Goal: Task Accomplishment & Management: Manage account settings

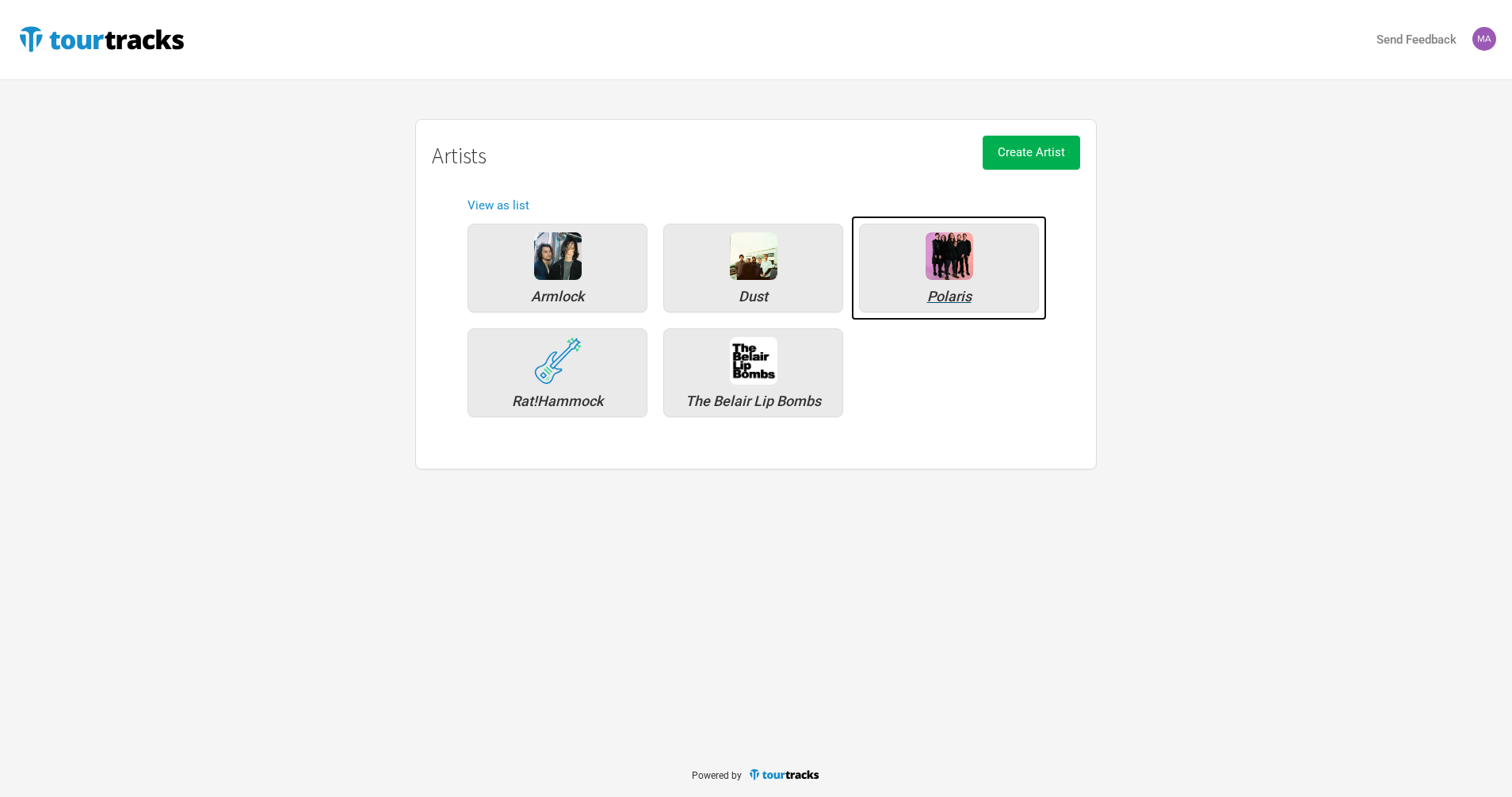
click at [983, 277] on div "Polaris" at bounding box center [948, 268] width 180 height 89
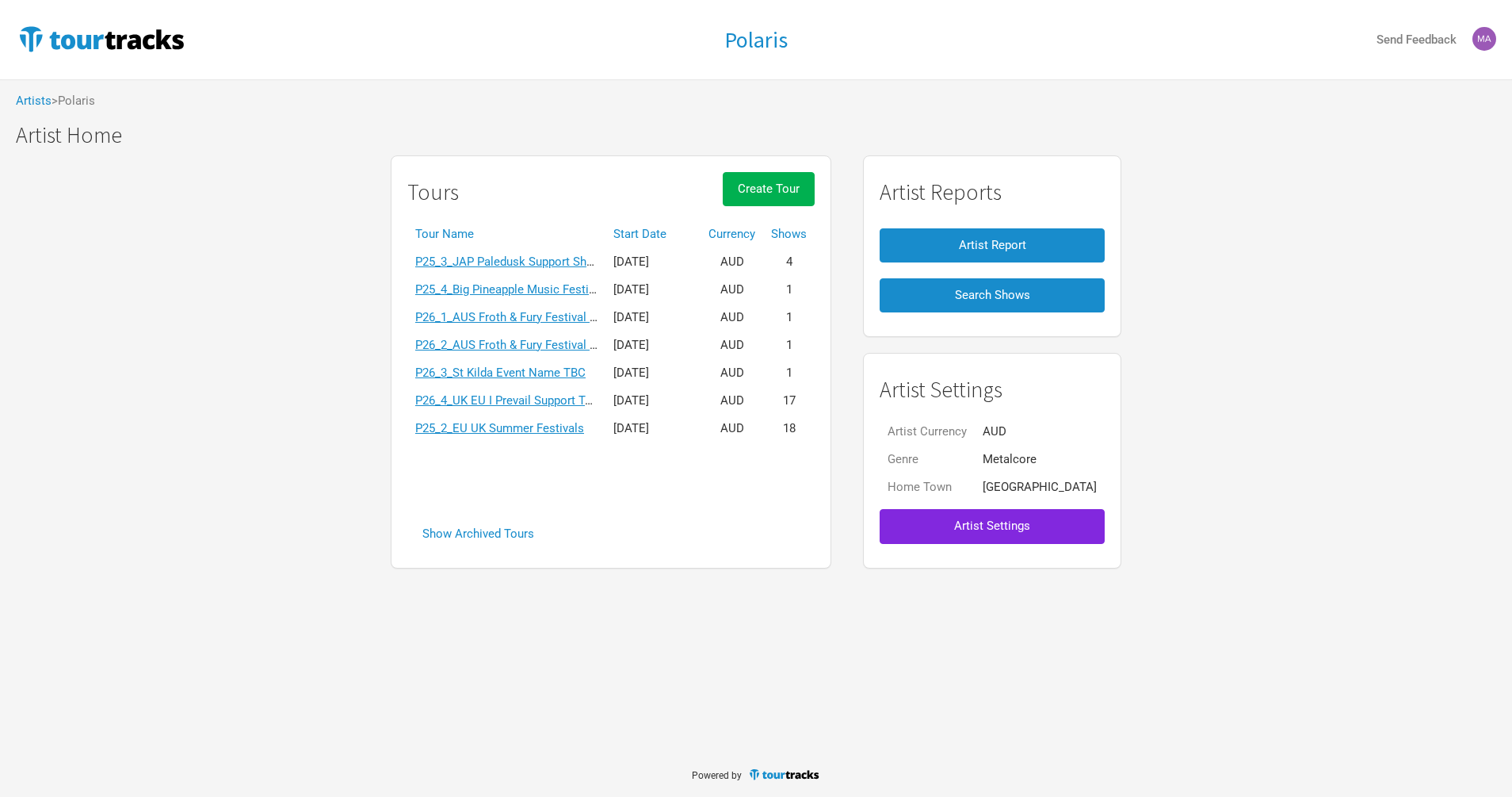
click at [562, 497] on div "Tours Create Tour Tour Name Start Date Currency Shows P25_3_JAP Paledusk Suppor…" at bounding box center [611, 362] width 441 height 413
click at [911, 131] on h1 "Artist Home" at bounding box center [764, 135] width 1496 height 25
click at [796, 199] on button "Create Tour" at bounding box center [768, 188] width 92 height 34
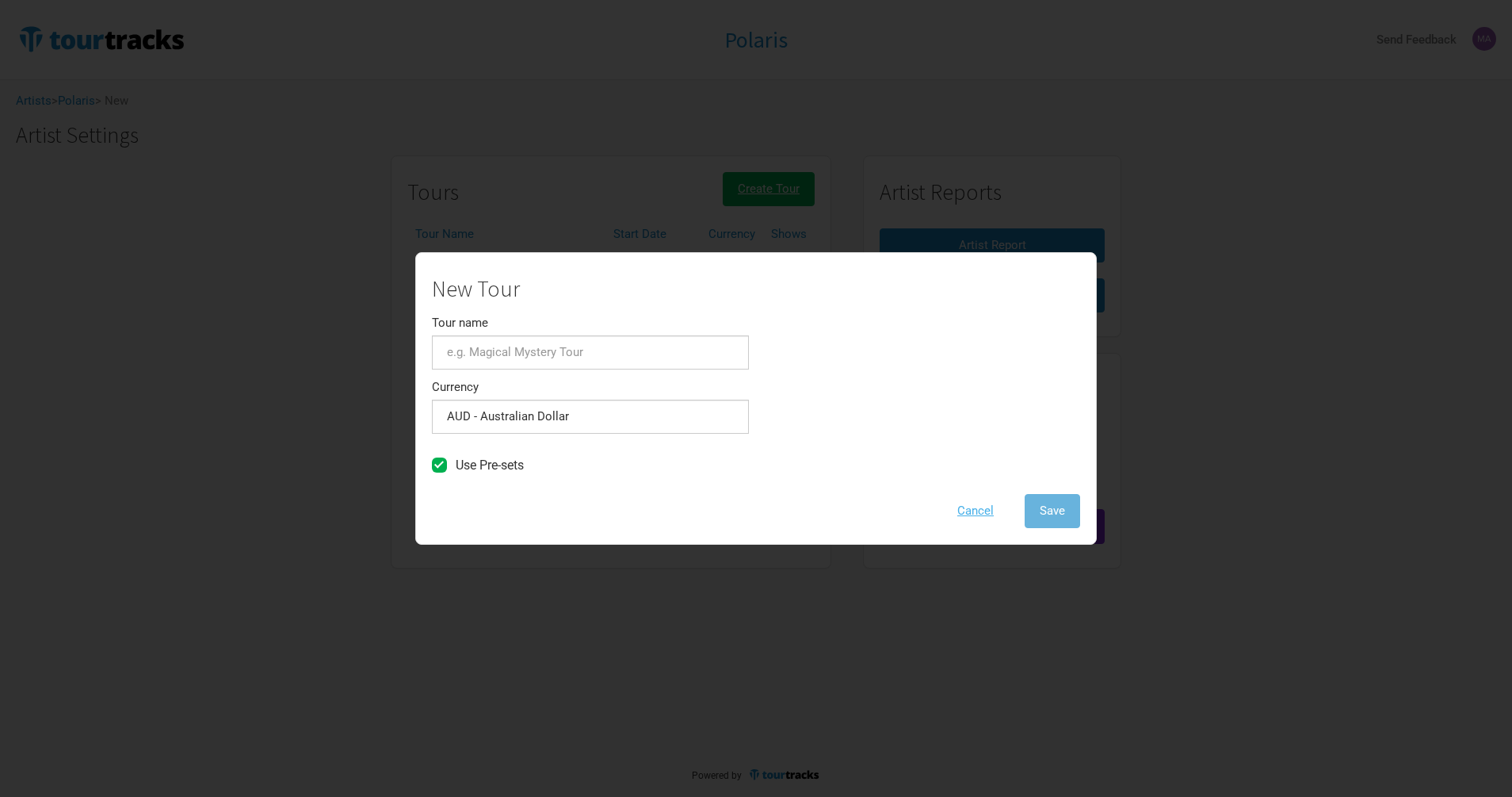
click at [980, 513] on button "Cancel" at bounding box center [975, 510] width 66 height 34
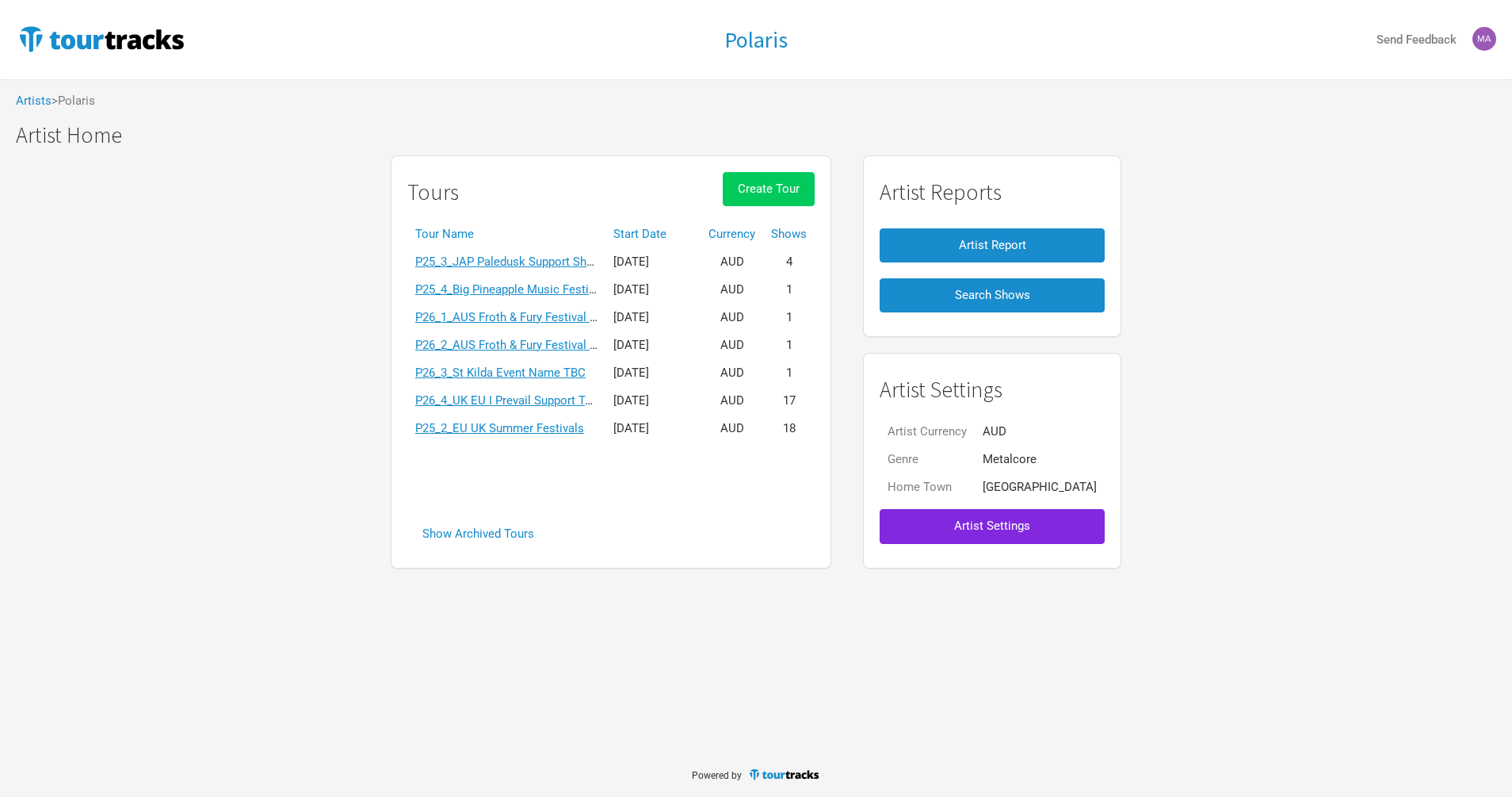
click at [815, 195] on button "Create Tour" at bounding box center [768, 188] width 92 height 34
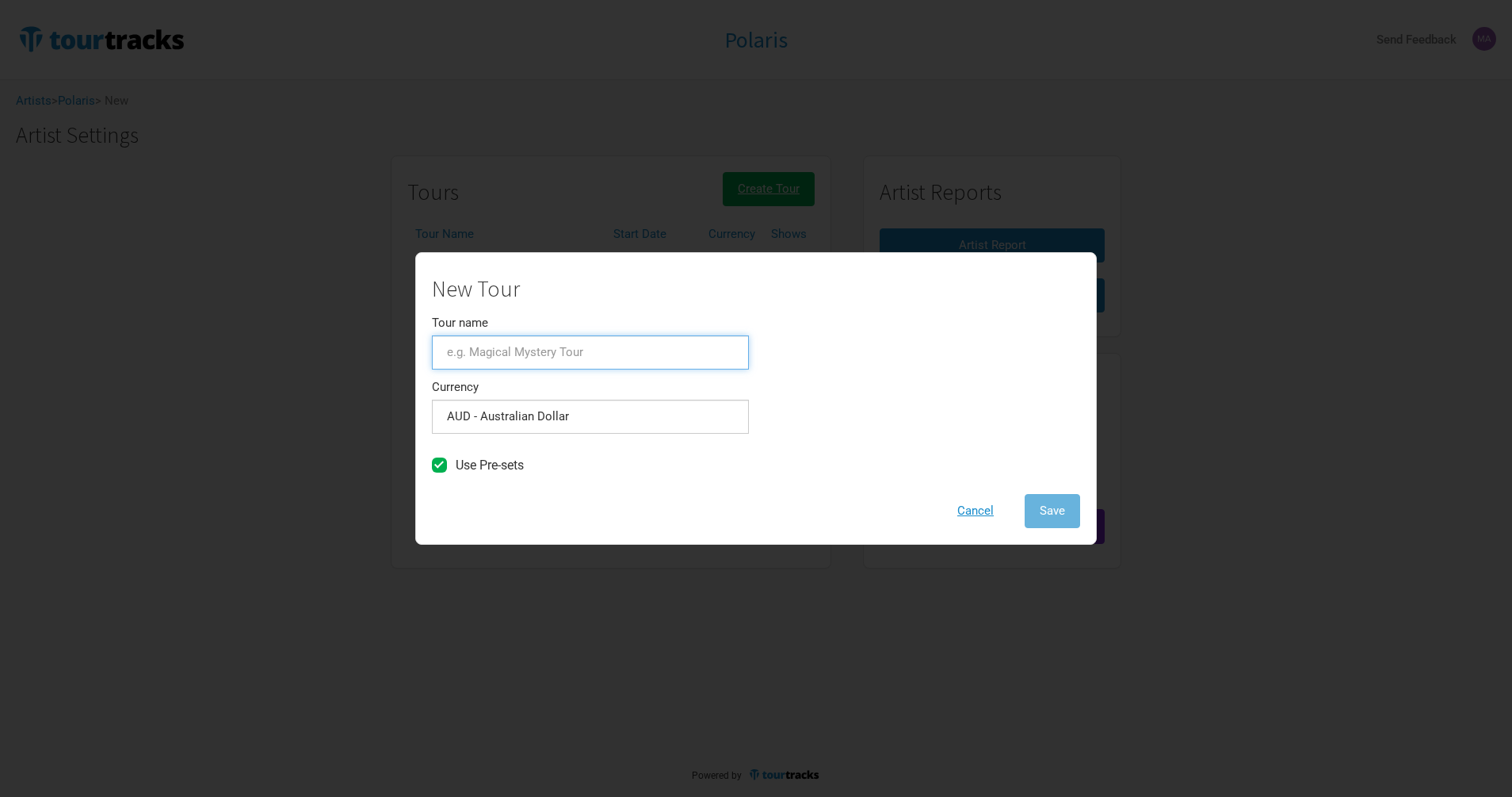
click at [509, 344] on input "Tour name" at bounding box center [590, 352] width 317 height 34
paste input "P26_4_Linkin Park Aus Tour"
click at [446, 355] on input "P26_4_Linkin Park Aus Tour" at bounding box center [590, 352] width 317 height 34
type input "P26_4_Linkin Park Aus Tour"
click at [1063, 508] on span "Save" at bounding box center [1052, 510] width 26 height 14
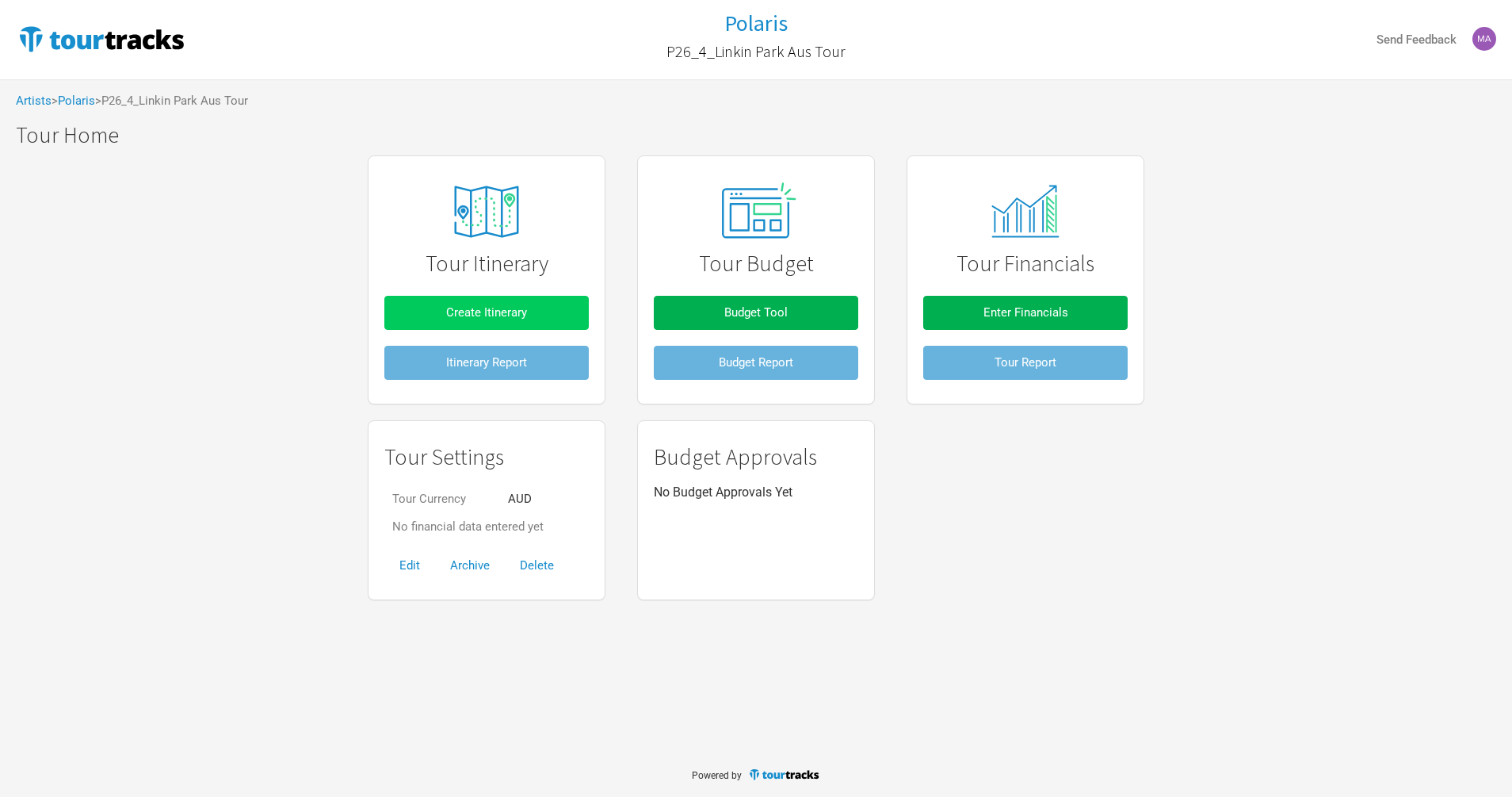
click at [584, 312] on button "Create Itinerary" at bounding box center [486, 312] width 204 height 34
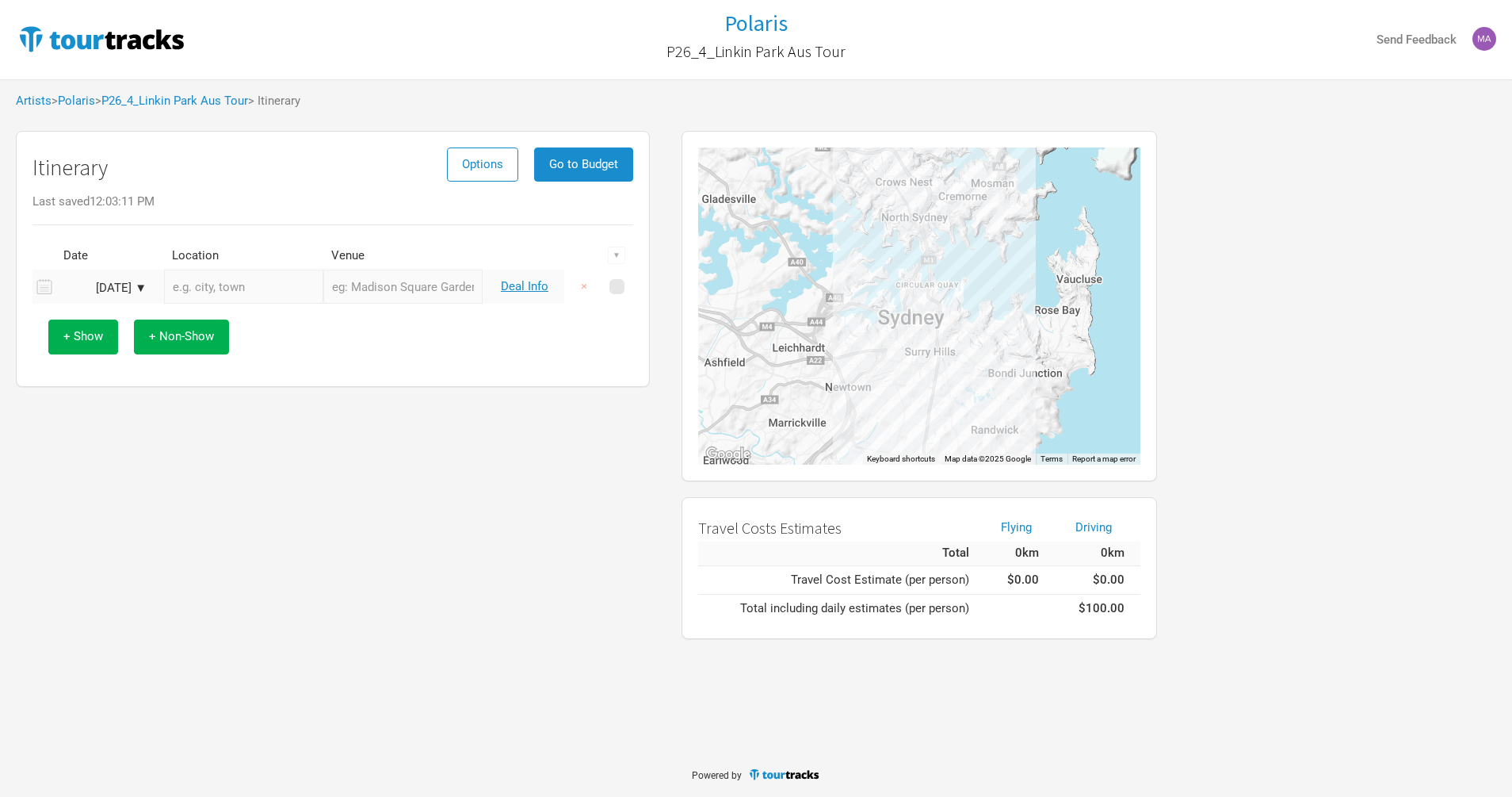
click at [133, 290] on div "[DATE] ▼" at bounding box center [102, 287] width 87 height 12
click at [229, 316] on button "Next Month" at bounding box center [233, 315] width 11 height 11
click at [1313, 191] on div "← Move left → Move right ↑ Move up ↓ Move down + Zoom in - Zoom out Home Jump l…" at bounding box center [991, 385] width 650 height 524
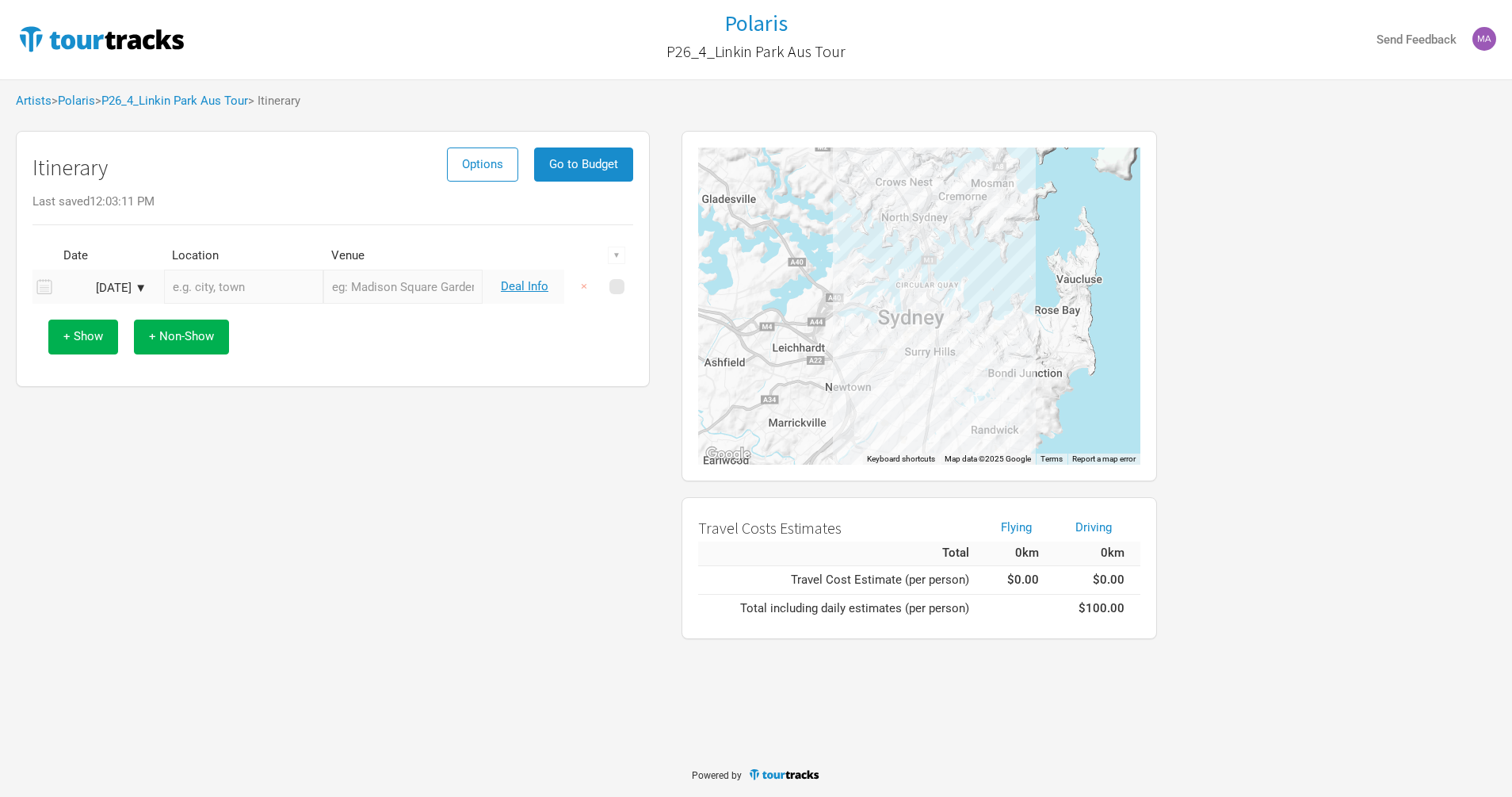
click at [142, 292] on div "[DATE] ▼" at bounding box center [102, 287] width 87 height 12
click at [232, 317] on button "Next Month" at bounding box center [233, 315] width 11 height 11
click at [233, 316] on button "Next Month" at bounding box center [233, 315] width 11 height 11
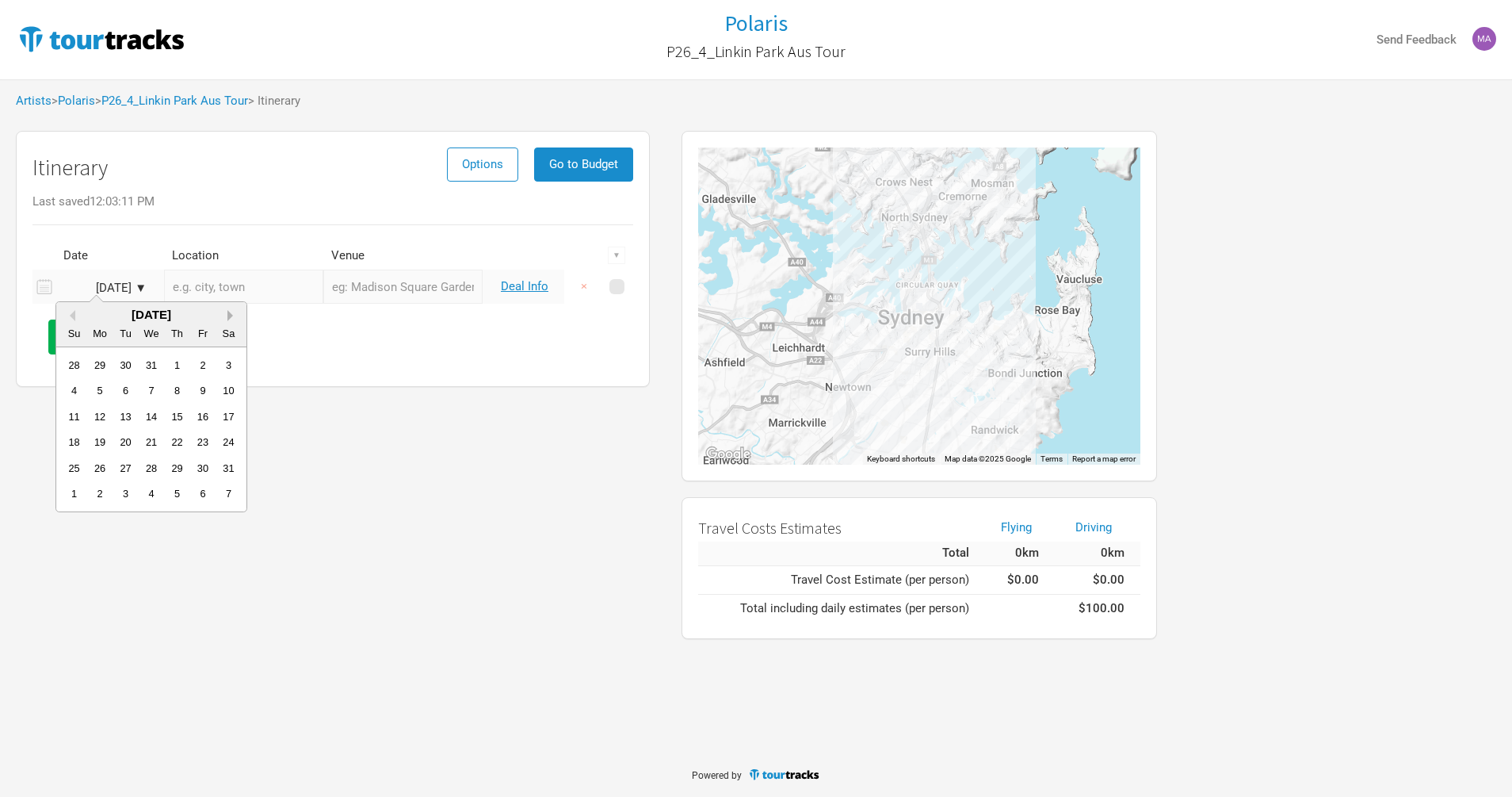
click at [233, 316] on button "Next Month" at bounding box center [233, 315] width 11 height 11
click at [134, 283] on div "[DATE] ▼" at bounding box center [102, 287] width 87 height 12
click at [222, 316] on div "[DATE]" at bounding box center [151, 314] width 190 height 12
click at [231, 314] on button "Next Month" at bounding box center [233, 315] width 11 height 11
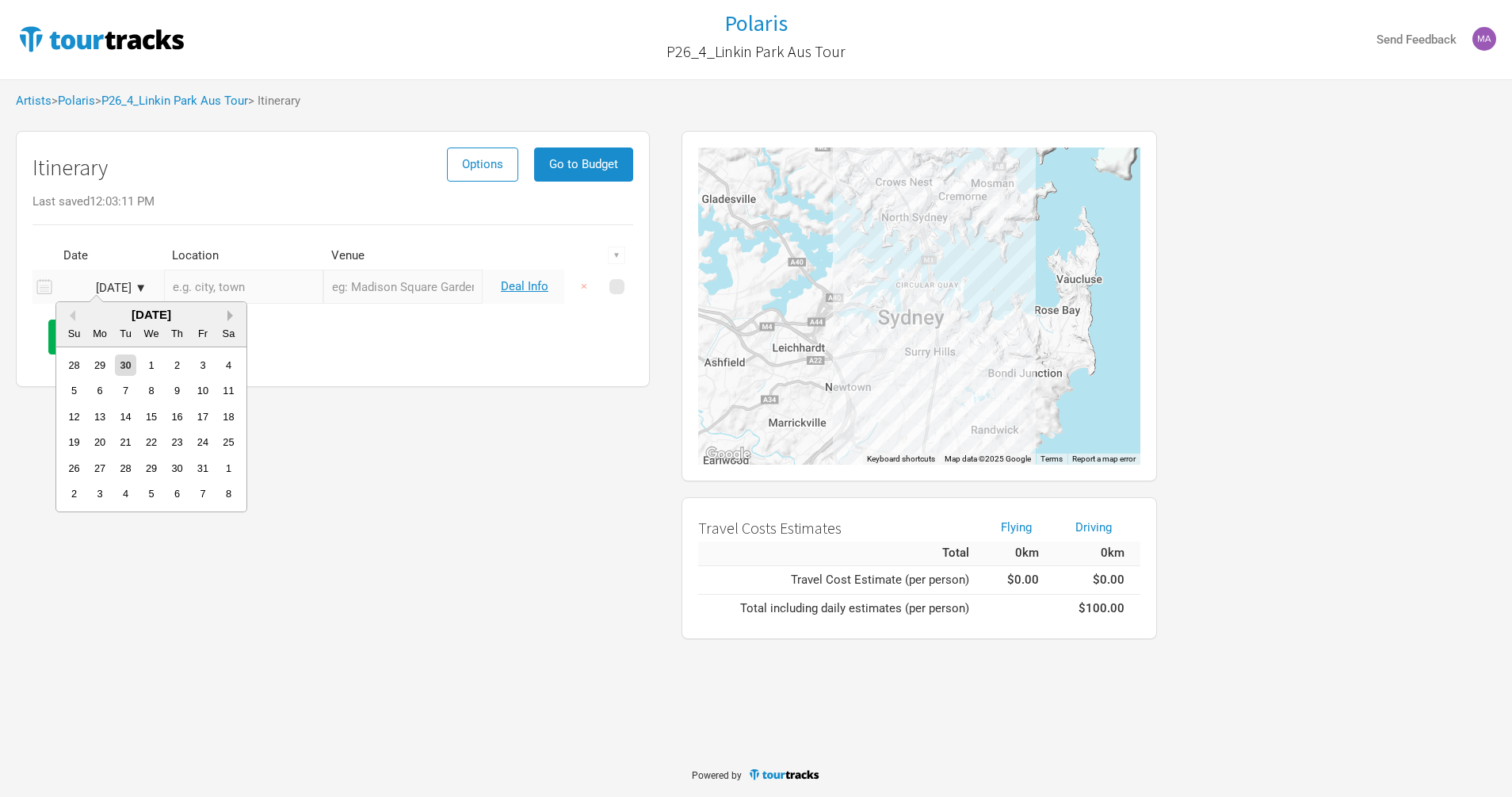
click at [231, 314] on button "Next Month" at bounding box center [233, 315] width 11 height 11
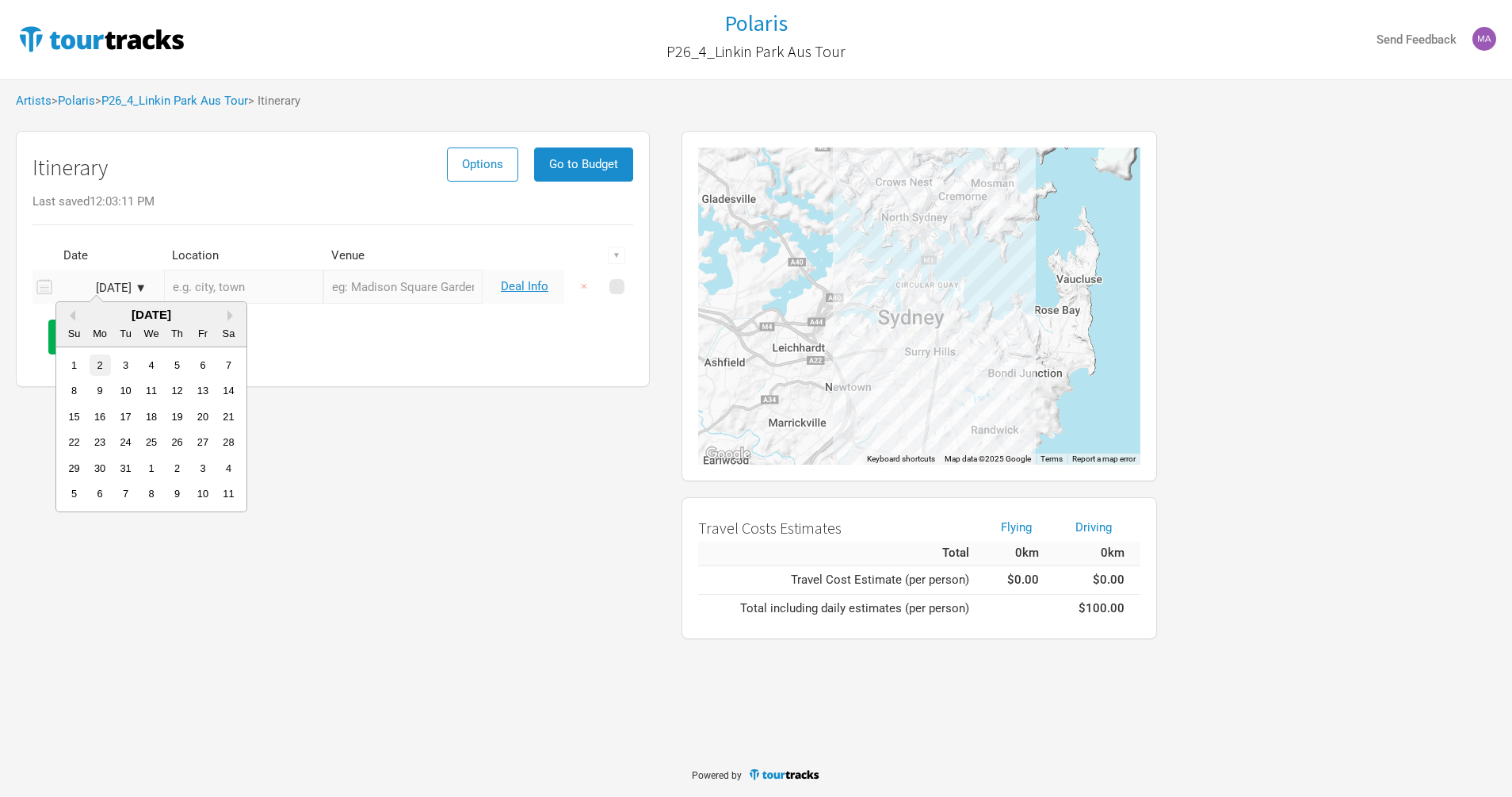
click at [94, 355] on div "2" at bounding box center [100, 365] width 22 height 22
click at [260, 278] on input "text" at bounding box center [243, 287] width 160 height 34
click at [144, 294] on td "[DATE] ▼" at bounding box center [106, 287] width 103 height 34
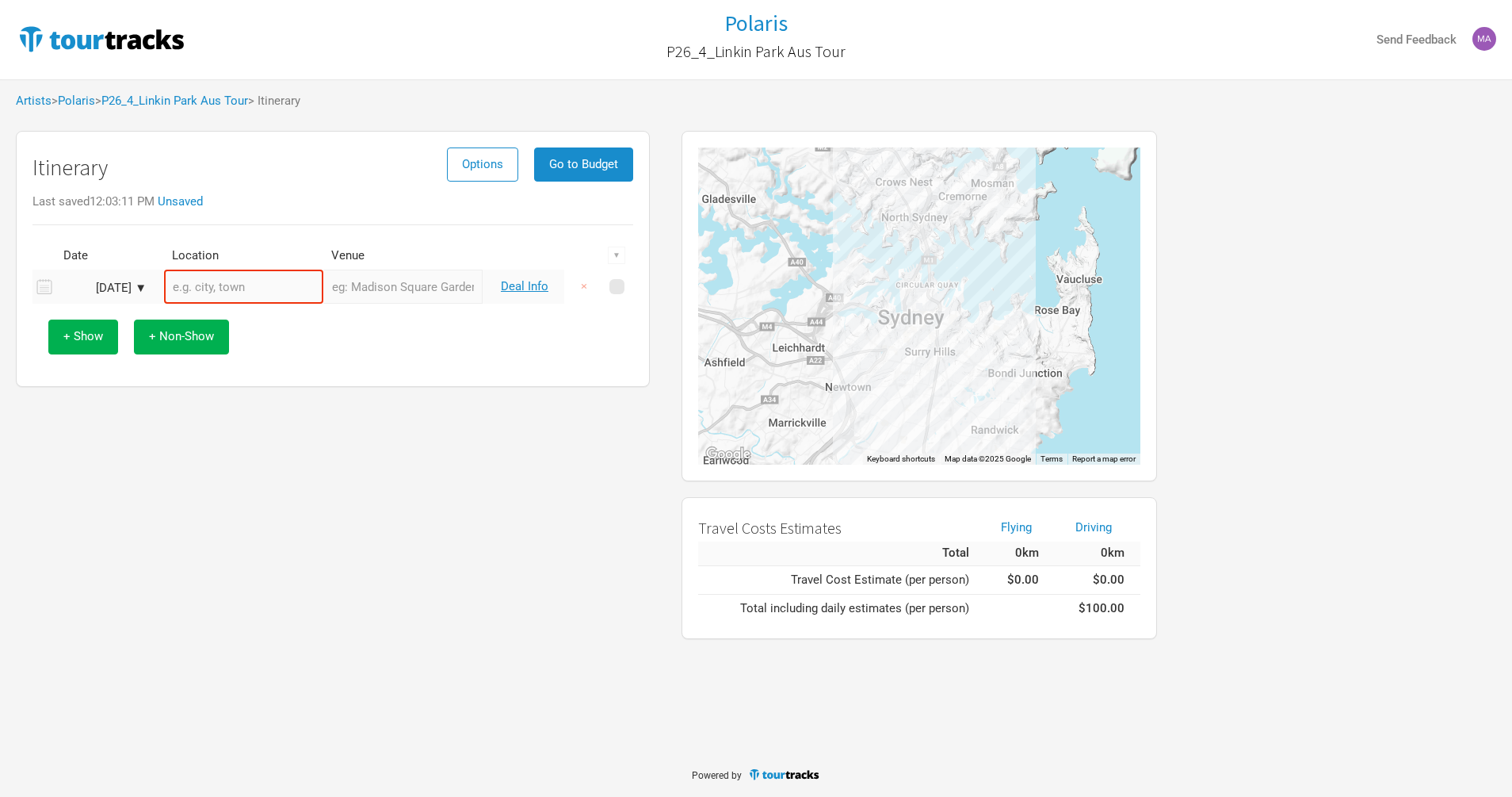
click at [105, 284] on div "[DATE] ▼" at bounding box center [102, 287] width 87 height 12
click at [130, 368] on div "3" at bounding box center [125, 365] width 22 height 22
click at [222, 287] on input "text" at bounding box center [243, 287] width 160 height 34
paste input "[GEOGRAPHIC_DATA]"
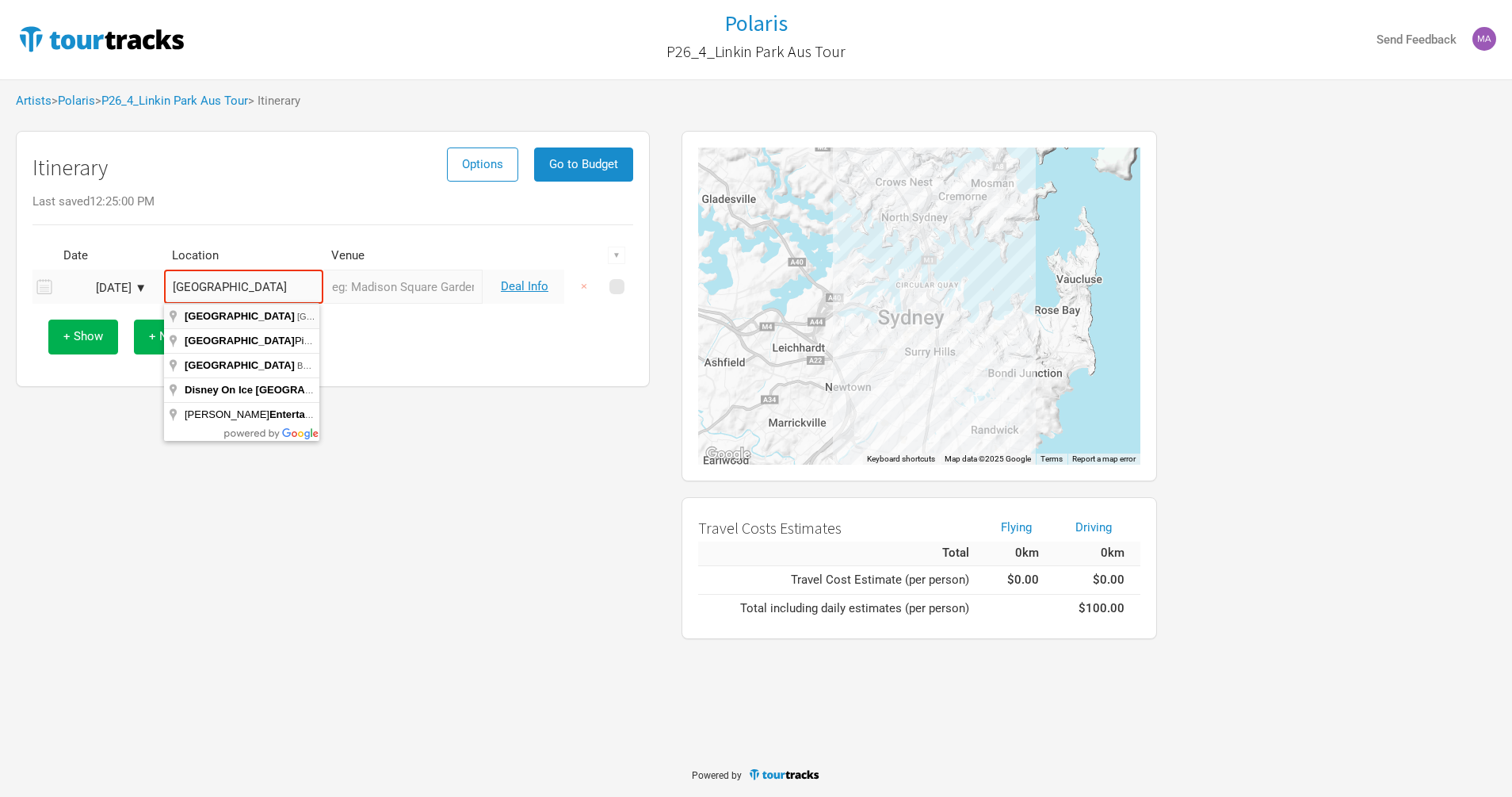
type input "[GEOGRAPHIC_DATA], [GEOGRAPHIC_DATA]"
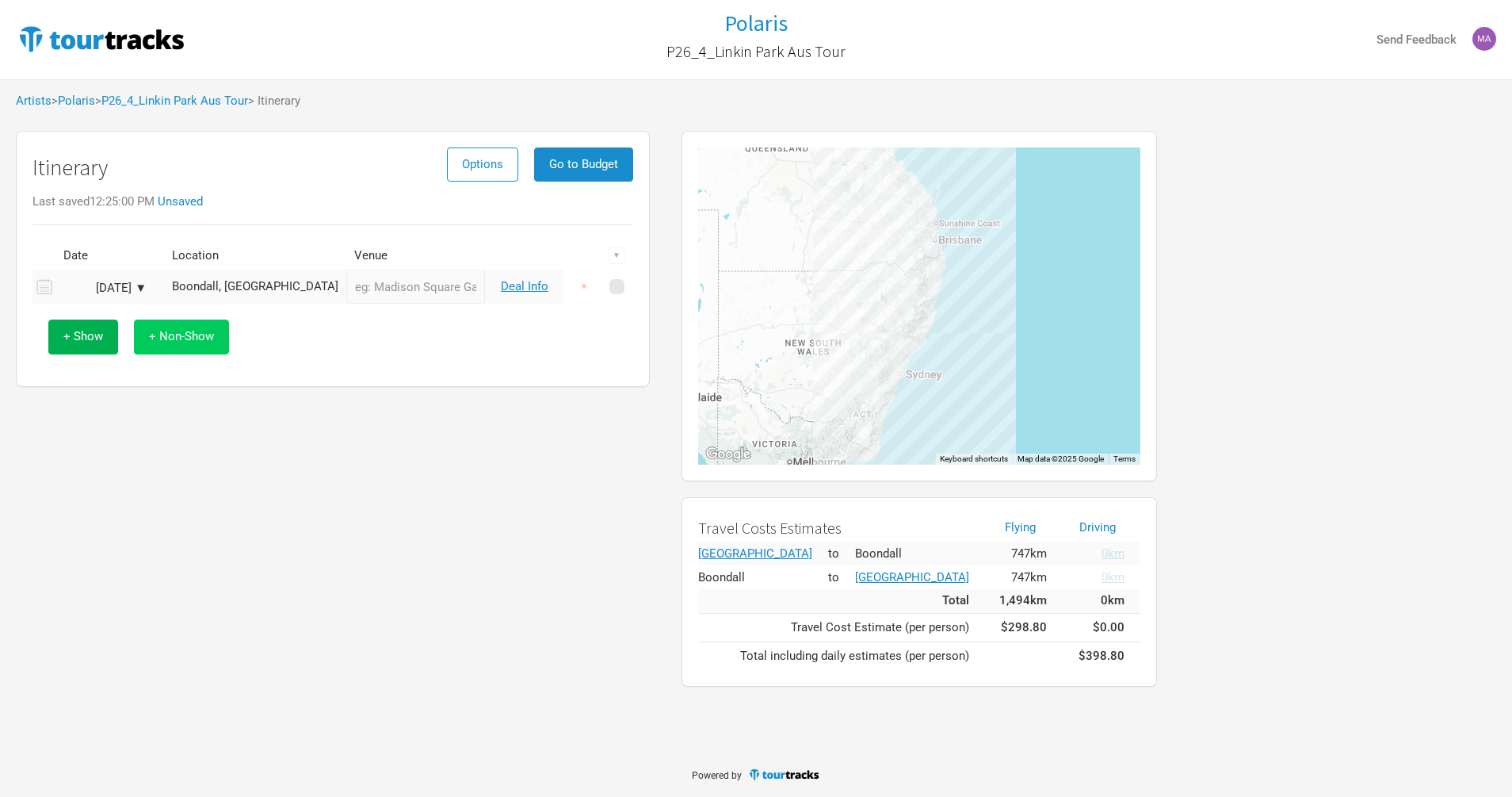
click at [183, 336] on span "+ Non-Show" at bounding box center [181, 336] width 65 height 14
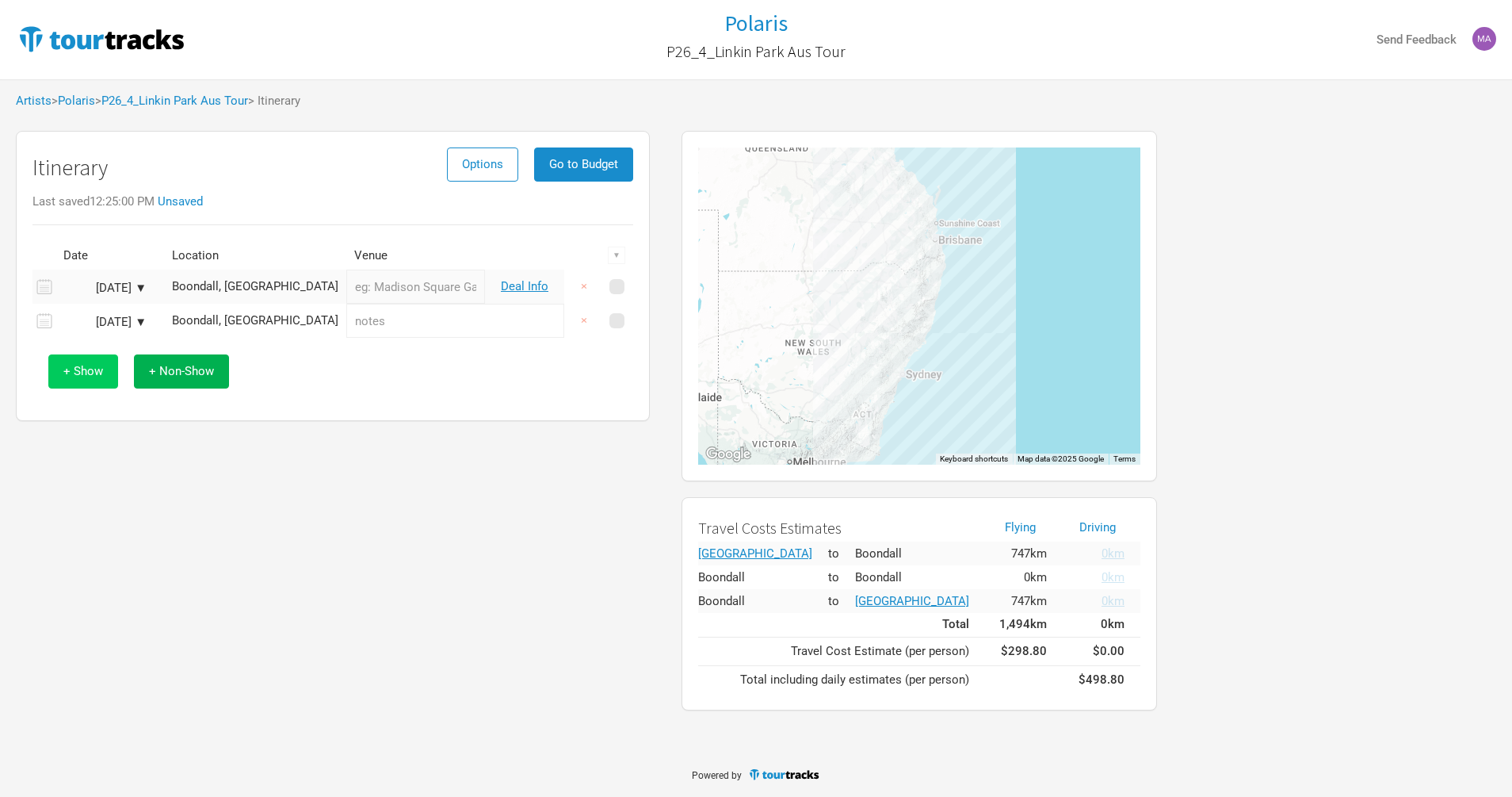
click at [89, 370] on span "+ Show" at bounding box center [83, 371] width 40 height 14
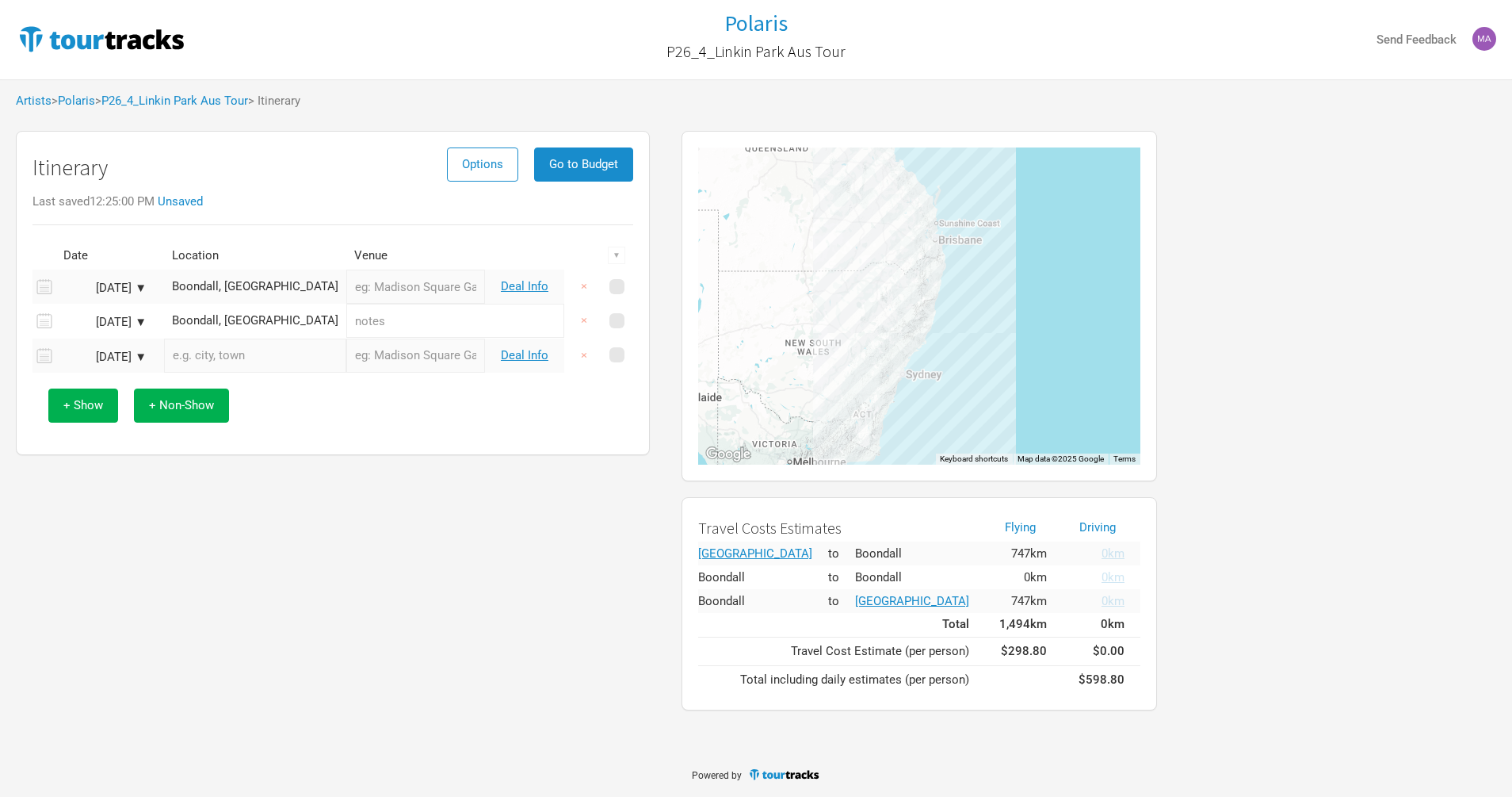
click at [259, 355] on input "text" at bounding box center [255, 355] width 182 height 34
paste input "[GEOGRAPHIC_DATA]"
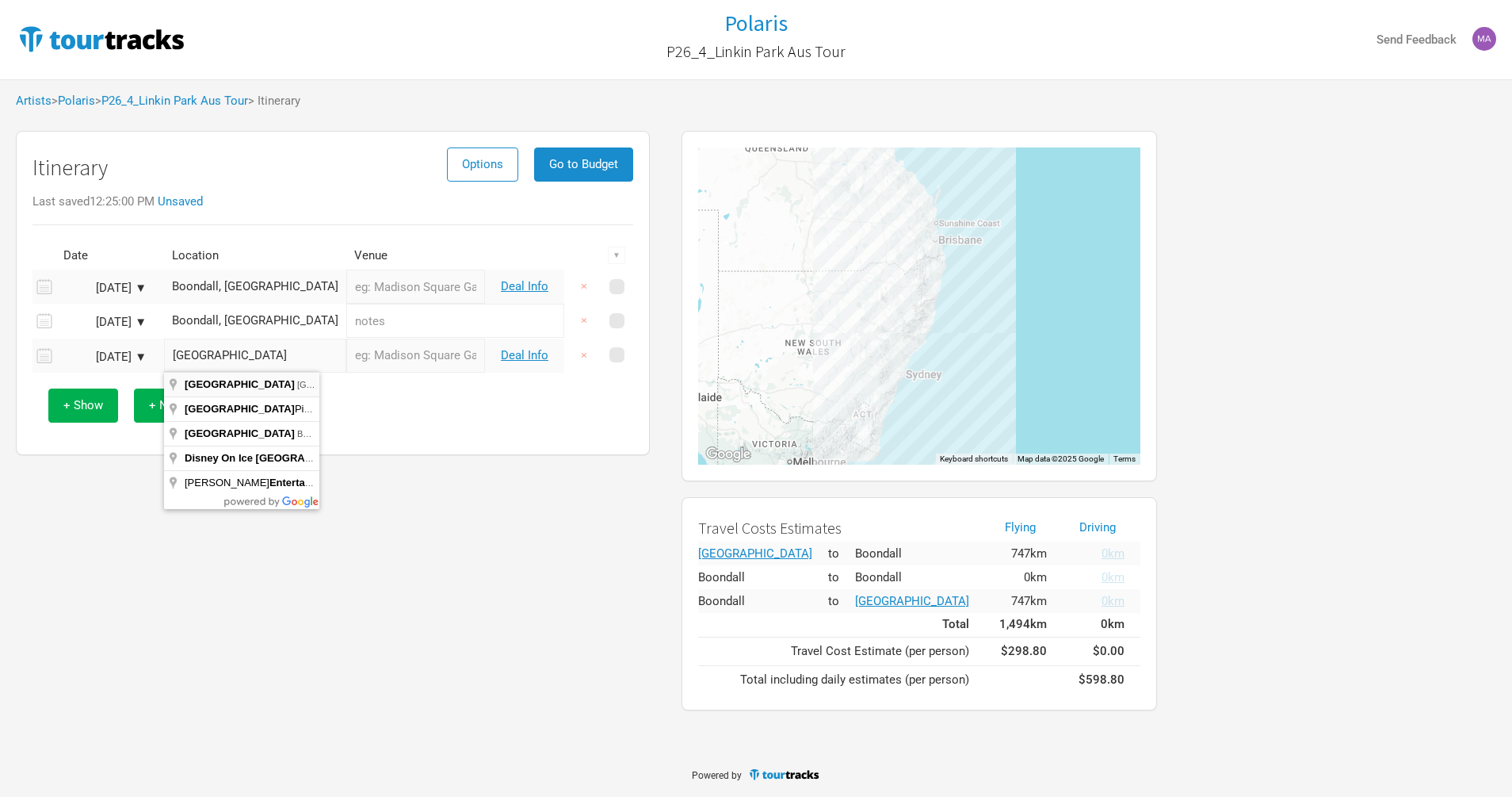
type input "[GEOGRAPHIC_DATA], [GEOGRAPHIC_DATA]"
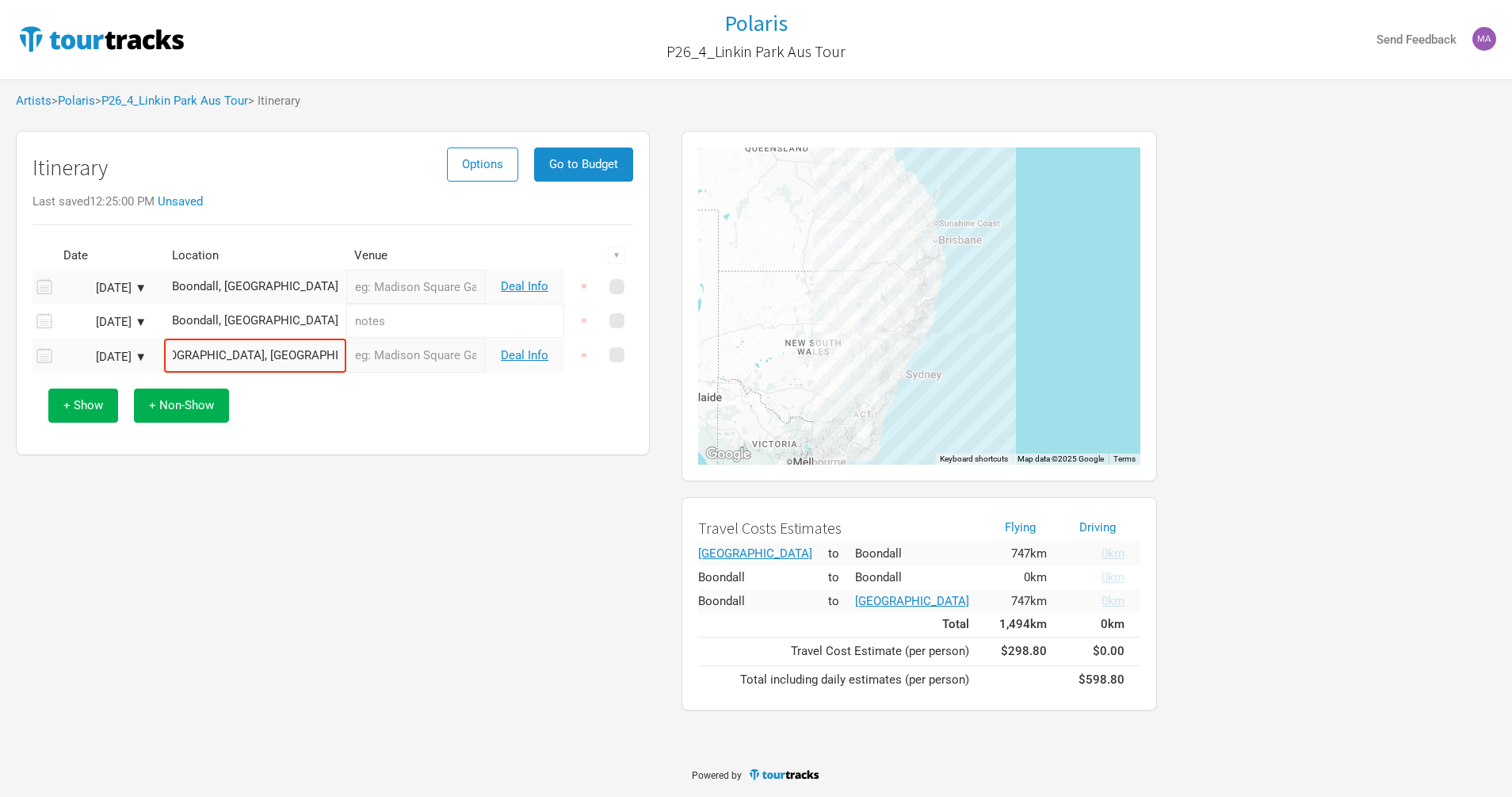
scroll to position [0, 0]
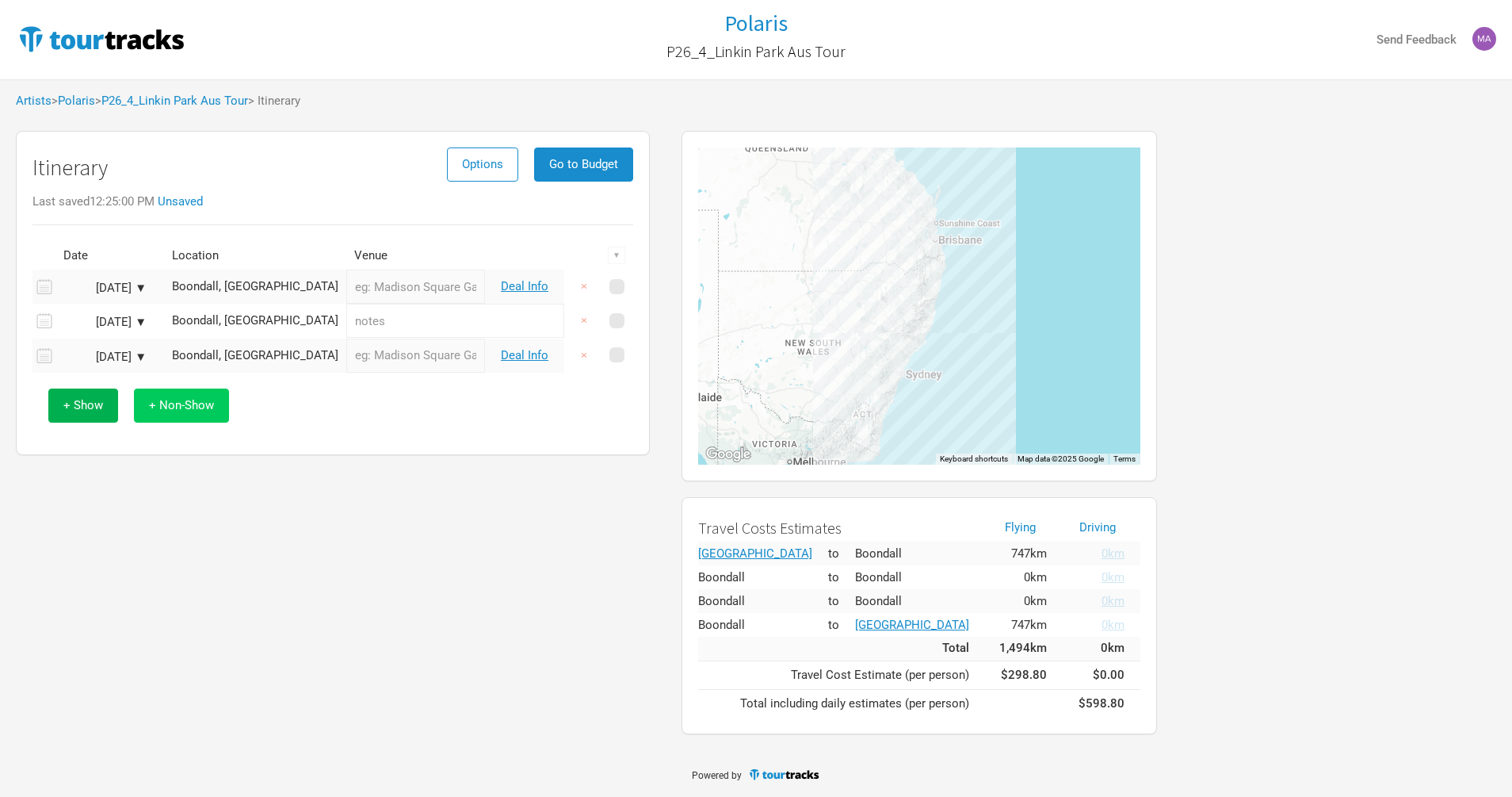
click at [183, 410] on button "+ Non-Show" at bounding box center [181, 405] width 95 height 34
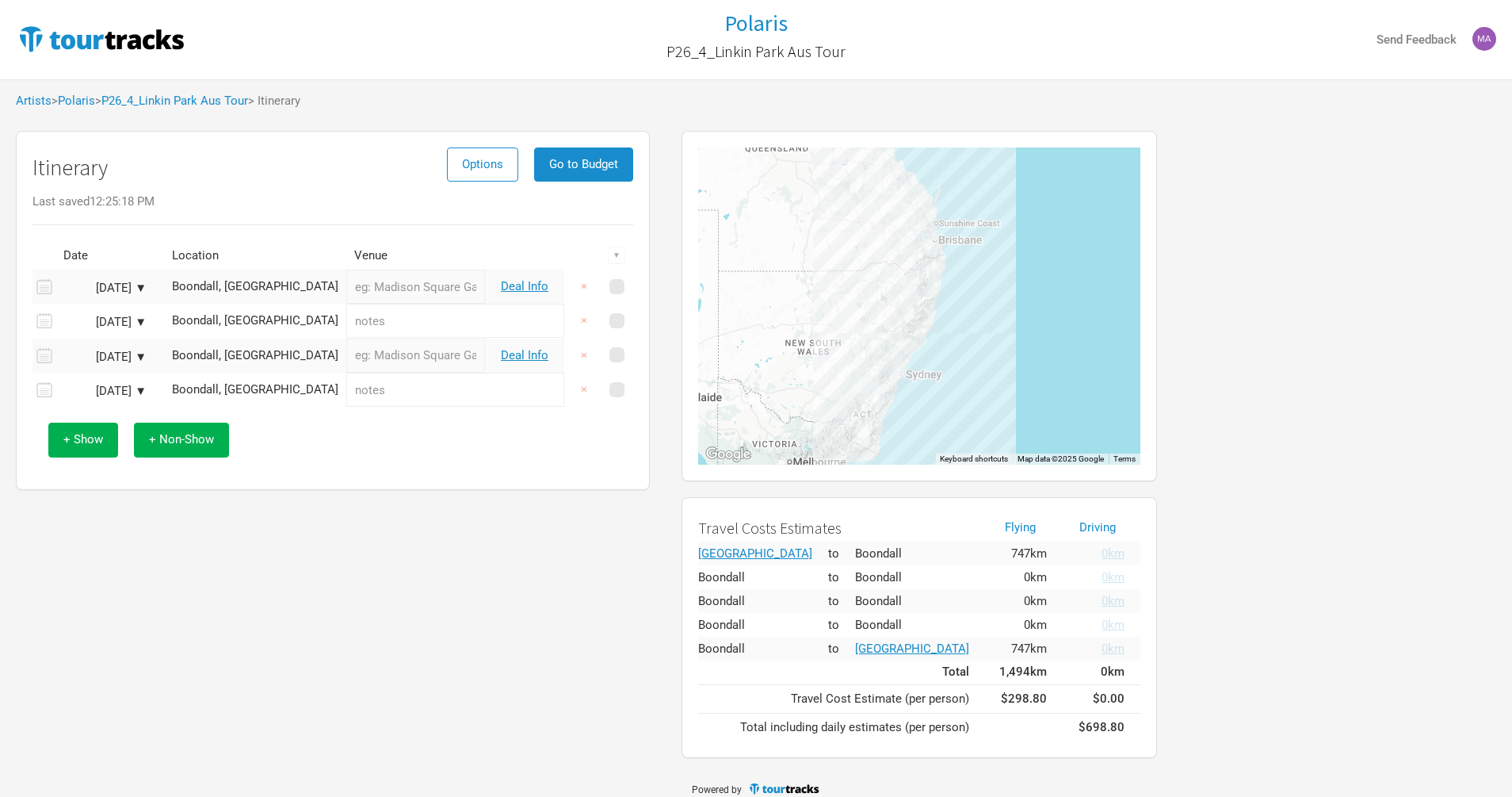
click at [382, 379] on input "text" at bounding box center [455, 390] width 218 height 34
type input "Travel"
click at [357, 322] on input "text" at bounding box center [455, 320] width 218 height 34
type input "Day Off"
click at [167, 440] on span "+ Non-Show" at bounding box center [181, 439] width 65 height 14
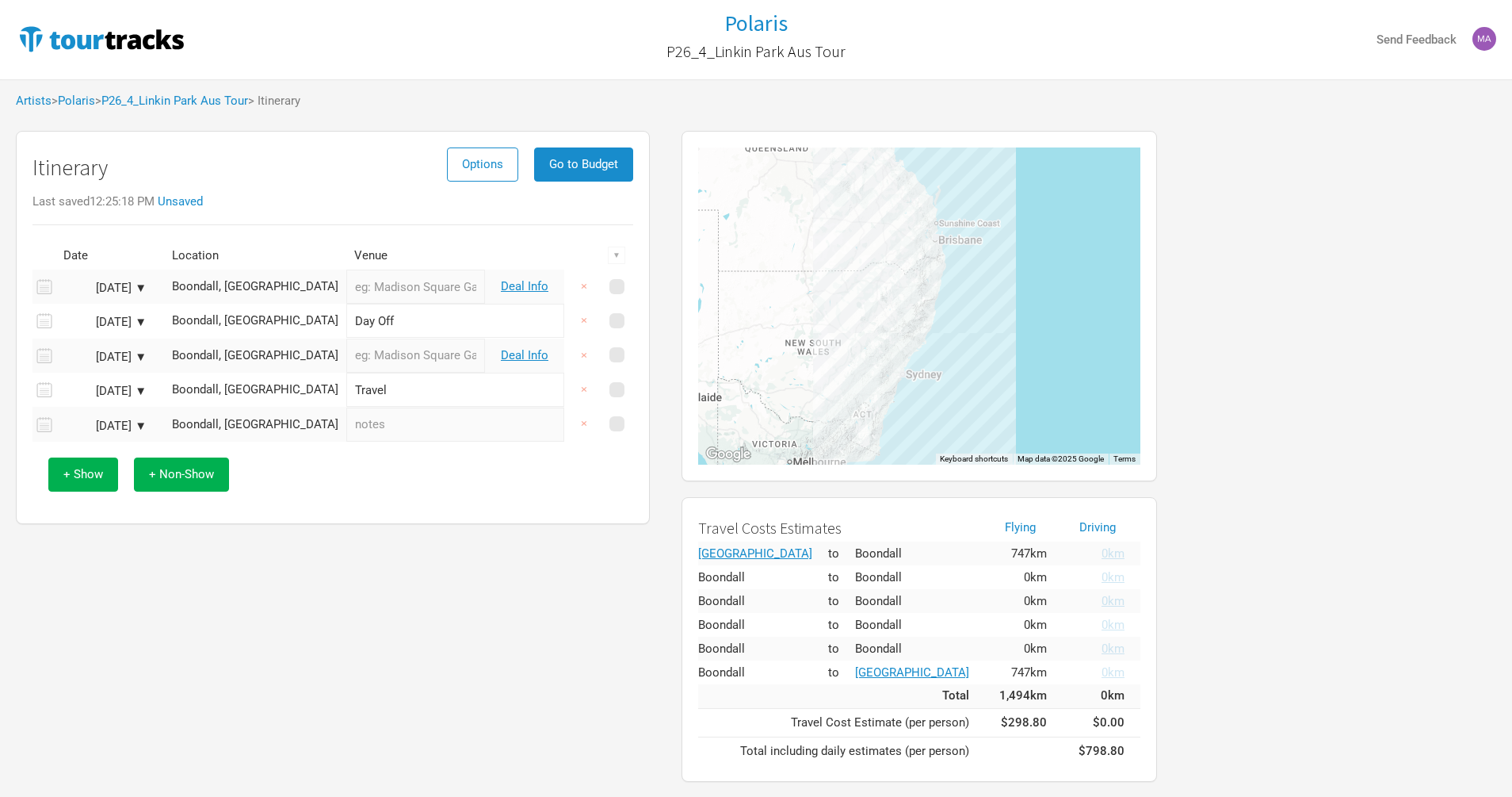
click at [122, 420] on div "[DATE] ▼" at bounding box center [102, 426] width 87 height 12
click at [101, 494] on div "2" at bounding box center [100, 501] width 22 height 22
click at [382, 291] on input "text" at bounding box center [455, 287] width 218 height 34
type input "Travel"
click at [301, 182] on div "Itinerary Options Go to Budget" at bounding box center [333, 172] width 600 height 49
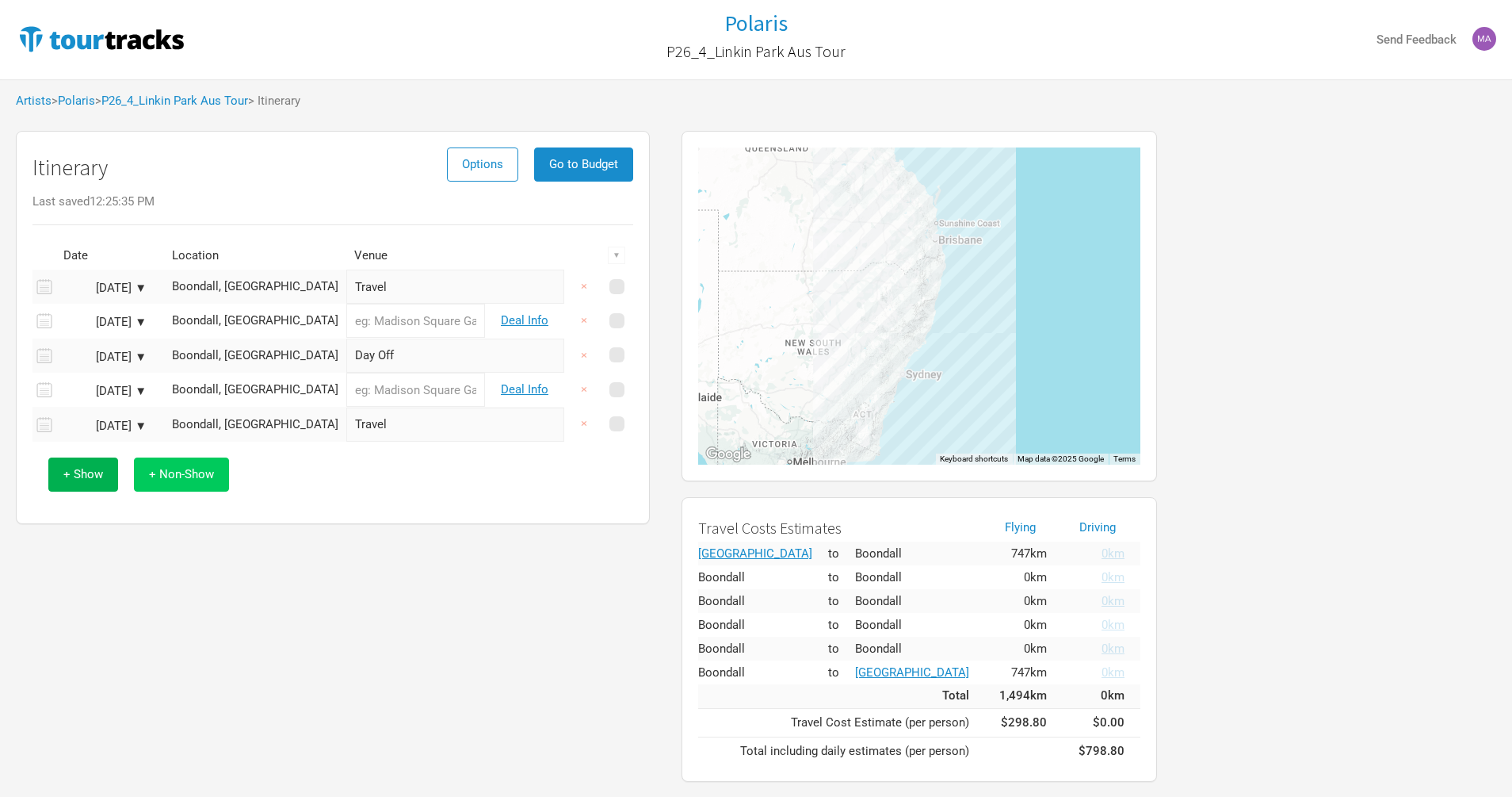
click at [180, 474] on span "+ Non-Show" at bounding box center [181, 474] width 65 height 14
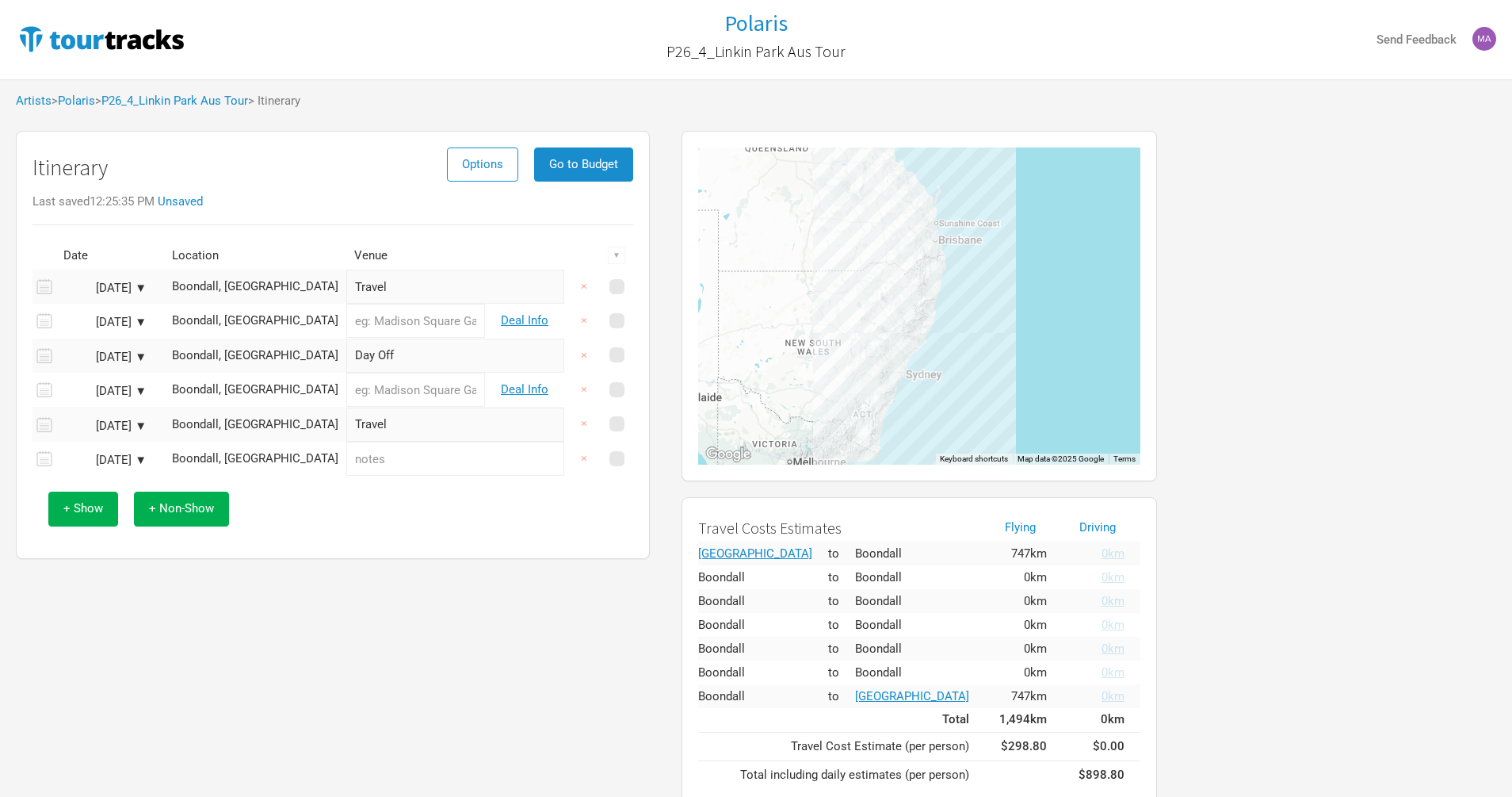
click at [346, 458] on input "text" at bounding box center [455, 458] width 218 height 34
type input "Day Off"
click at [90, 506] on span "+ Show" at bounding box center [83, 508] width 40 height 14
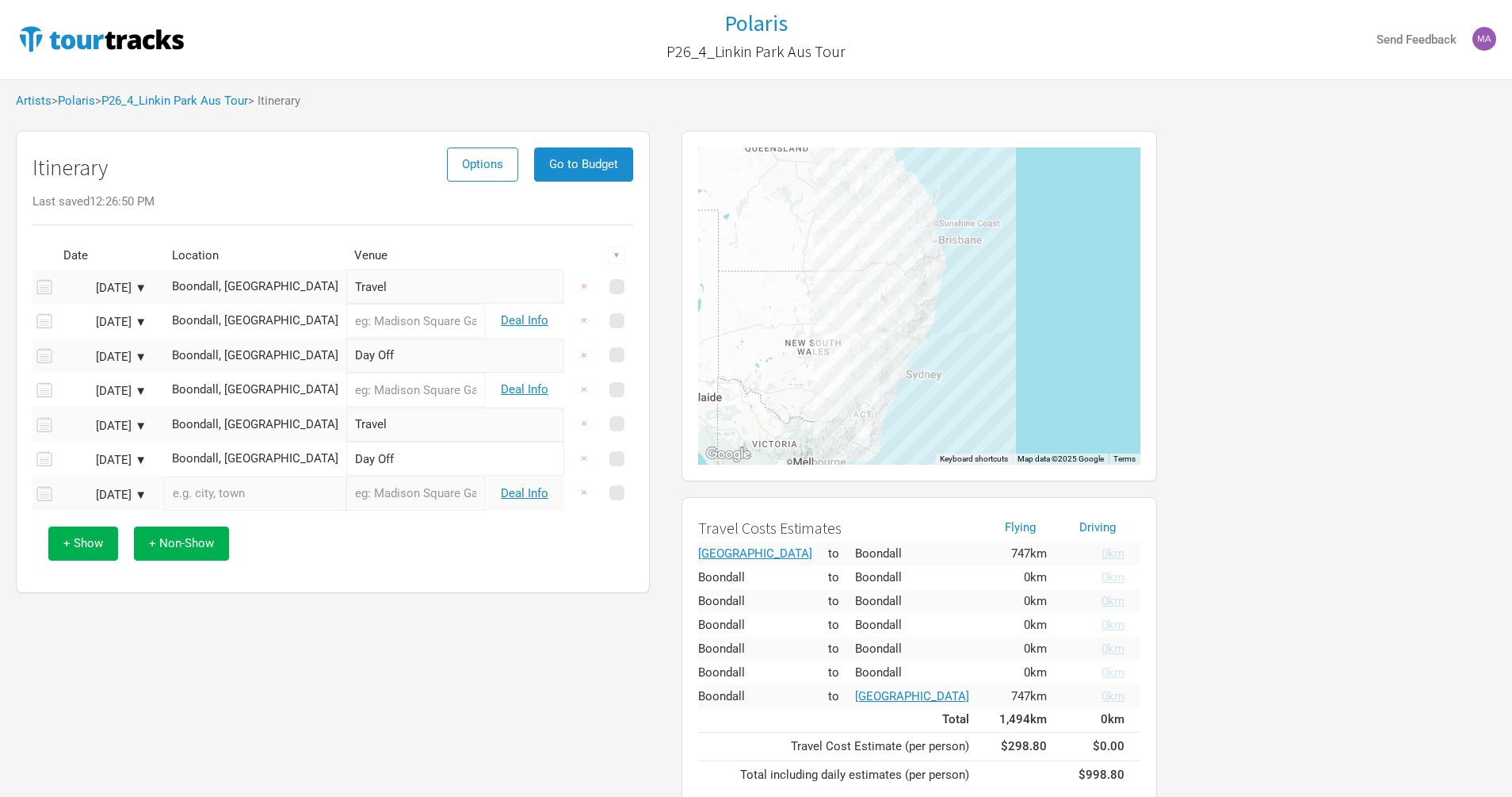
click at [207, 498] on input "text" at bounding box center [255, 494] width 182 height 34
paste input "[PERSON_NAME][GEOGRAPHIC_DATA] [GEOGRAPHIC_DATA]"
type input "[PERSON_NAME][GEOGRAPHIC_DATA], [GEOGRAPHIC_DATA], [GEOGRAPHIC_DATA]"
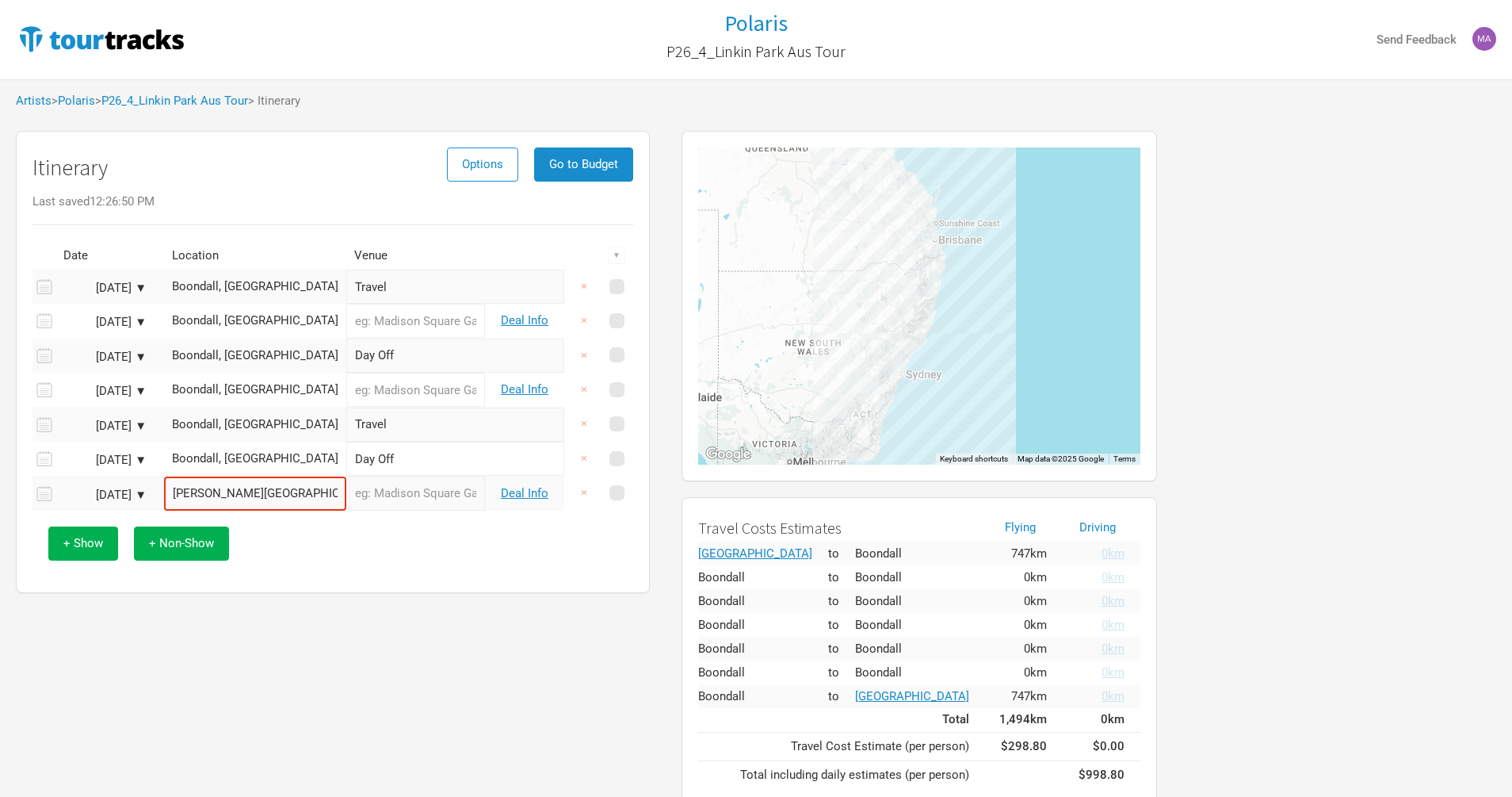
type input "[PERSON_NAME][GEOGRAPHIC_DATA]"
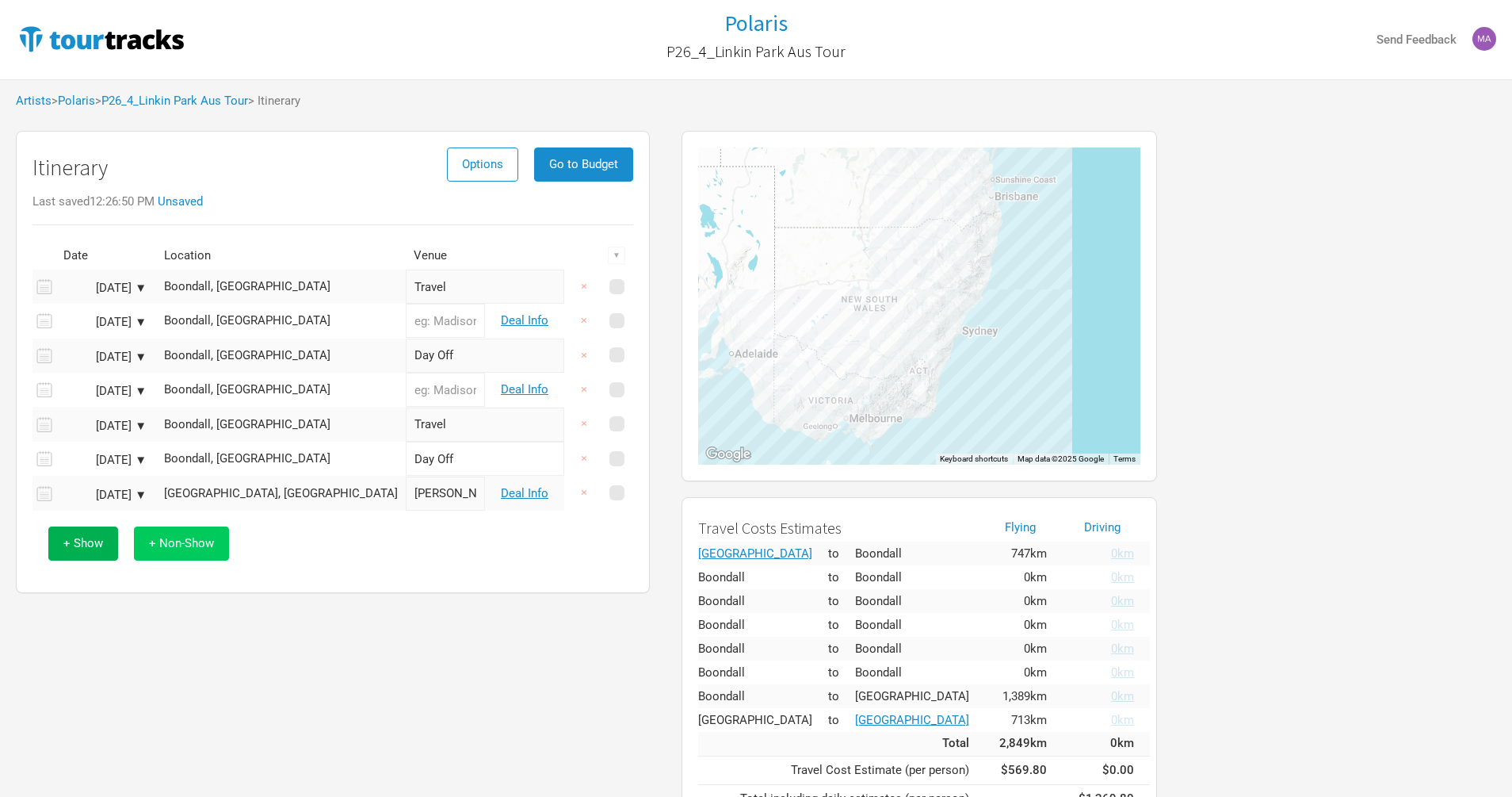
click at [171, 537] on span "+ Non-Show" at bounding box center [181, 543] width 65 height 14
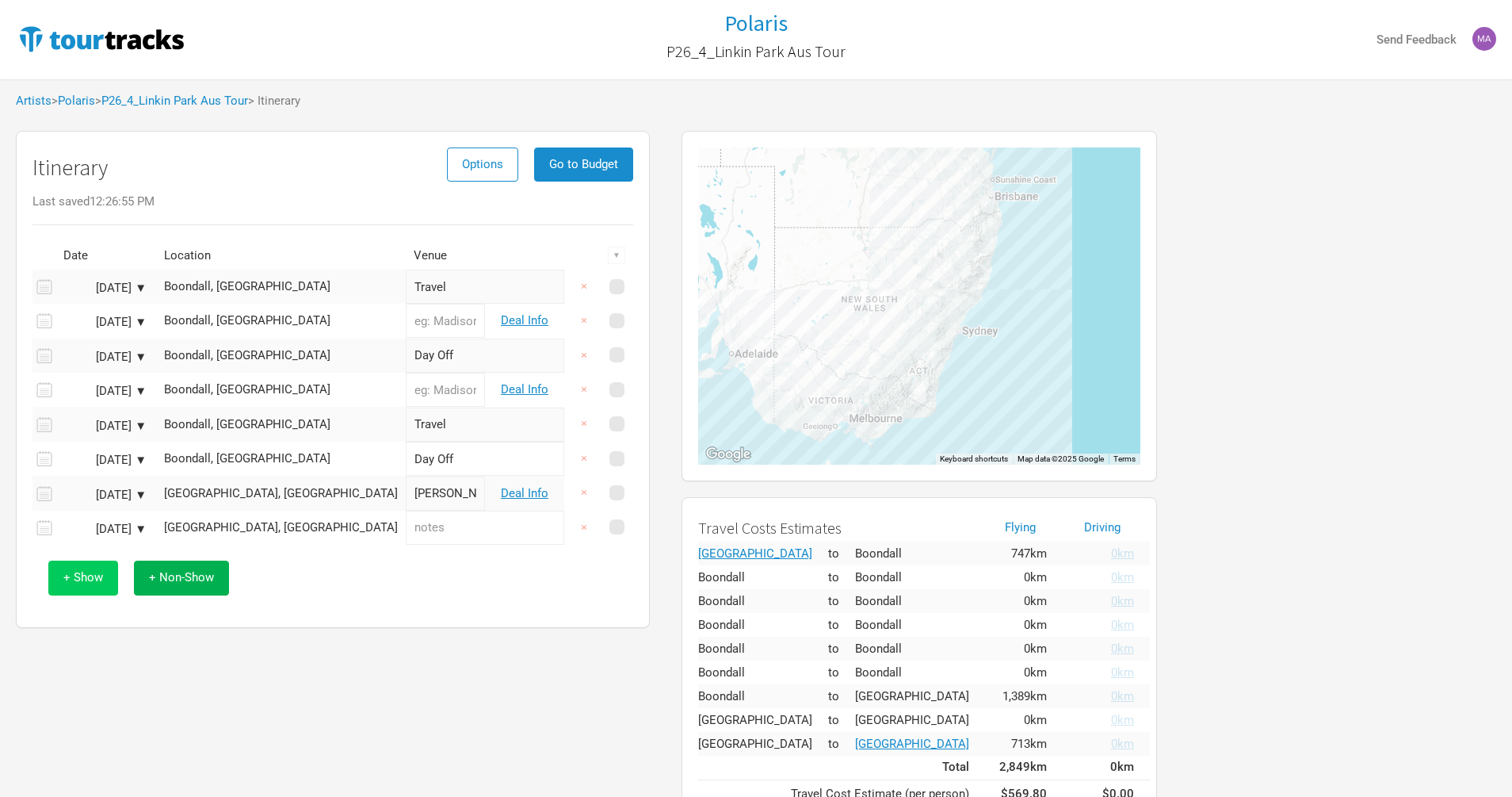
click at [84, 570] on span "+ Show" at bounding box center [83, 577] width 40 height 14
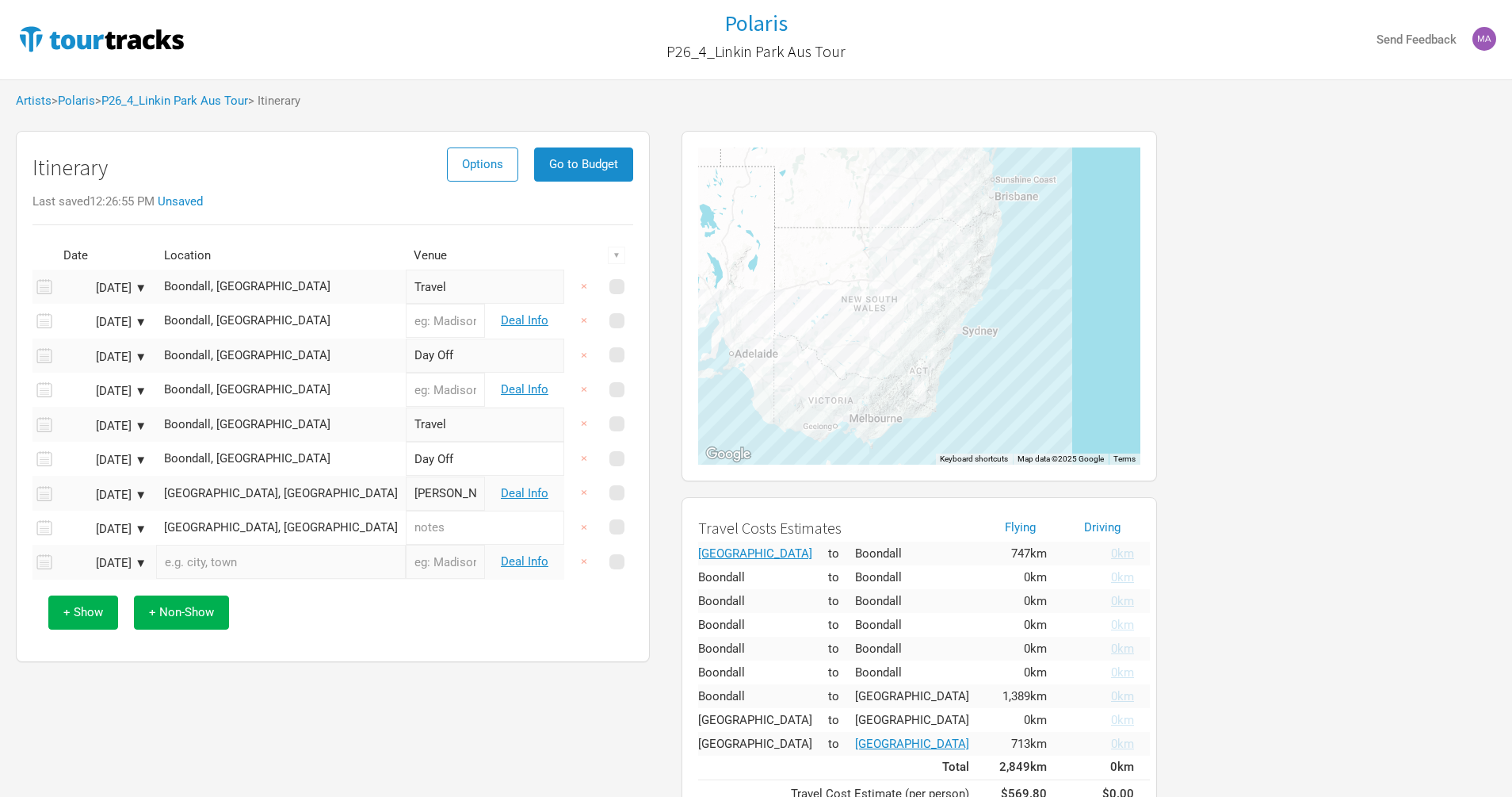
click at [267, 550] on input "text" at bounding box center [281, 561] width 250 height 34
paste input "[PERSON_NAME][GEOGRAPHIC_DATA] [GEOGRAPHIC_DATA]"
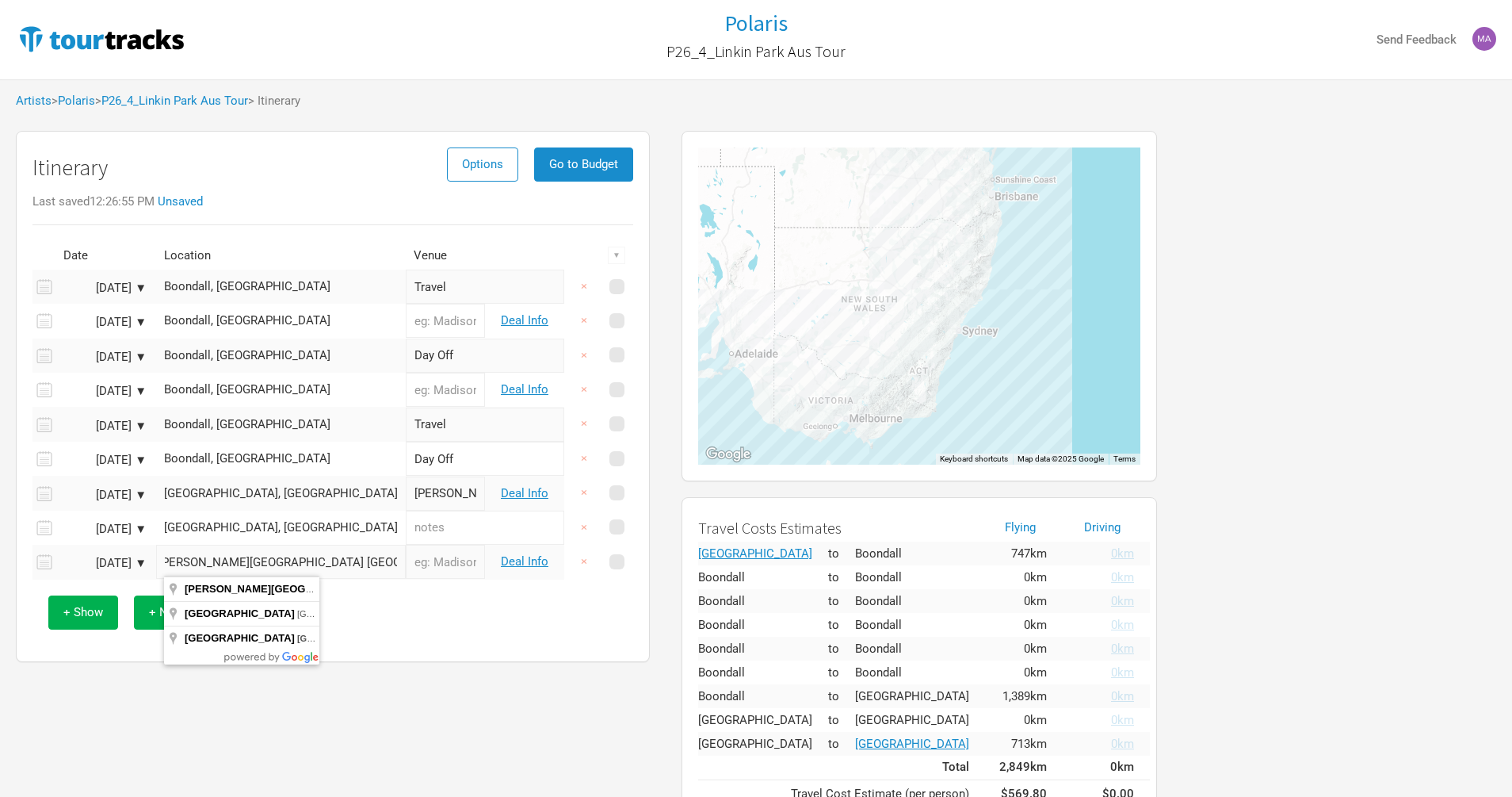
type input "[PERSON_NAME][GEOGRAPHIC_DATA], [GEOGRAPHIC_DATA], [GEOGRAPHIC_DATA]"
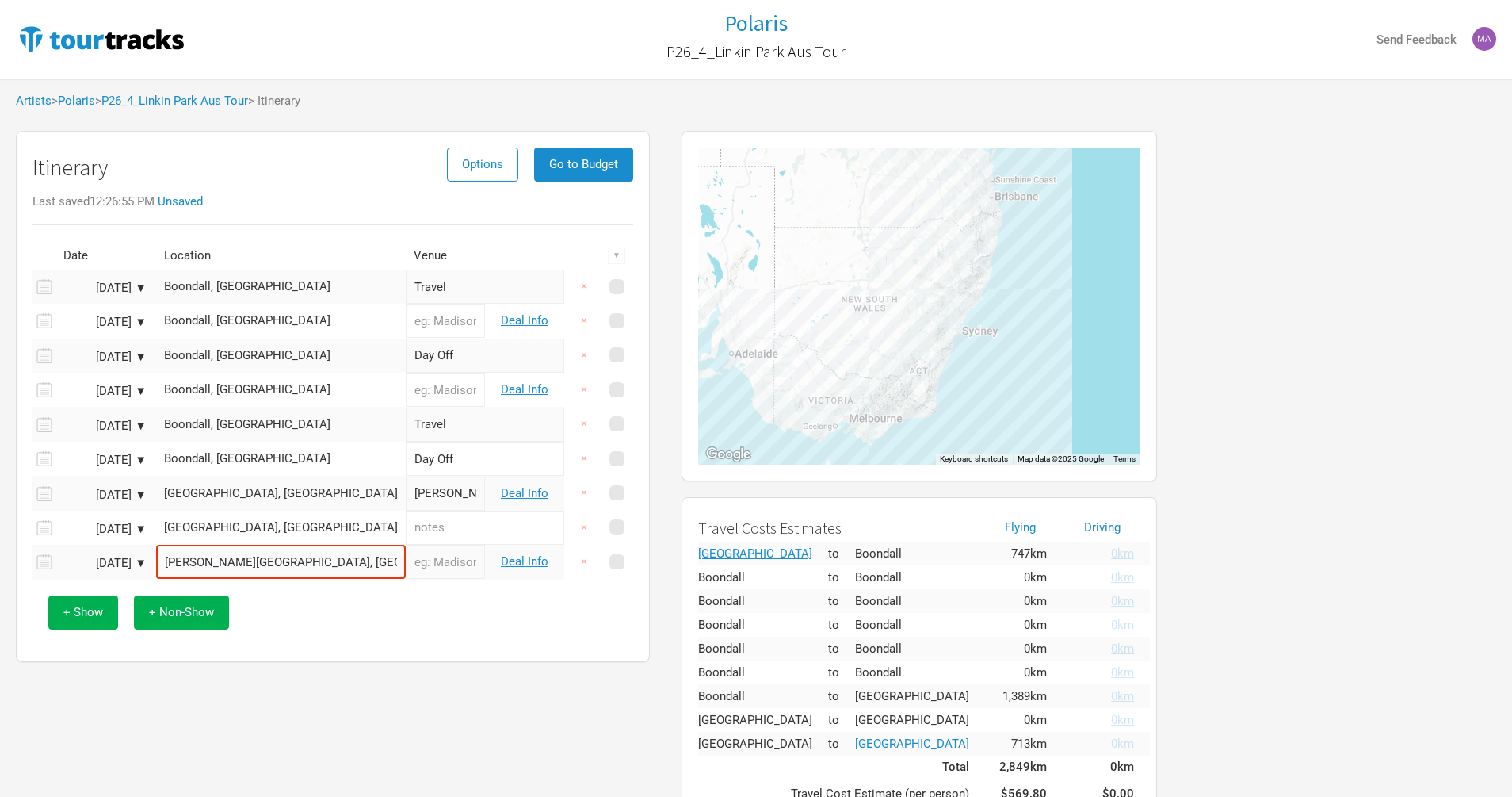
type input "[PERSON_NAME][GEOGRAPHIC_DATA]"
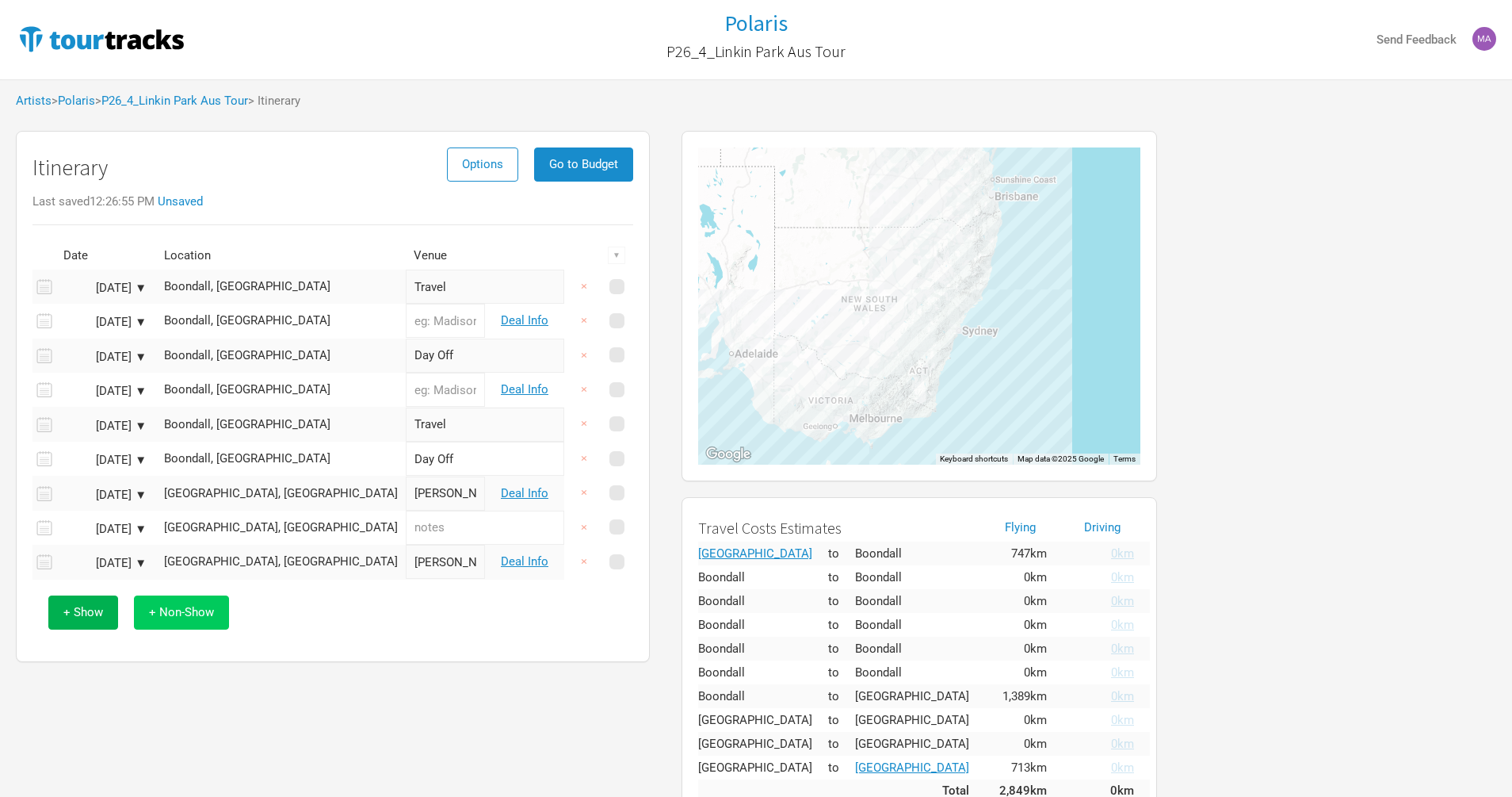
click at [172, 621] on button "+ Non-Show" at bounding box center [181, 613] width 95 height 34
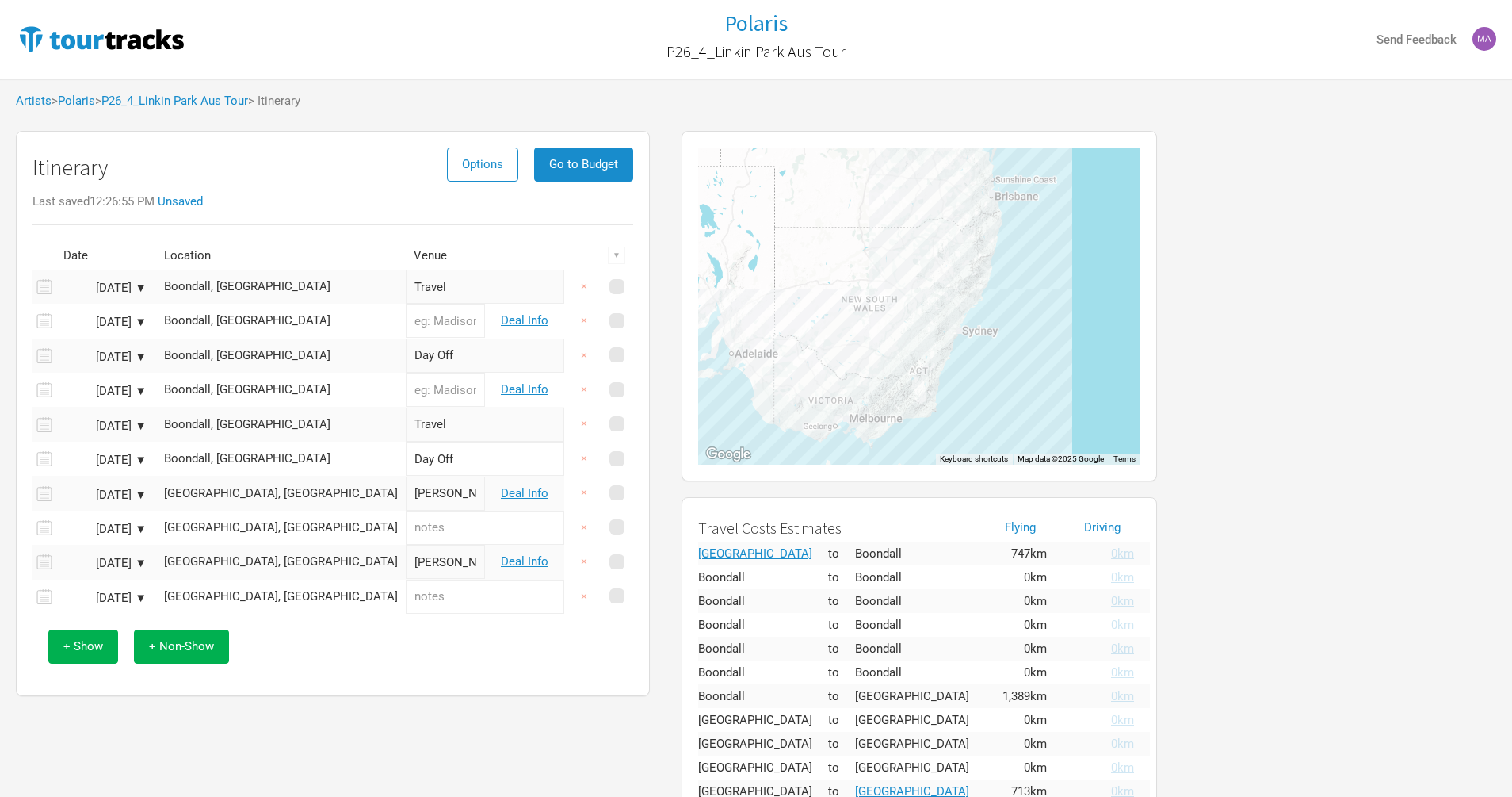
click at [186, 660] on div "+ Show + Non-Show" at bounding box center [333, 646] width 585 height 65
click at [176, 644] on span "+ Non-Show" at bounding box center [181, 646] width 65 height 14
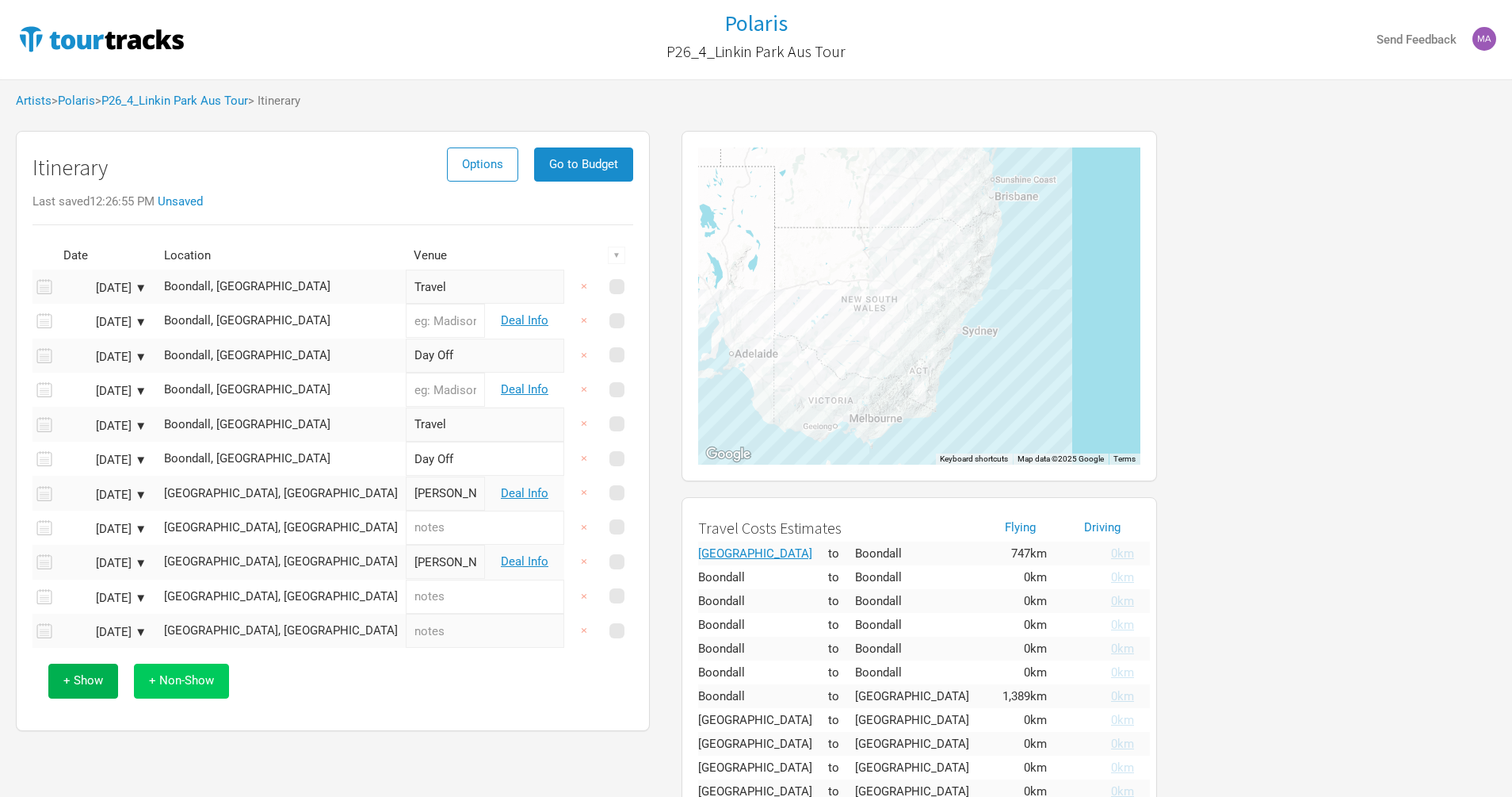
click at [182, 684] on button "+ Non-Show" at bounding box center [181, 680] width 95 height 34
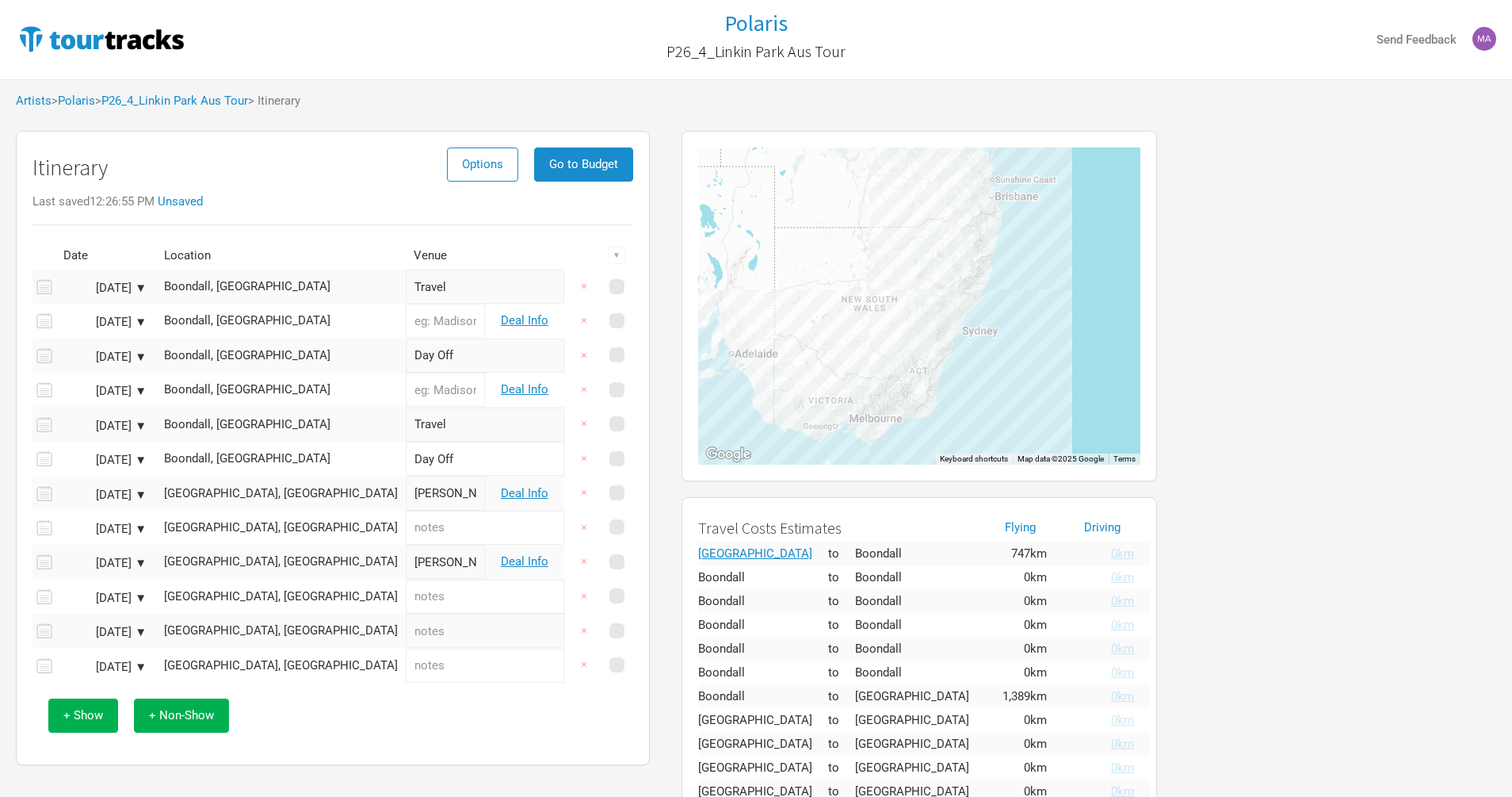
scroll to position [100, 0]
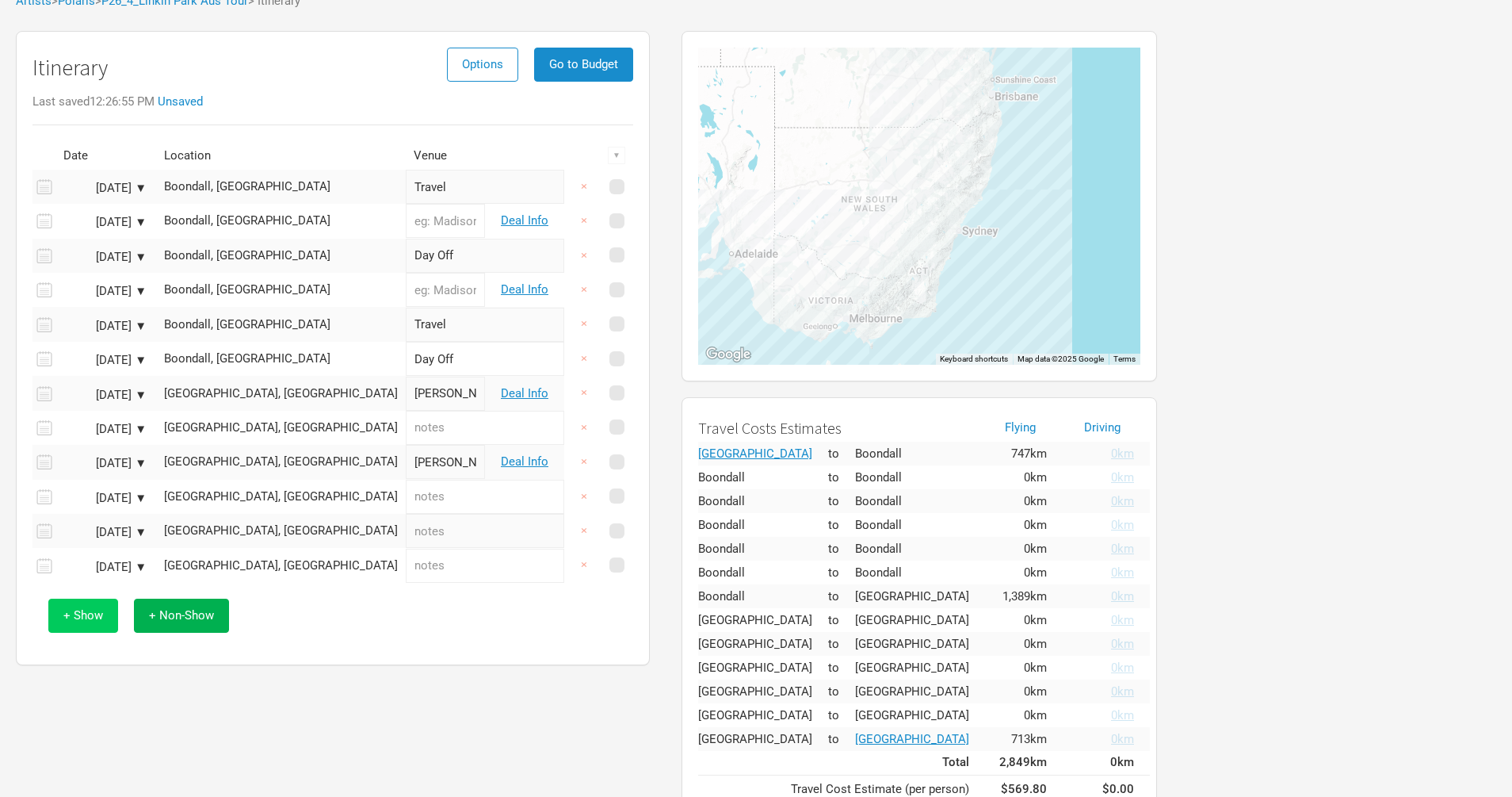
click at [91, 610] on span "+ Show" at bounding box center [83, 615] width 40 height 14
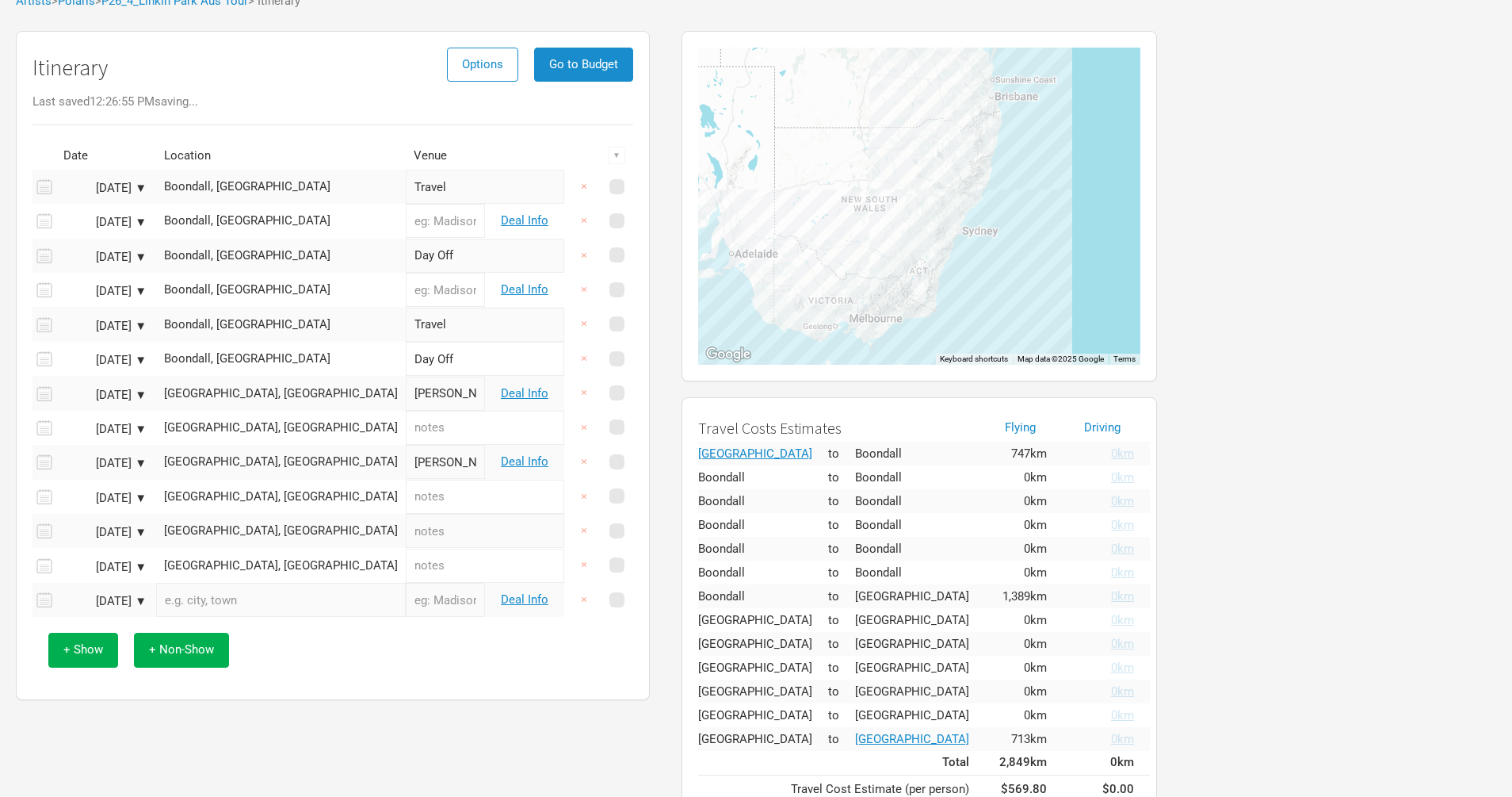
click at [196, 598] on input "text" at bounding box center [281, 600] width 250 height 34
paste input "[GEOGRAPHIC_DATA], [GEOGRAPHIC_DATA]"
type input "[GEOGRAPHIC_DATA], [PERSON_NAME][GEOGRAPHIC_DATA], [GEOGRAPHIC_DATA], [GEOGRAPH…"
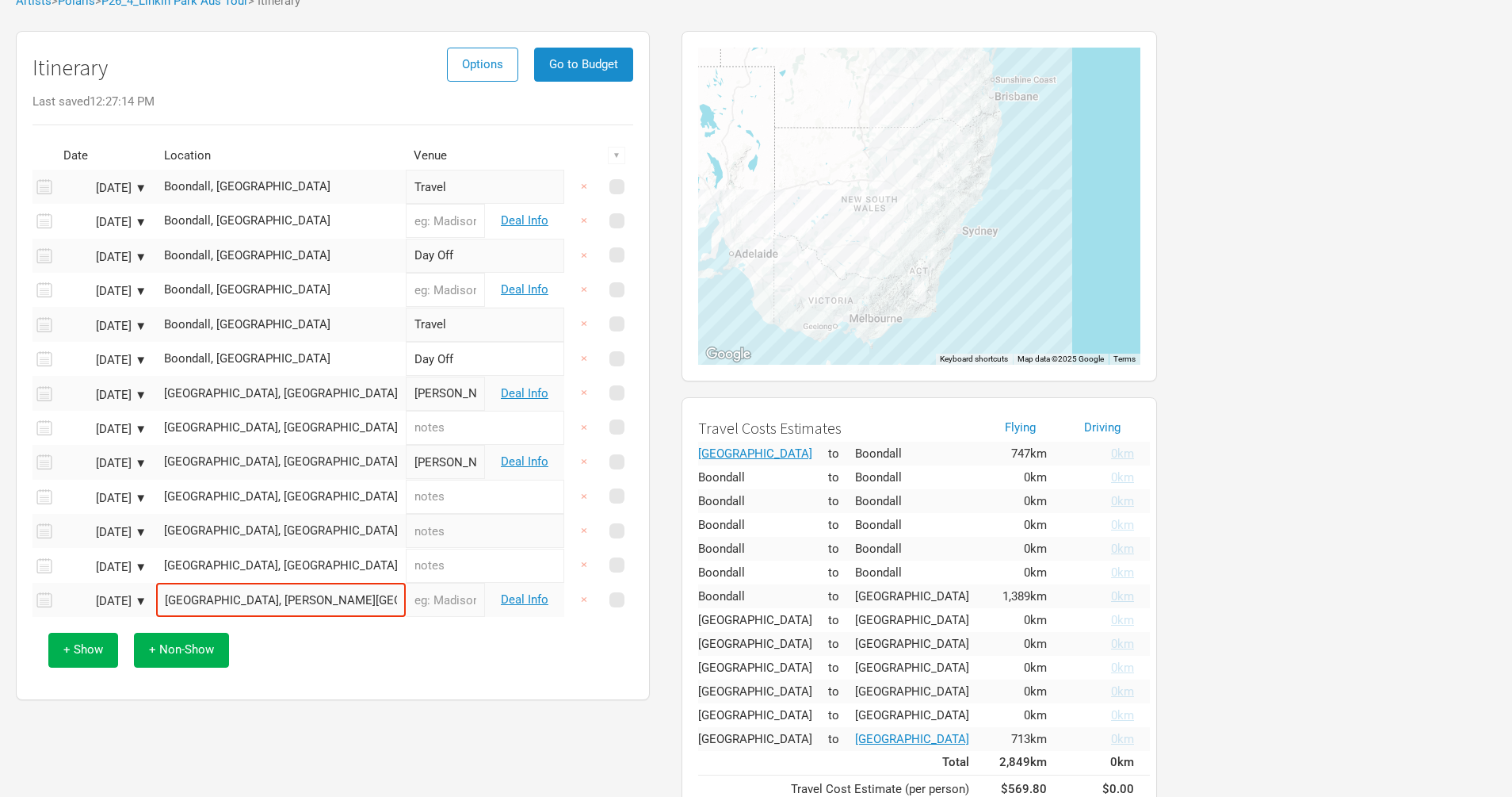
type input "[GEOGRAPHIC_DATA]"
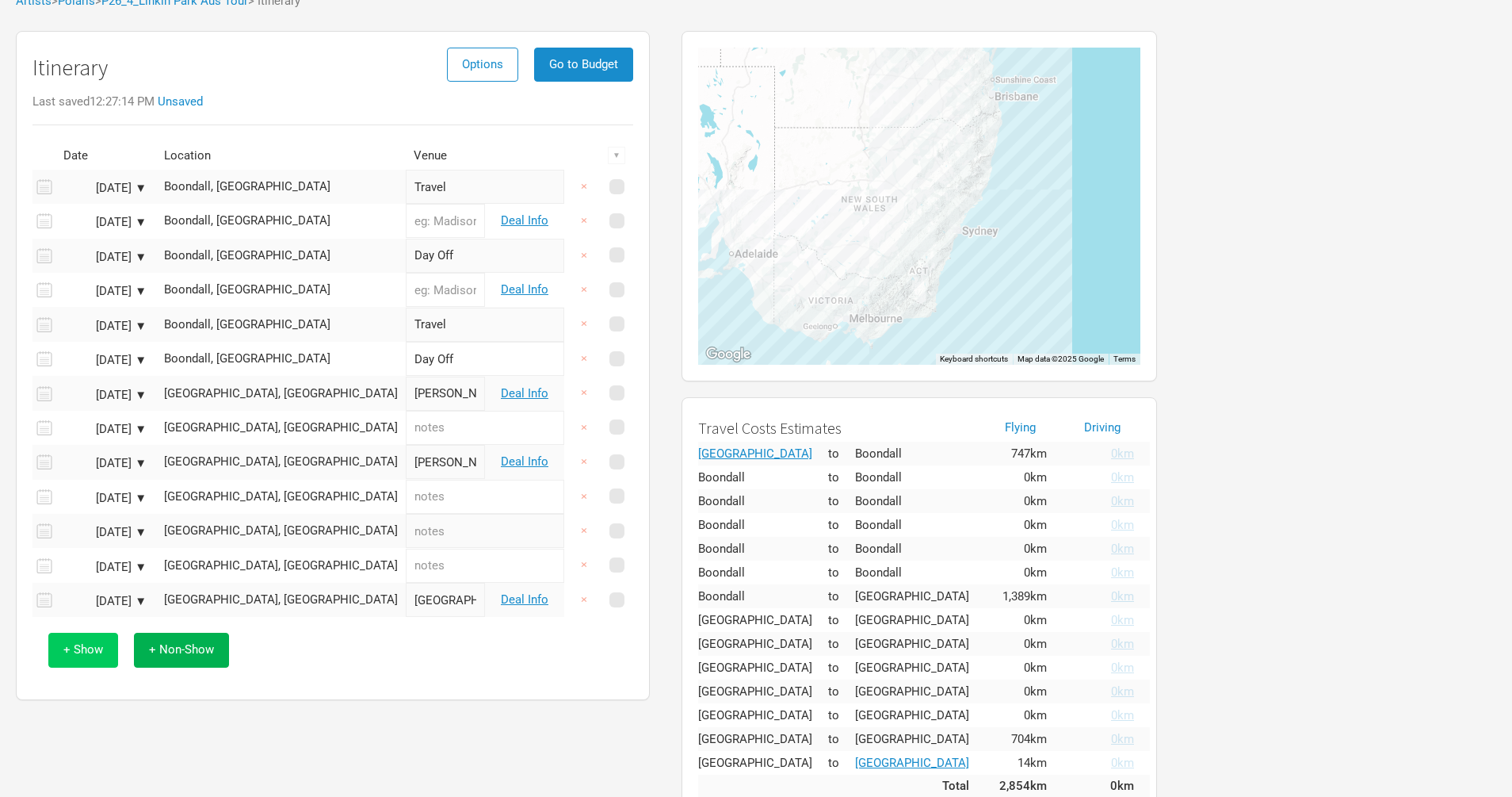
click at [95, 643] on span "+ Show" at bounding box center [83, 649] width 40 height 14
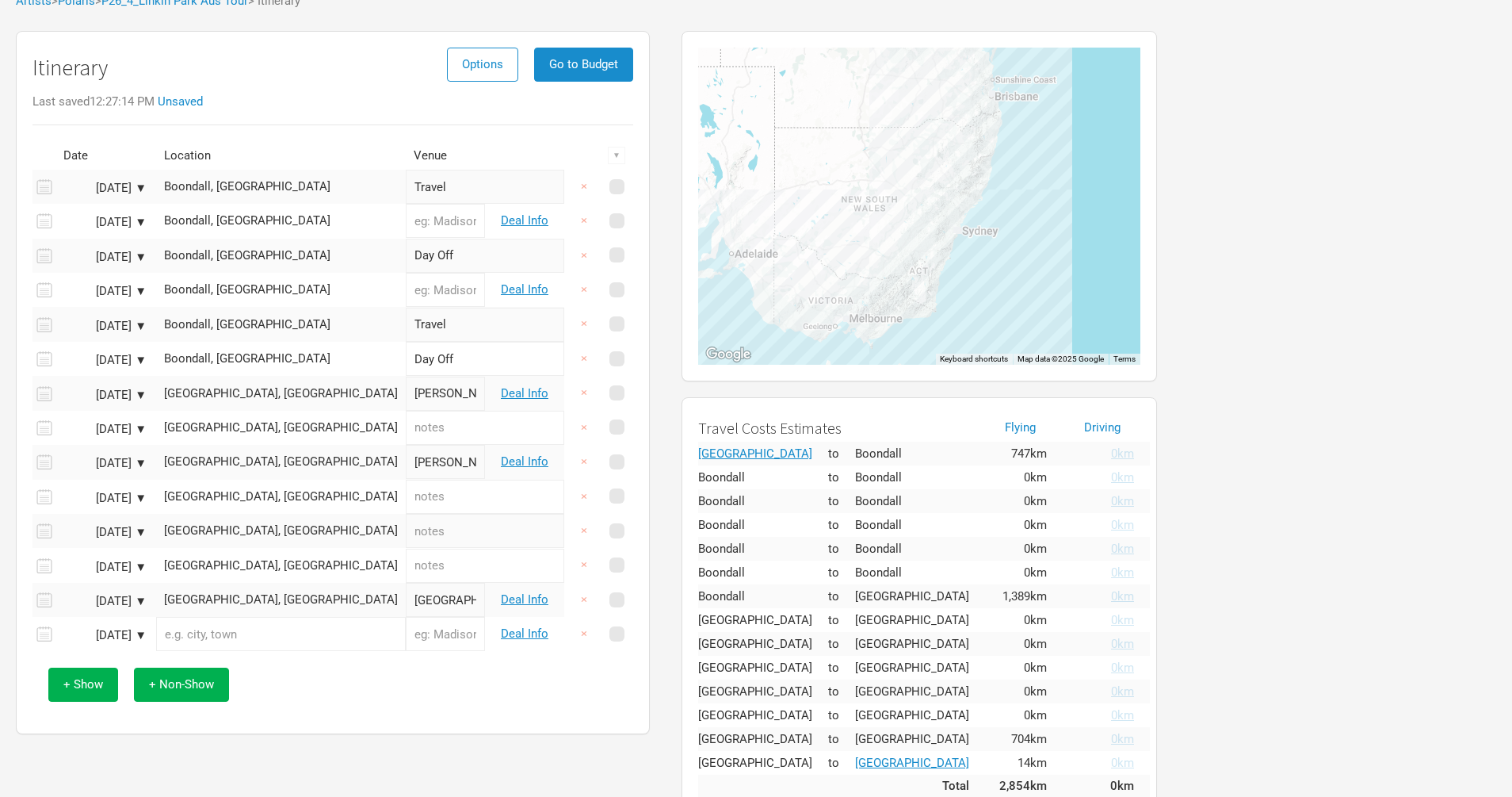
click at [230, 628] on input "text" at bounding box center [281, 633] width 250 height 34
paste input "[GEOGRAPHIC_DATA], [GEOGRAPHIC_DATA]"
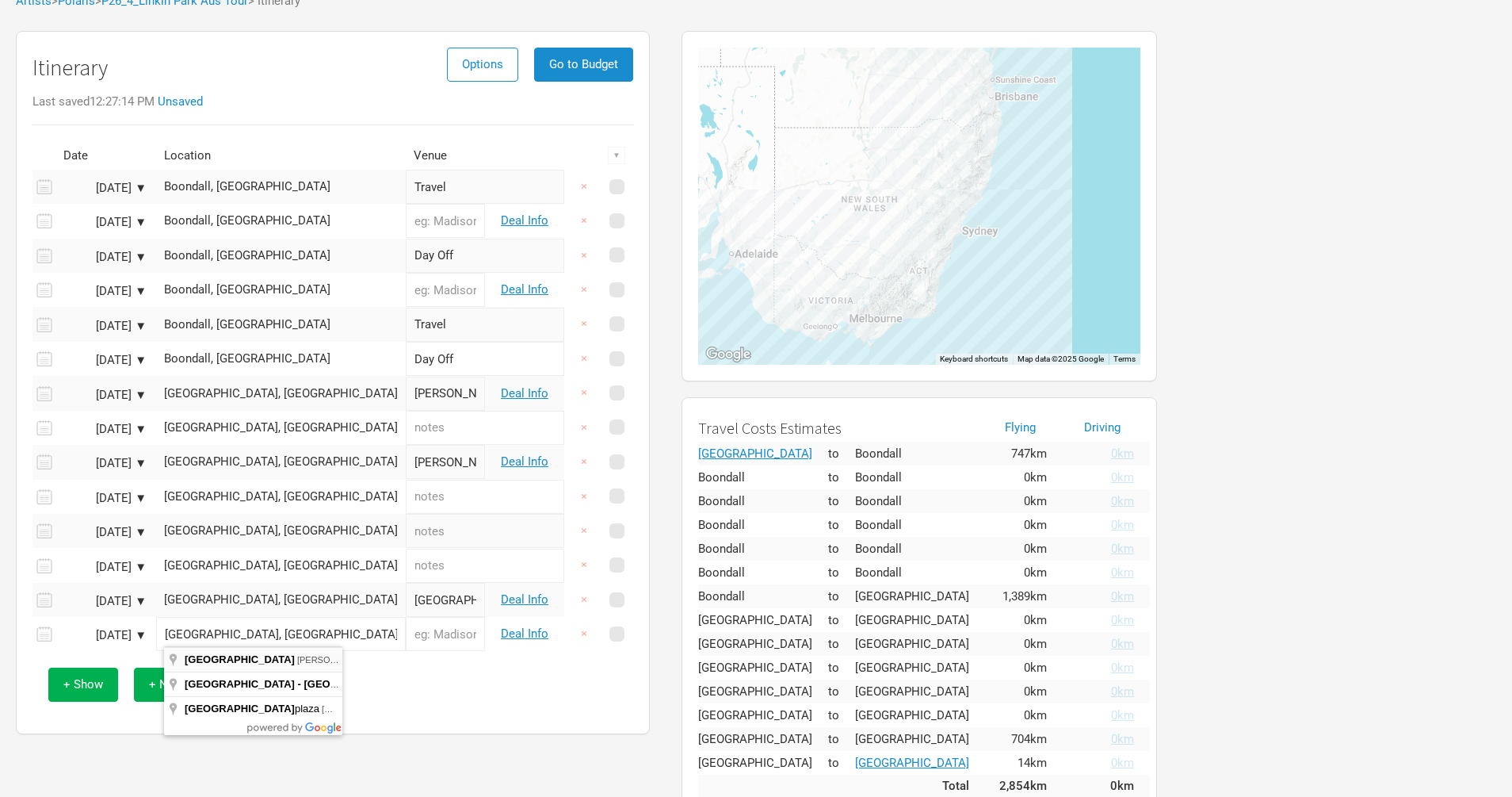
type input "[GEOGRAPHIC_DATA], [PERSON_NAME][GEOGRAPHIC_DATA], [GEOGRAPHIC_DATA], [GEOGRAPH…"
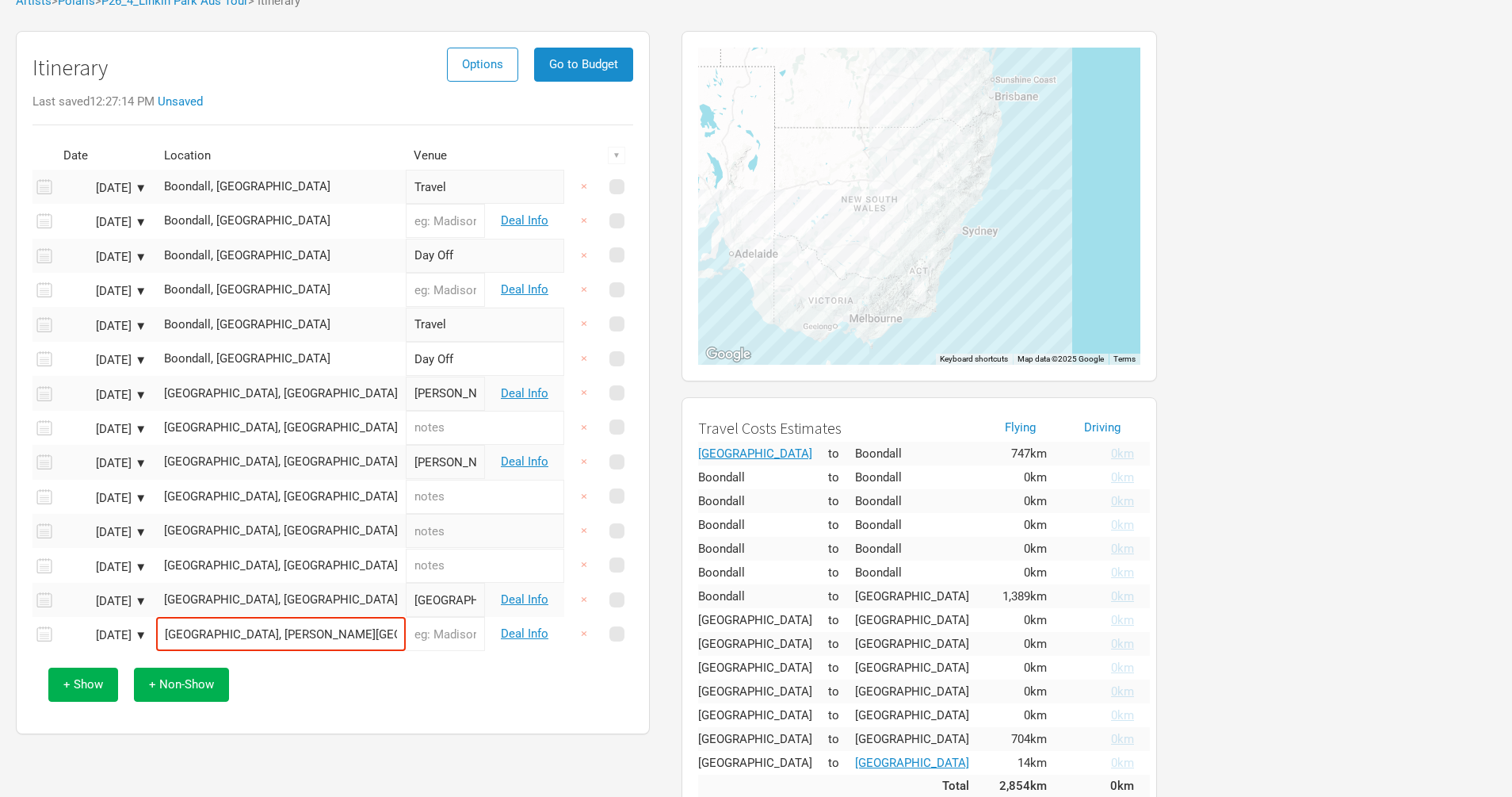
type input "[GEOGRAPHIC_DATA]"
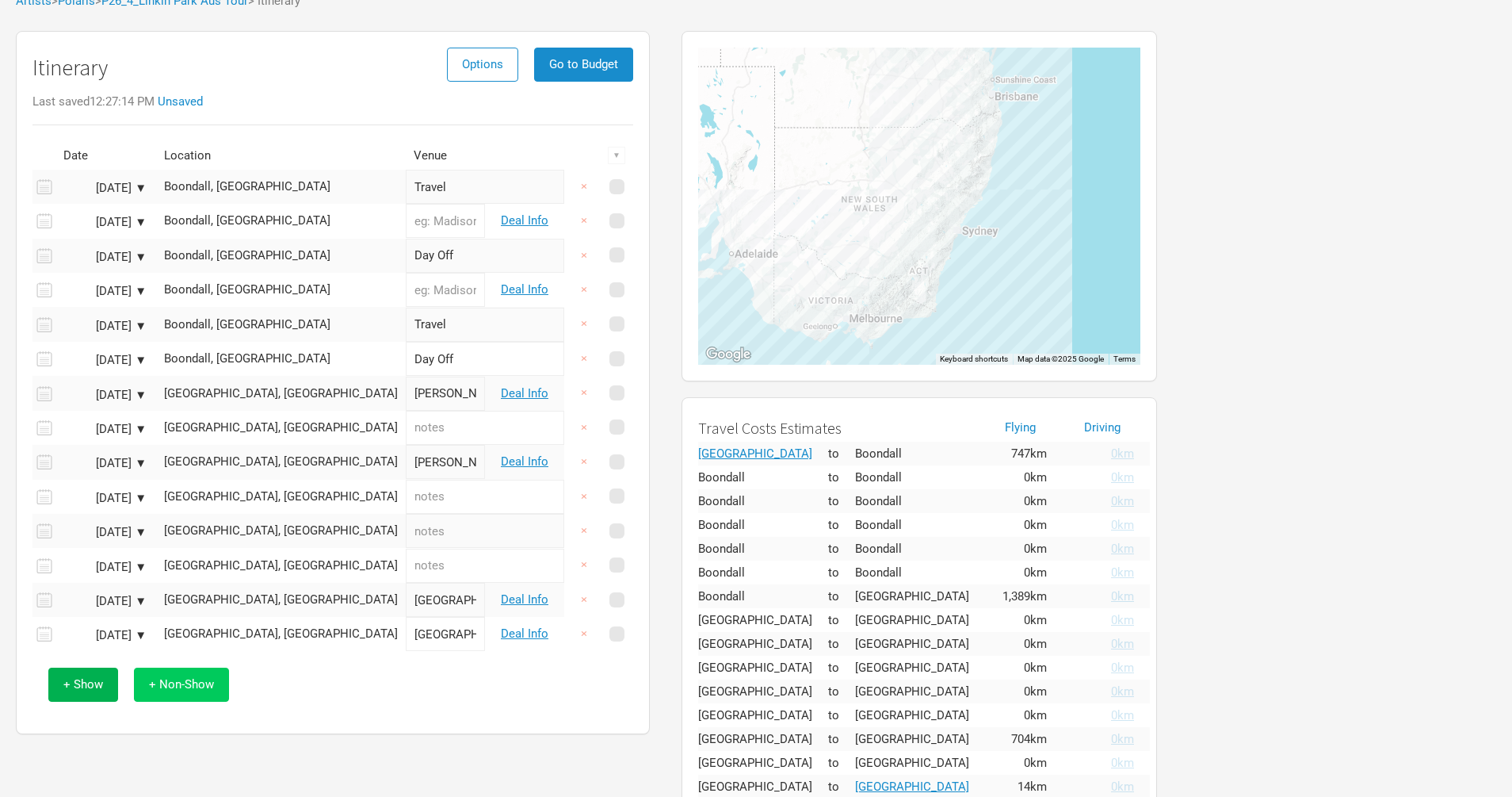
click at [197, 678] on span "+ Non-Show" at bounding box center [181, 684] width 65 height 14
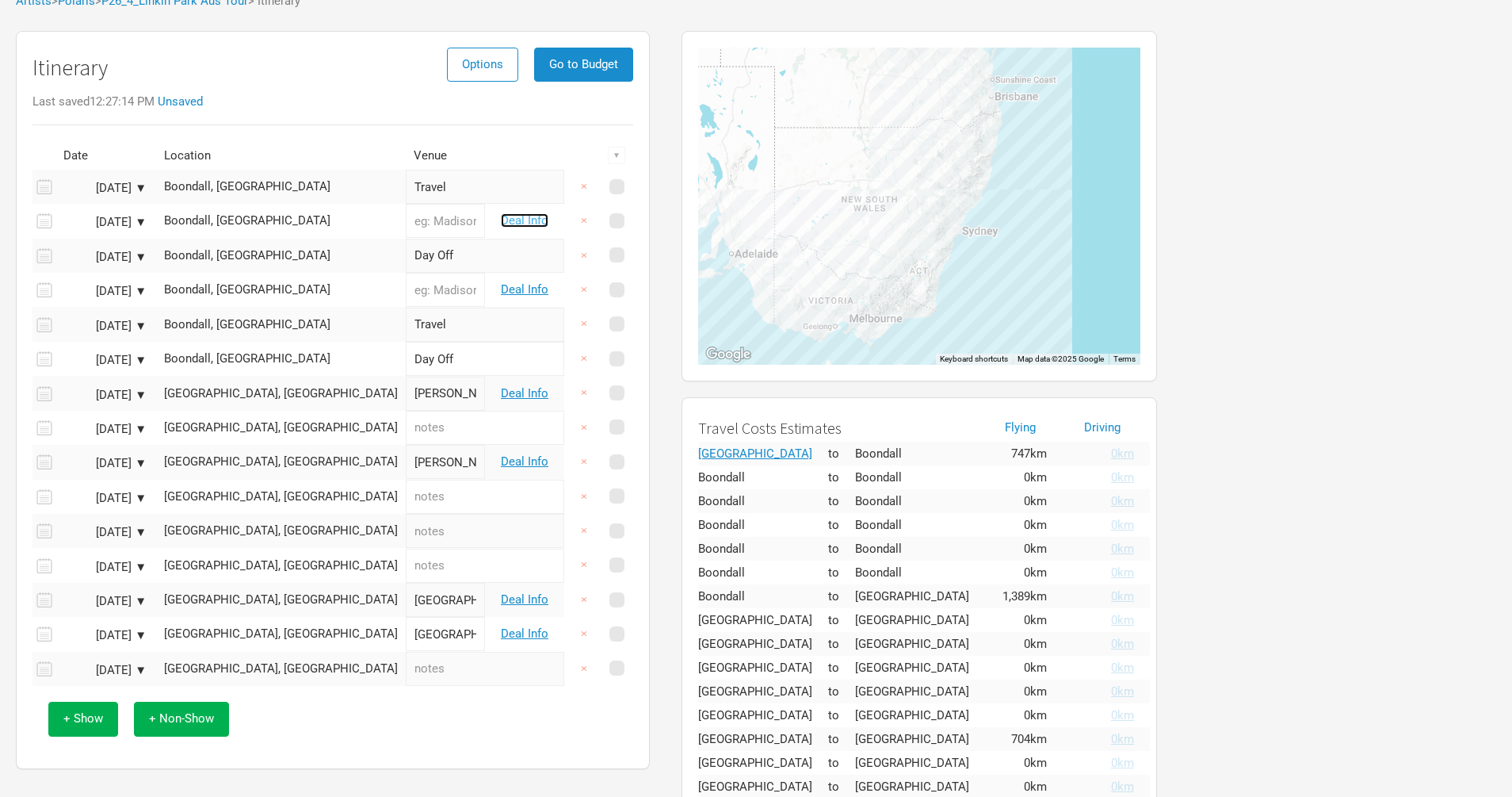
click at [536, 220] on link "Deal Info" at bounding box center [524, 220] width 48 height 14
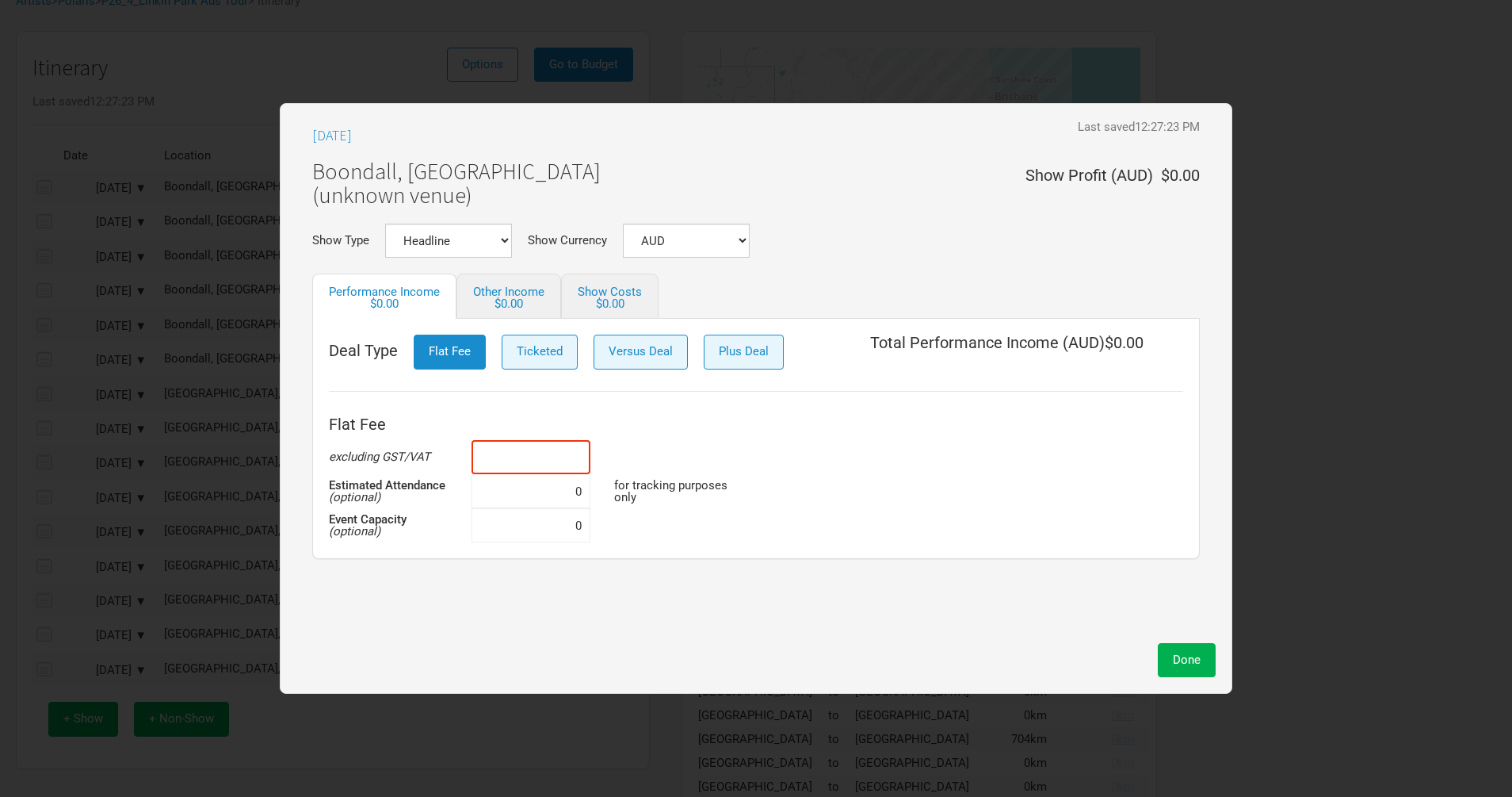
click at [545, 456] on input at bounding box center [531, 457] width 119 height 34
drag, startPoint x: 545, startPoint y: 465, endPoint x: 627, endPoint y: 463, distance: 82.0
click at [627, 465] on div "Flat Fee excluding GST/VAT $10,000 Estimated Attendance (optional) 0 for tracki…" at bounding box center [756, 475] width 854 height 134
type input "$10,000"
click at [1200, 672] on button "Done" at bounding box center [1186, 660] width 57 height 34
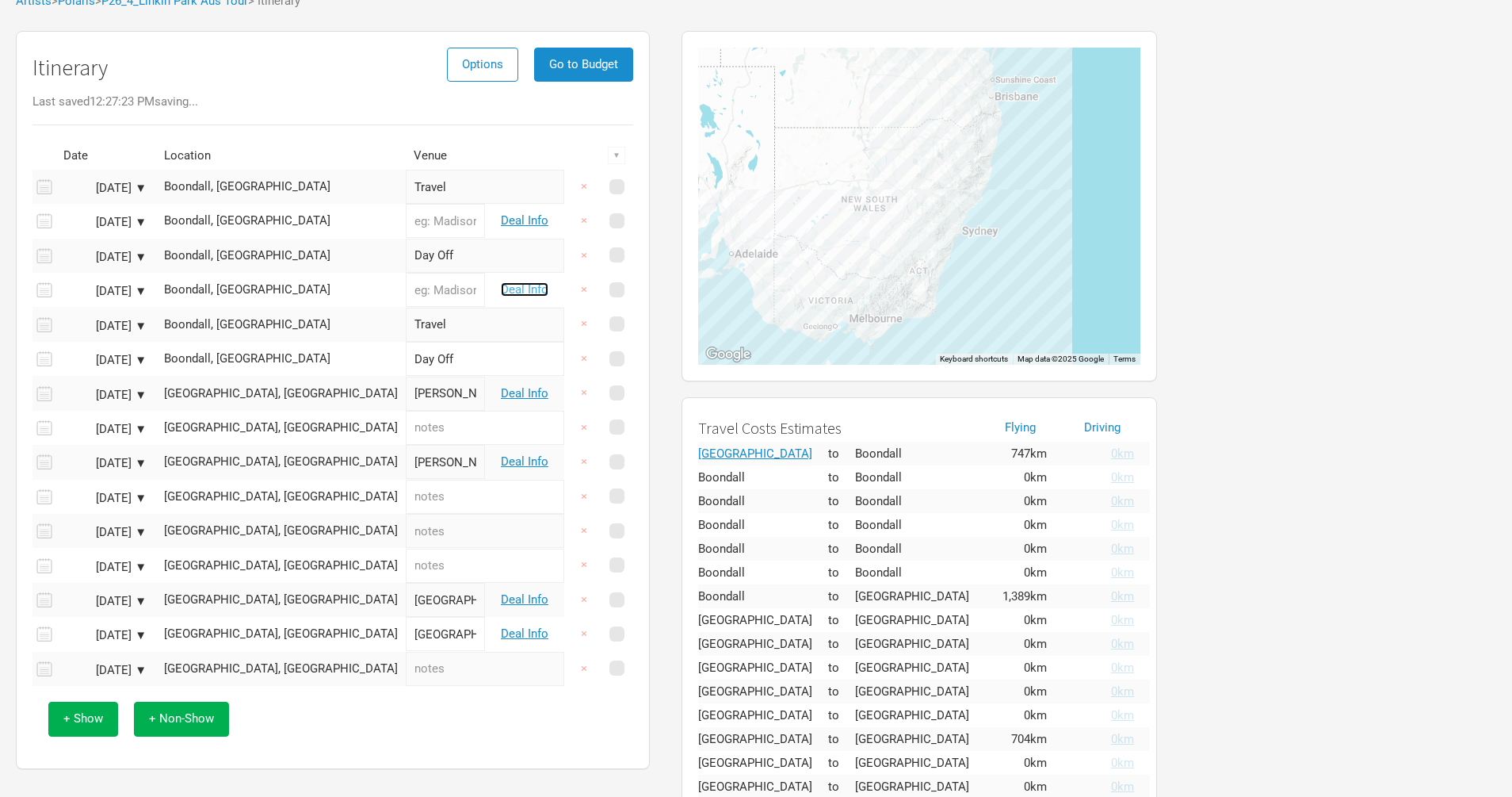
click at [520, 283] on link "Deal Info" at bounding box center [524, 289] width 48 height 14
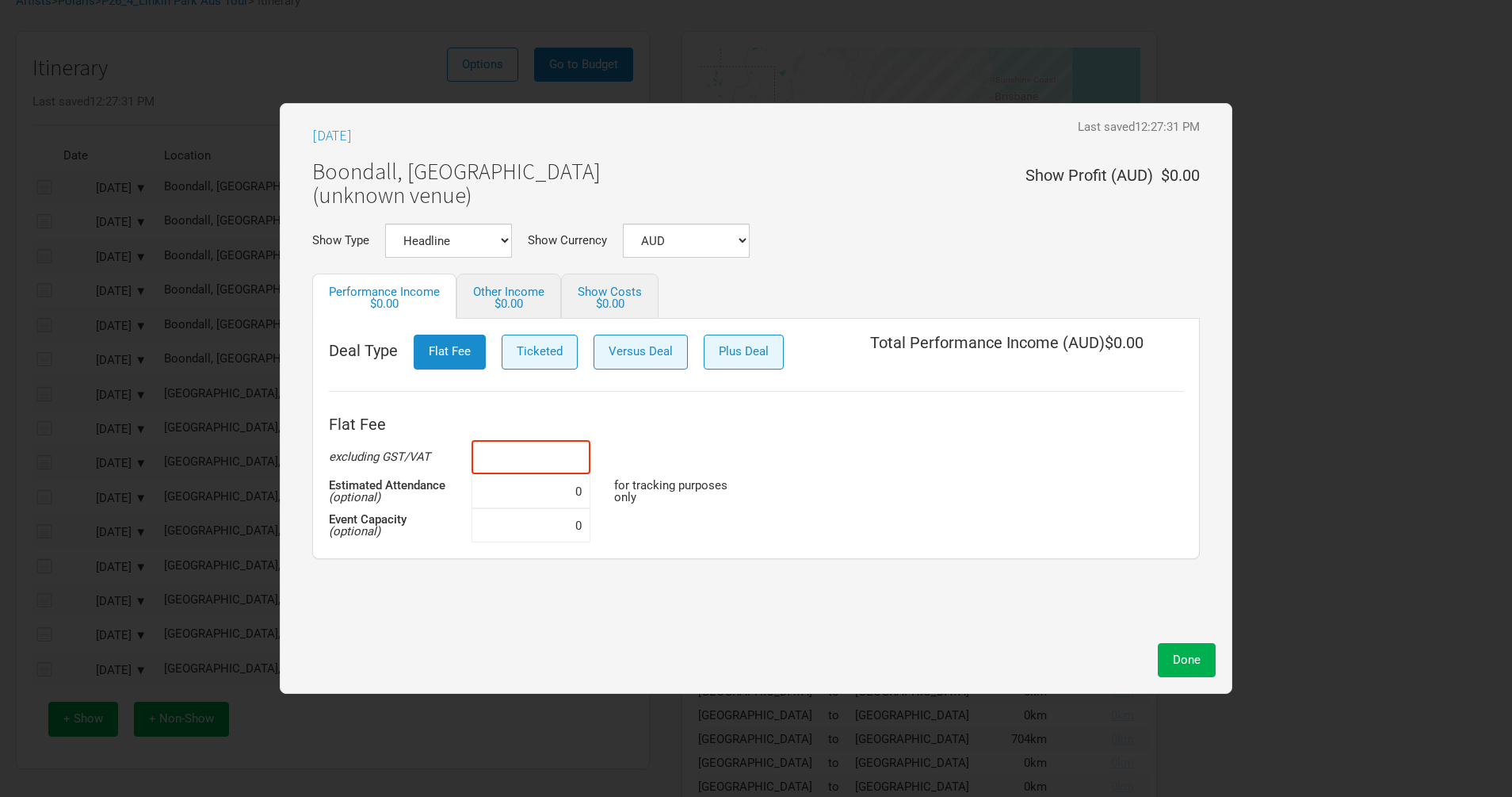
click at [519, 458] on input at bounding box center [531, 457] width 119 height 34
paste input "$10,000"
type input "$10,000"
click at [1191, 658] on span "Done" at bounding box center [1186, 660] width 28 height 14
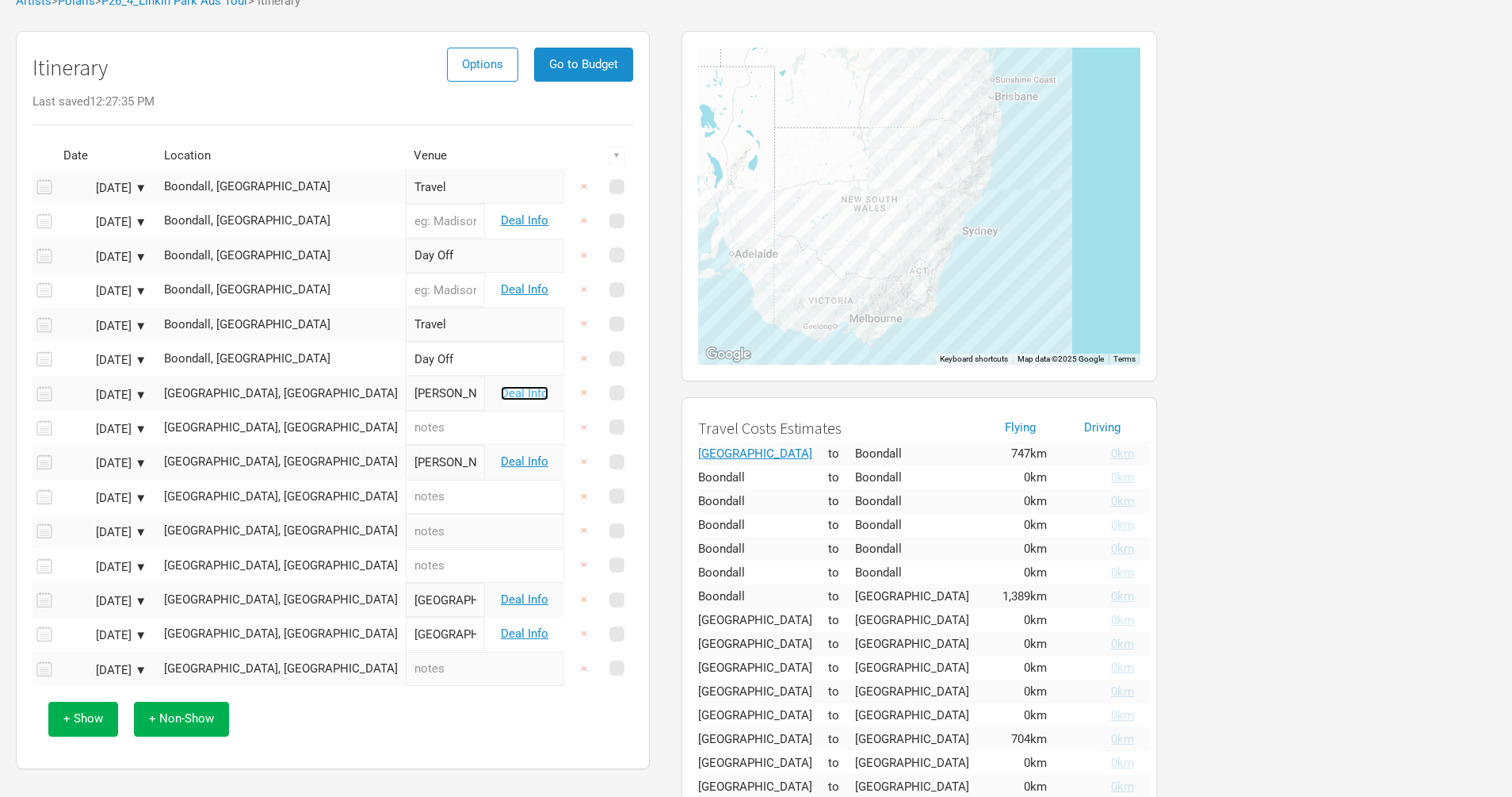
click at [517, 395] on link "Deal Info" at bounding box center [524, 393] width 48 height 14
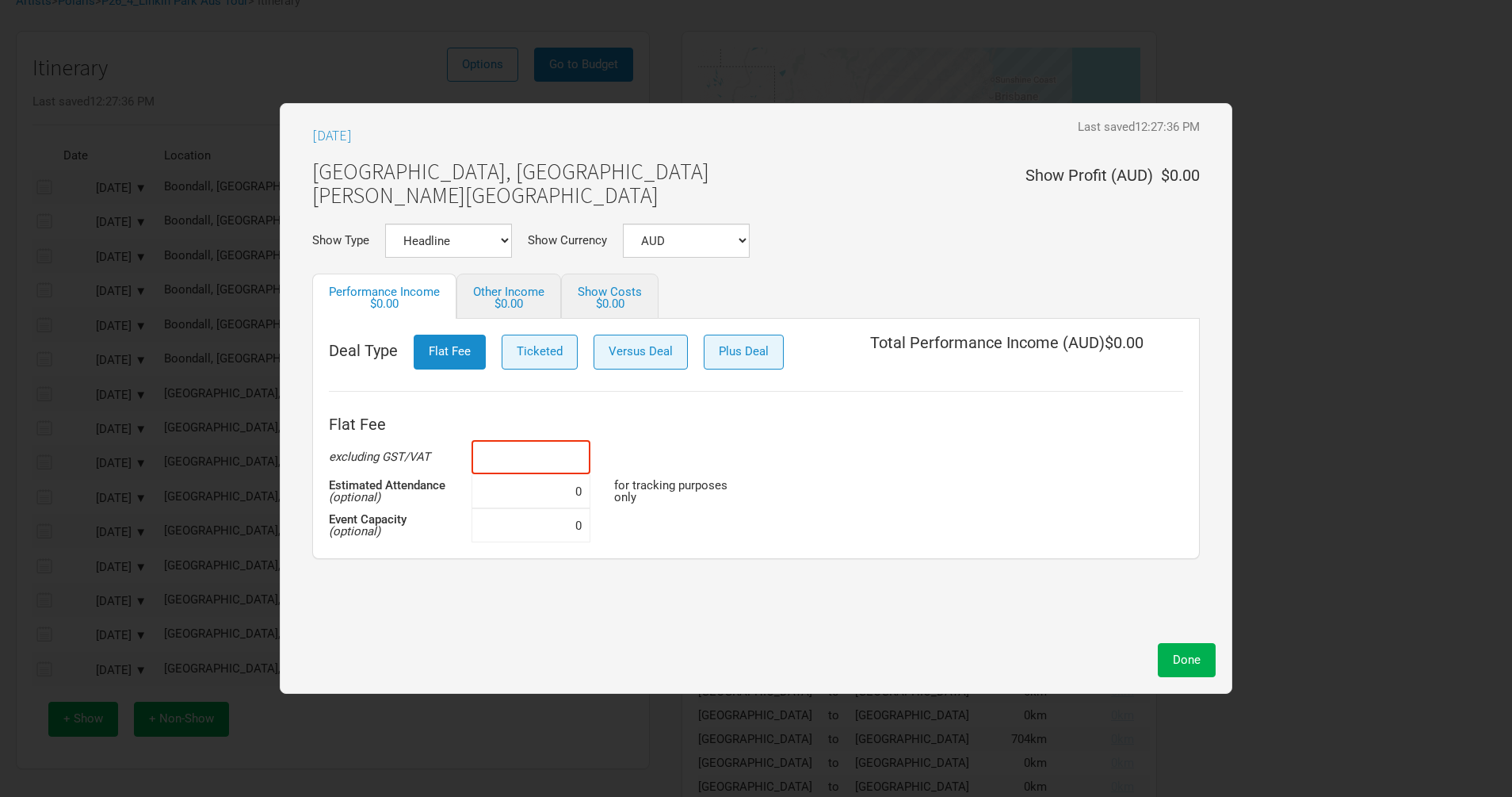
click at [537, 463] on input at bounding box center [531, 457] width 119 height 34
paste input "$10,000"
type input "$10,000"
click at [1196, 660] on span "Done" at bounding box center [1186, 660] width 28 height 14
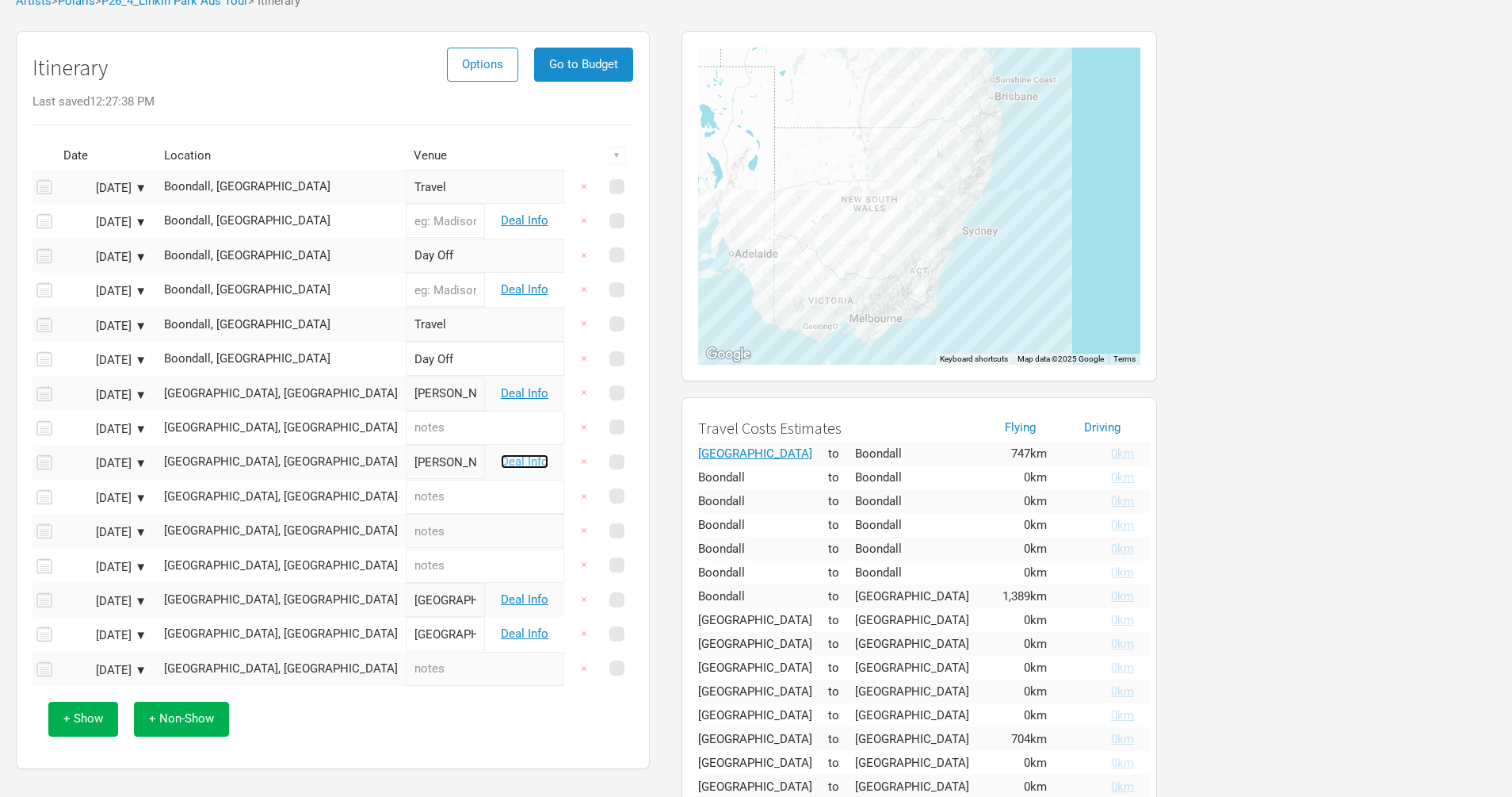
click at [527, 458] on link "Deal Info" at bounding box center [524, 462] width 48 height 14
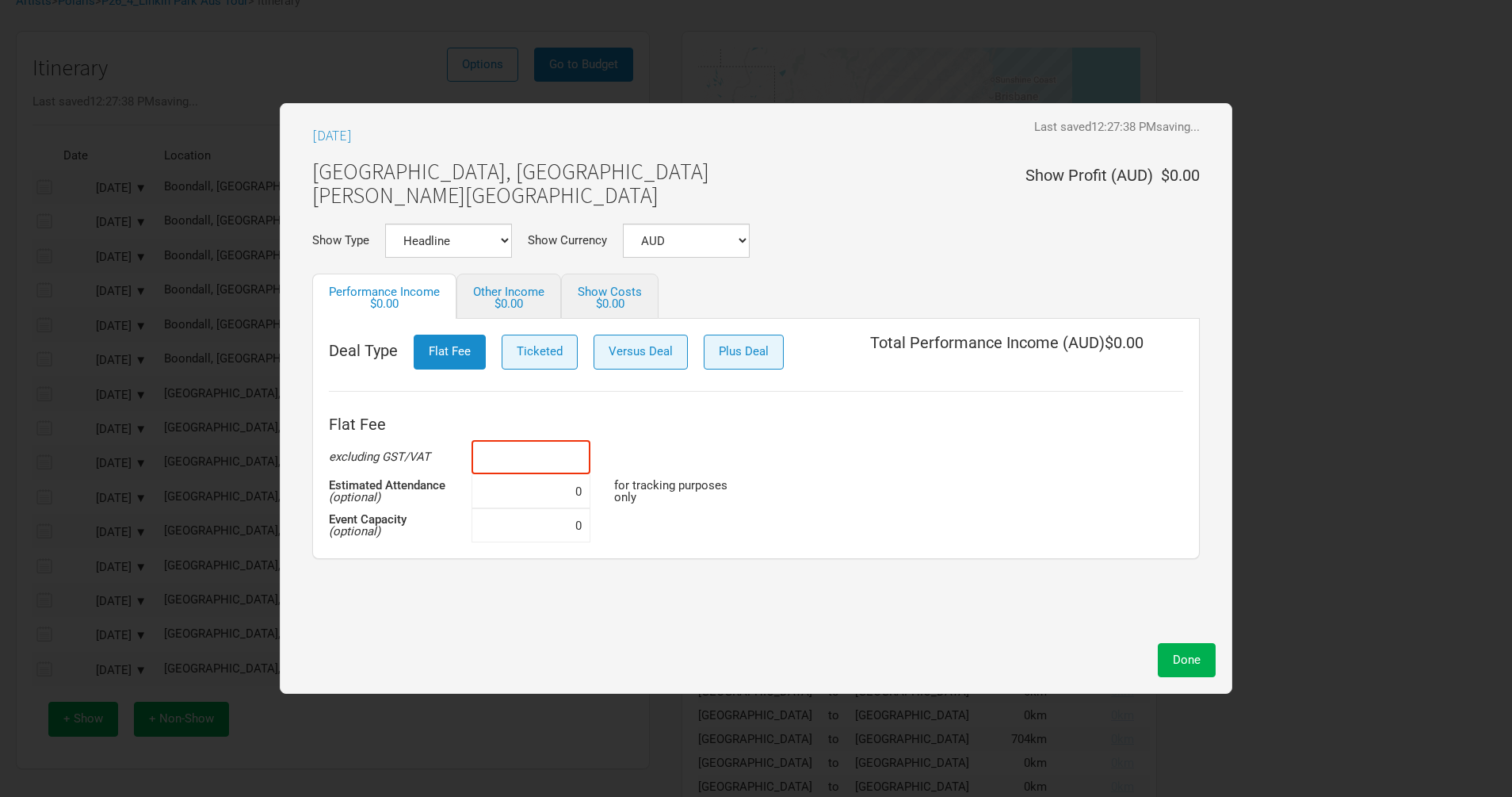
click at [552, 468] on input at bounding box center [531, 457] width 119 height 34
paste input "$10,000"
type input "$10,000"
click at [1180, 661] on span "Done" at bounding box center [1186, 660] width 28 height 14
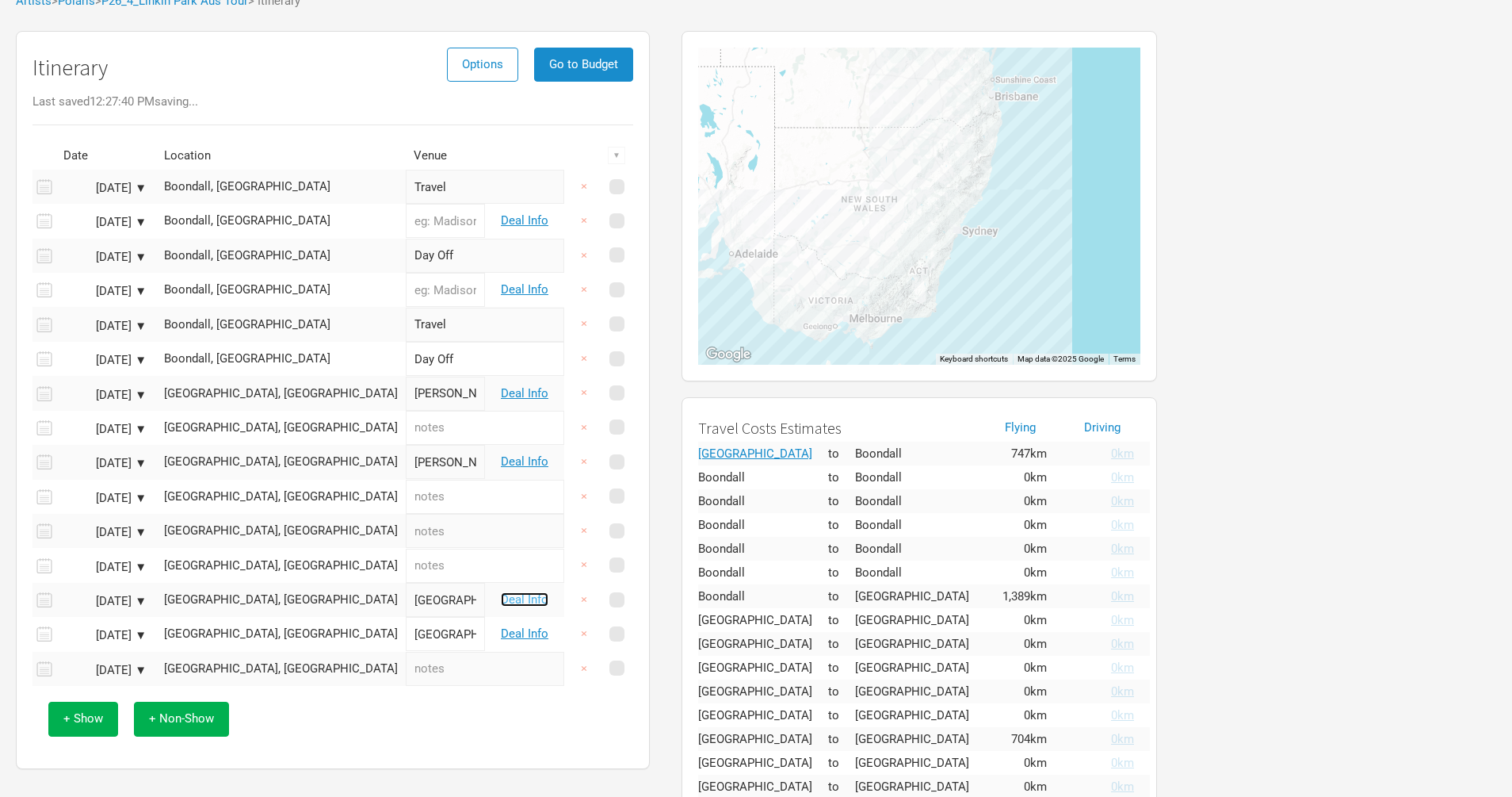
click at [530, 598] on link "Deal Info" at bounding box center [524, 600] width 48 height 14
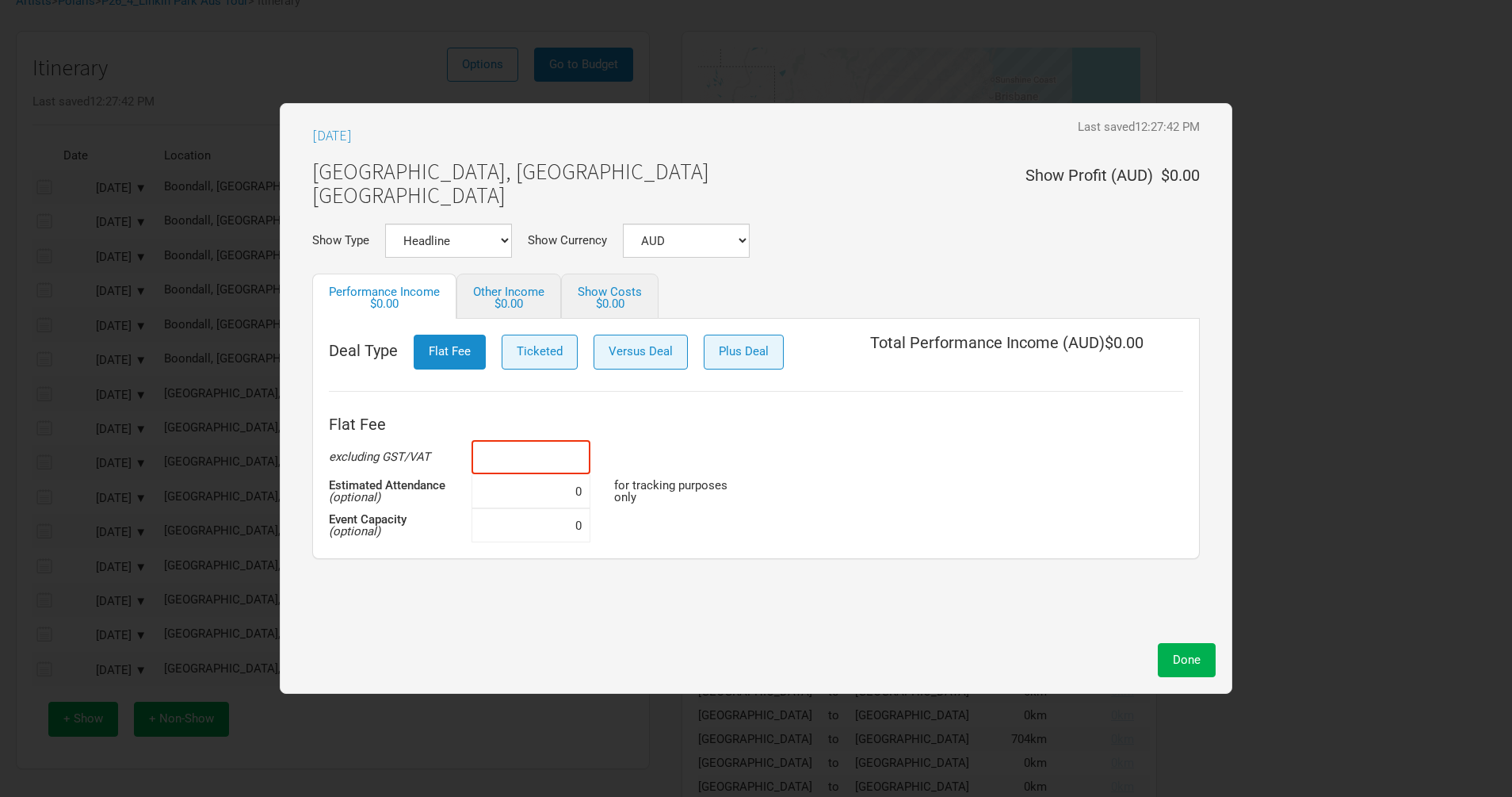
click at [530, 452] on input at bounding box center [531, 457] width 119 height 34
paste input "$10,000"
type input "$10,000"
click at [1188, 665] on span "Done" at bounding box center [1186, 660] width 28 height 14
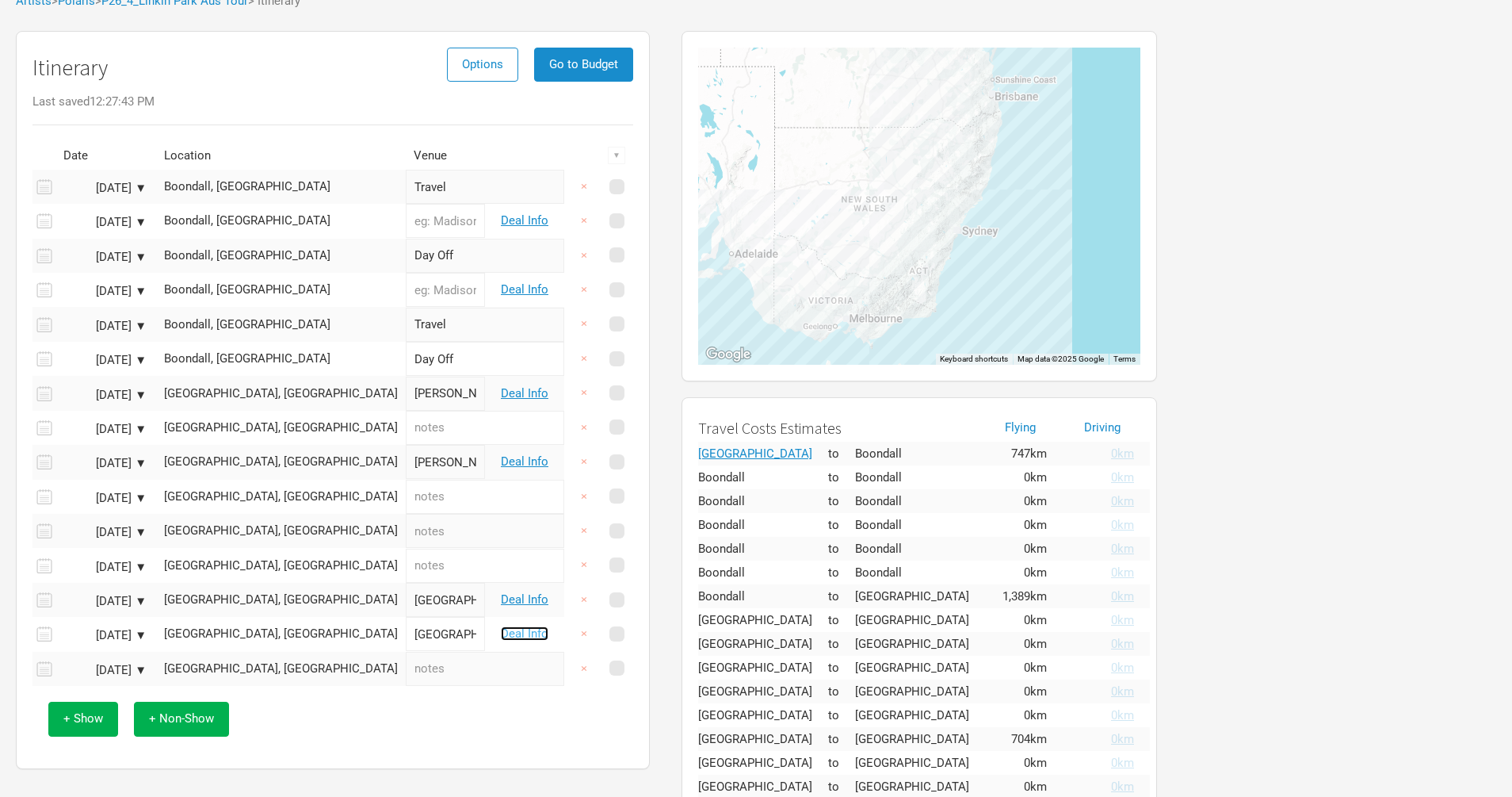
click at [526, 628] on link "Deal Info" at bounding box center [524, 633] width 48 height 14
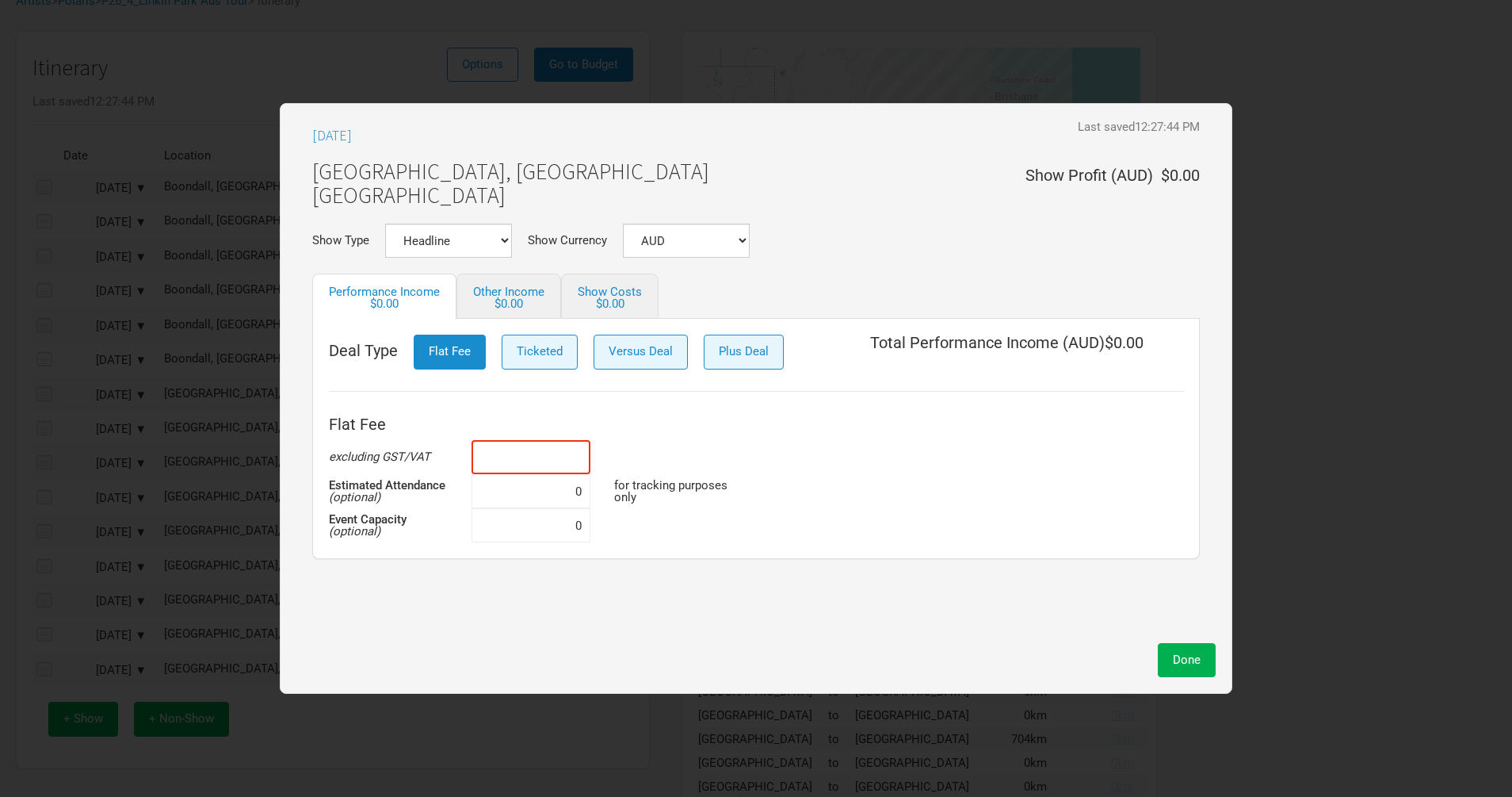
click at [569, 459] on input at bounding box center [531, 457] width 119 height 34
paste input "$10,000"
type input "$10,000"
click at [1166, 653] on button "Done" at bounding box center [1186, 660] width 57 height 34
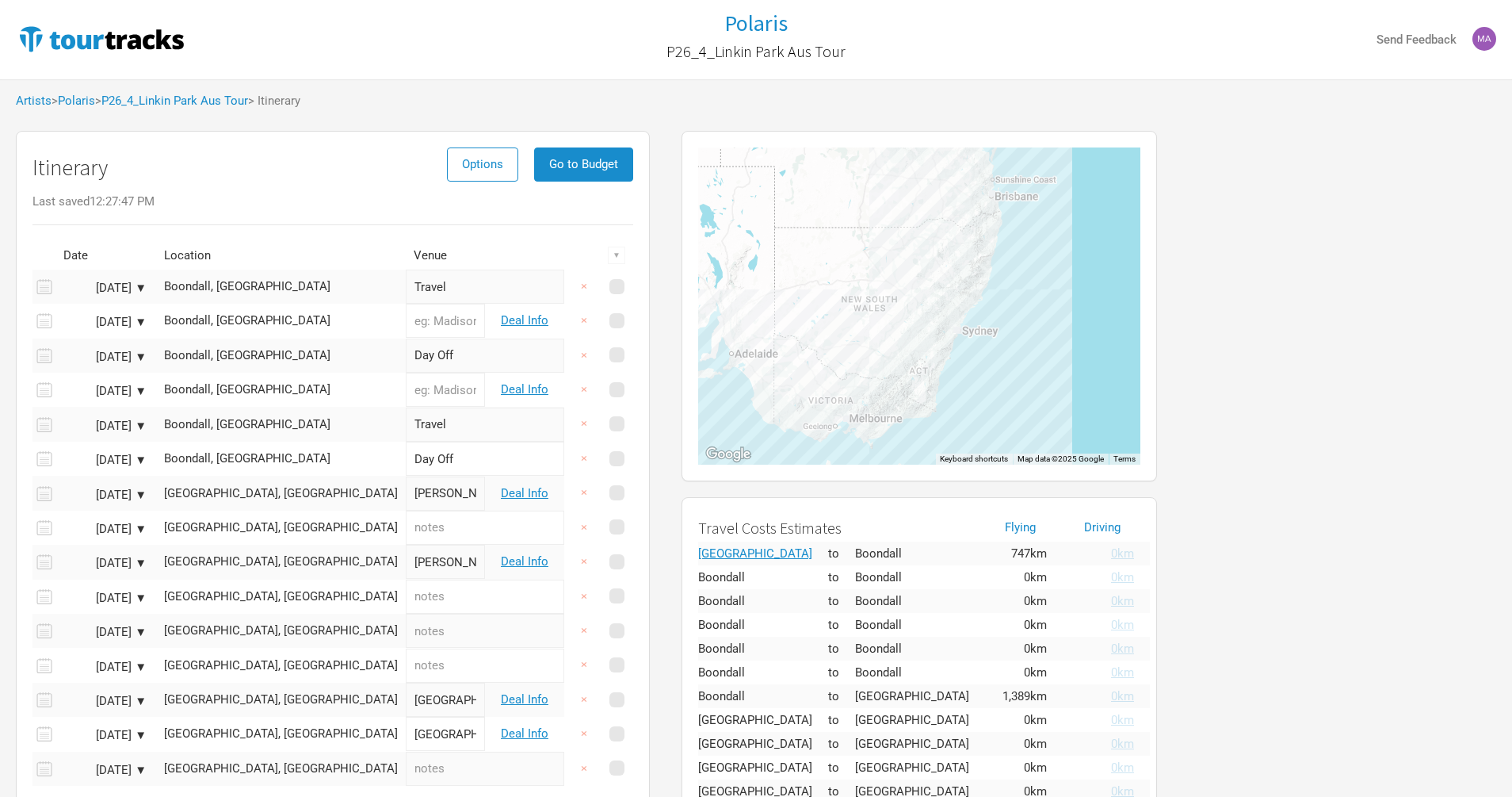
scroll to position [273, 0]
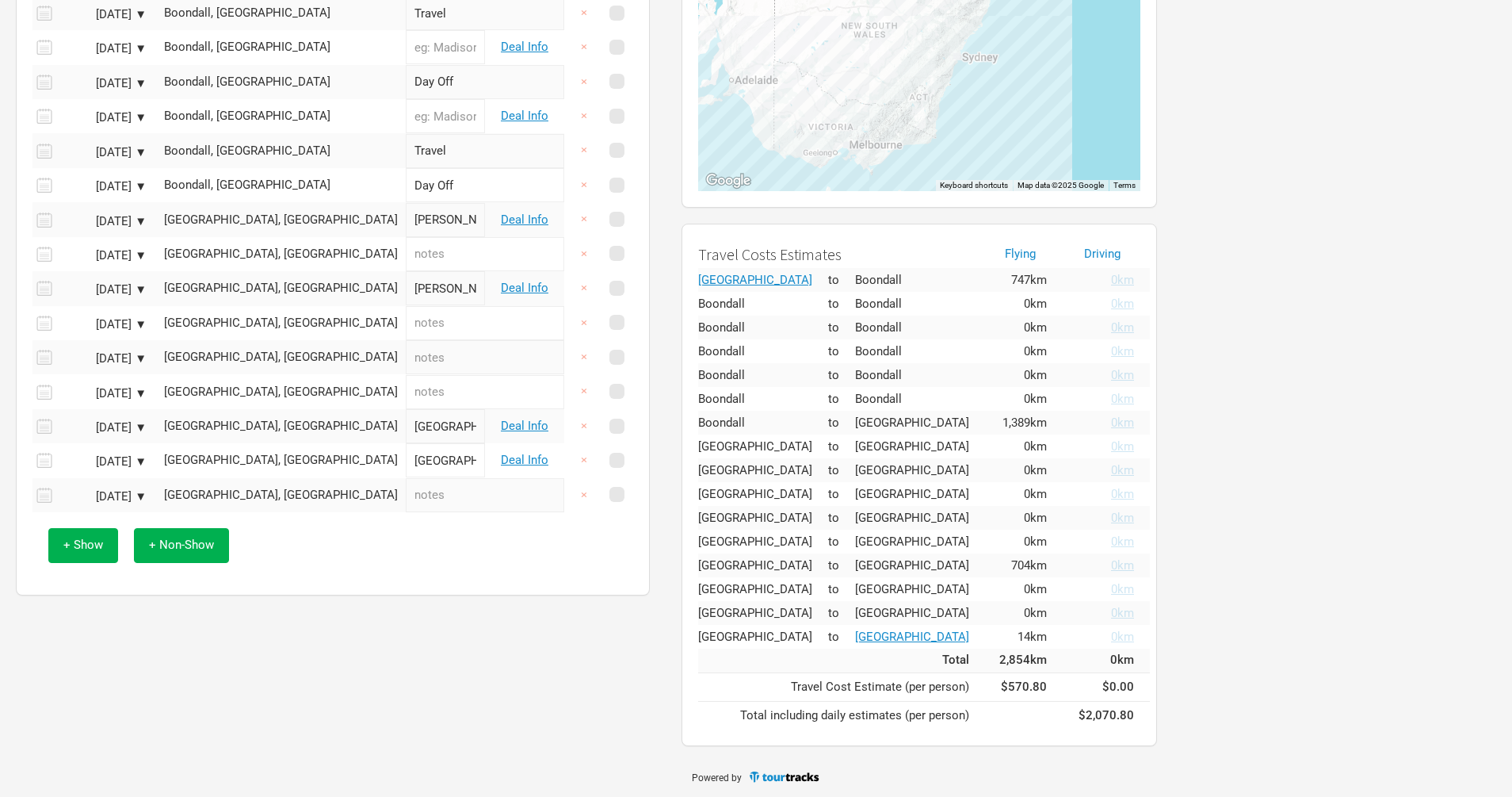
click at [409, 489] on input "text" at bounding box center [485, 495] width 159 height 34
type input "Travel"
click at [406, 328] on input "text" at bounding box center [485, 323] width 159 height 34
type input "Travel"
click at [406, 260] on input "text" at bounding box center [485, 254] width 159 height 34
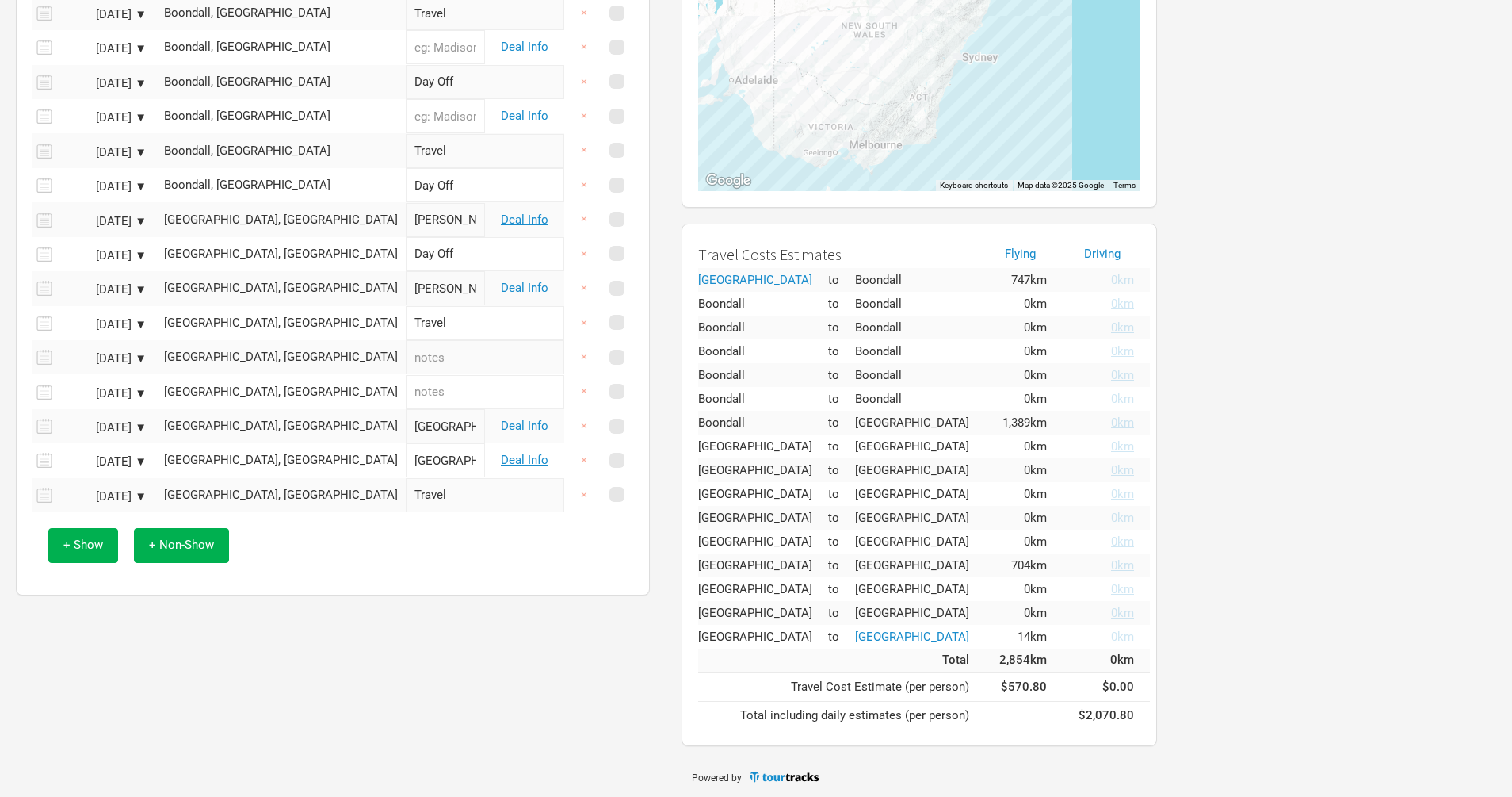
type input "Day Off"
click at [406, 363] on input "text" at bounding box center [485, 357] width 159 height 34
type input "Travel"
click at [406, 398] on input "text" at bounding box center [485, 392] width 159 height 34
type input "Travel"
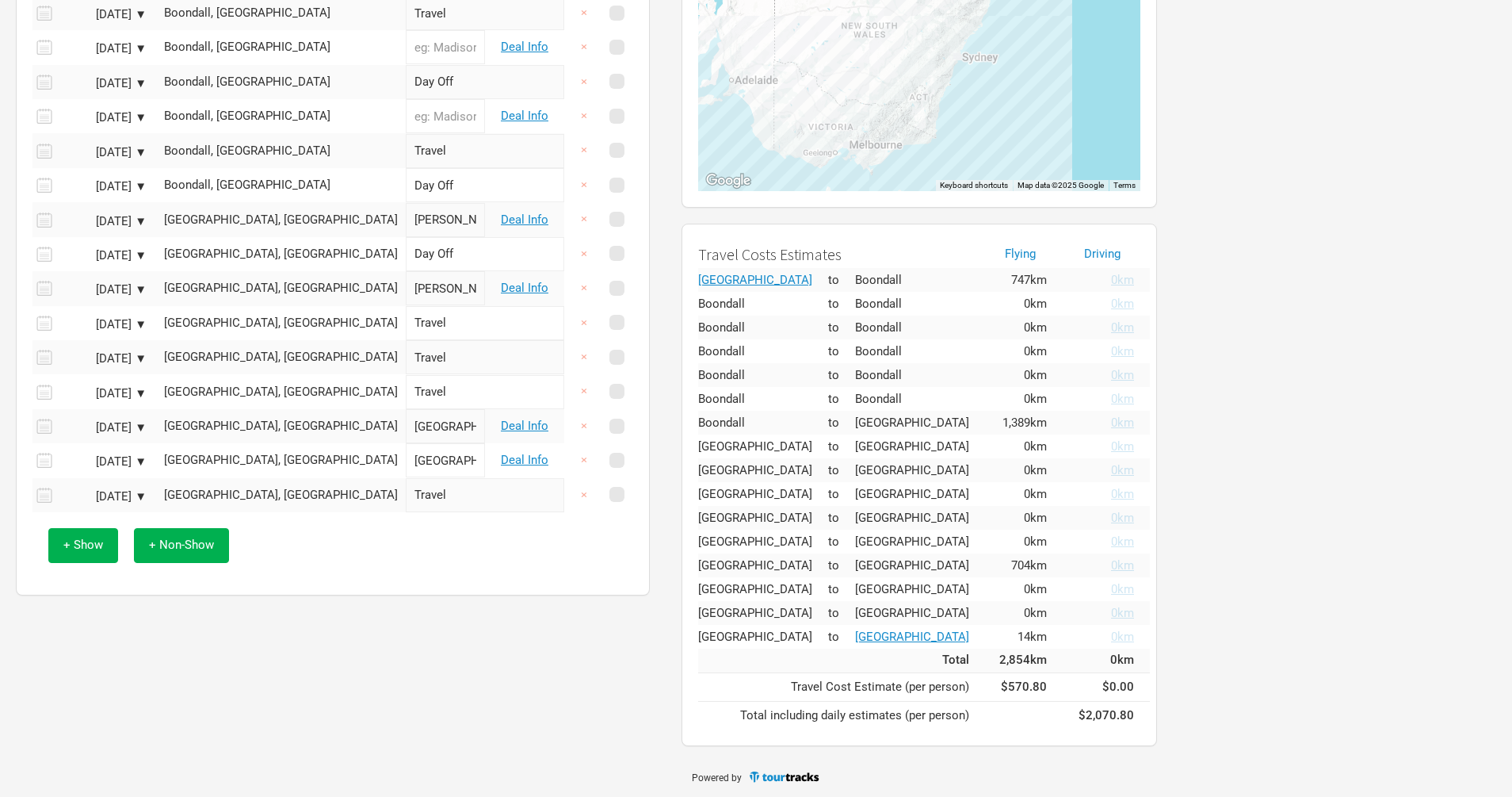
click at [354, 588] on div "Itinerary Options Go to Budget Last saved 12:27:47 PM Unsaved Date Location Ven…" at bounding box center [333, 226] width 634 height 738
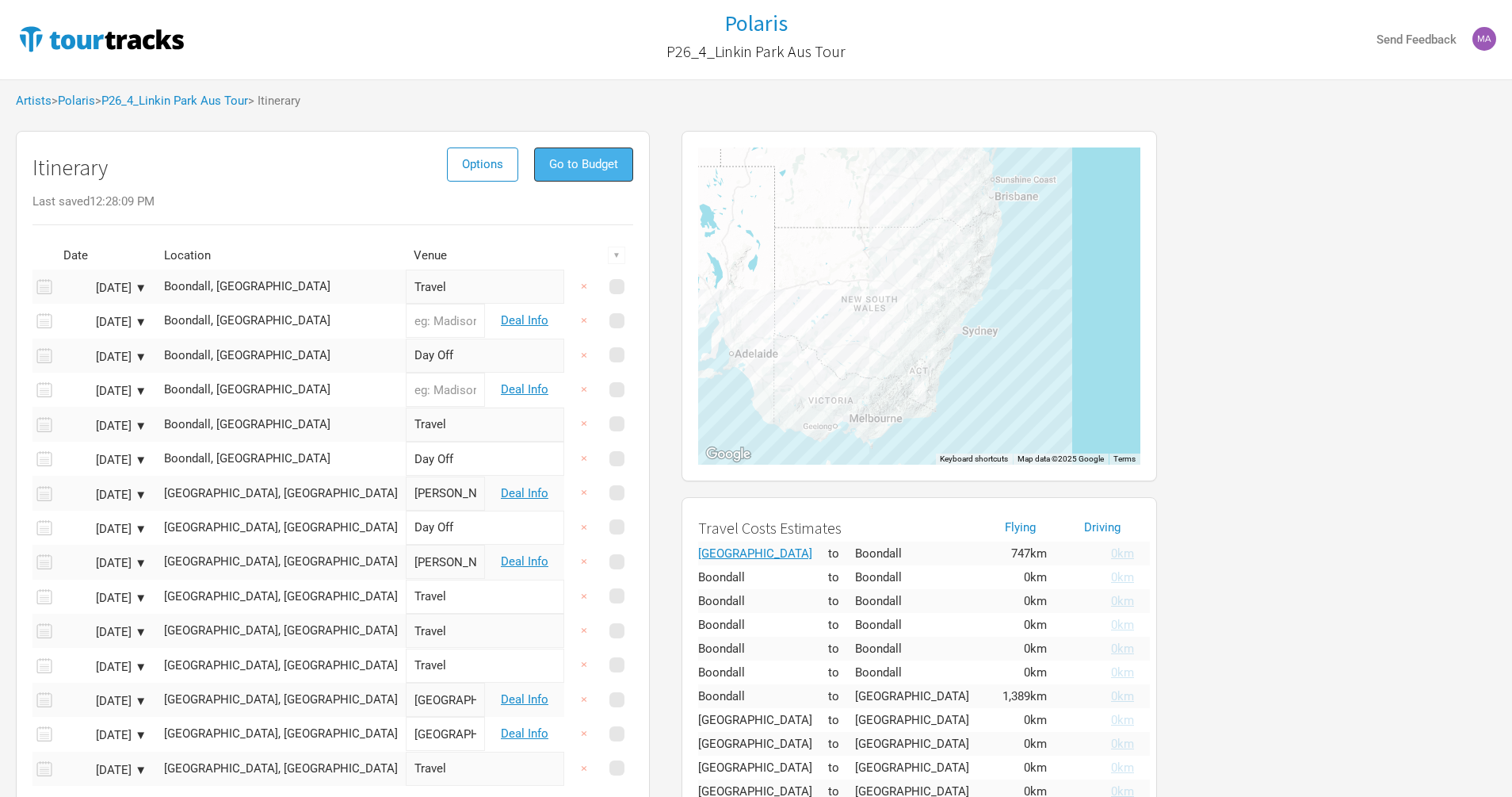
click at [604, 163] on span "Go to Budget" at bounding box center [584, 165] width 69 height 14
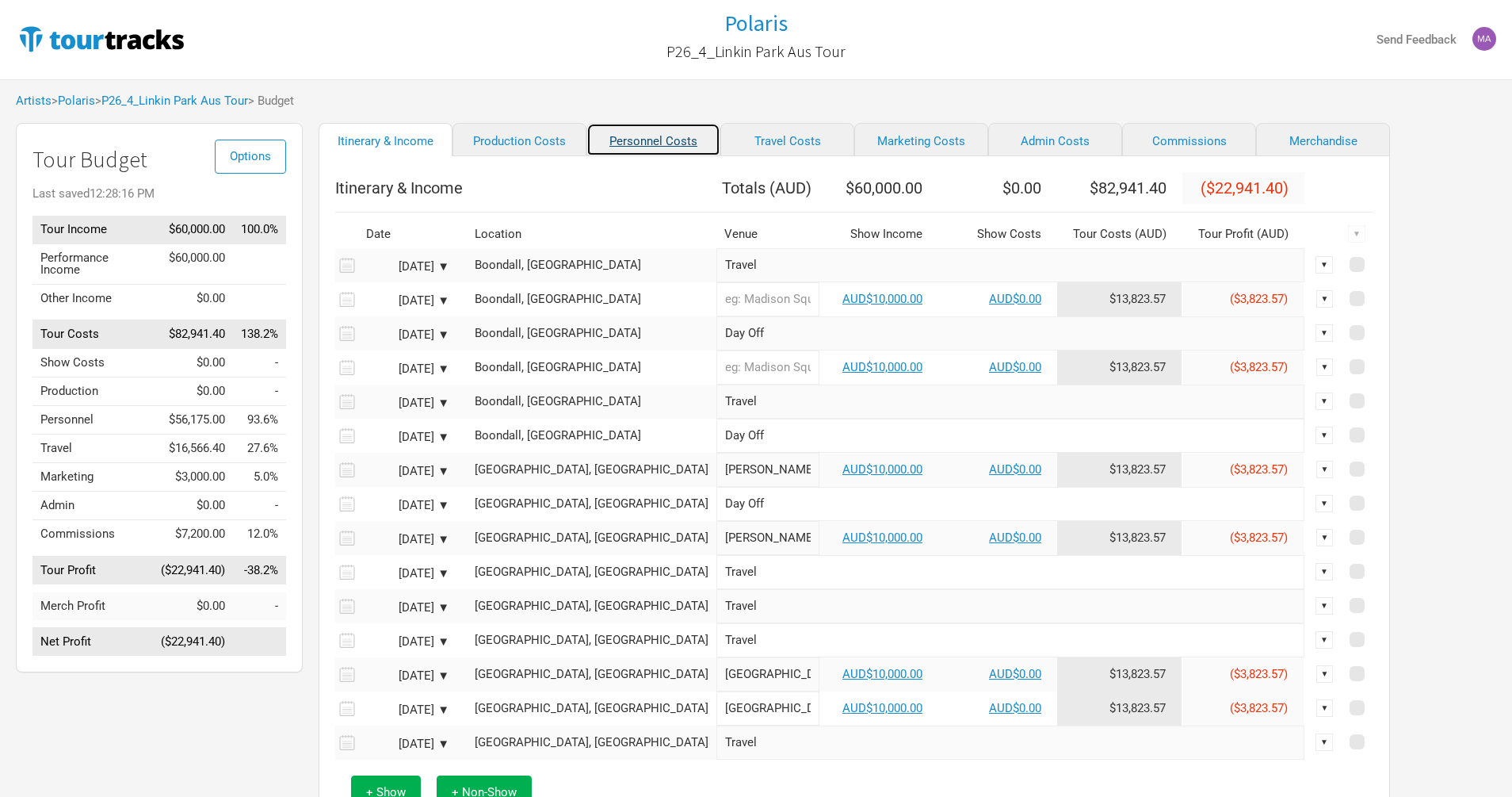
click at [640, 137] on link "Personnel Costs" at bounding box center [654, 140] width 134 height 34
select select "Shows"
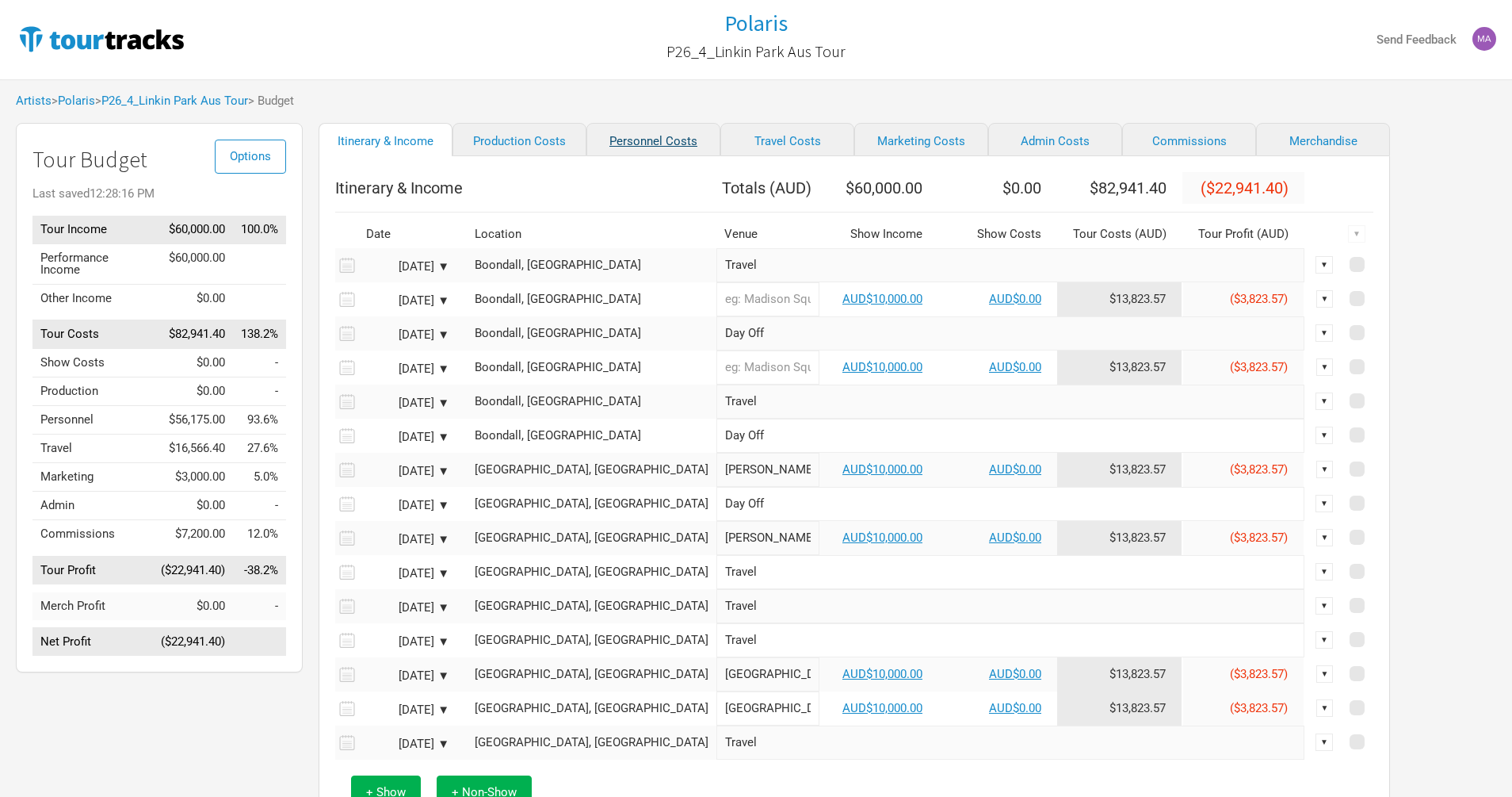
select select "Shows"
select select "Total Days"
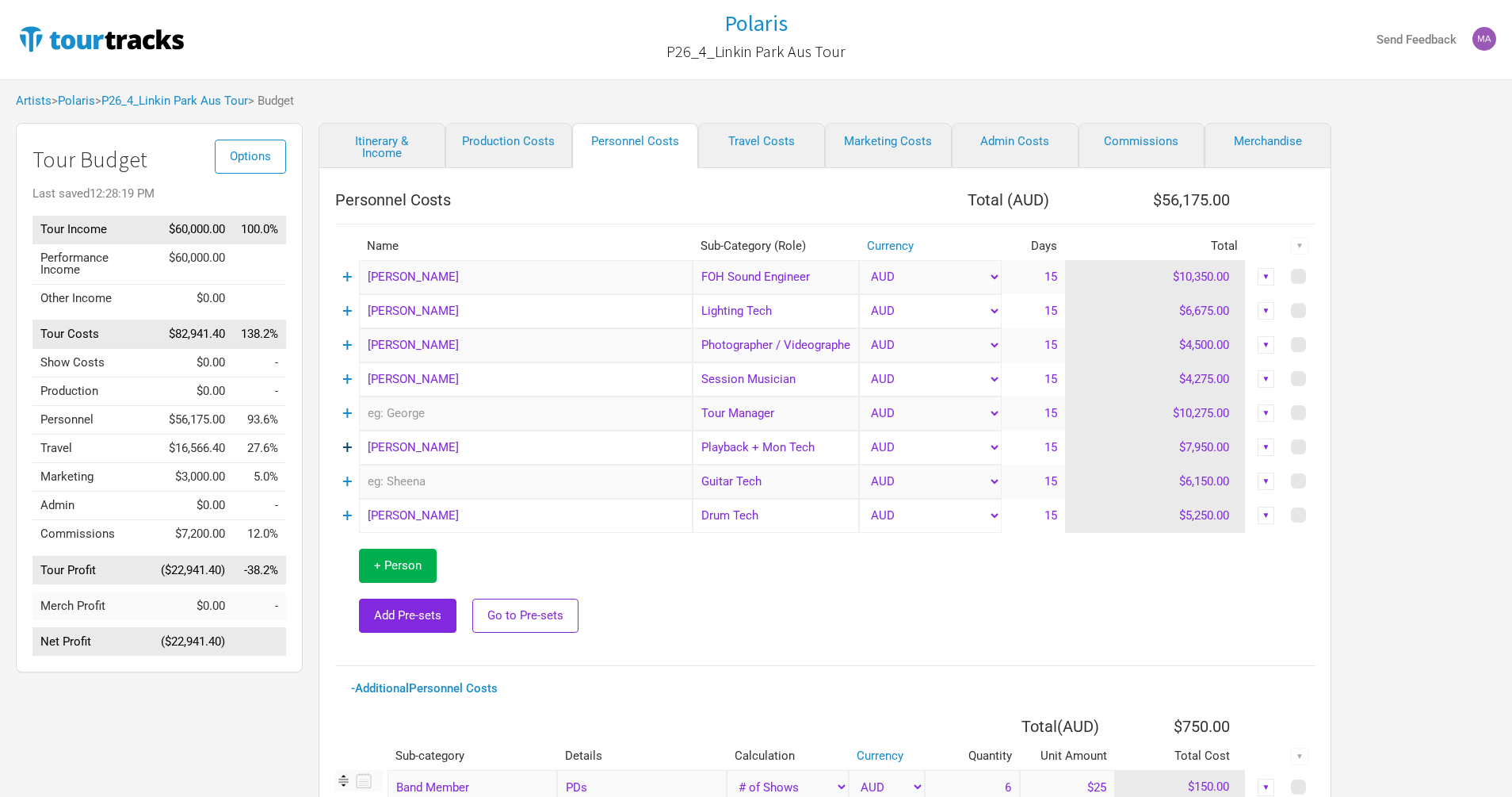
click at [349, 448] on link "+" at bounding box center [347, 447] width 10 height 21
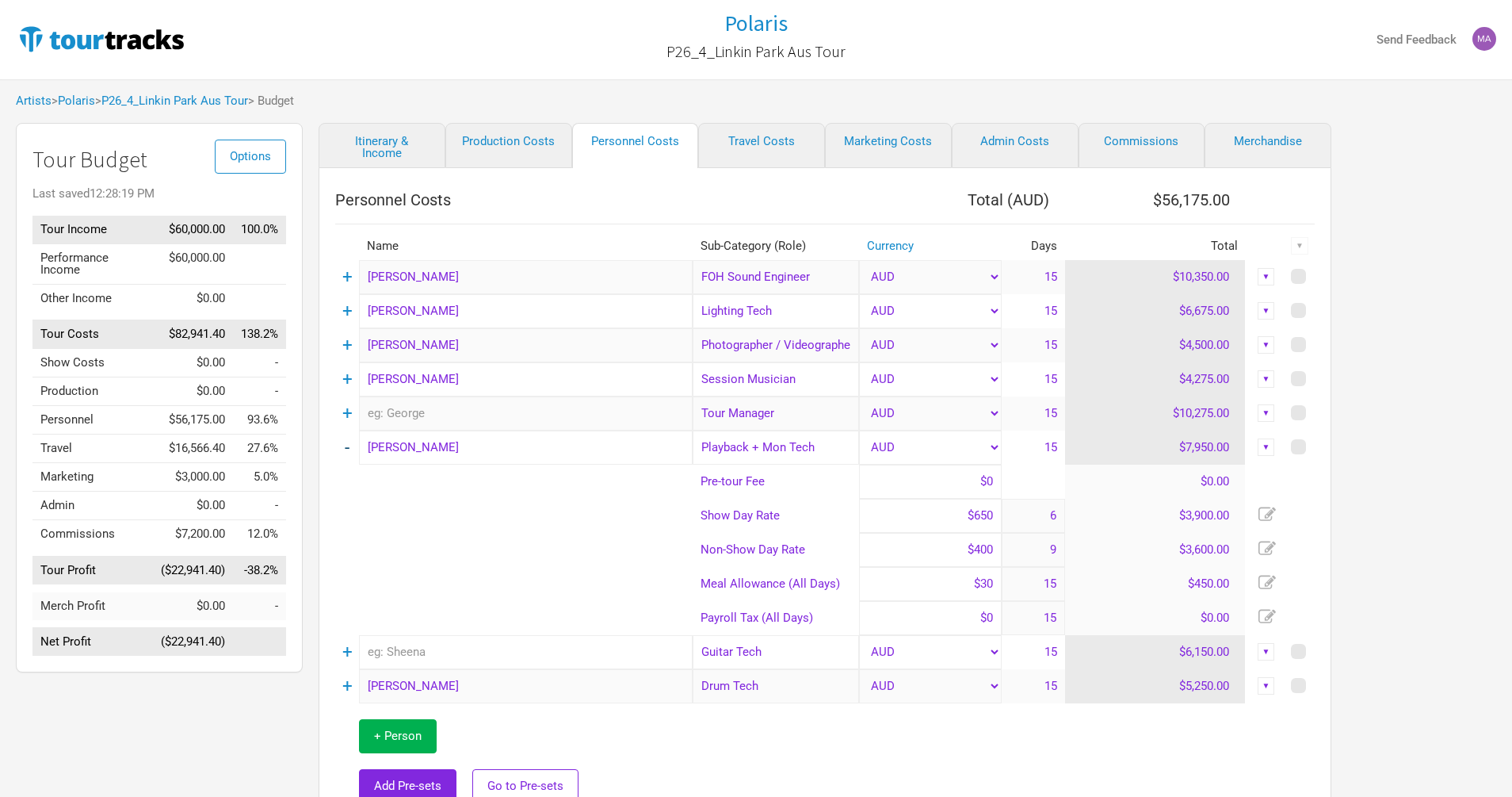
click at [349, 448] on link "-" at bounding box center [347, 447] width 5 height 21
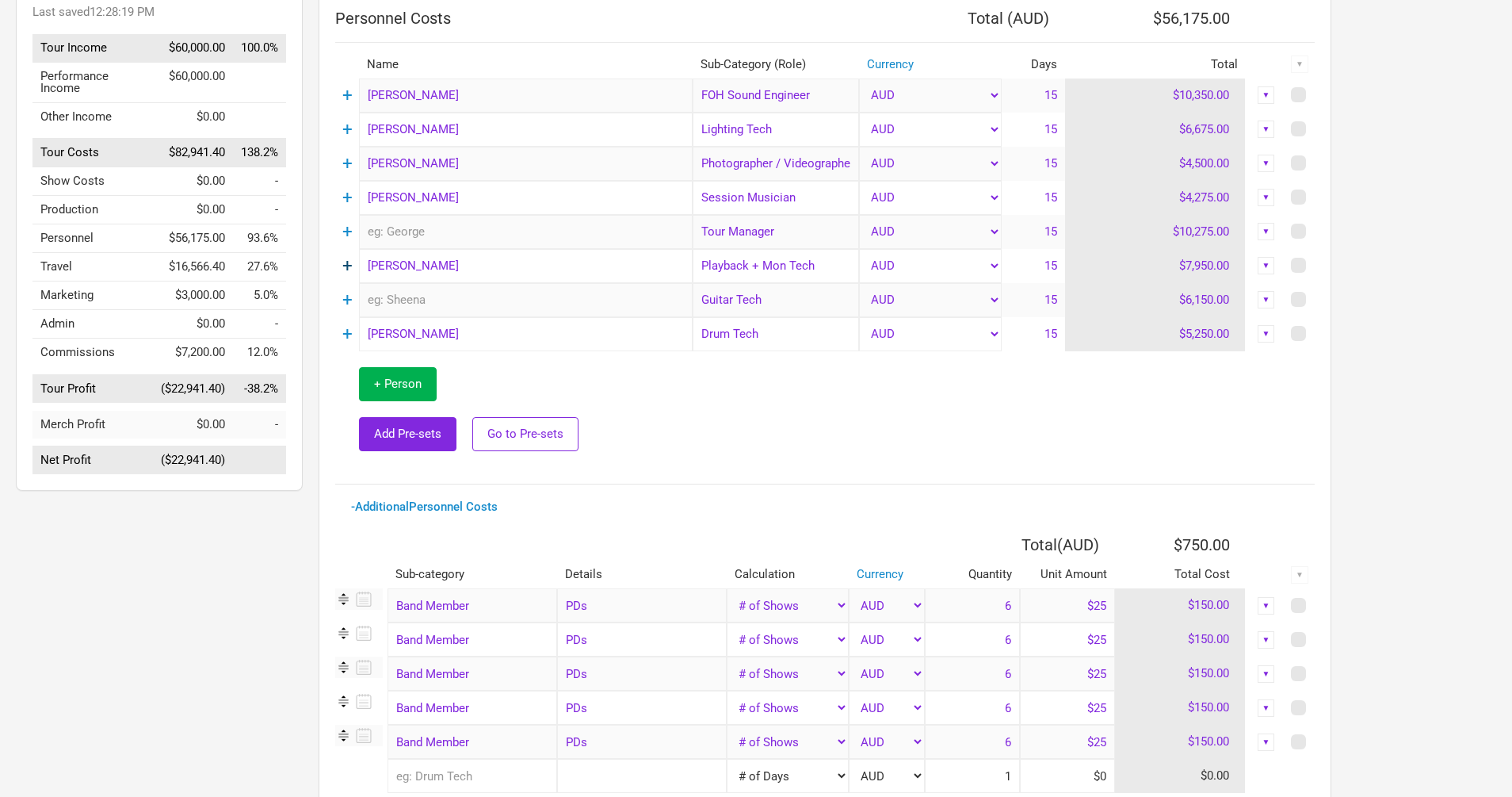
scroll to position [311, 0]
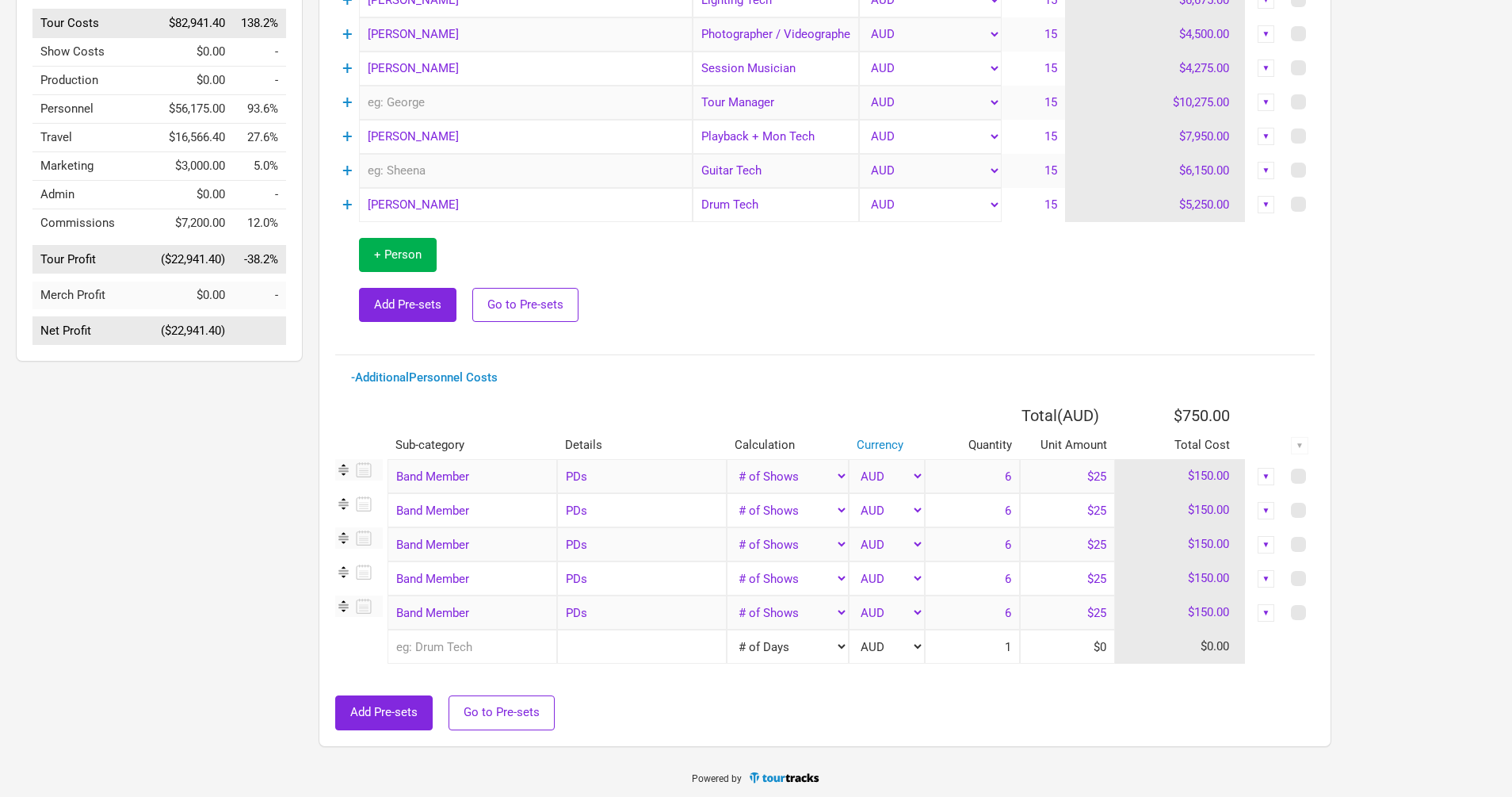
click at [1269, 478] on div "▼" at bounding box center [1266, 477] width 18 height 18
click at [1214, 551] on link "Hide" at bounding box center [1217, 557] width 97 height 12
click at [1266, 503] on div "▼" at bounding box center [1266, 510] width 18 height 18
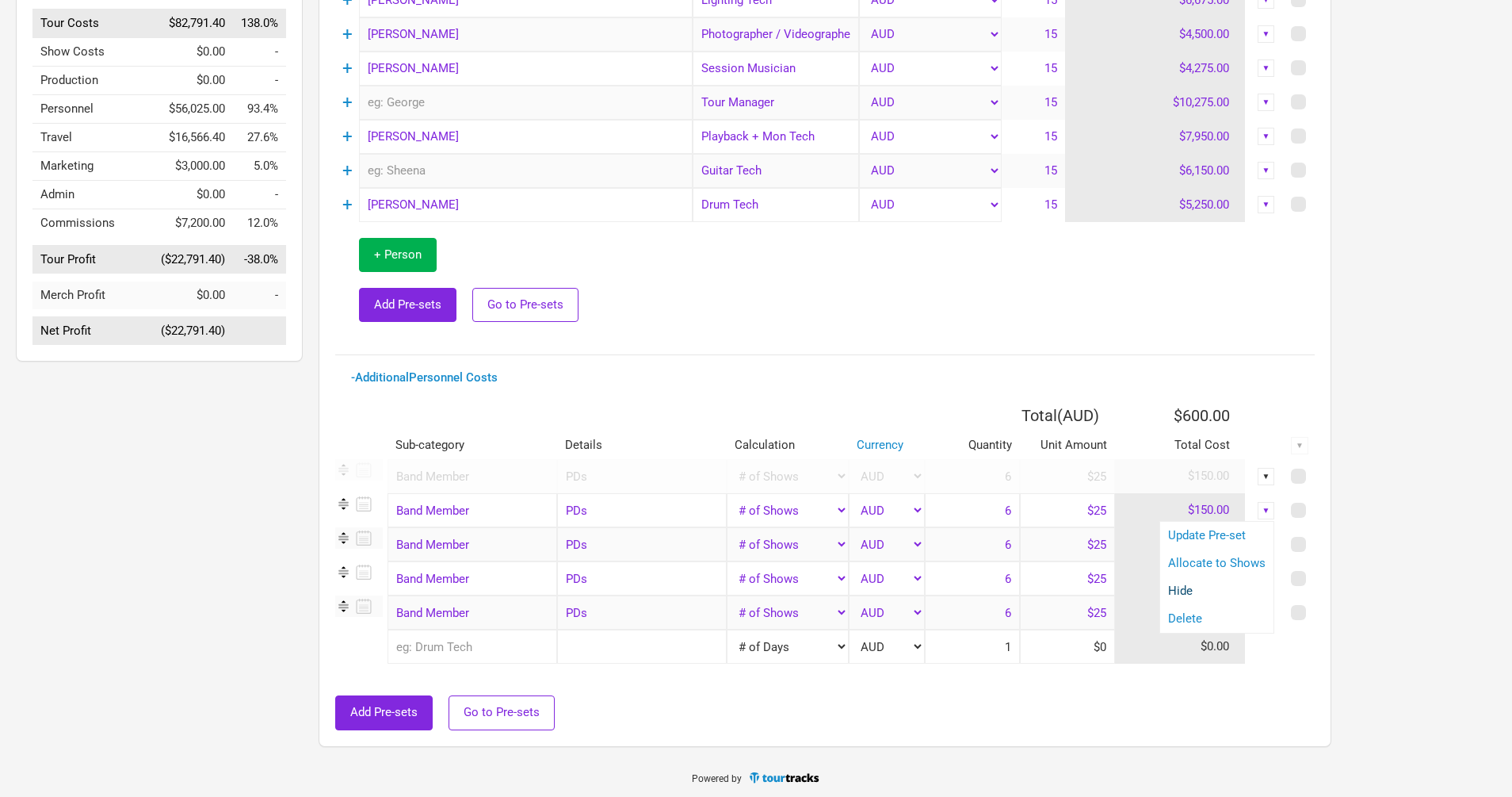
click at [1208, 588] on link "Hide" at bounding box center [1217, 591] width 97 height 12
click at [1267, 544] on div "▼" at bounding box center [1266, 545] width 18 height 18
click at [1193, 622] on link "Hide" at bounding box center [1217, 625] width 97 height 12
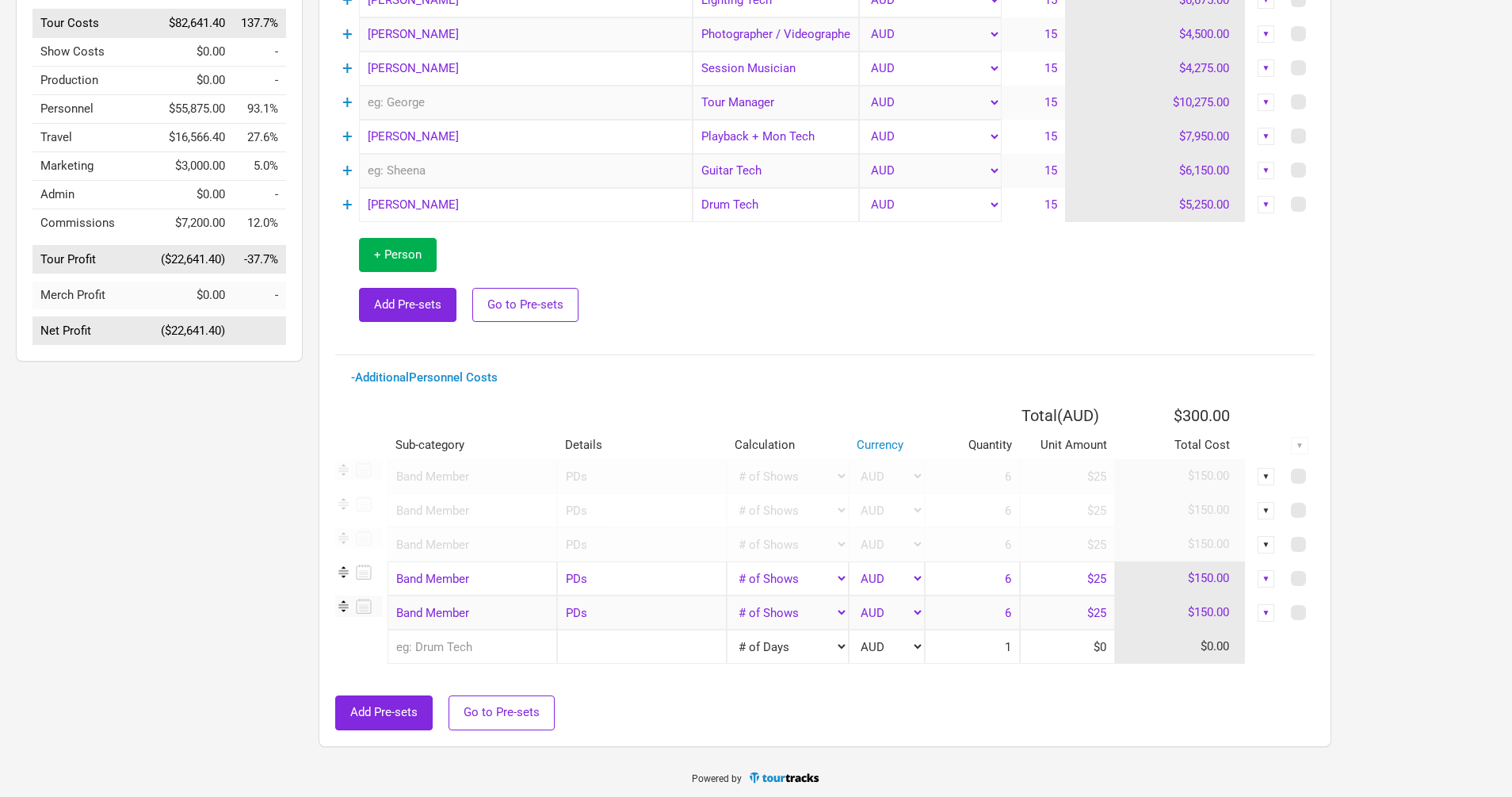
click at [1265, 575] on div "▼" at bounding box center [1266, 579] width 18 height 18
click at [1197, 663] on div "Hide" at bounding box center [1217, 659] width 113 height 28
click at [1267, 611] on div "▼" at bounding box center [1266, 613] width 18 height 18
click at [1192, 689] on link "Hide" at bounding box center [1217, 693] width 97 height 12
click at [1274, 572] on div "▼" at bounding box center [1266, 579] width 18 height 18
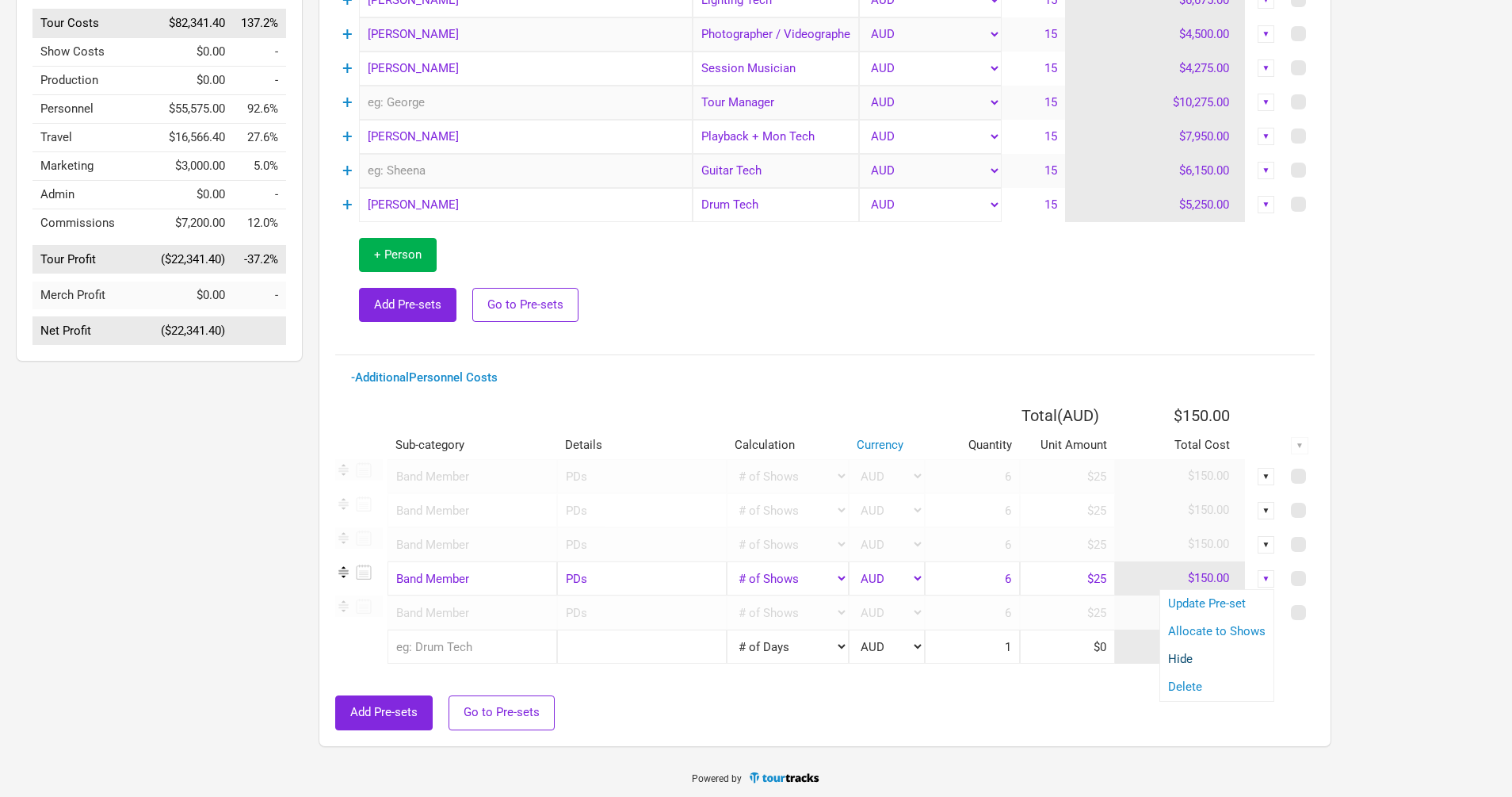
click at [1191, 662] on link "Hide" at bounding box center [1217, 659] width 97 height 12
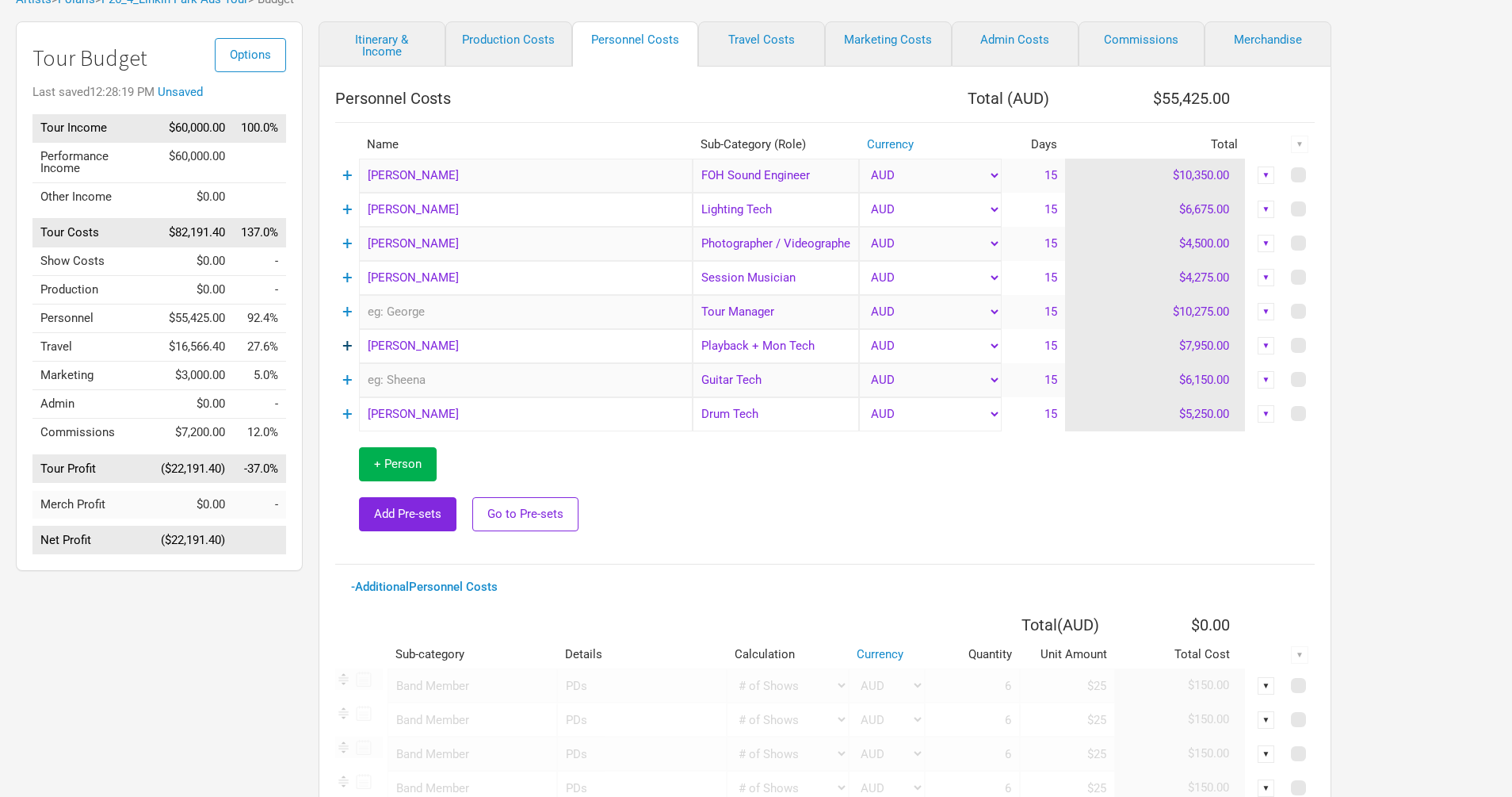
click at [345, 351] on link "+" at bounding box center [347, 346] width 10 height 21
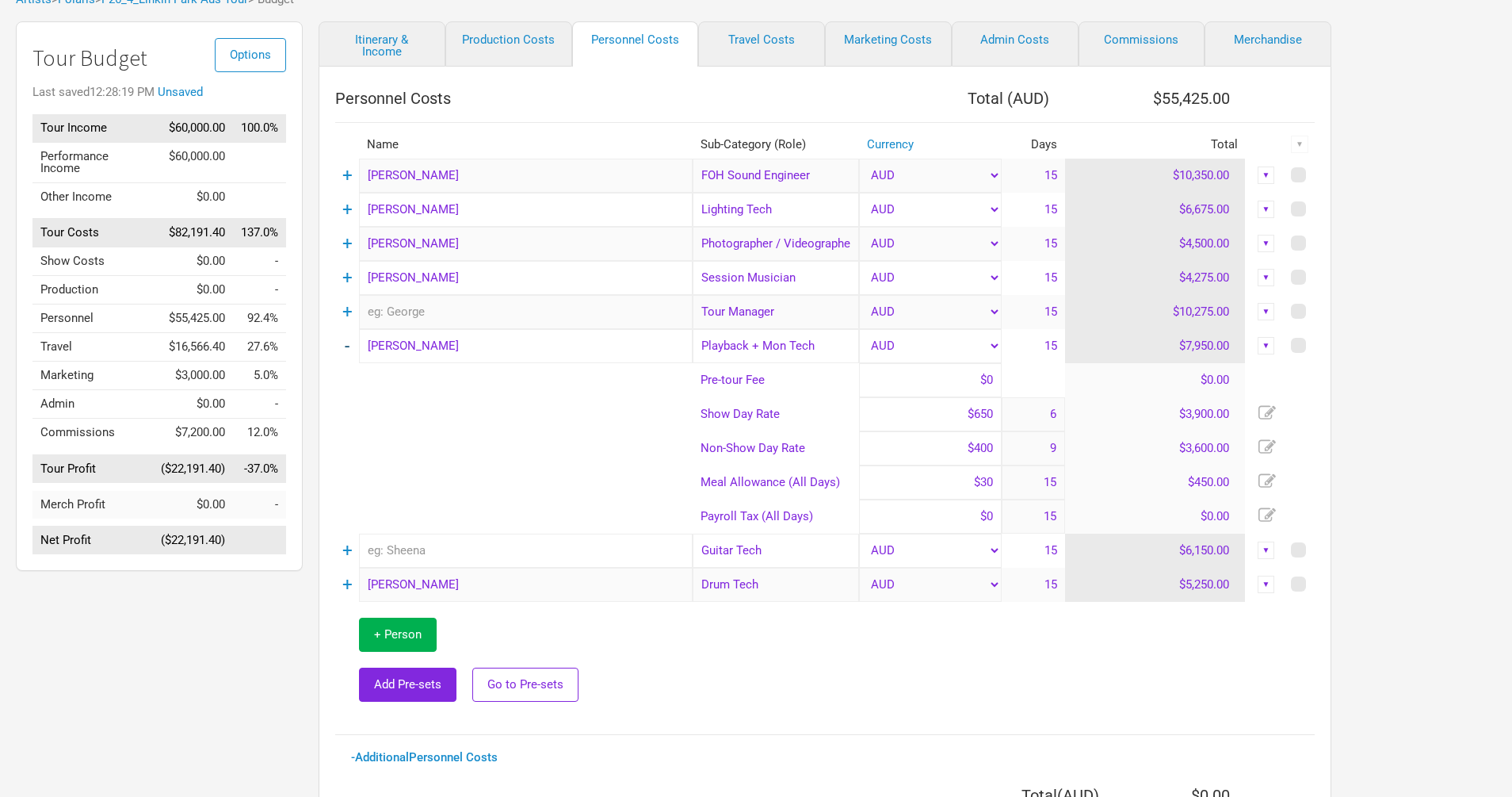
click at [348, 345] on link "-" at bounding box center [347, 346] width 5 height 21
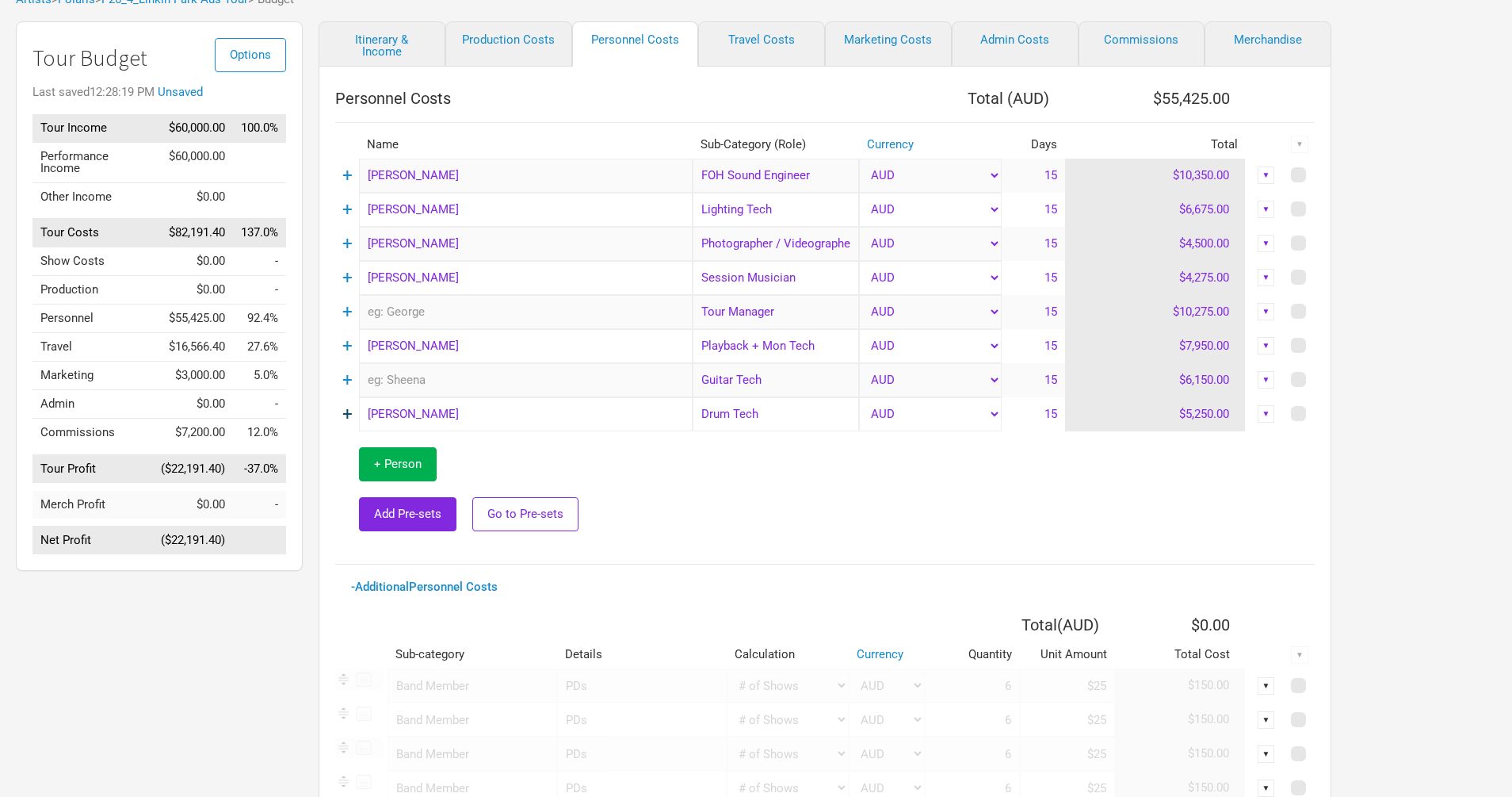
click at [346, 414] on link "+" at bounding box center [347, 414] width 10 height 21
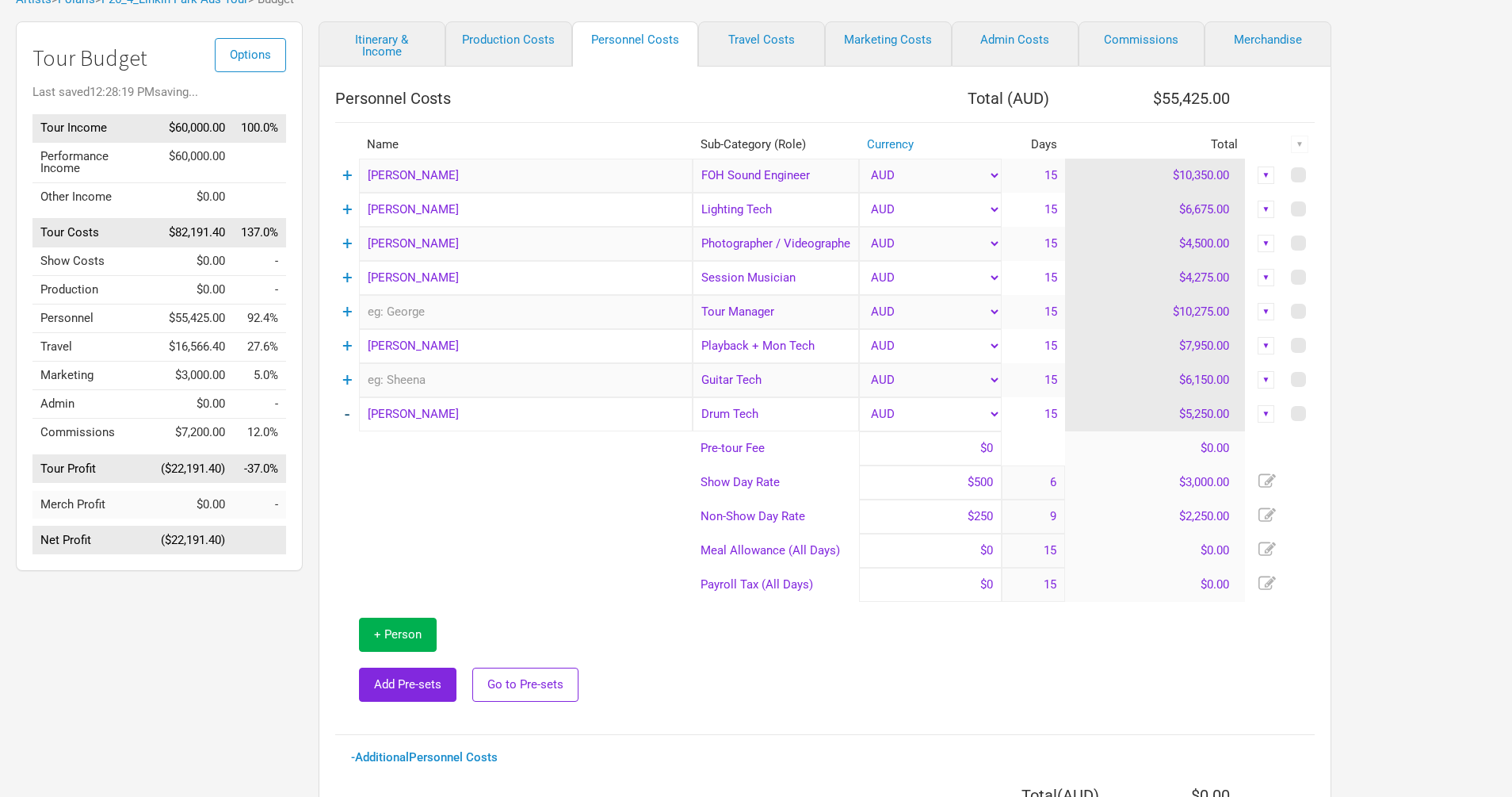
click at [346, 414] on link "-" at bounding box center [347, 414] width 5 height 21
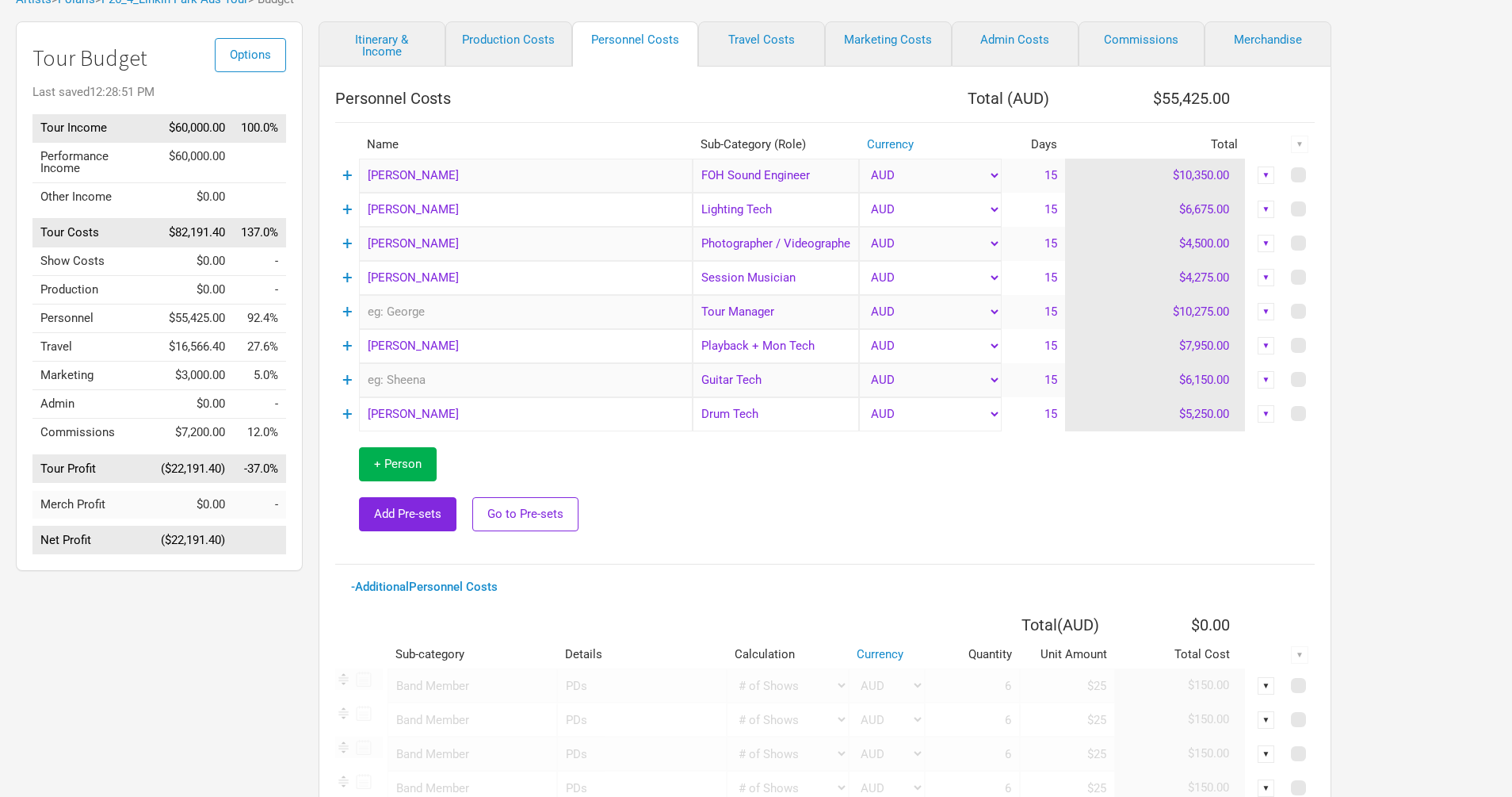
click at [339, 387] on td "+" at bounding box center [347, 380] width 24 height 34
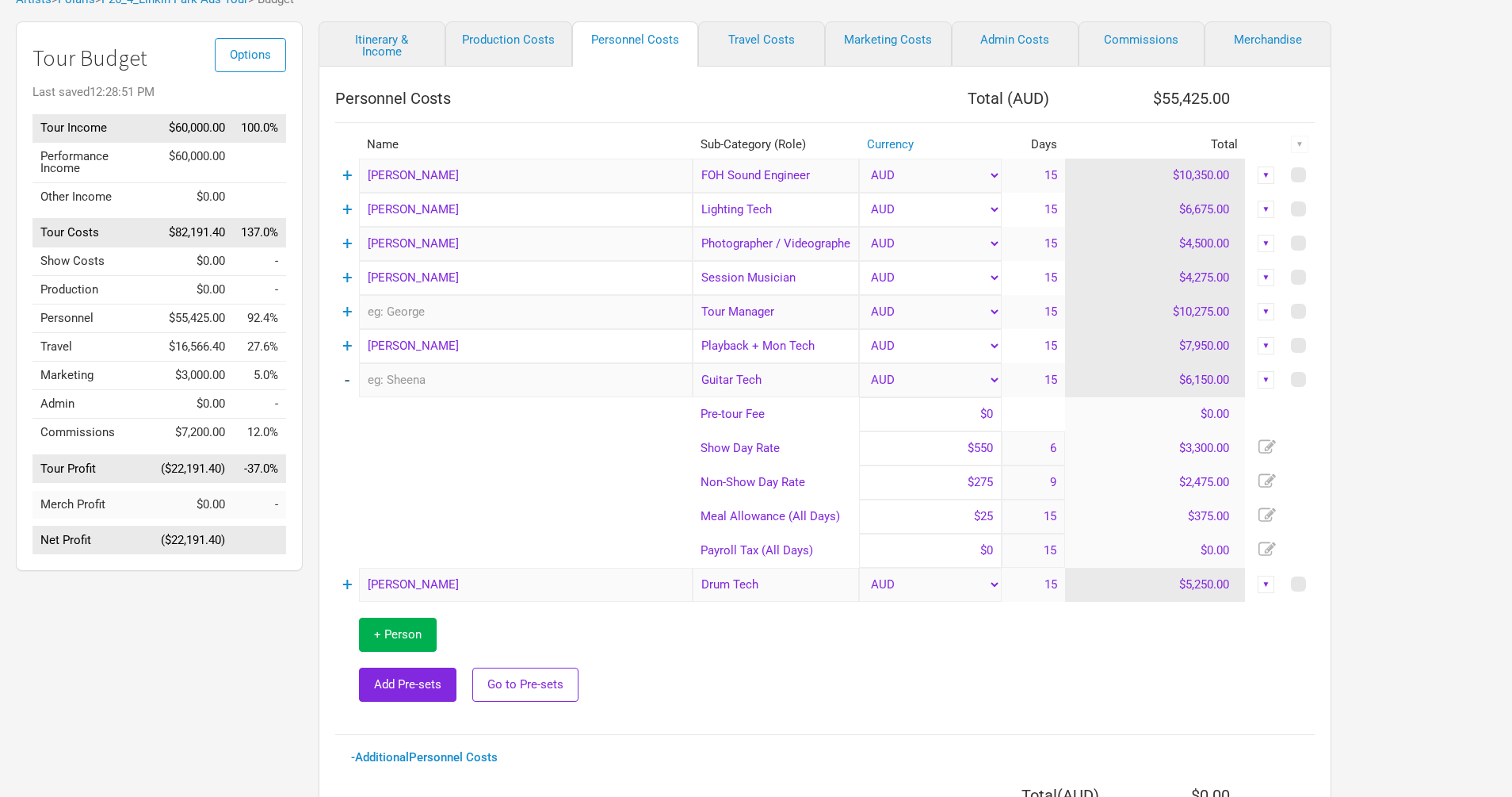
click at [346, 377] on link "-" at bounding box center [347, 380] width 5 height 21
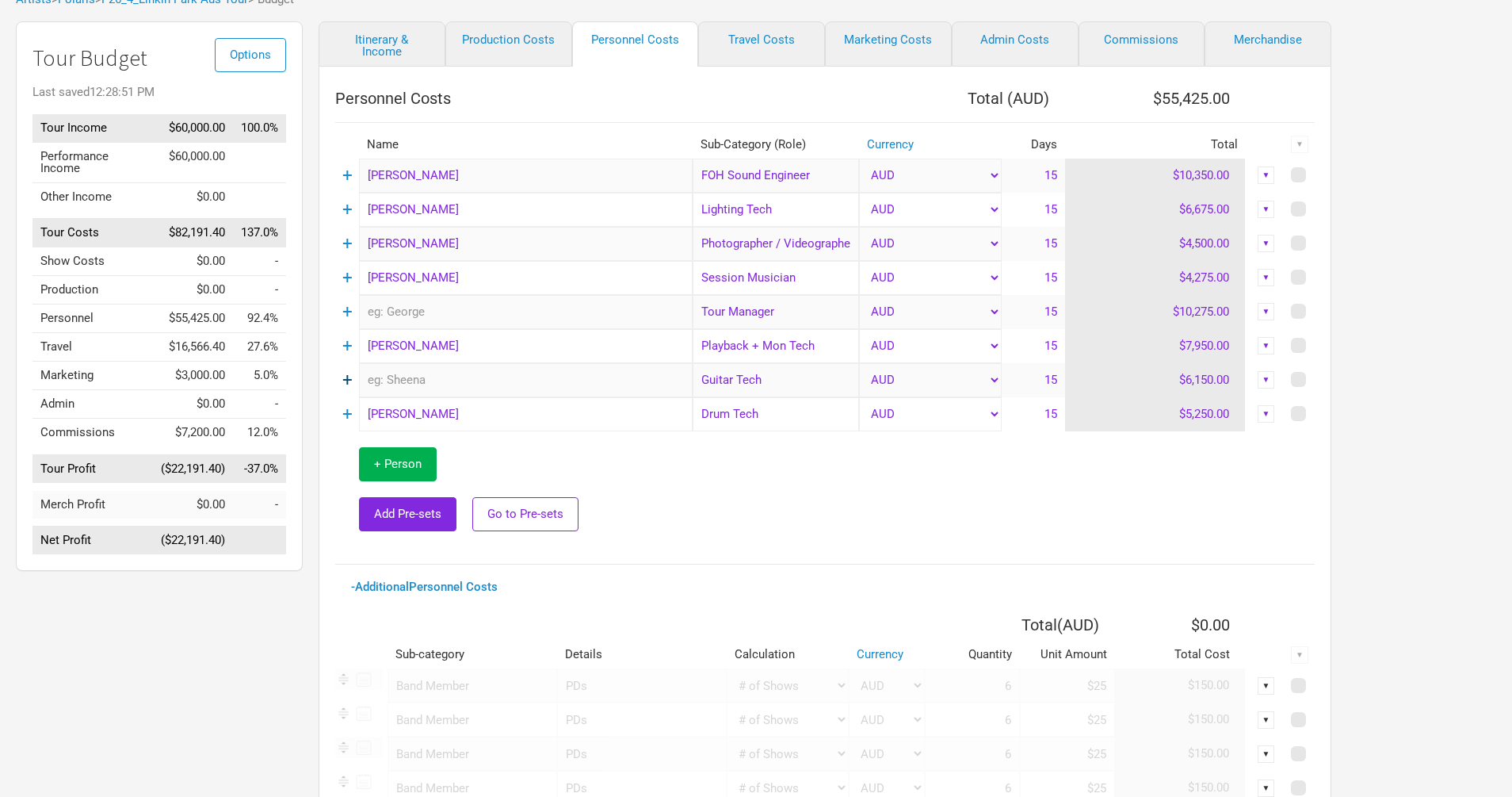
click at [347, 383] on link "+" at bounding box center [347, 380] width 10 height 21
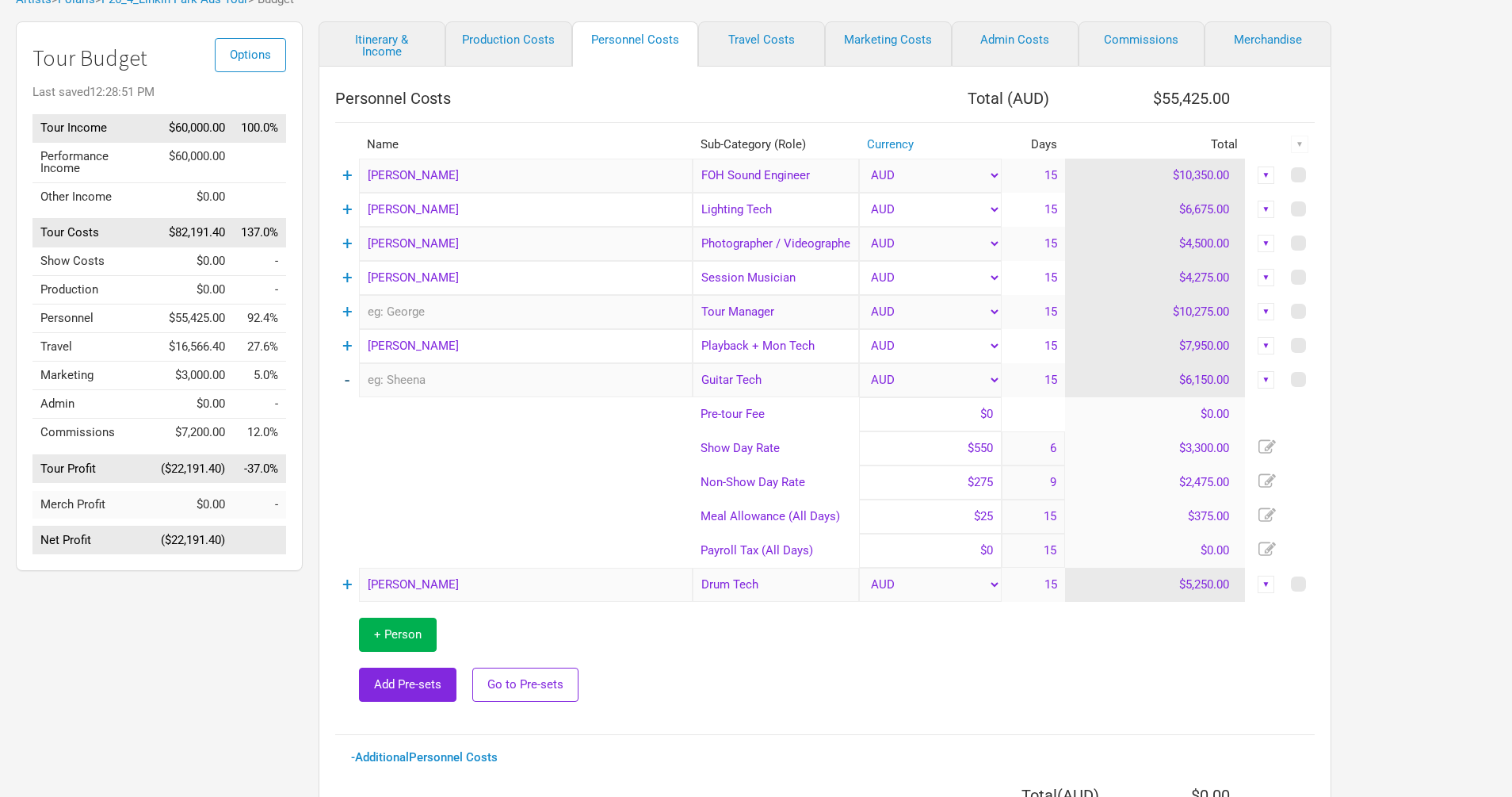
click at [347, 383] on link "-" at bounding box center [347, 380] width 5 height 21
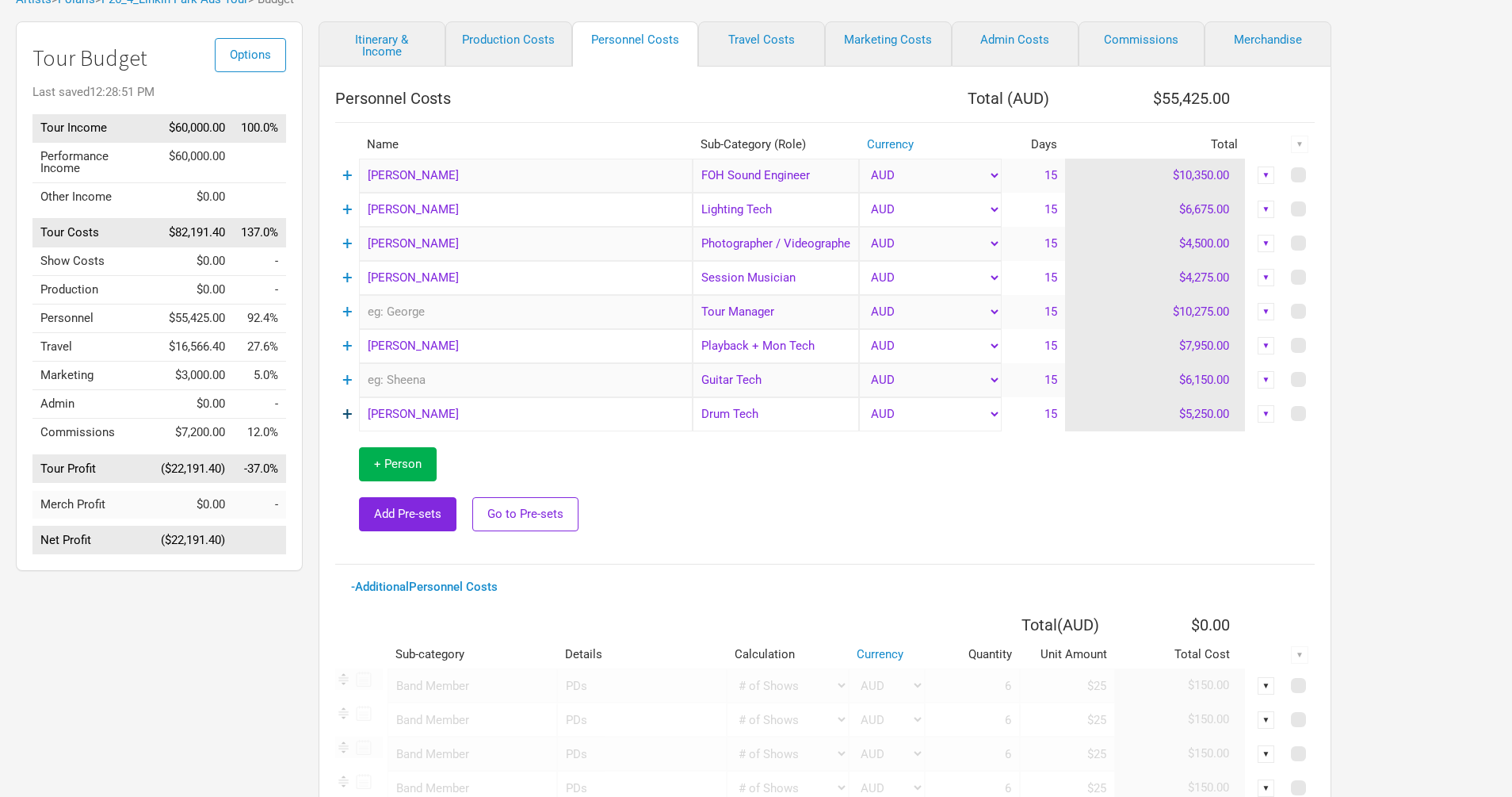
click at [346, 412] on link "+" at bounding box center [347, 414] width 10 height 21
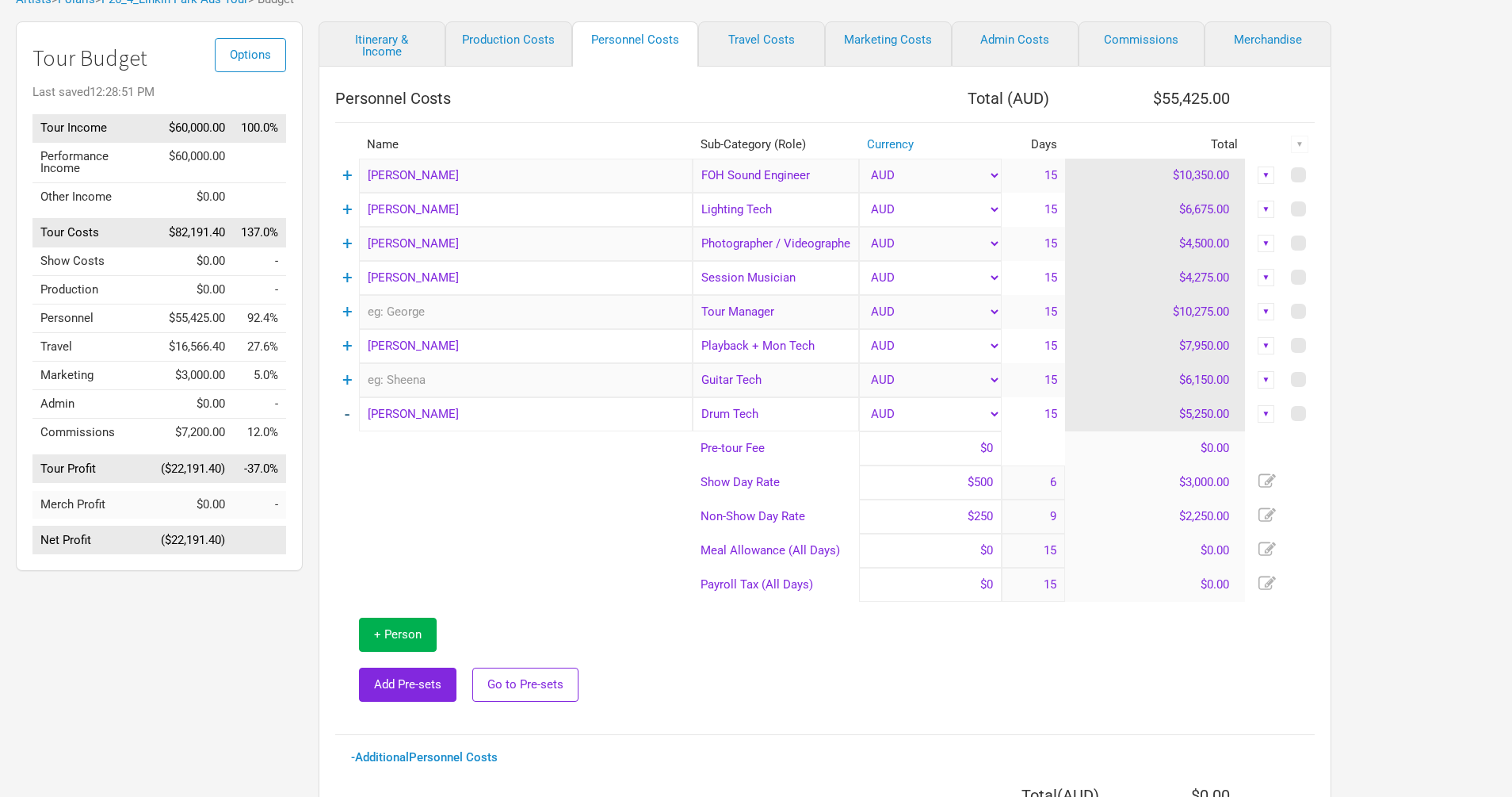
click at [346, 412] on link "-" at bounding box center [347, 414] width 5 height 21
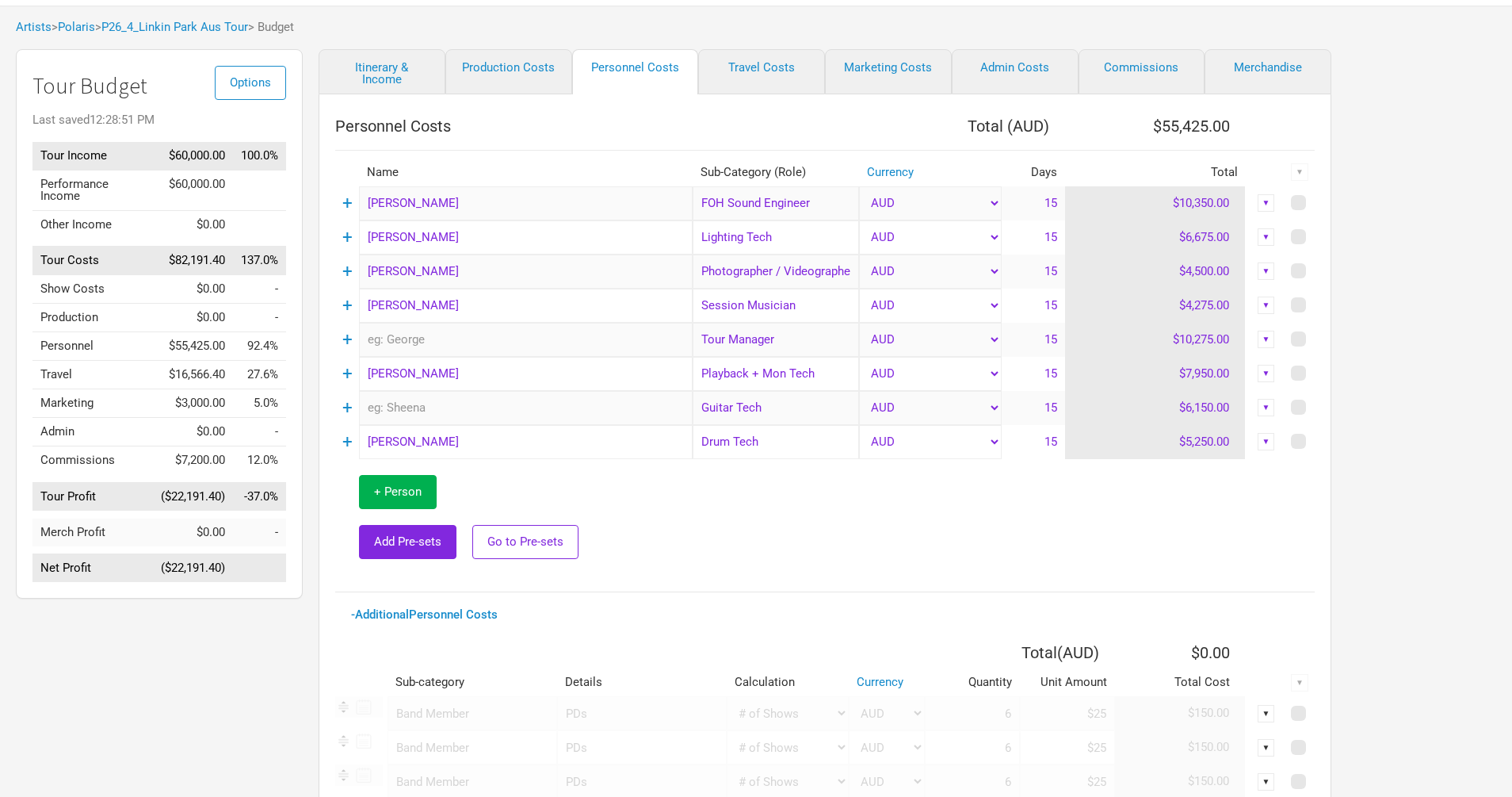
scroll to position [73, 0]
click at [346, 336] on link "+" at bounding box center [347, 340] width 10 height 21
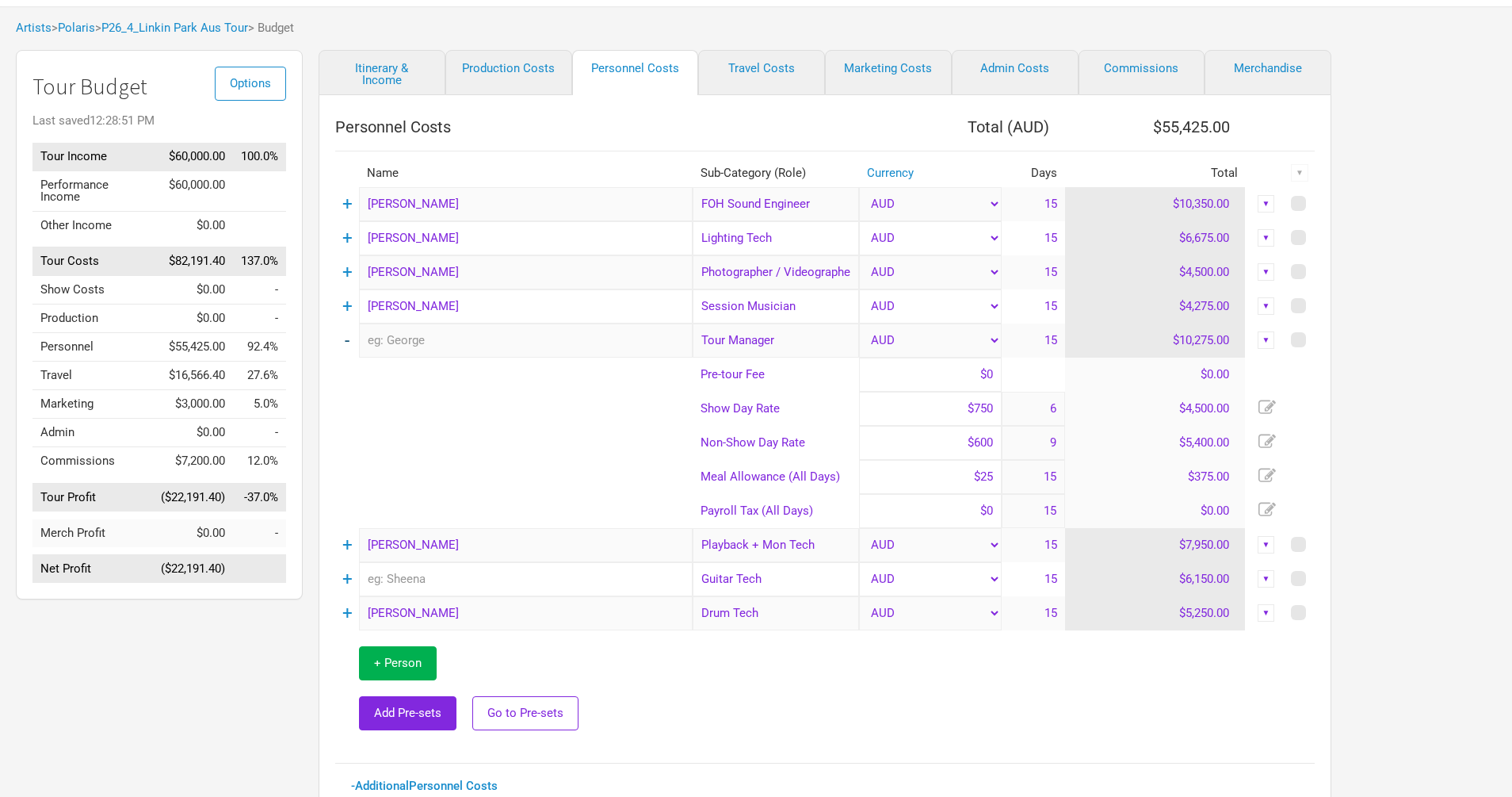
click at [346, 336] on link "-" at bounding box center [347, 340] width 5 height 21
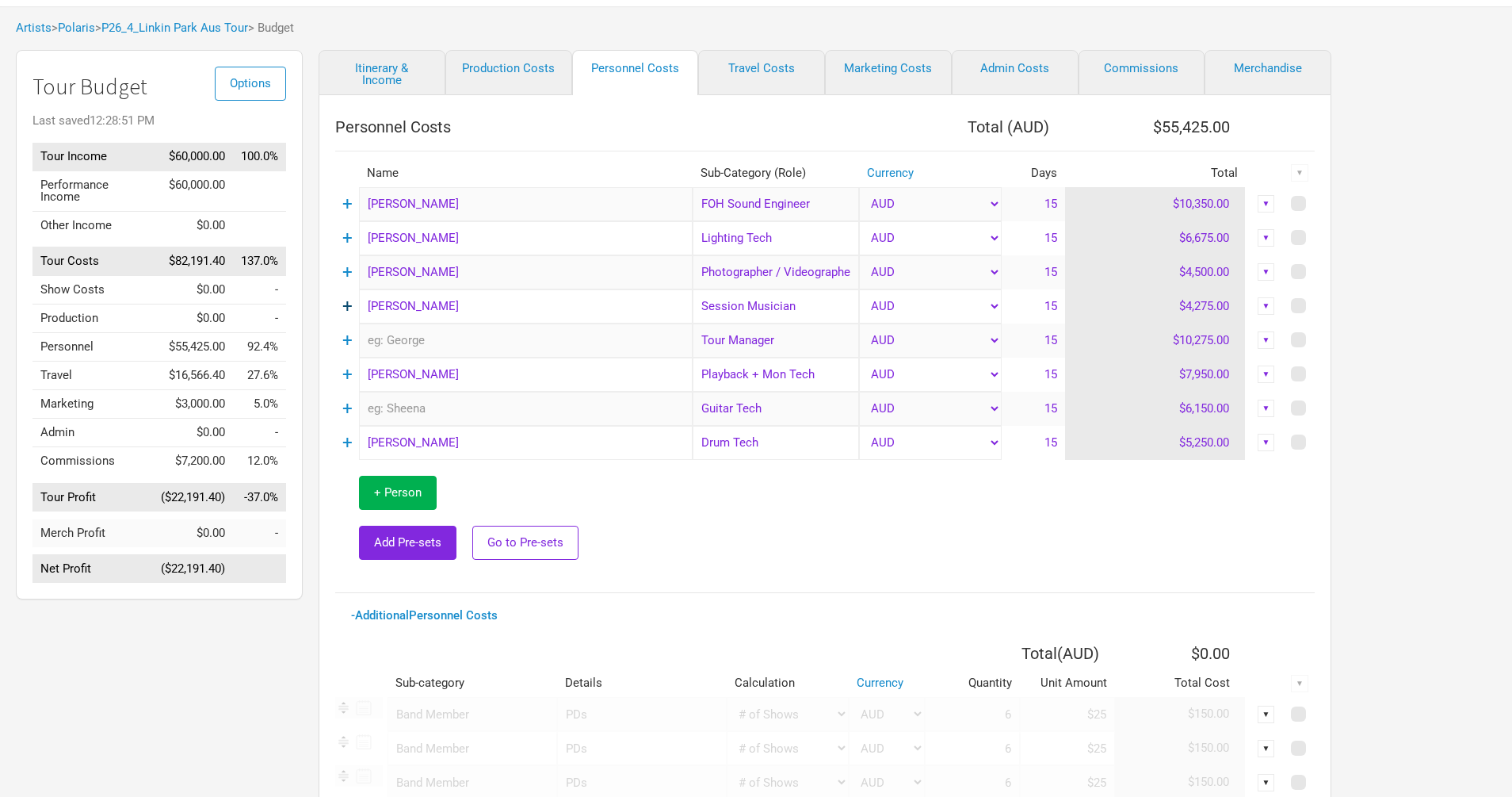
click at [345, 300] on link "+" at bounding box center [347, 306] width 10 height 21
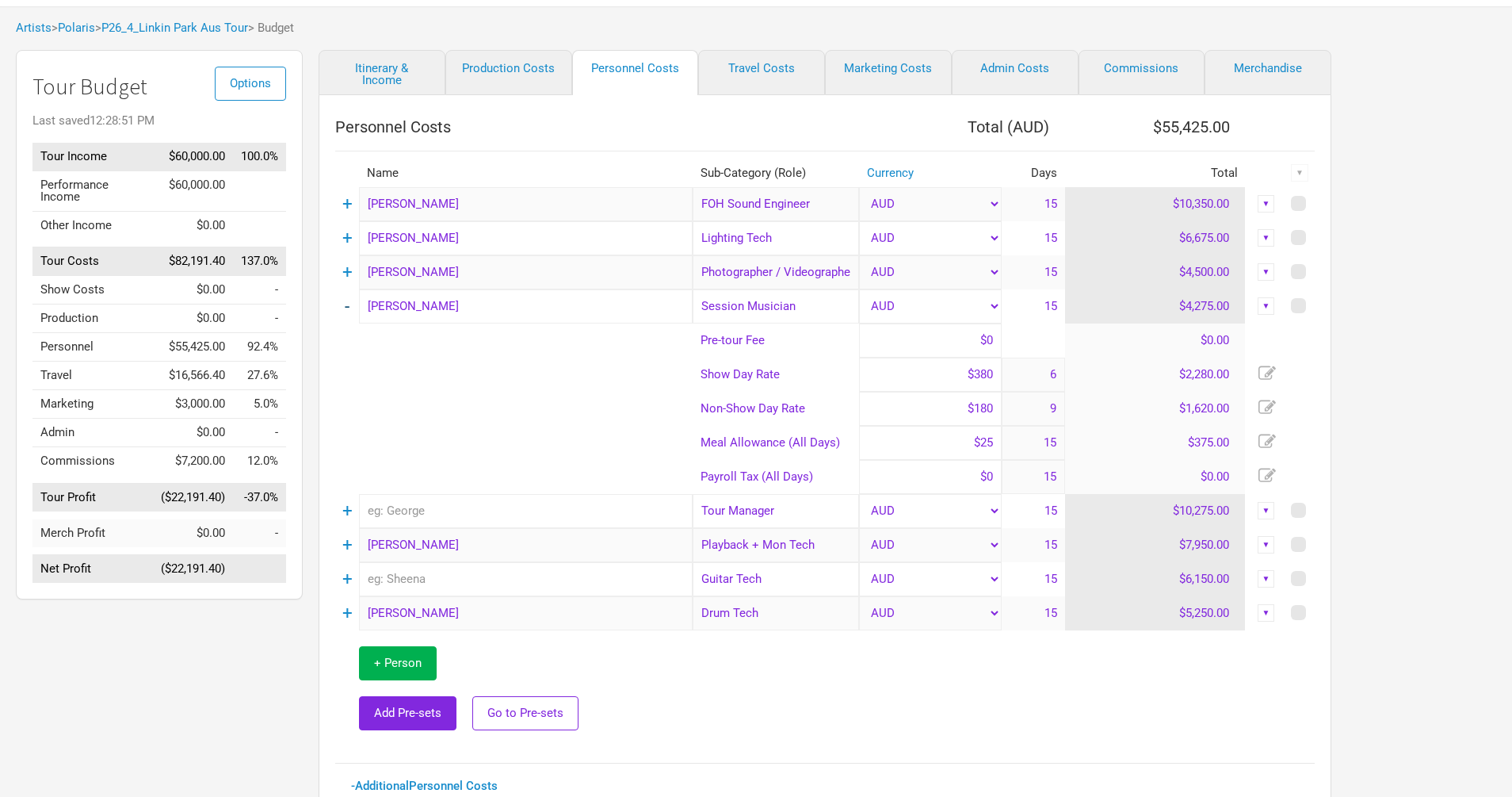
click at [345, 300] on link "-" at bounding box center [347, 306] width 5 height 21
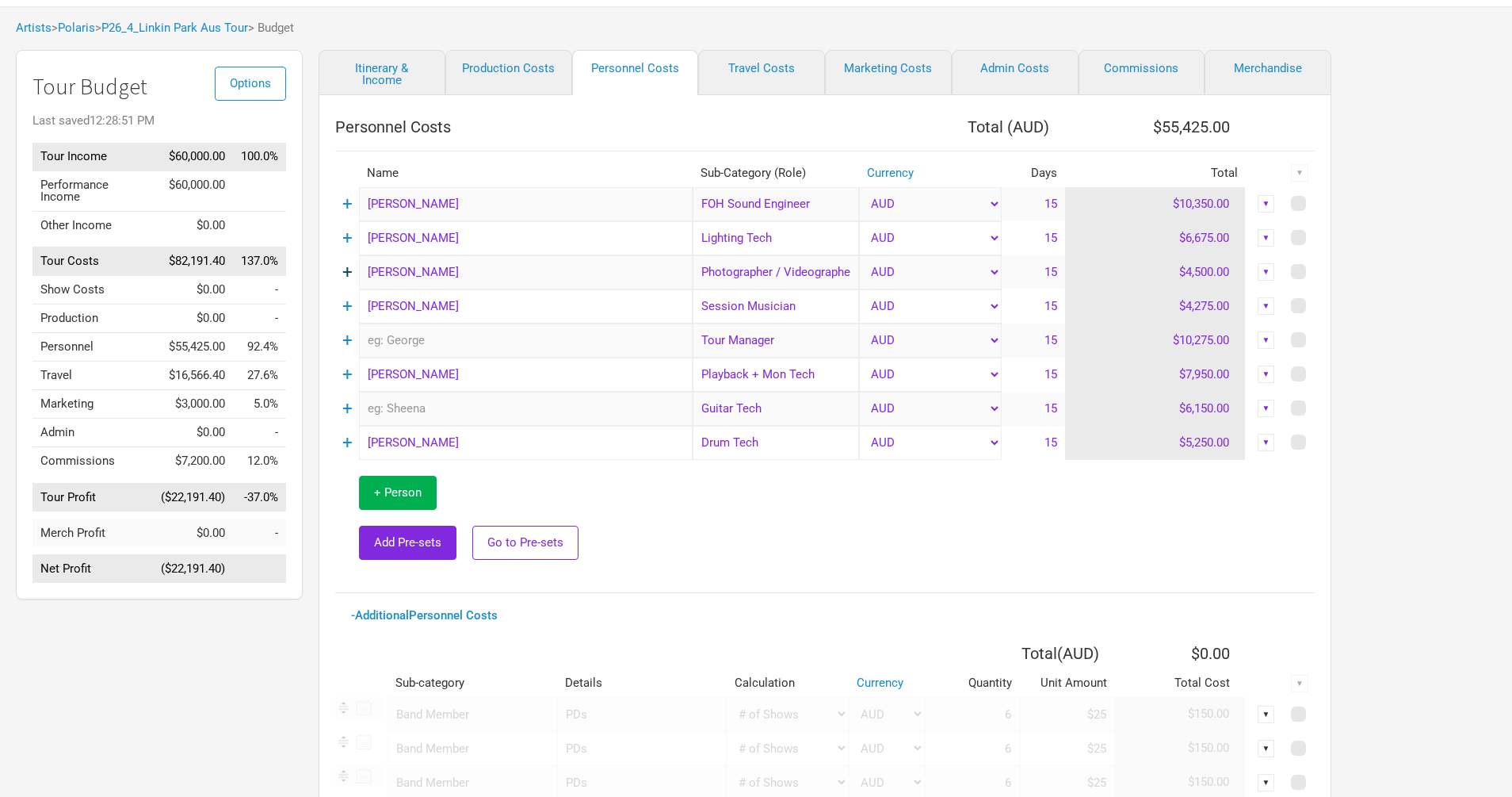
click at [345, 268] on link "+" at bounding box center [347, 272] width 10 height 21
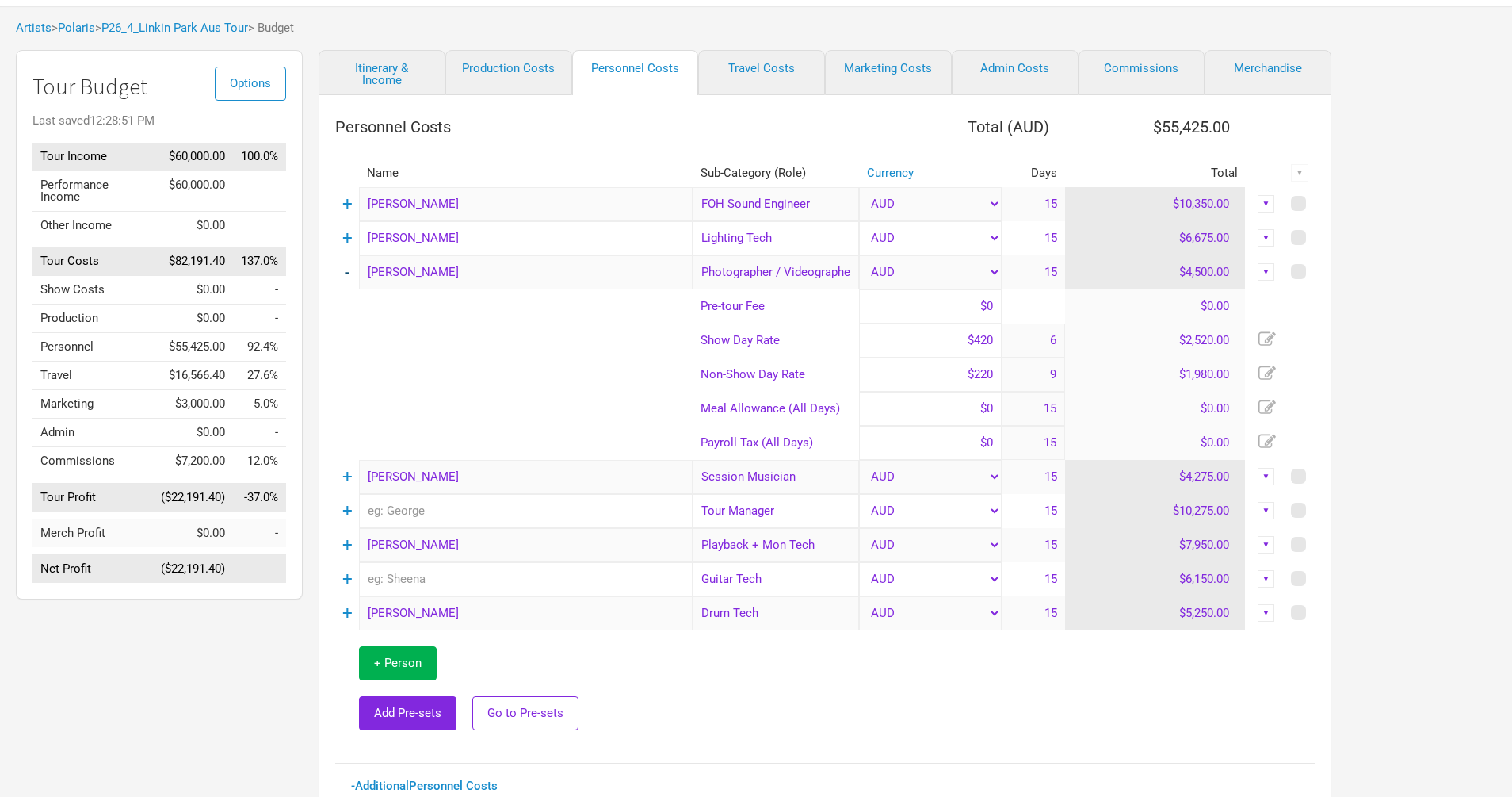
click at [347, 267] on link "-" at bounding box center [347, 272] width 5 height 21
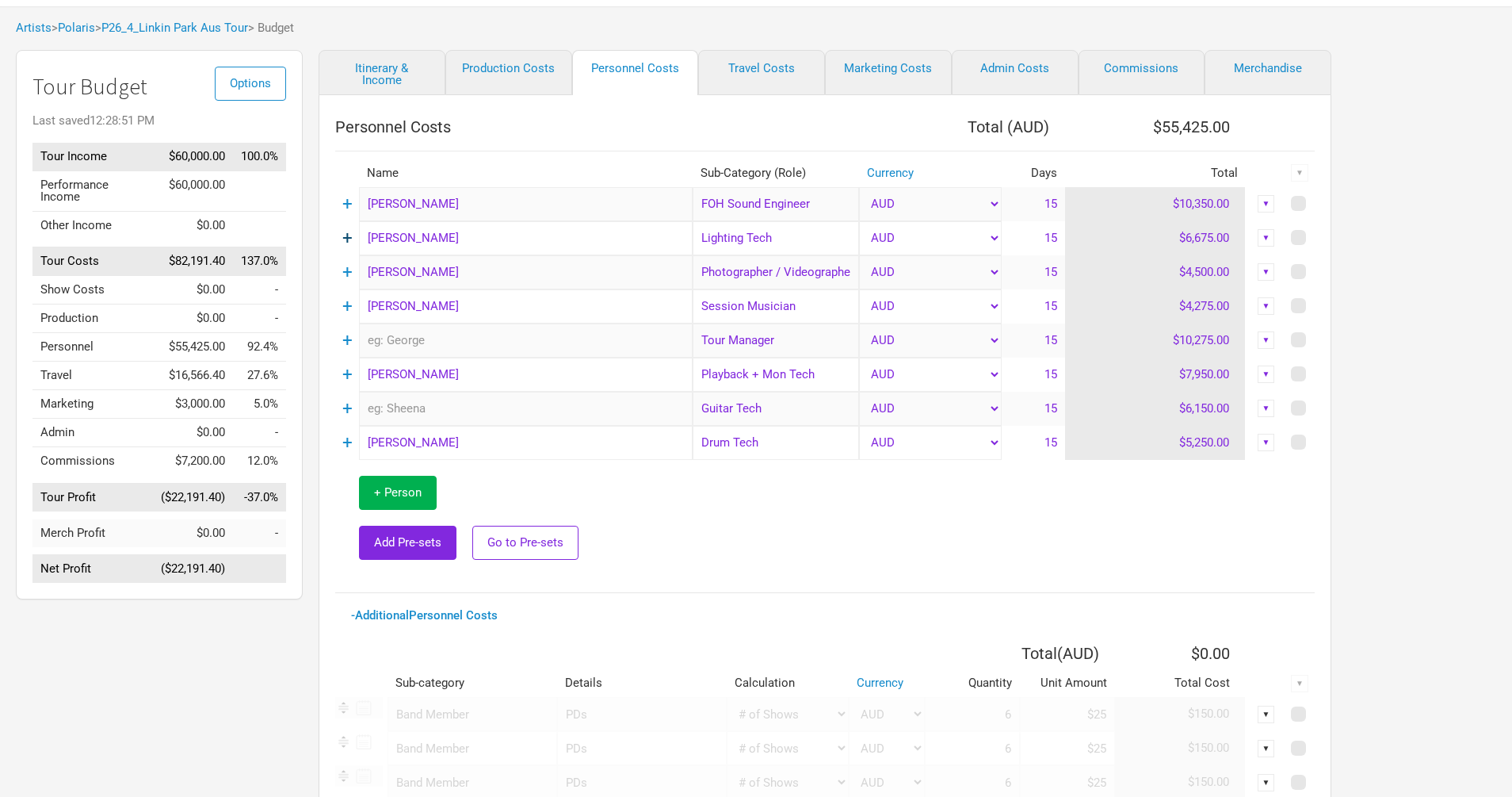
click at [346, 243] on link "+" at bounding box center [347, 238] width 10 height 21
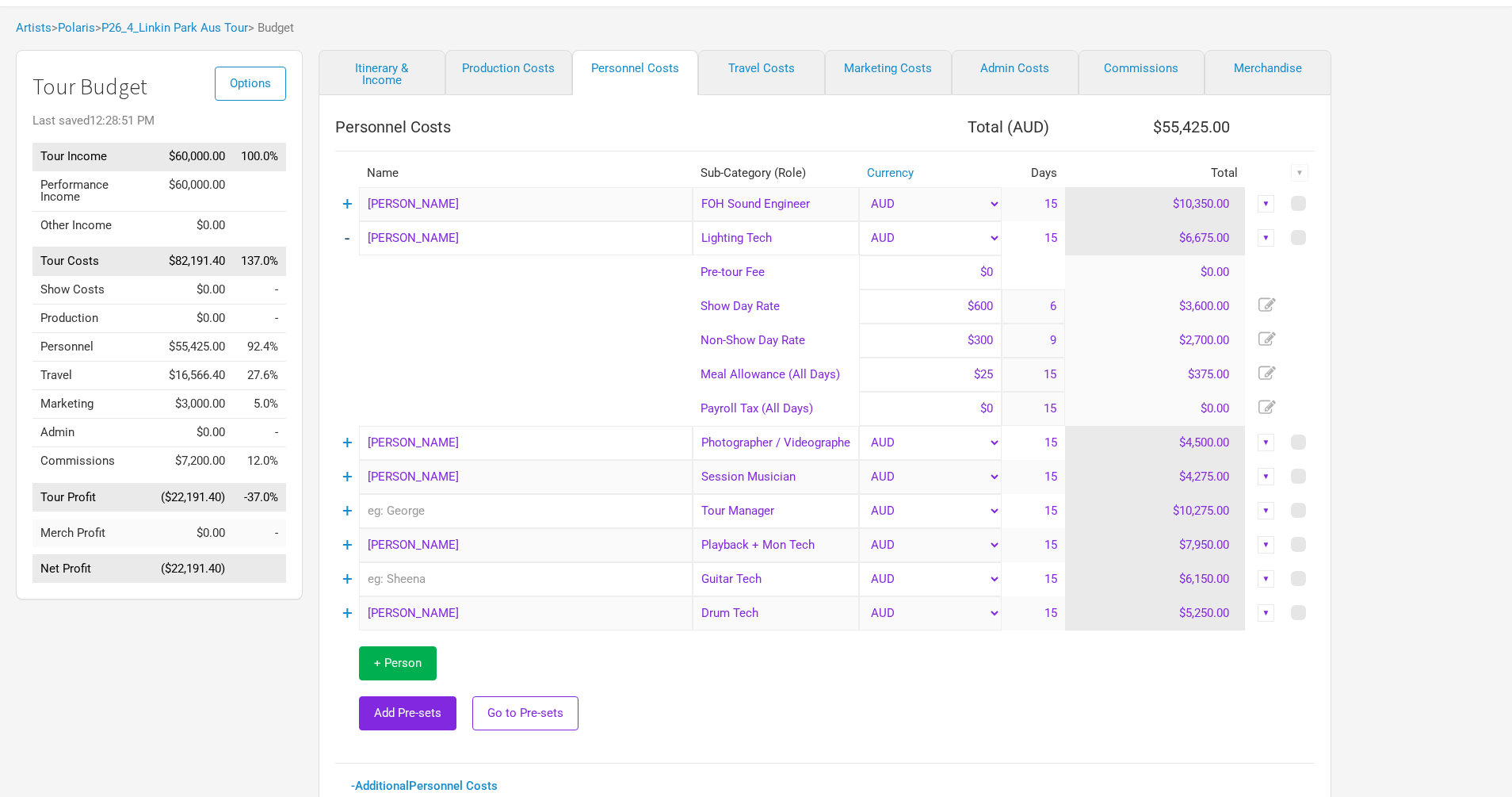
click at [346, 243] on link "-" at bounding box center [347, 238] width 5 height 21
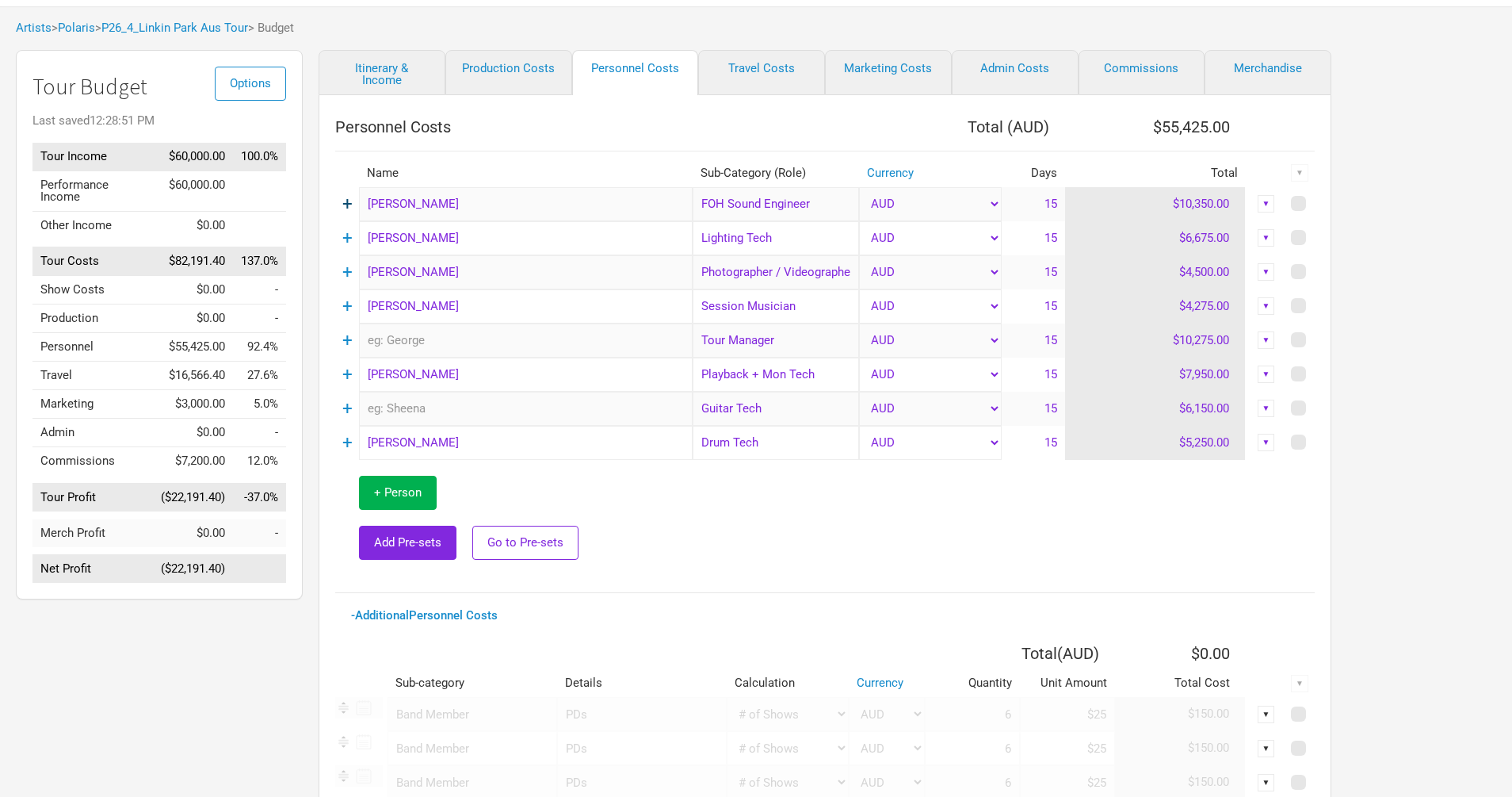
click at [346, 203] on link "+" at bounding box center [347, 204] width 10 height 21
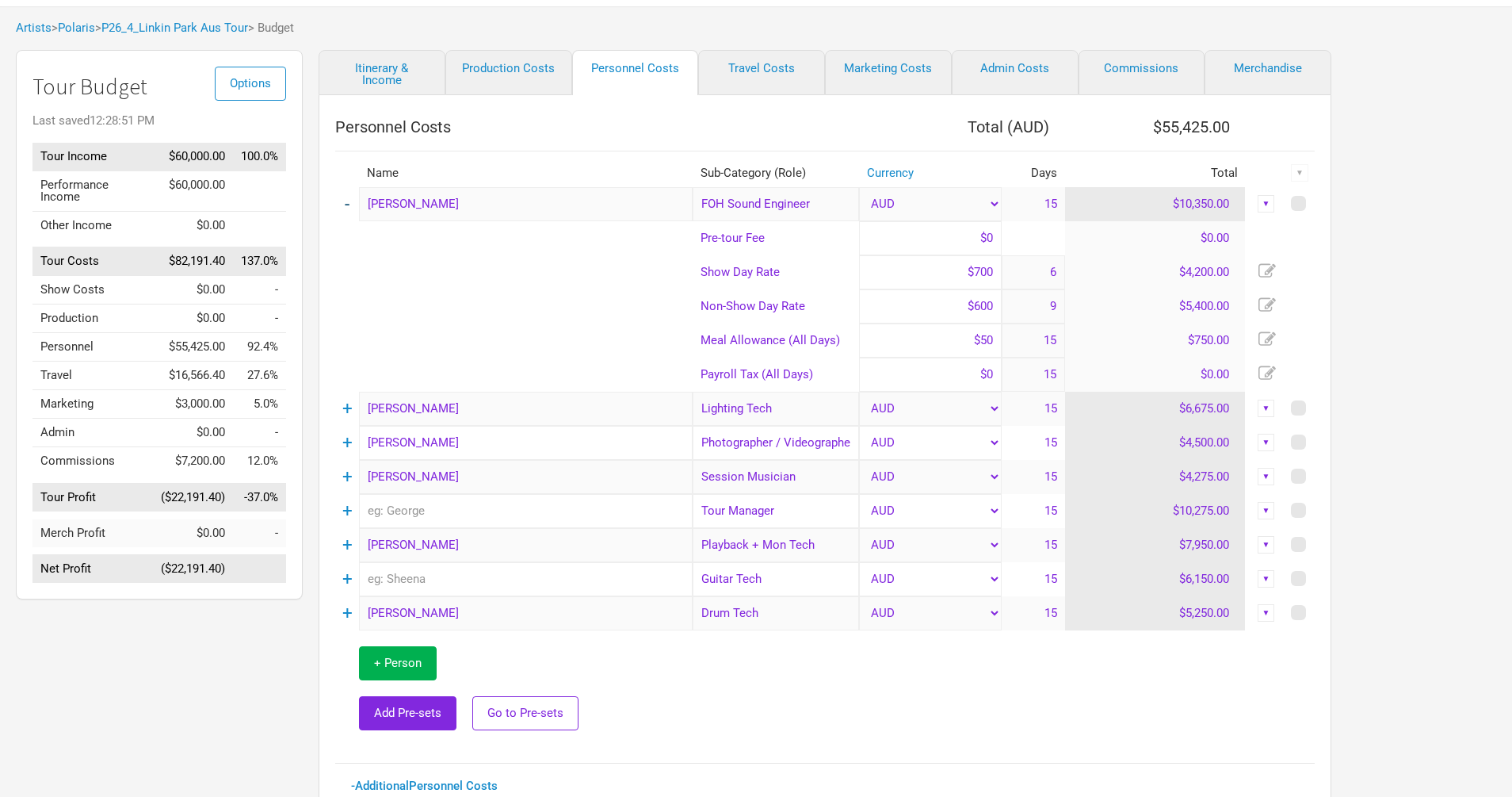
click at [346, 204] on link "-" at bounding box center [347, 204] width 5 height 21
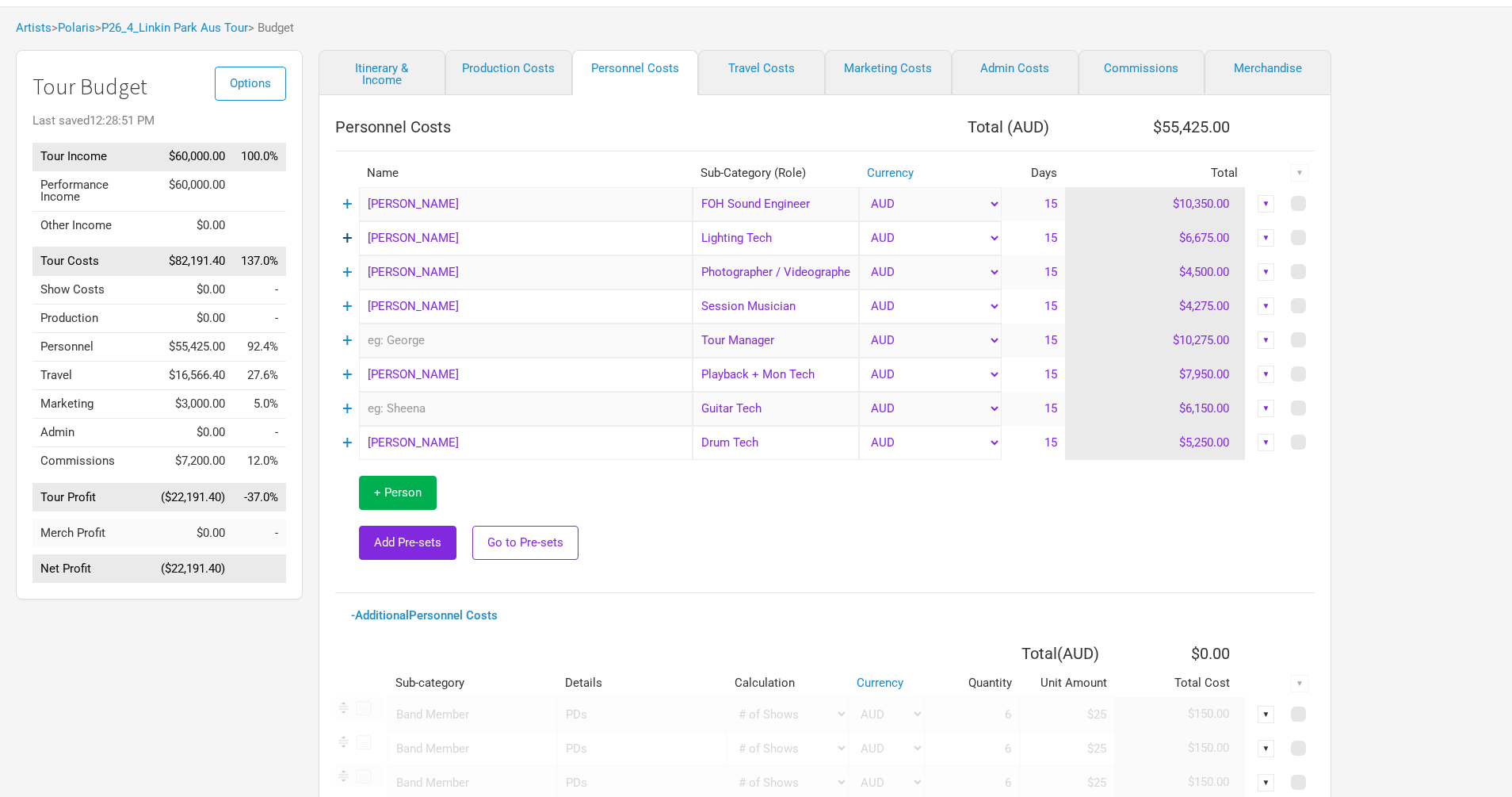
click at [346, 243] on link "+" at bounding box center [347, 238] width 10 height 21
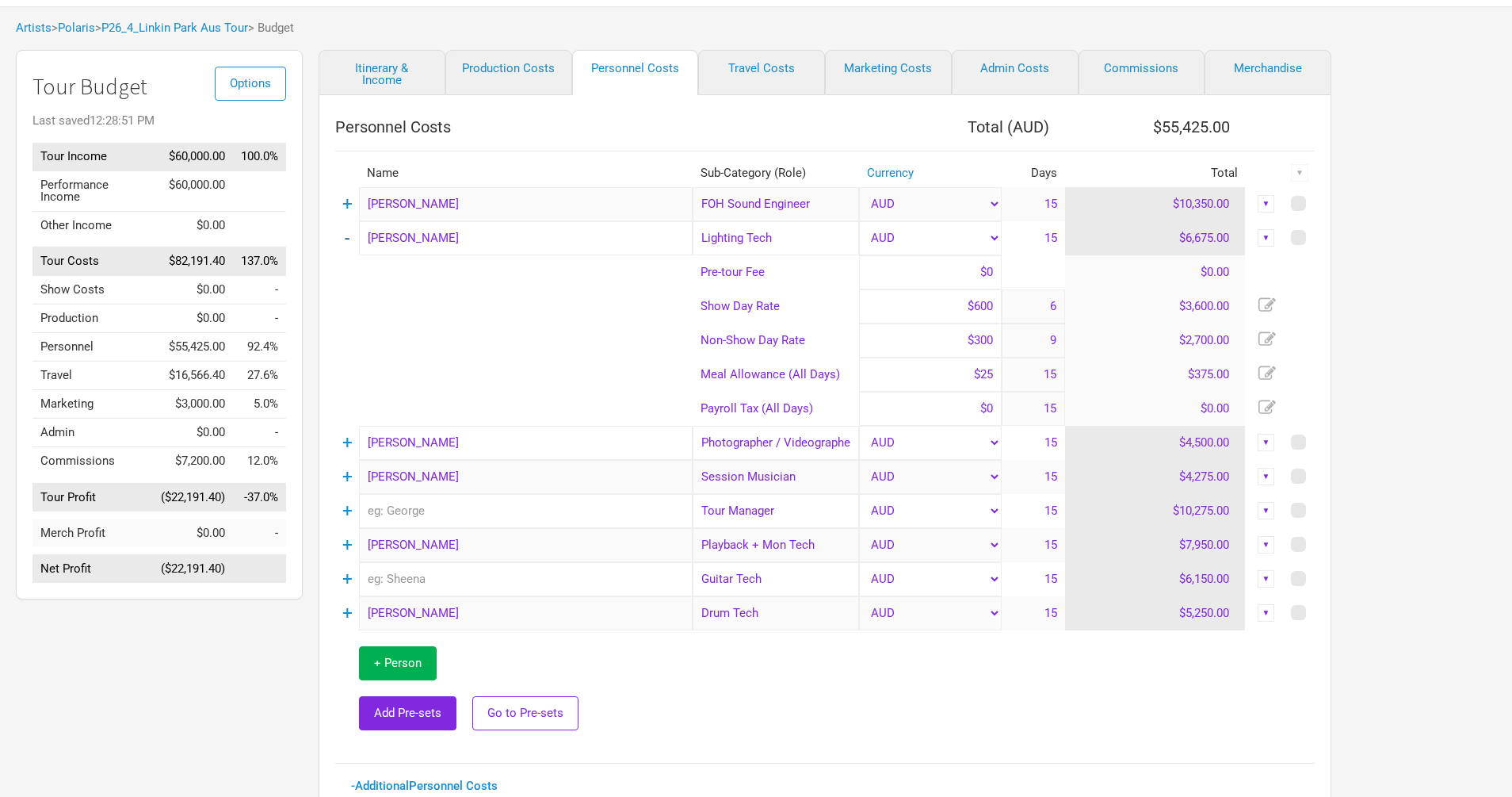
click at [346, 240] on link "-" at bounding box center [347, 238] width 5 height 21
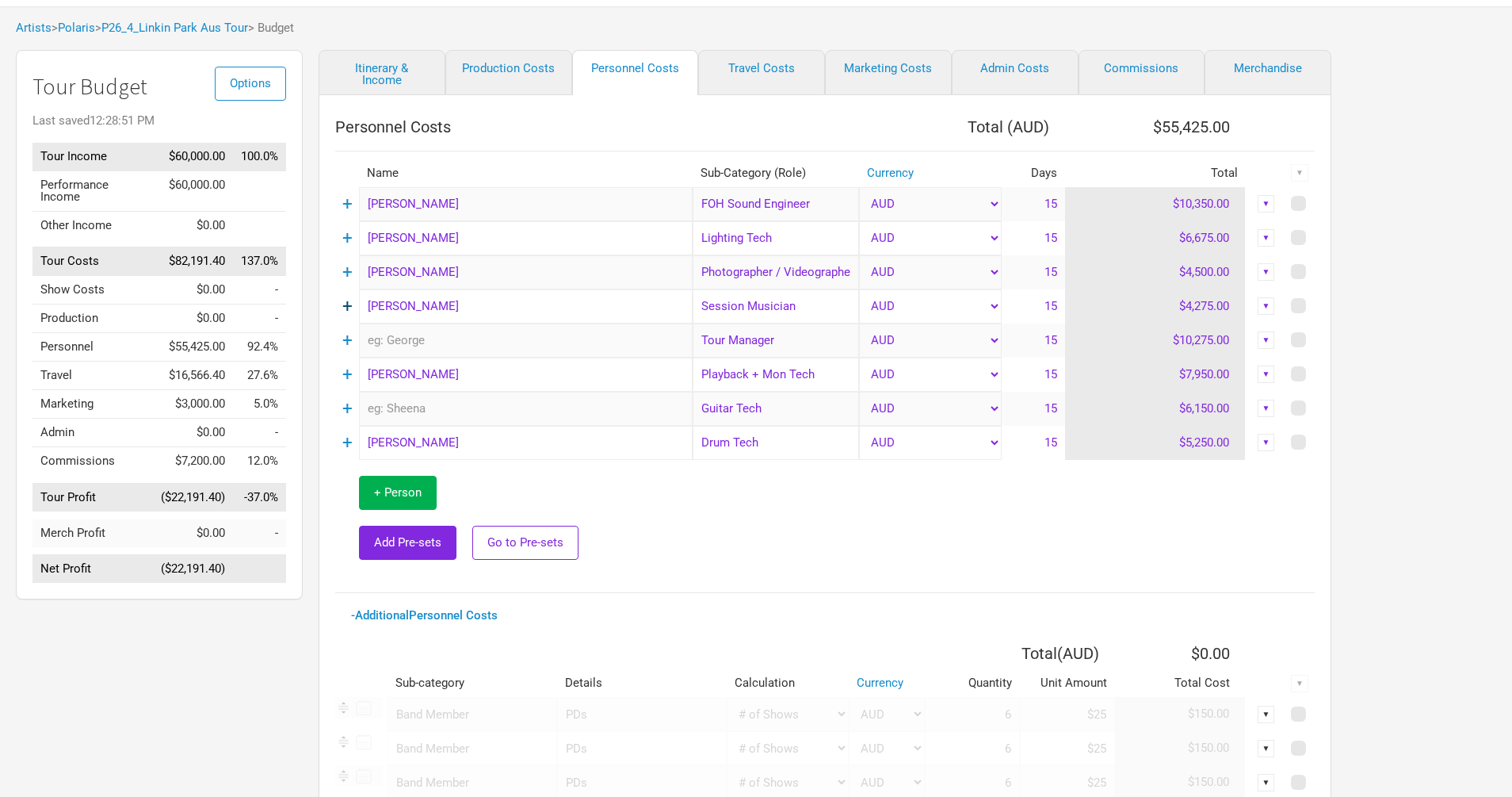
click at [346, 305] on link "+" at bounding box center [347, 306] width 10 height 21
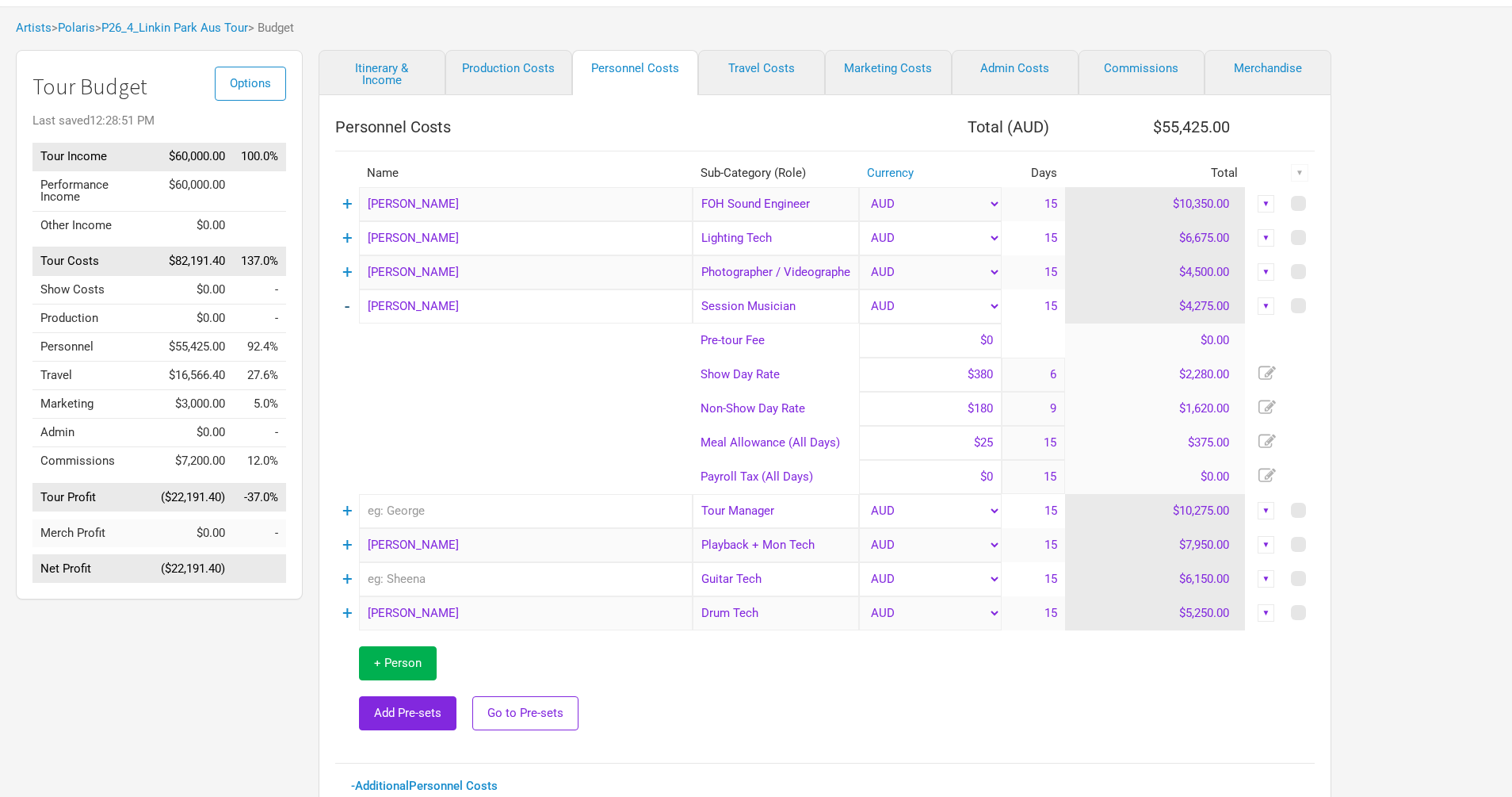
click at [346, 305] on link "-" at bounding box center [347, 306] width 5 height 21
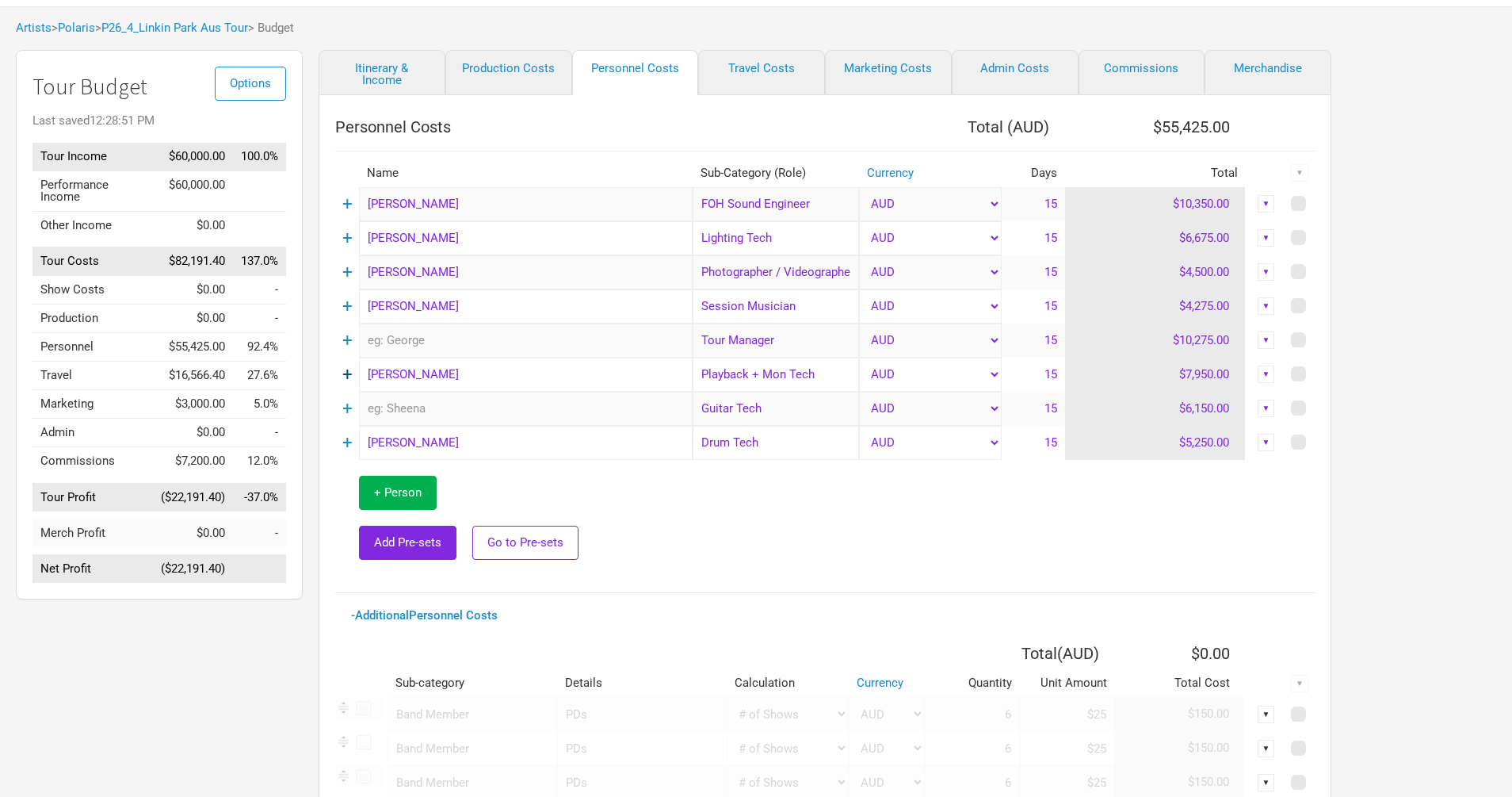
click at [350, 371] on link "+" at bounding box center [347, 375] width 10 height 21
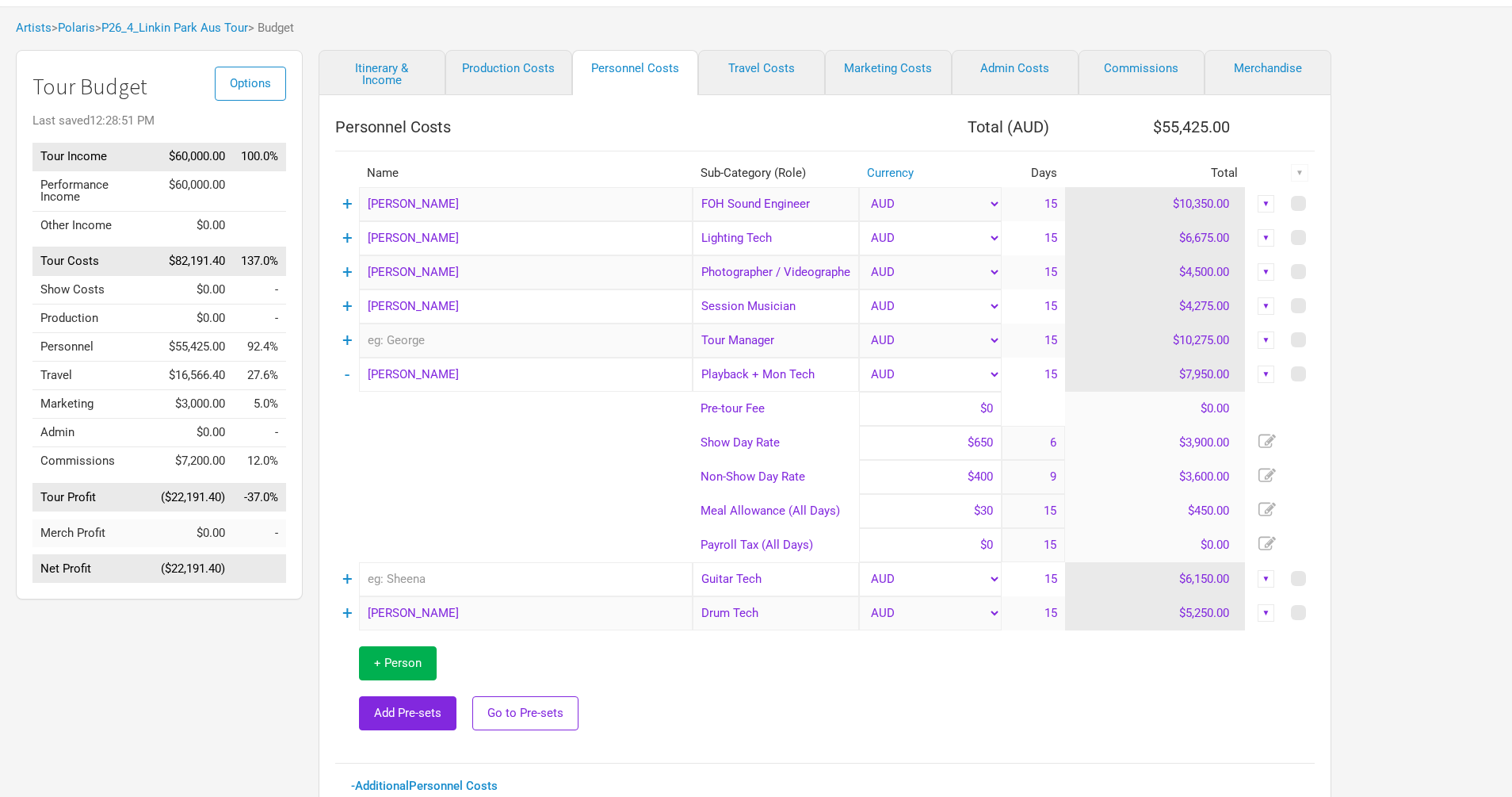
click at [350, 371] on td "-" at bounding box center [347, 375] width 24 height 34
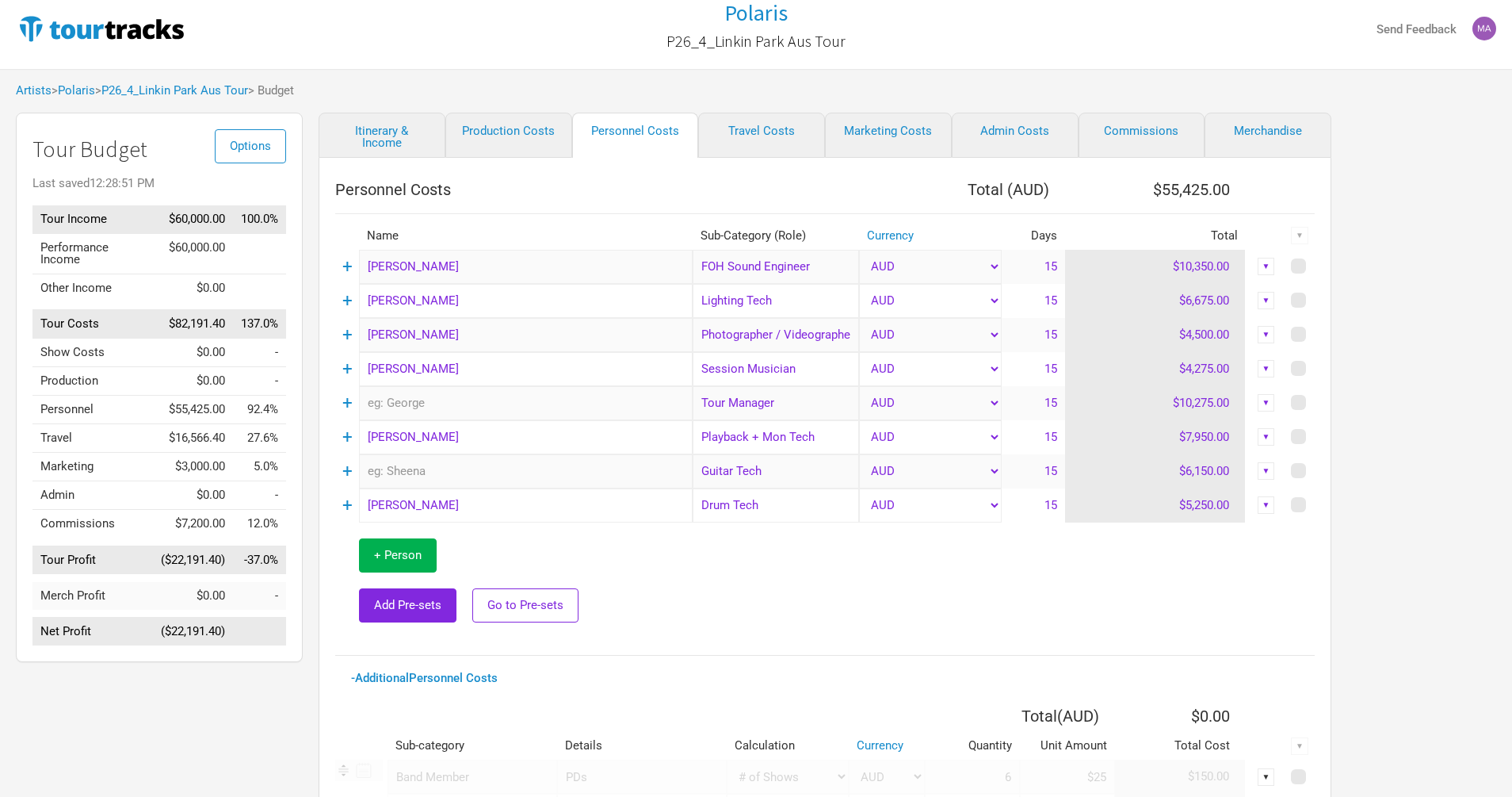
scroll to position [10, 0]
click at [408, 163] on div "Personnel Costs Total ( AUD ) $55,425.00 Name Sub-Category (Role) Currency Days…" at bounding box center [825, 604] width 1013 height 890
click at [390, 136] on link "Itinerary & Income" at bounding box center [382, 136] width 127 height 46
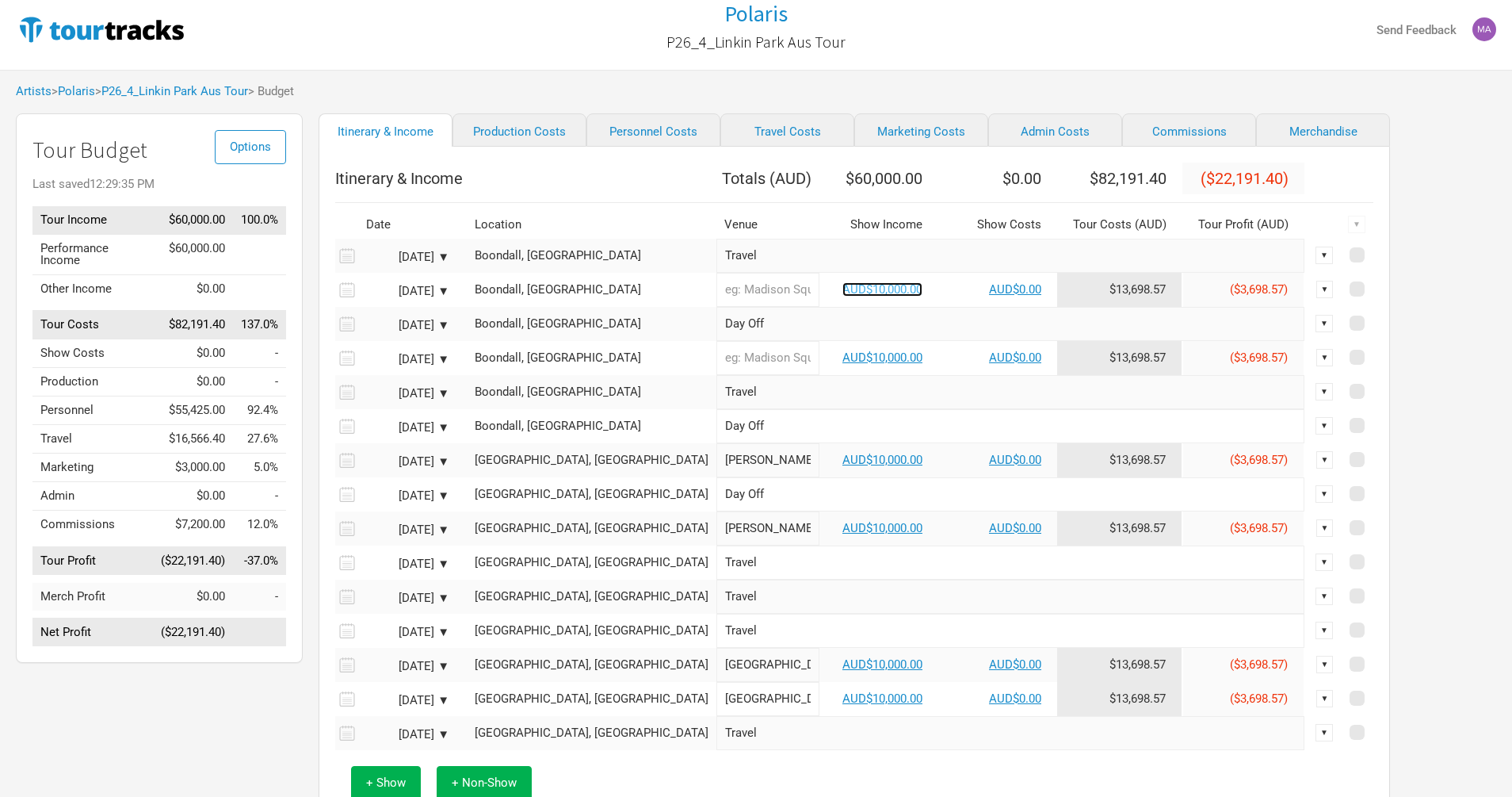
click at [842, 296] on link "AUD$10,000.00" at bounding box center [882, 289] width 80 height 14
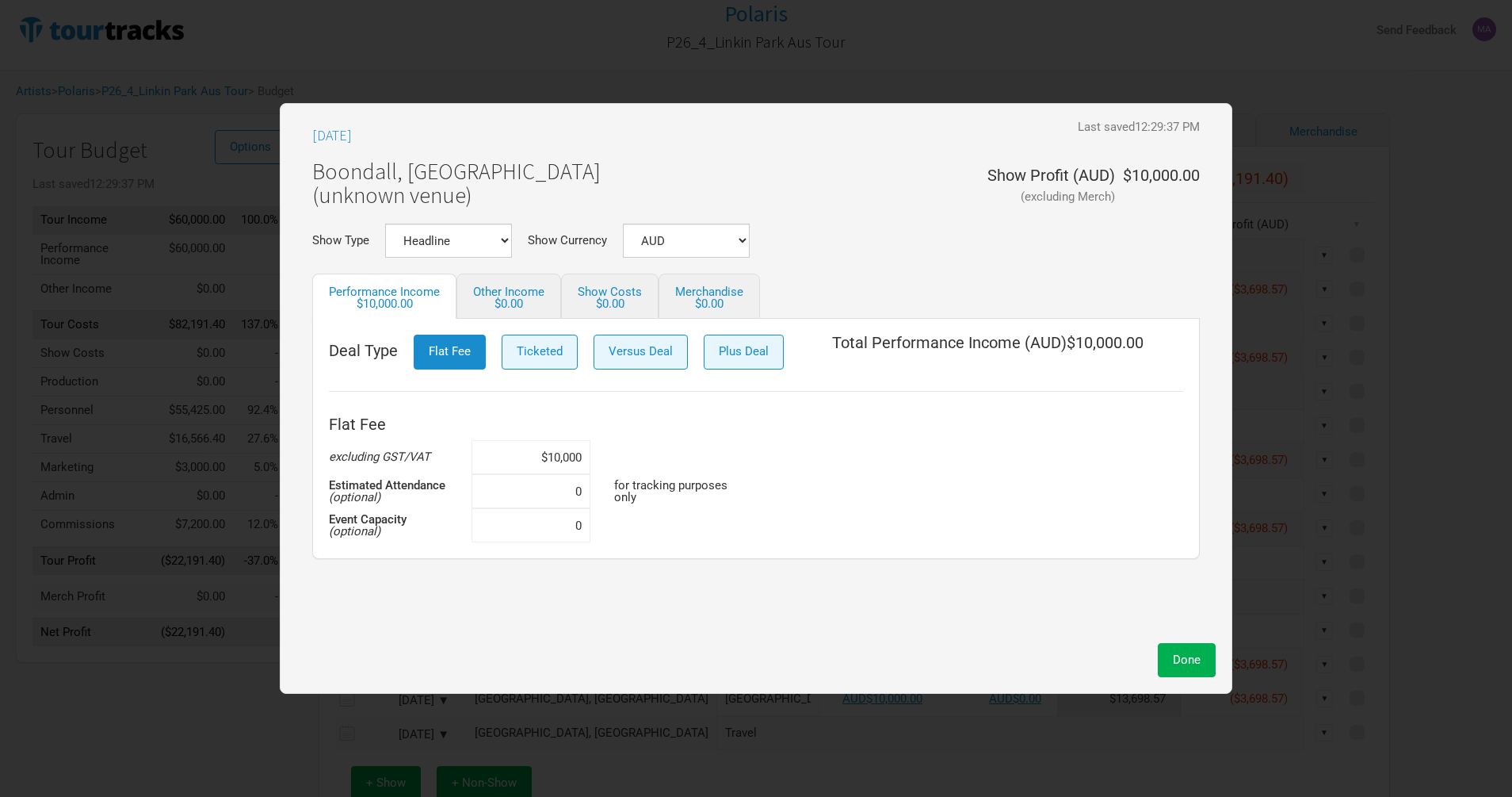
click at [552, 459] on input "$10,000" at bounding box center [531, 457] width 119 height 34
click at [554, 461] on input "$10,000" at bounding box center [531, 457] width 119 height 34
drag, startPoint x: 536, startPoint y: 459, endPoint x: 655, endPoint y: 457, distance: 119.0
click at [653, 458] on div "Flat Fee excluding GST/VAT $12,500 Estimated Attendance (optional) 0 for tracki…" at bounding box center [756, 475] width 854 height 134
type input "$12,500"
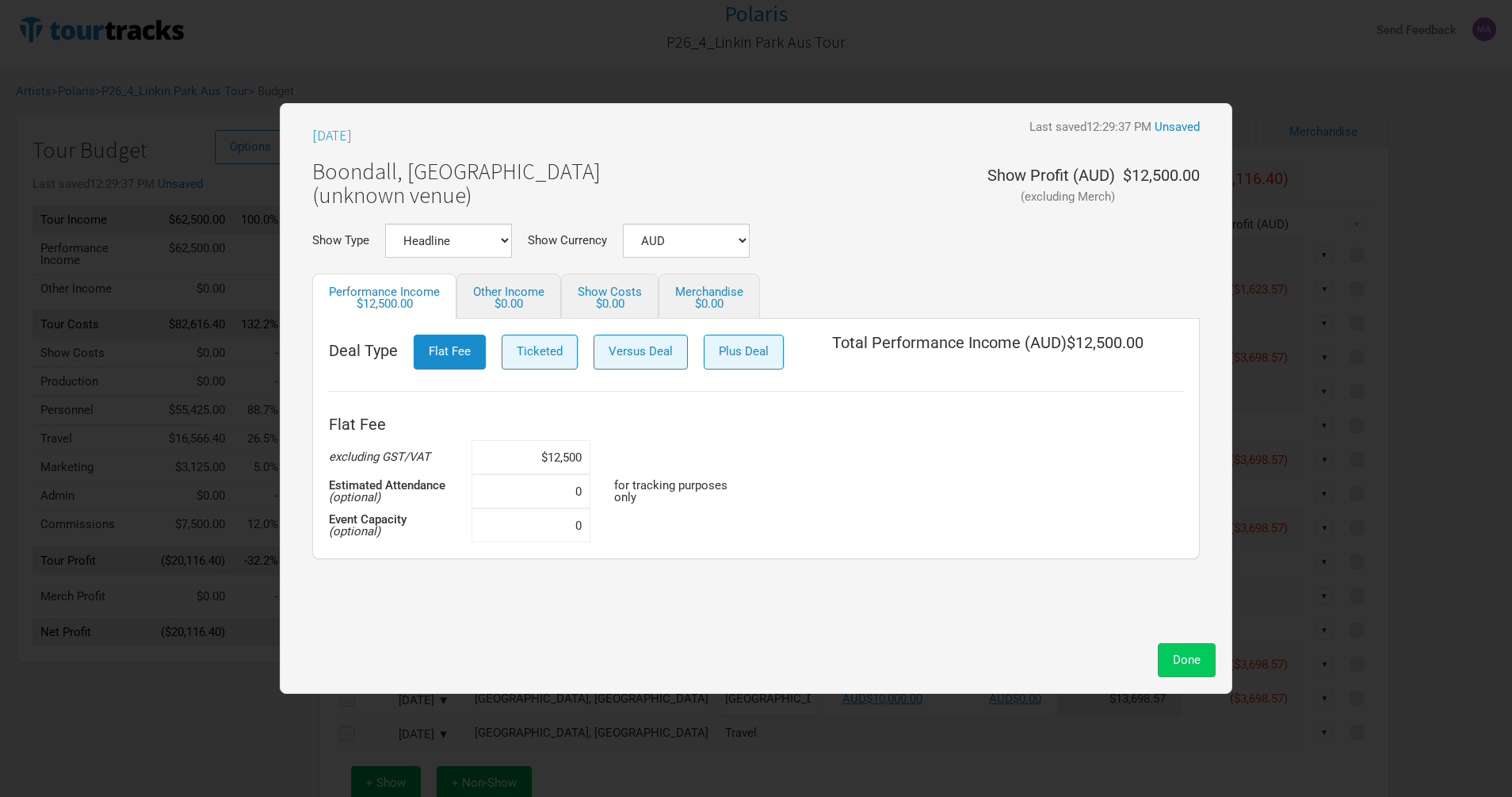
click at [1193, 649] on button "Done" at bounding box center [1186, 660] width 57 height 34
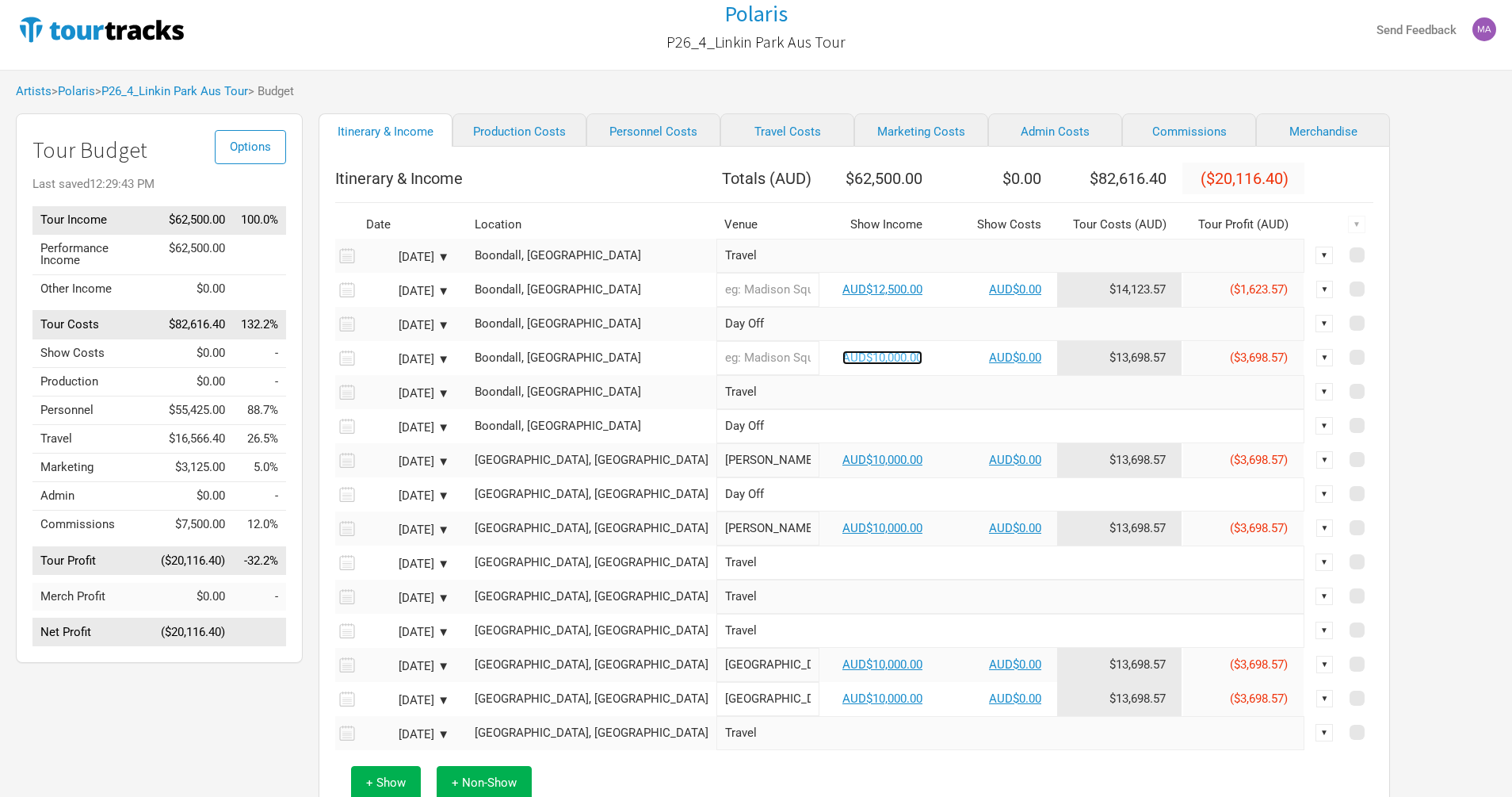
click at [842, 365] on link "AUD$10,000.00" at bounding box center [882, 358] width 80 height 14
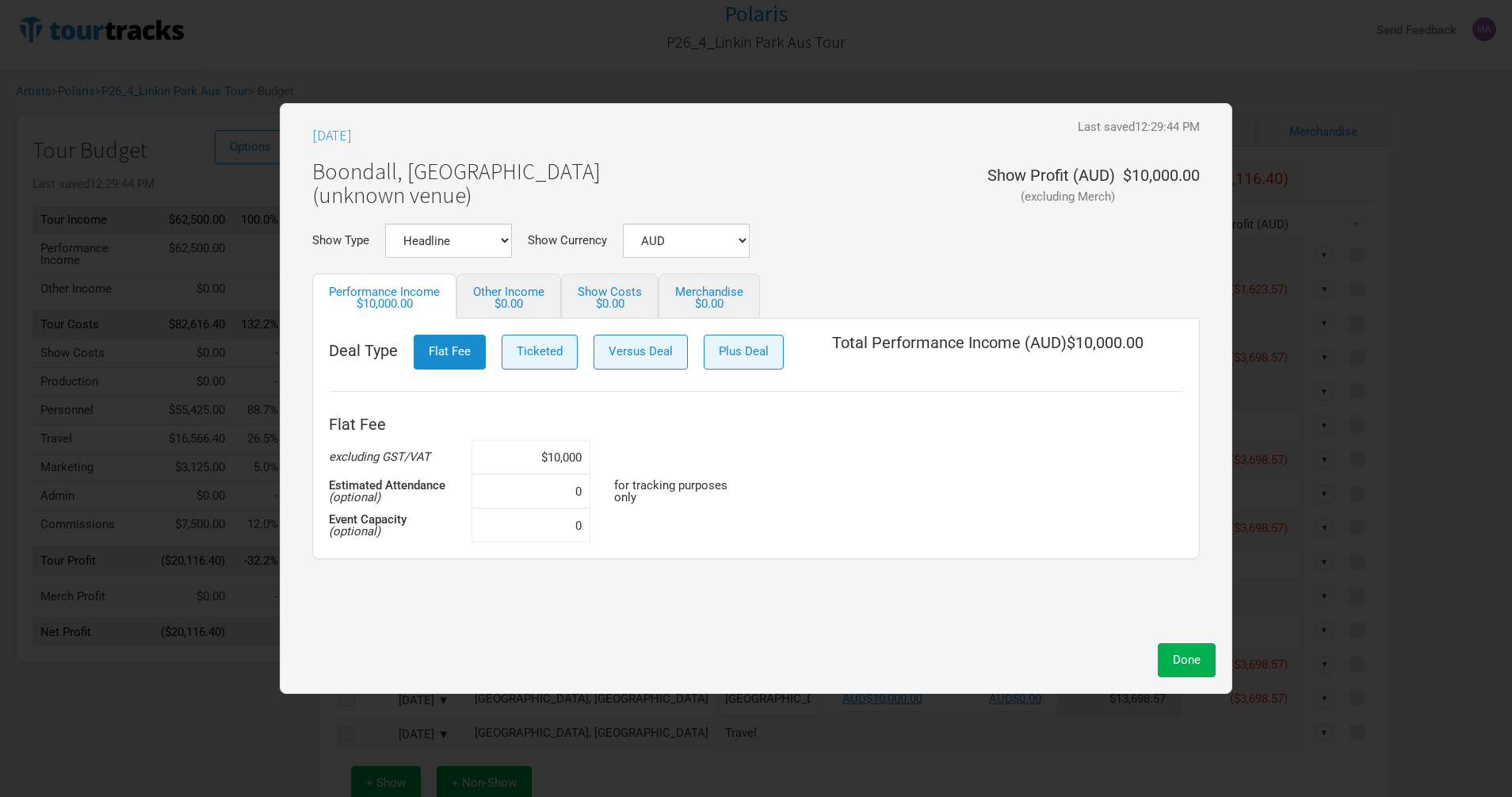
drag, startPoint x: 539, startPoint y: 459, endPoint x: 619, endPoint y: 458, distance: 80.0
click at [605, 459] on td "$10,000" at bounding box center [543, 457] width 143 height 34
paste input "2,5"
type input "$12,500"
click at [1195, 672] on button "Done" at bounding box center [1186, 660] width 57 height 34
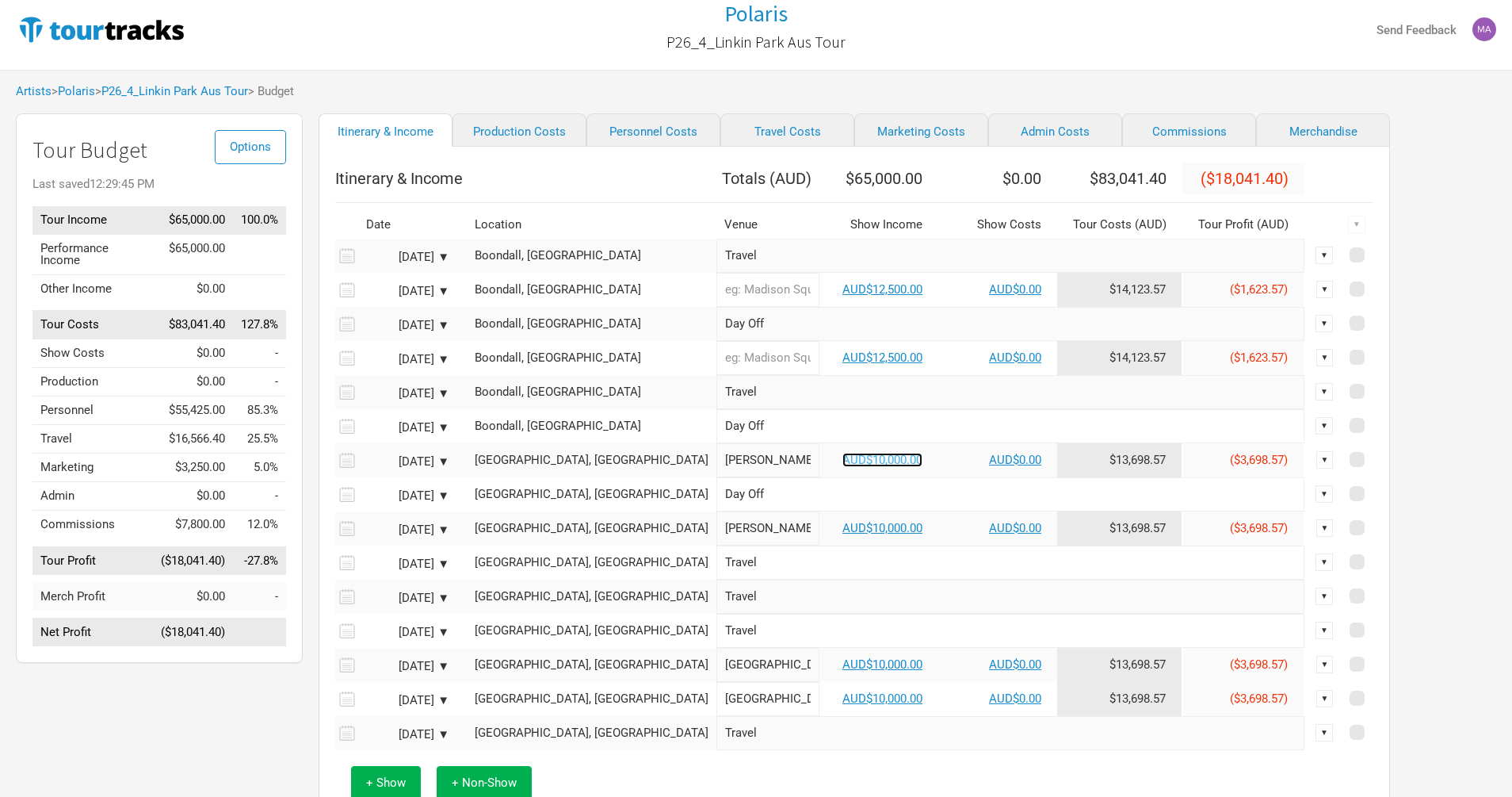
click at [842, 467] on link "AUD$10,000.00" at bounding box center [882, 460] width 80 height 14
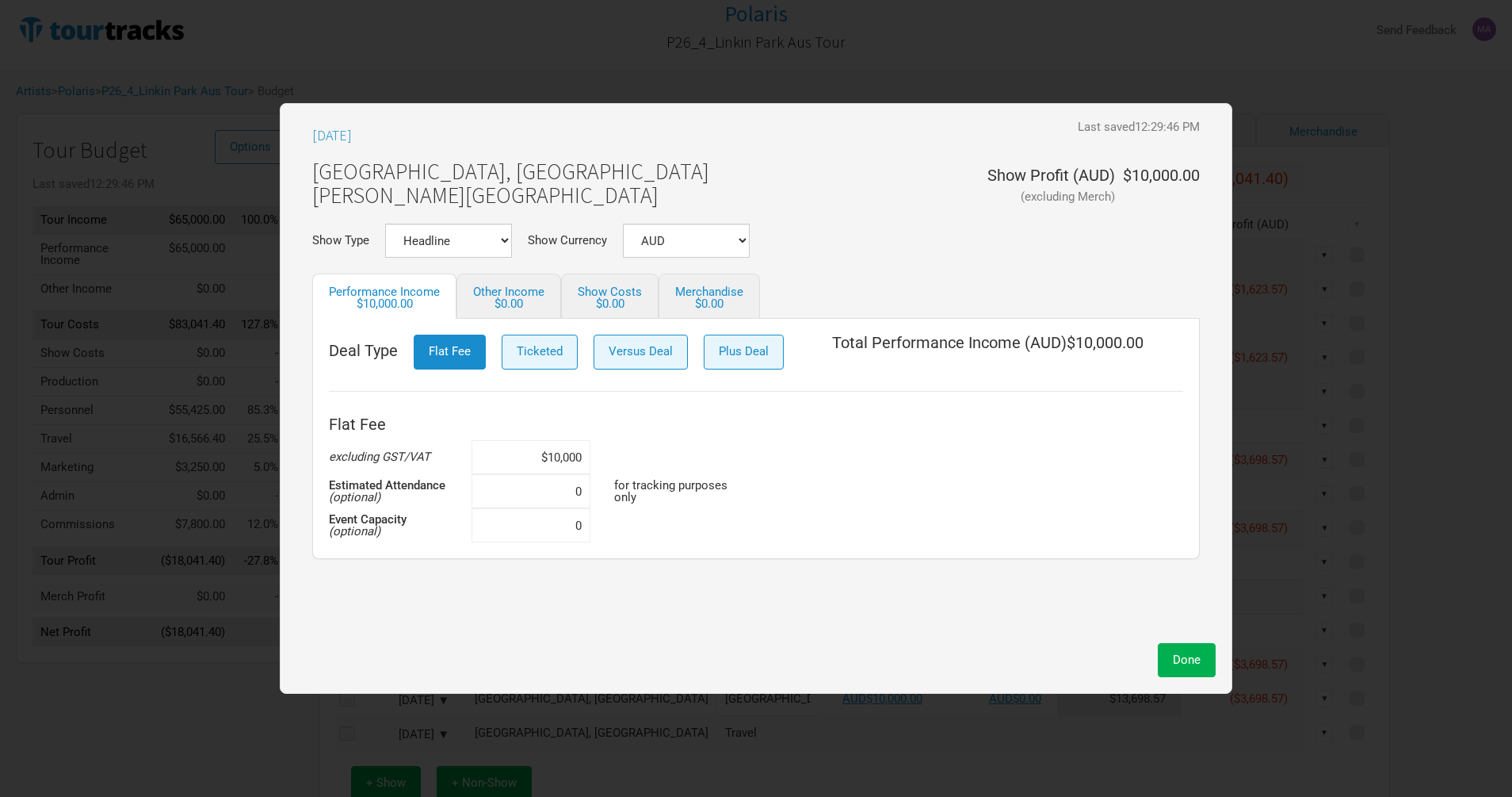
drag, startPoint x: 524, startPoint y: 458, endPoint x: 655, endPoint y: 458, distance: 131.0
click at [638, 458] on div "Flat Fee excluding GST/VAT $10,000 Estimated Attendance (optional) 0 for tracki…" at bounding box center [756, 475] width 854 height 134
paste input "2,5"
type input "$12,500"
click at [1201, 657] on button "Done" at bounding box center [1186, 660] width 57 height 34
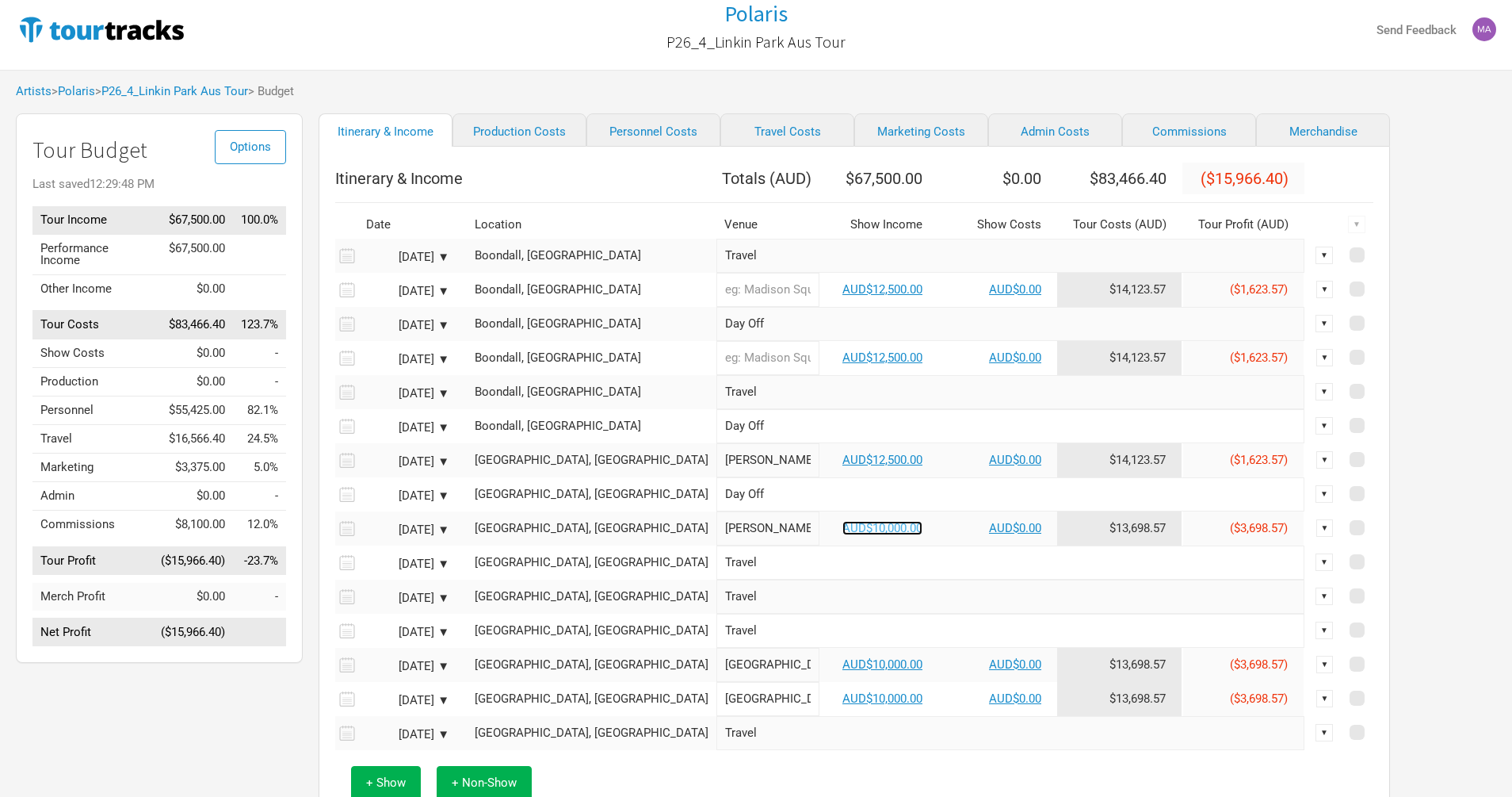
click at [842, 535] on link "AUD$10,000.00" at bounding box center [882, 528] width 80 height 14
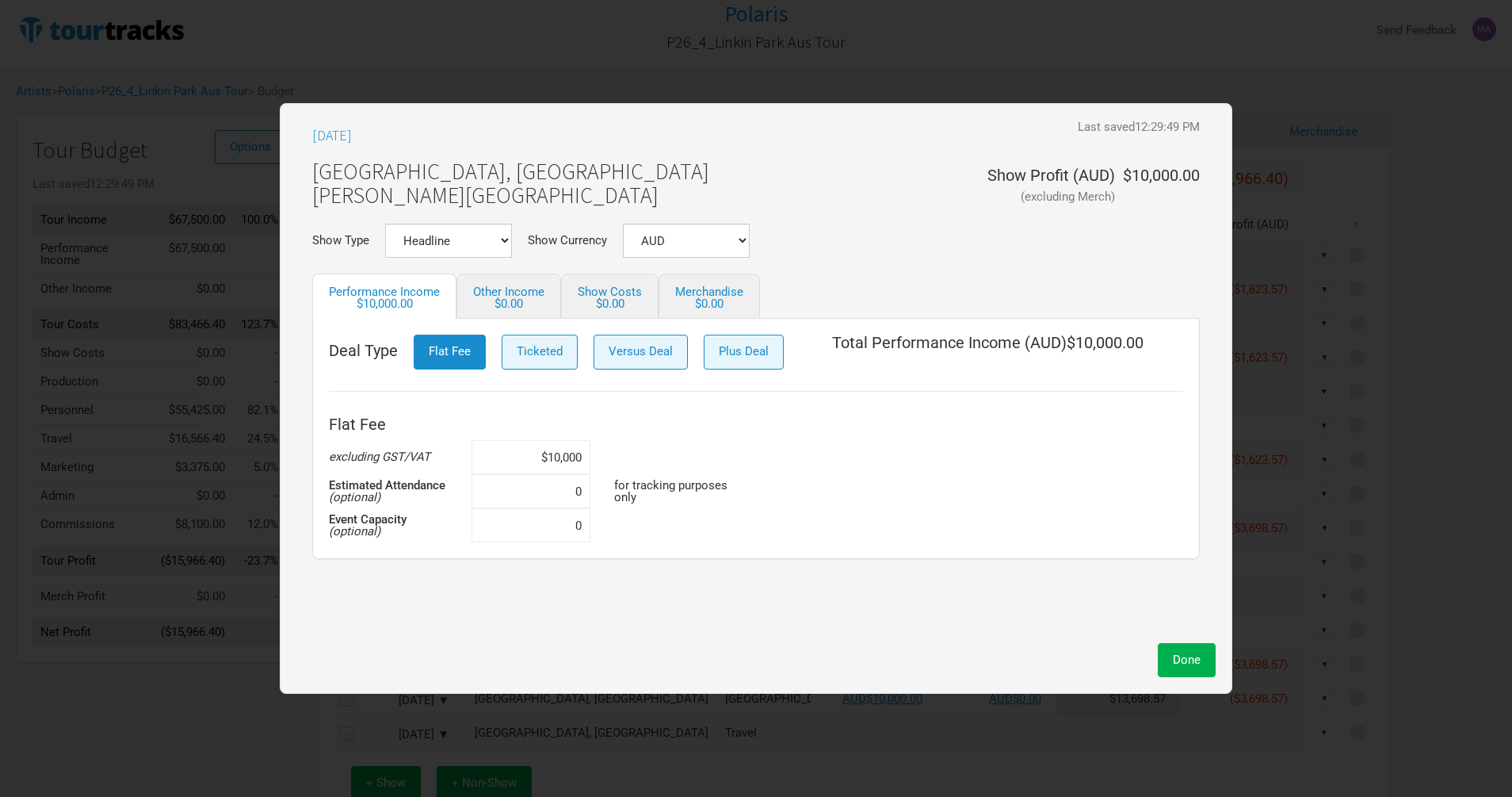
drag, startPoint x: 533, startPoint y: 462, endPoint x: 641, endPoint y: 462, distance: 108.0
click at [637, 463] on div "Flat Fee excluding GST/VAT $10,000 Estimated Attendance (optional) 0 for tracki…" at bounding box center [756, 475] width 854 height 134
paste input "2,5"
type input "$12,500"
click at [1195, 656] on span "Done" at bounding box center [1186, 660] width 28 height 14
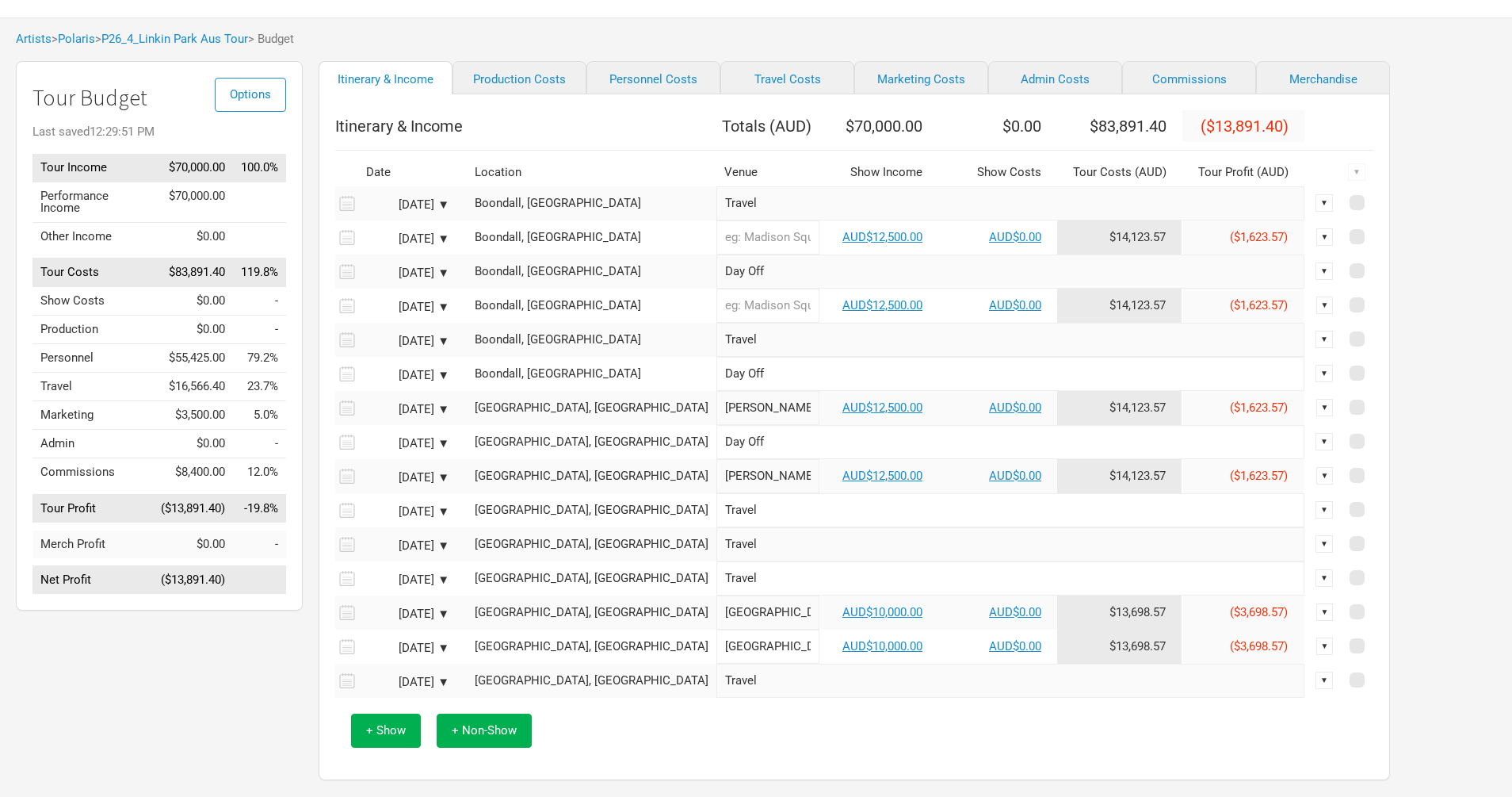
scroll to position [97, 0]
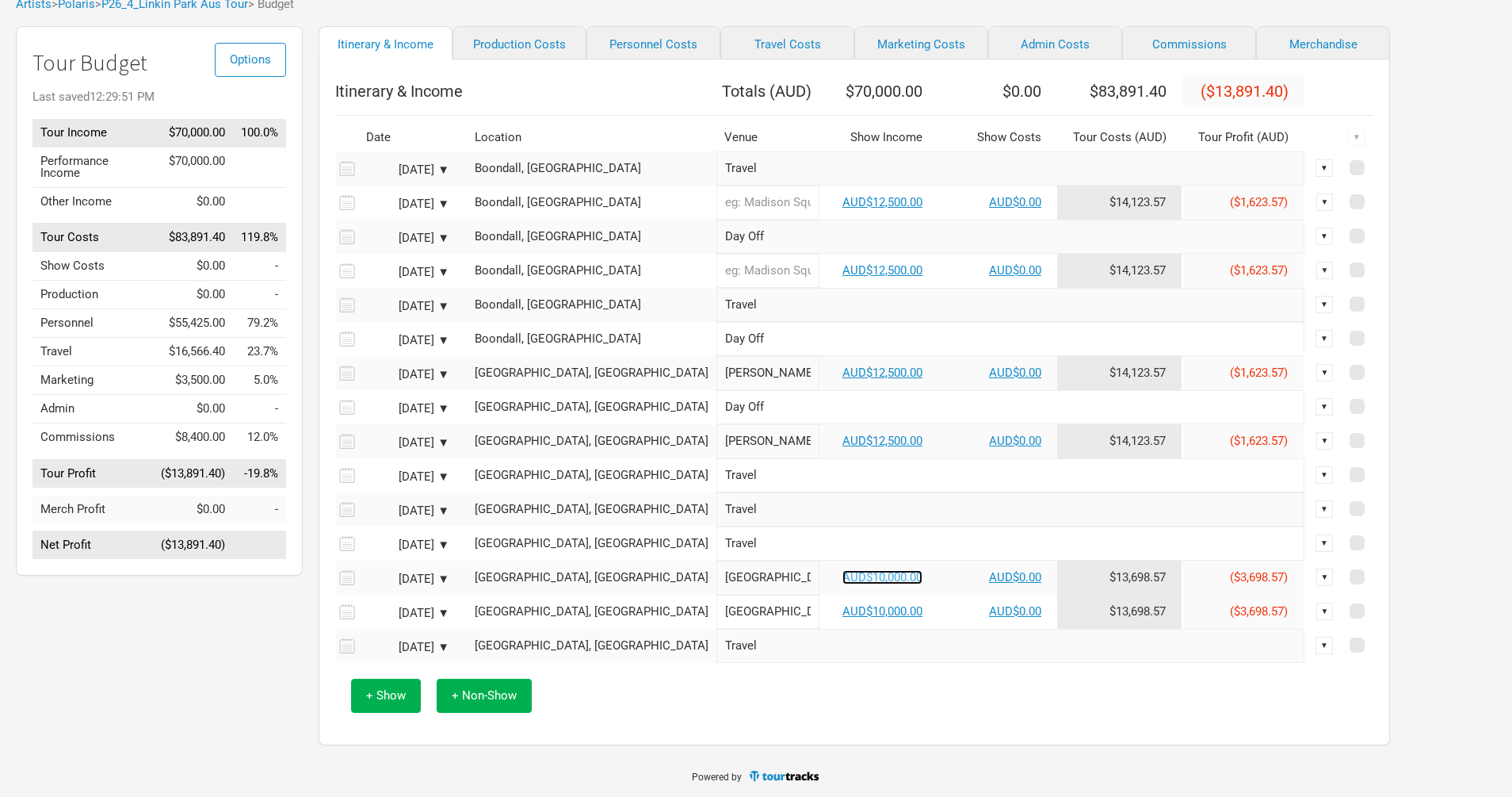
click at [842, 585] on link "AUD$10,000.00" at bounding box center [882, 577] width 80 height 14
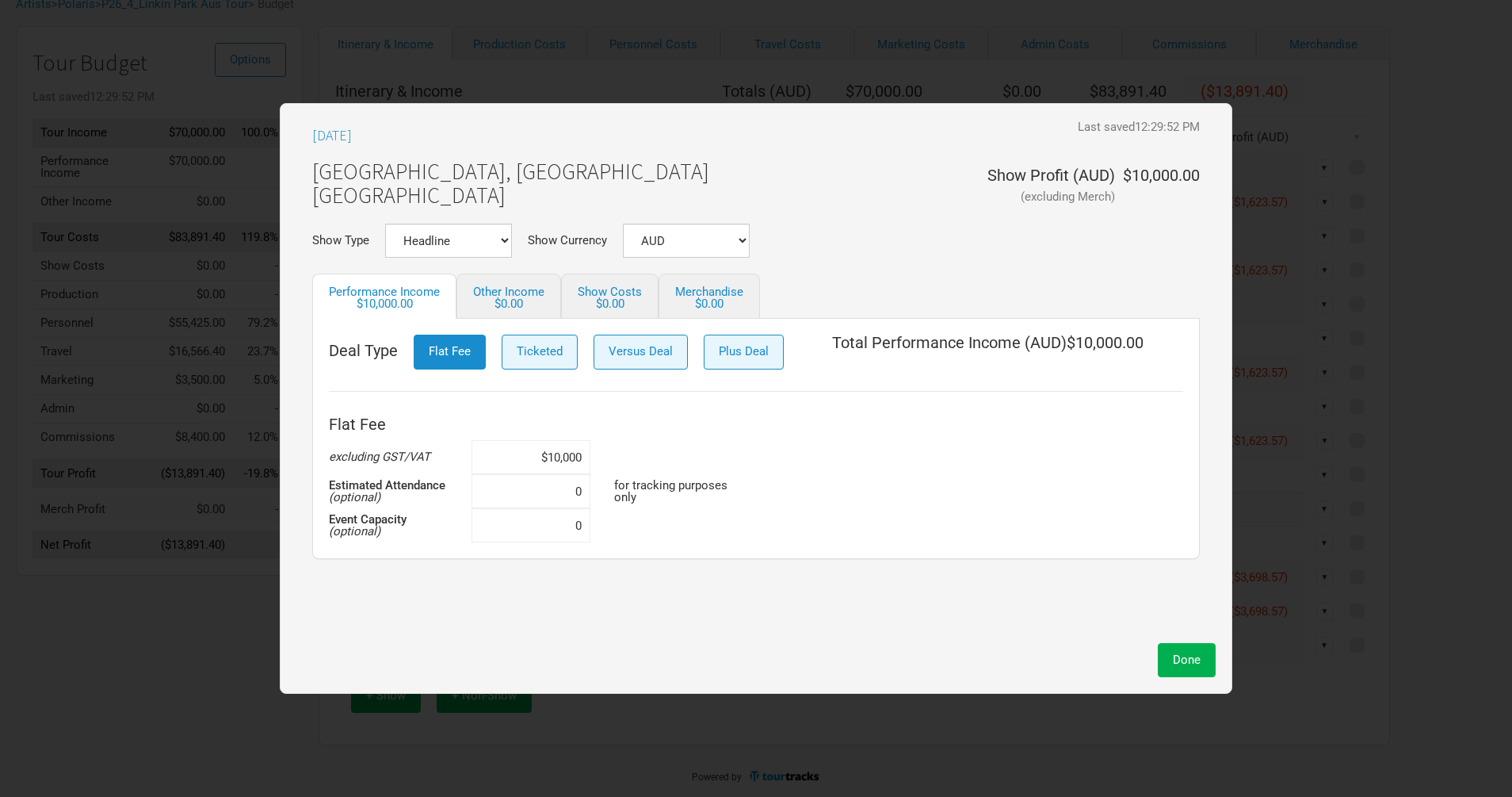
drag, startPoint x: 529, startPoint y: 465, endPoint x: 691, endPoint y: 456, distance: 162.2
click at [651, 456] on div "Flat Fee excluding GST/VAT $10,000 Estimated Attendance (optional) 0 for tracki…" at bounding box center [756, 475] width 854 height 134
paste input ",000,012,5"
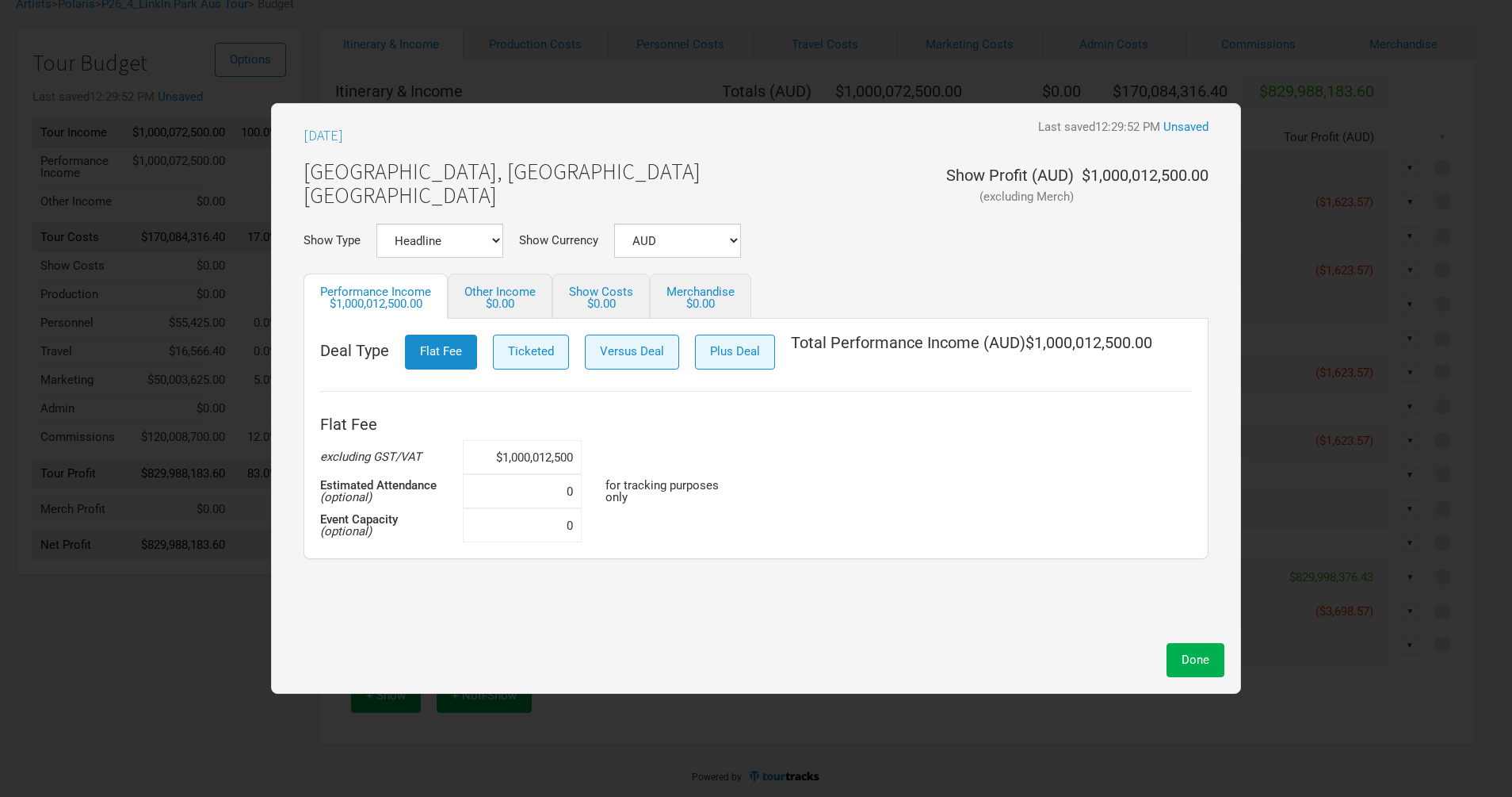
scroll to position [97, 0]
drag, startPoint x: 489, startPoint y: 462, endPoint x: 707, endPoint y: 456, distance: 218.1
click at [705, 456] on div "Flat Fee excluding GST/VAT $1,000,012,500 Estimated Attendance (optional) 0 for…" at bounding box center [756, 475] width 872 height 134
paste input
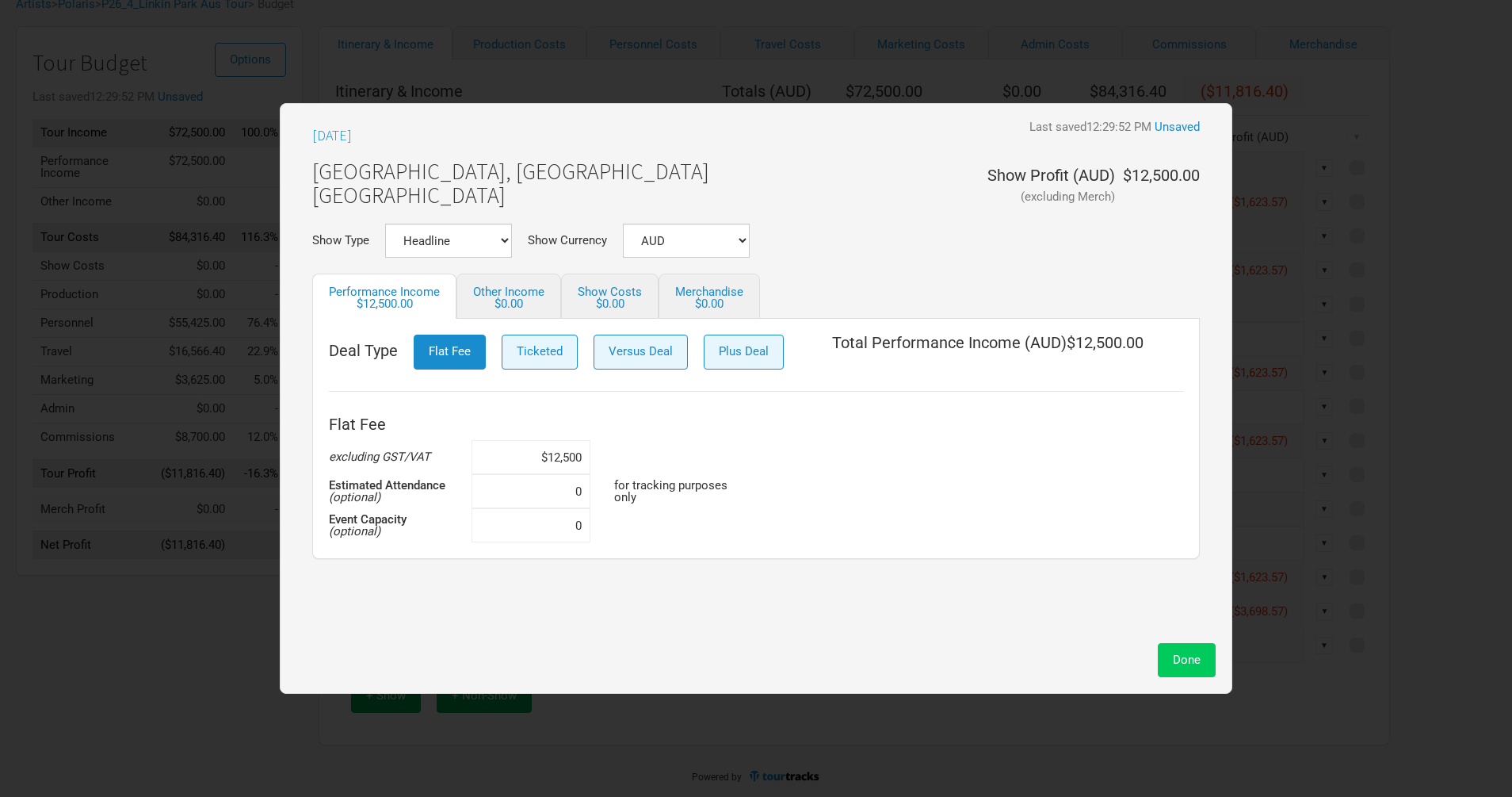
type input "$12,500"
click at [1200, 663] on span "Done" at bounding box center [1186, 660] width 28 height 14
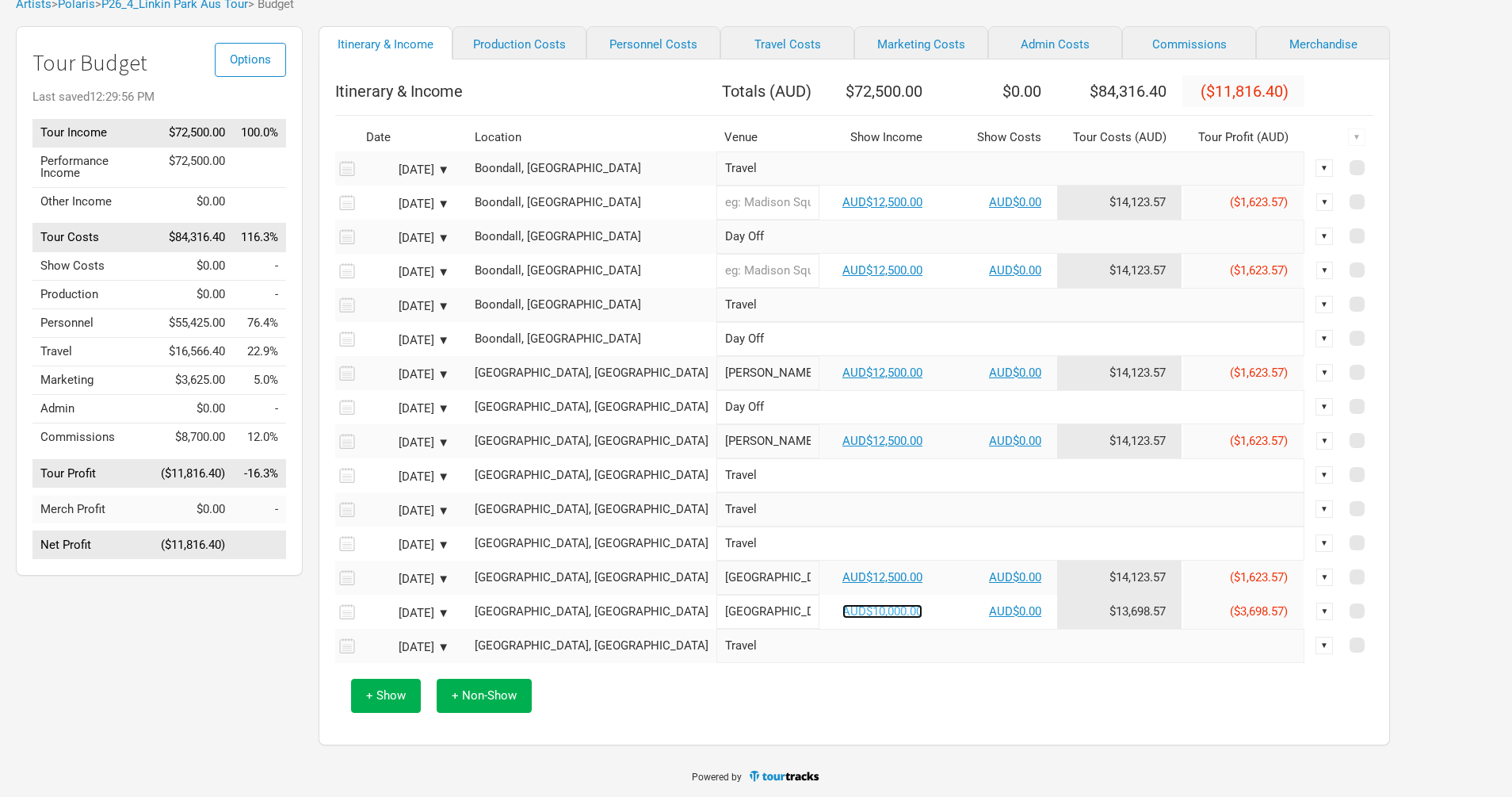
click at [842, 618] on link "AUD$10,000.00" at bounding box center [882, 611] width 80 height 14
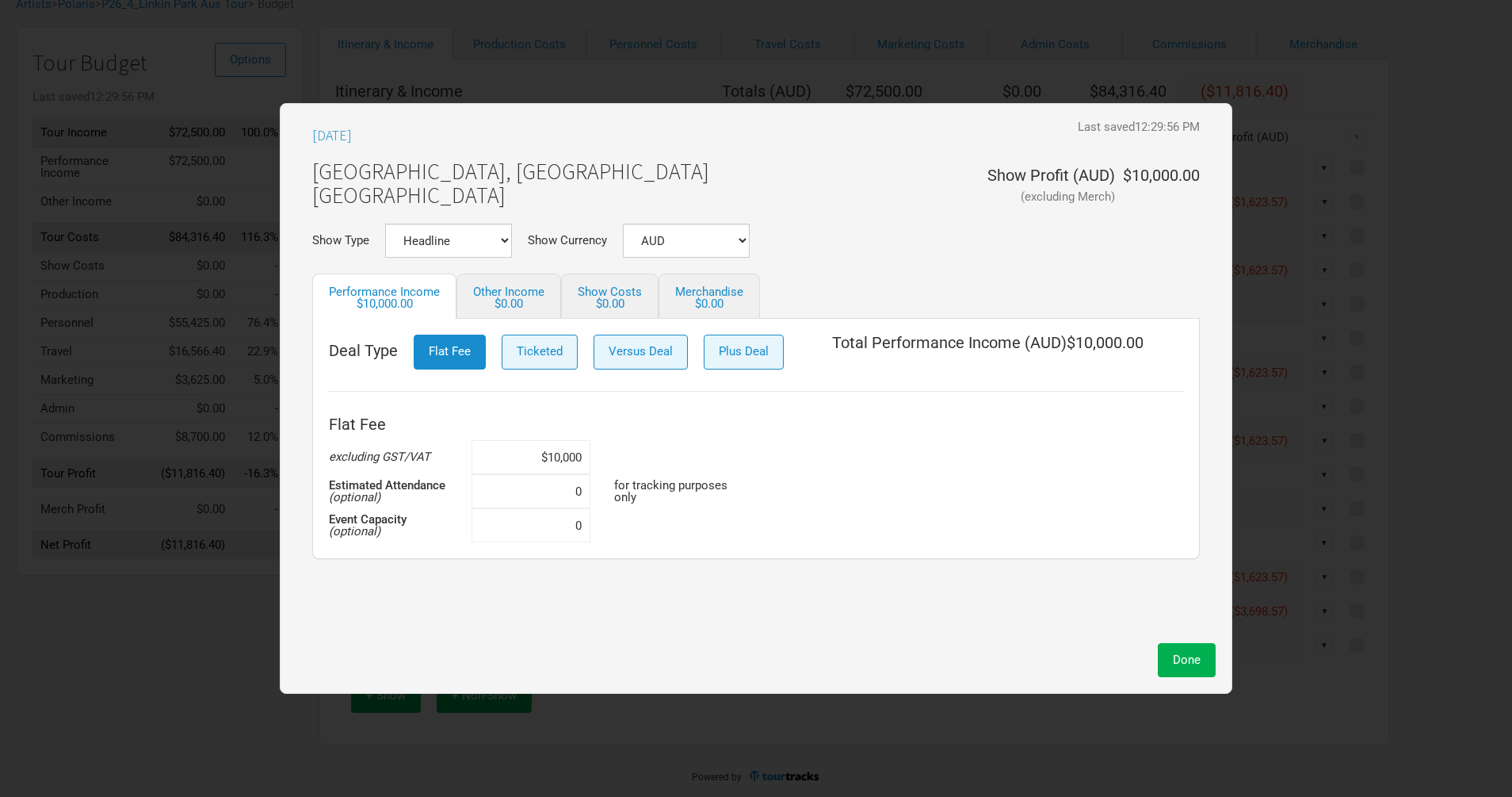
drag, startPoint x: 514, startPoint y: 450, endPoint x: 651, endPoint y: 461, distance: 137.4
click at [651, 461] on div "Flat Fee excluding GST/VAT $10,000 Estimated Attendance (optional) 0 for tracki…" at bounding box center [756, 475] width 854 height 134
paste input "2,5"
type input "$12,500"
click at [1184, 660] on span "Done" at bounding box center [1186, 660] width 28 height 14
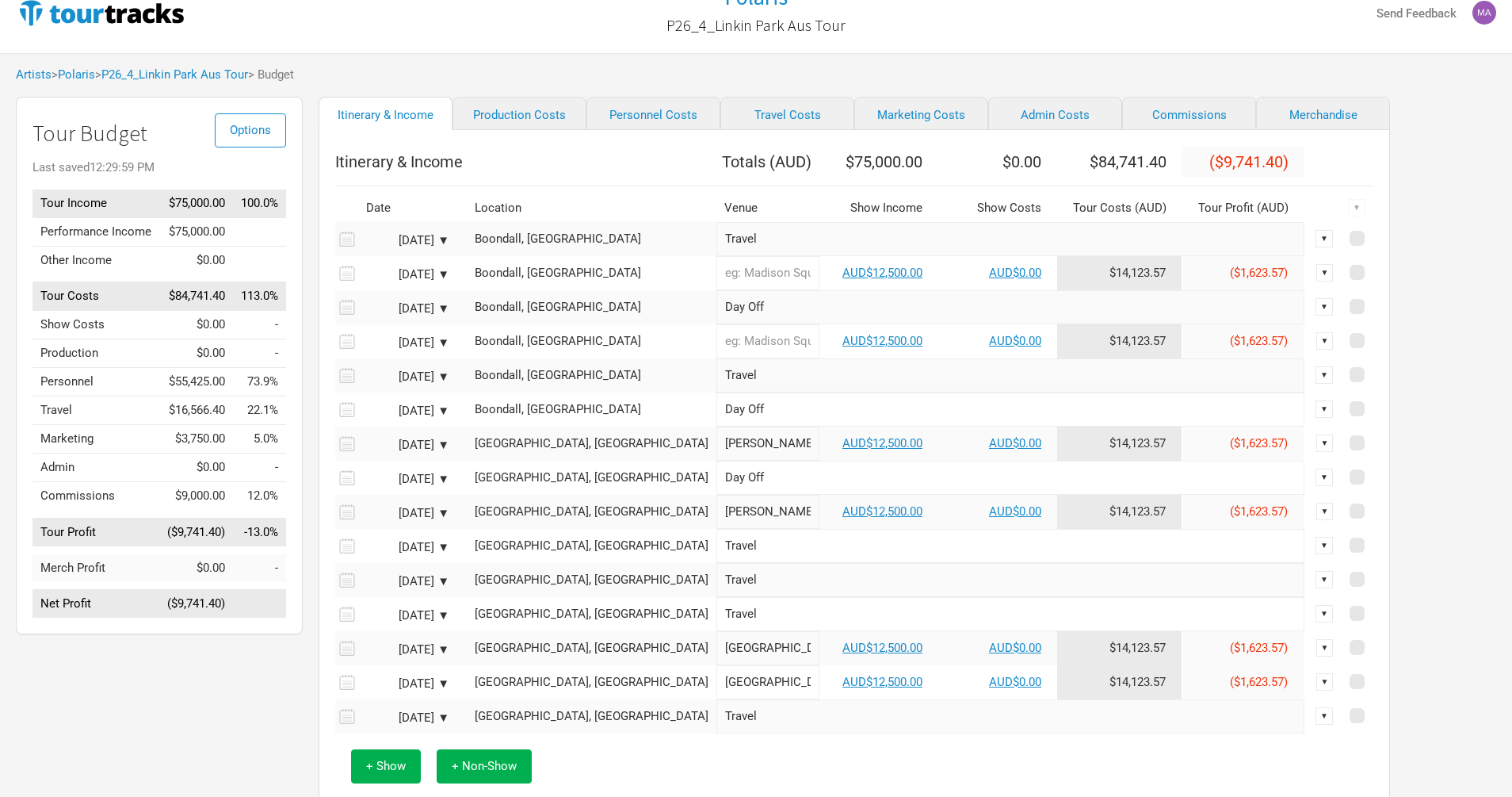
scroll to position [11, 0]
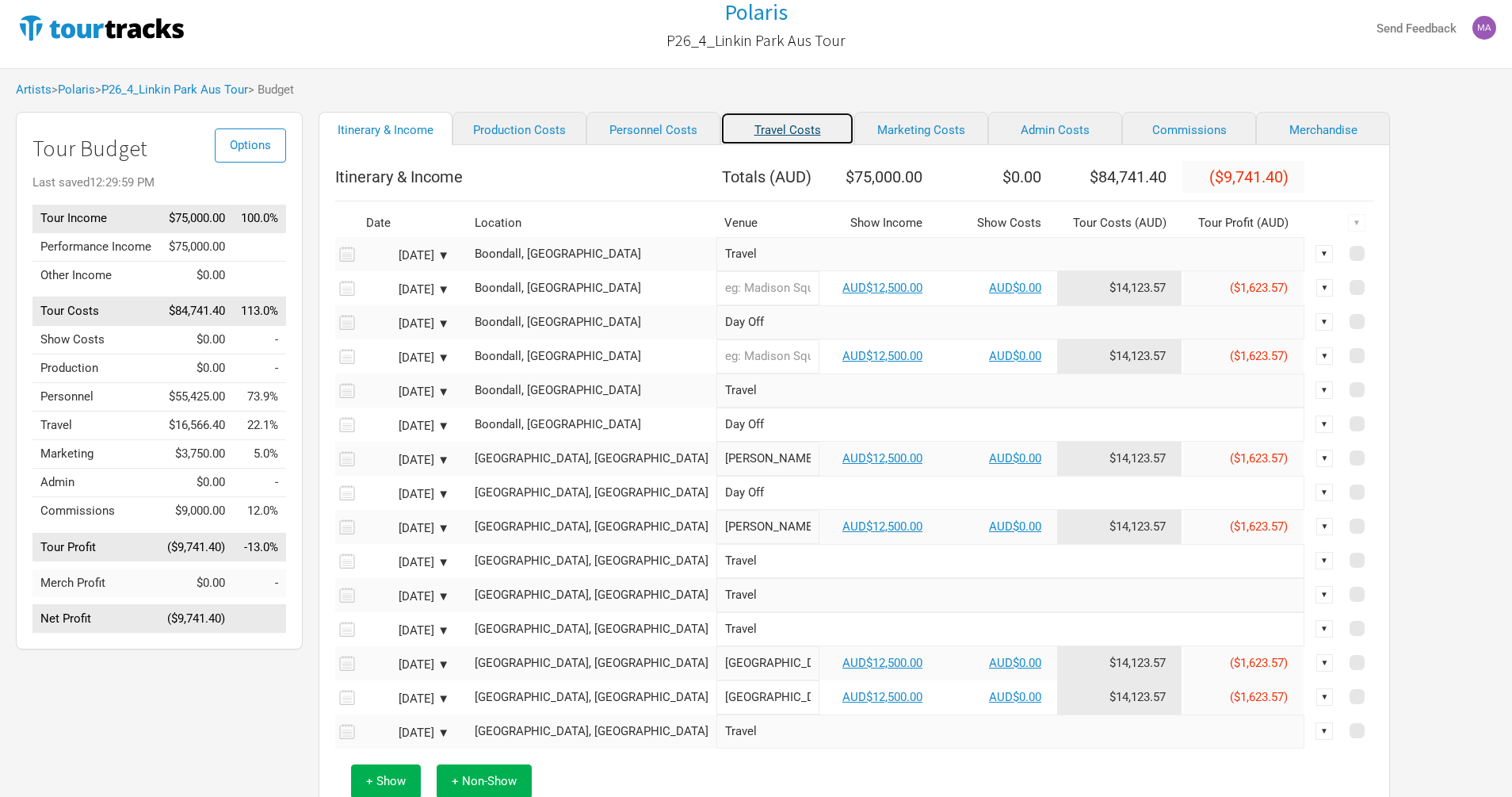
click at [782, 121] on link "Travel Costs" at bounding box center [787, 129] width 134 height 34
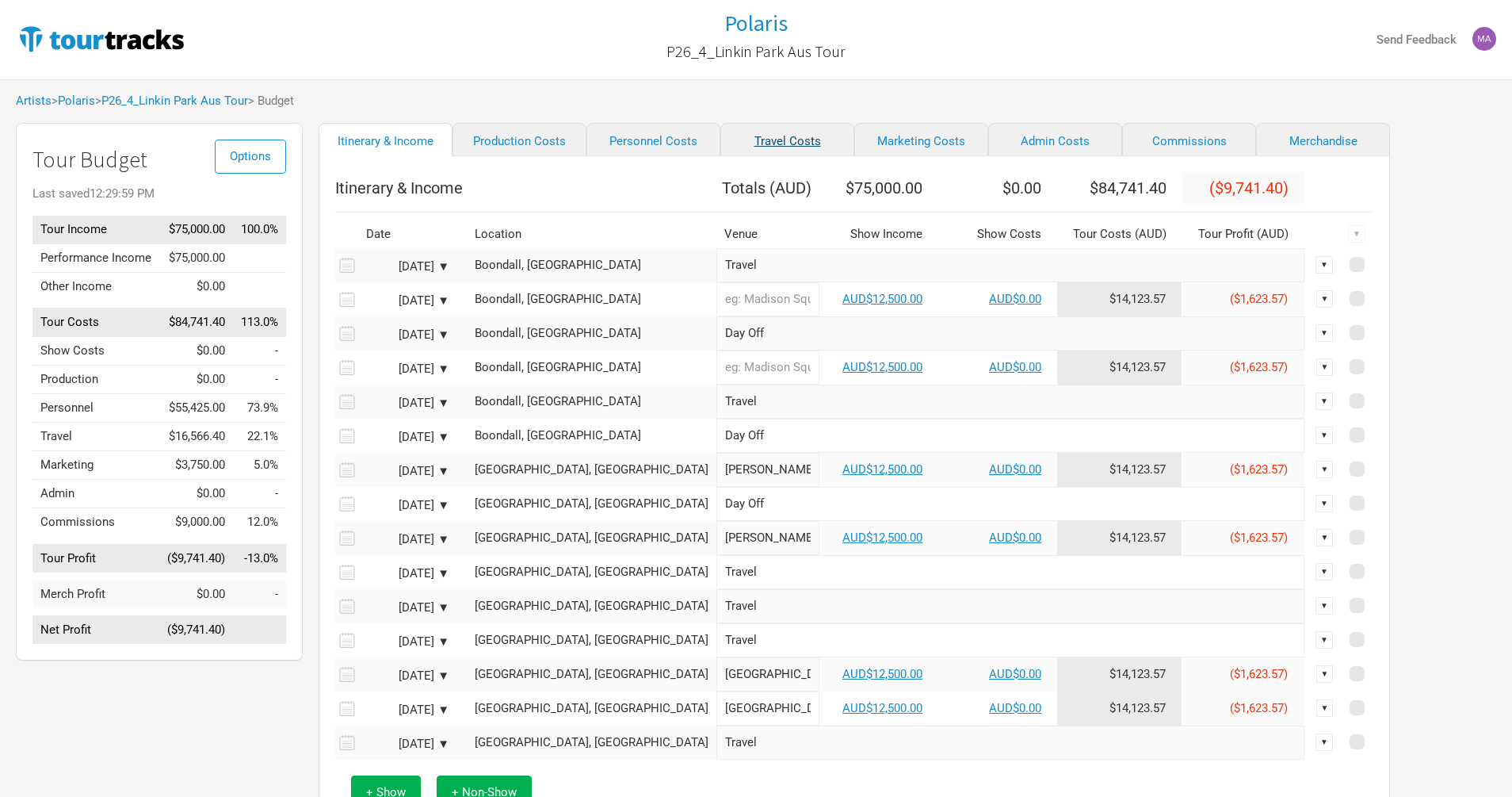
select select "Travel Estimates All"
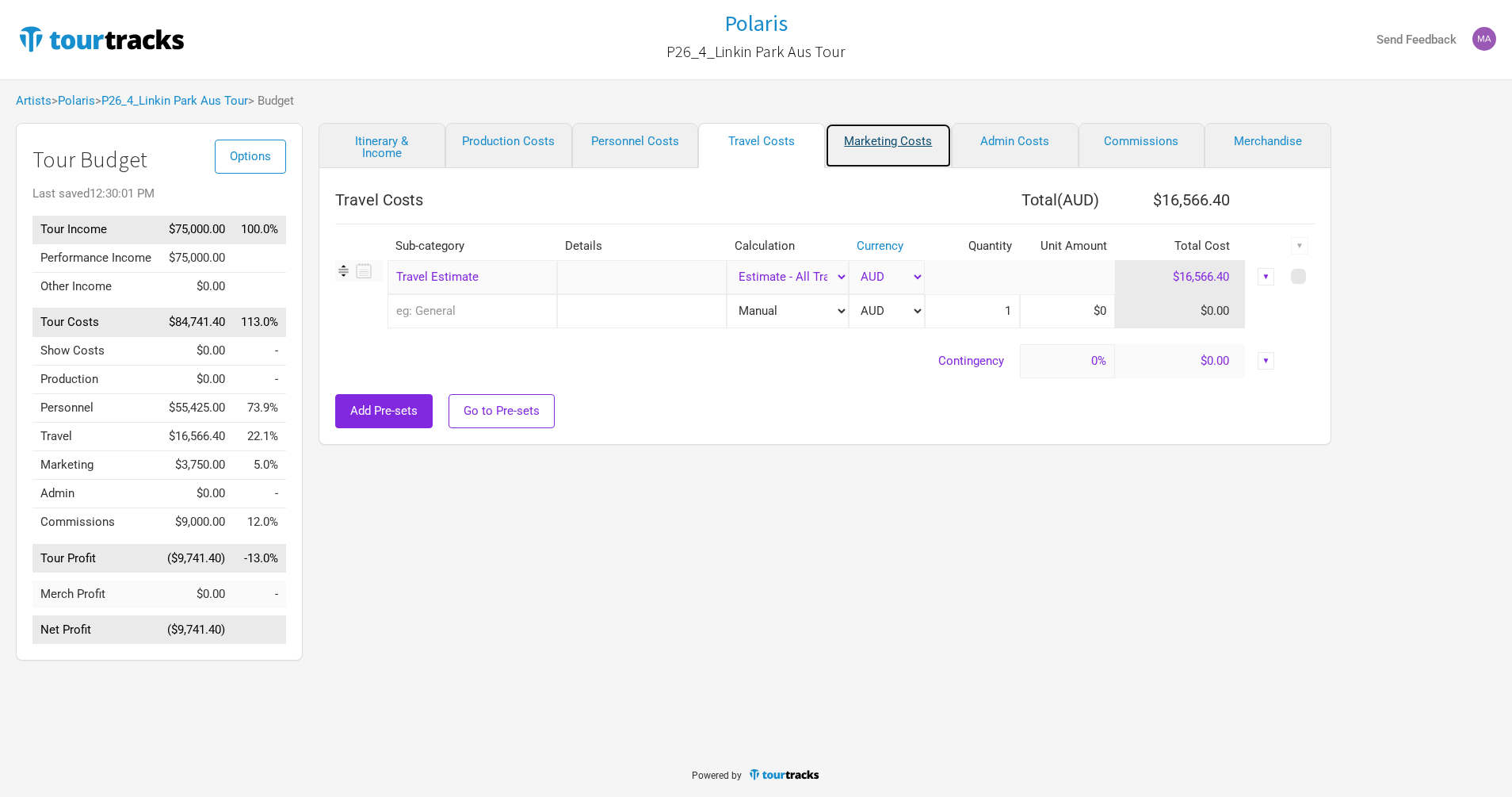
click at [887, 129] on link "Marketing Costs" at bounding box center [888, 145] width 127 height 46
select select "% of Gross"
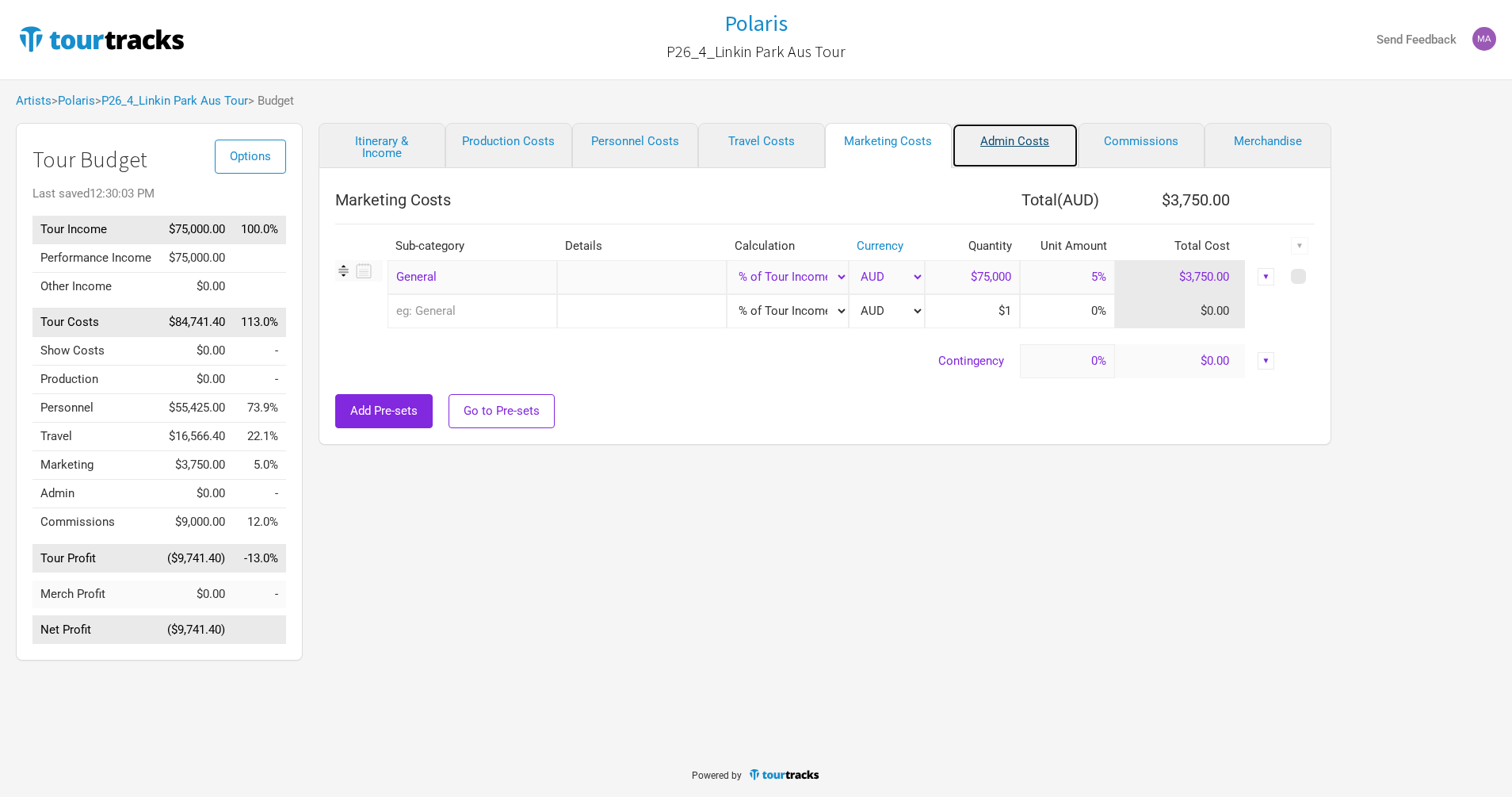
click at [1001, 140] on link "Admin Costs" at bounding box center [1015, 145] width 127 height 46
type input "5%"
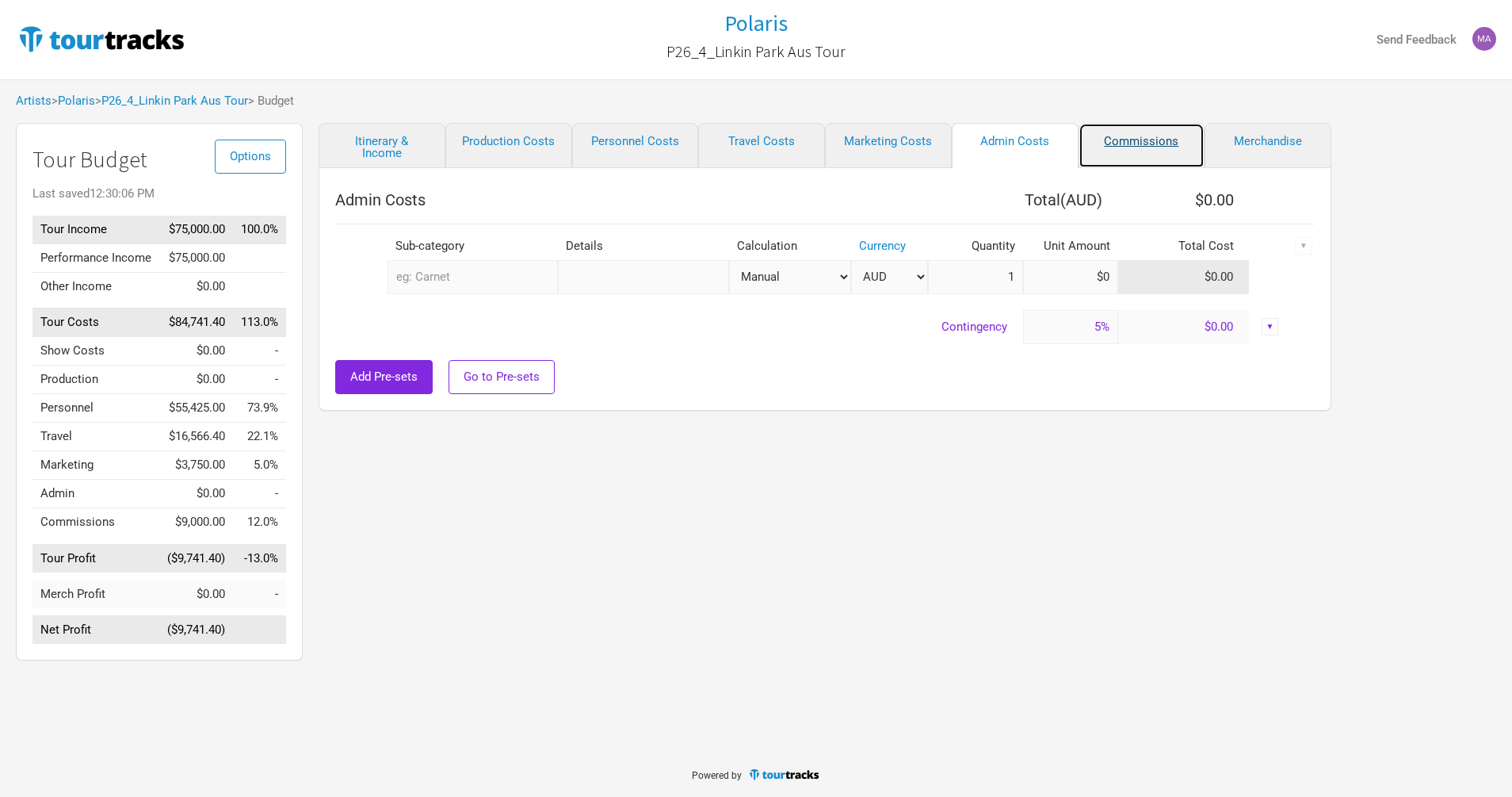
click at [1150, 135] on link "Commissions" at bounding box center [1142, 145] width 127 height 46
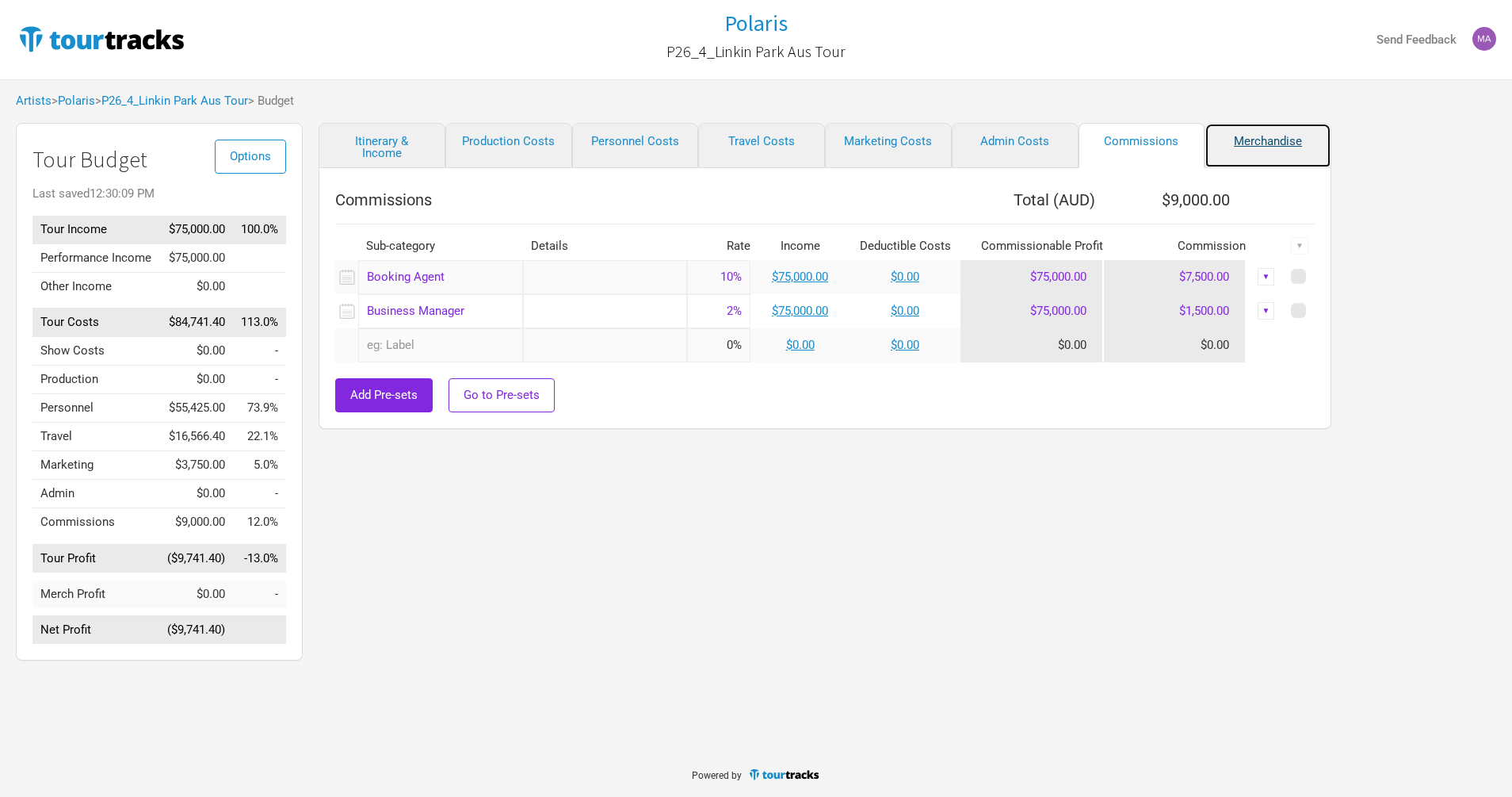
click at [1273, 129] on link "Merchandise" at bounding box center [1268, 145] width 127 height 46
select select "% of Gross Merch"
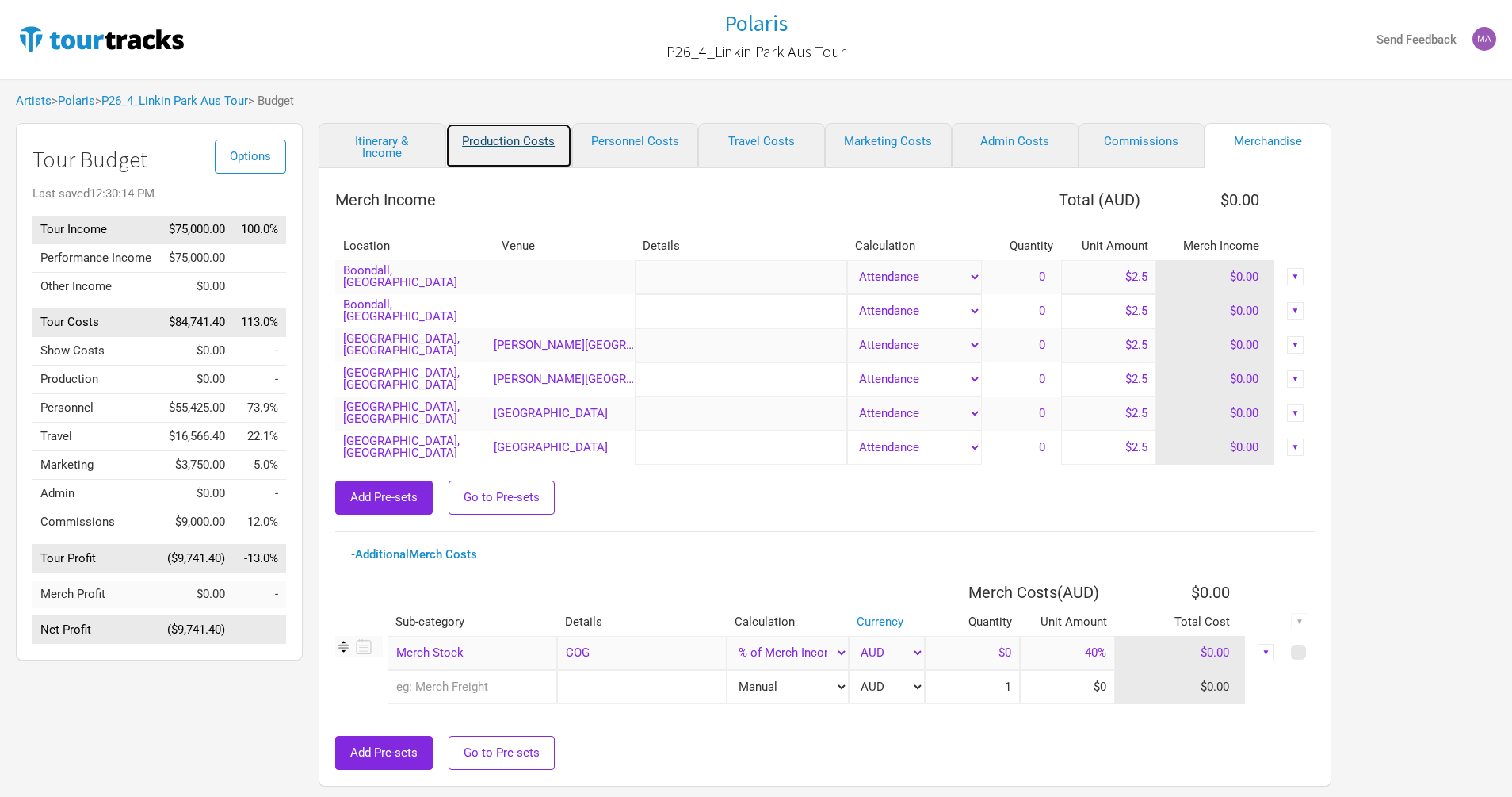
click at [538, 164] on link "Production Costs" at bounding box center [509, 145] width 127 height 46
select select "Shows"
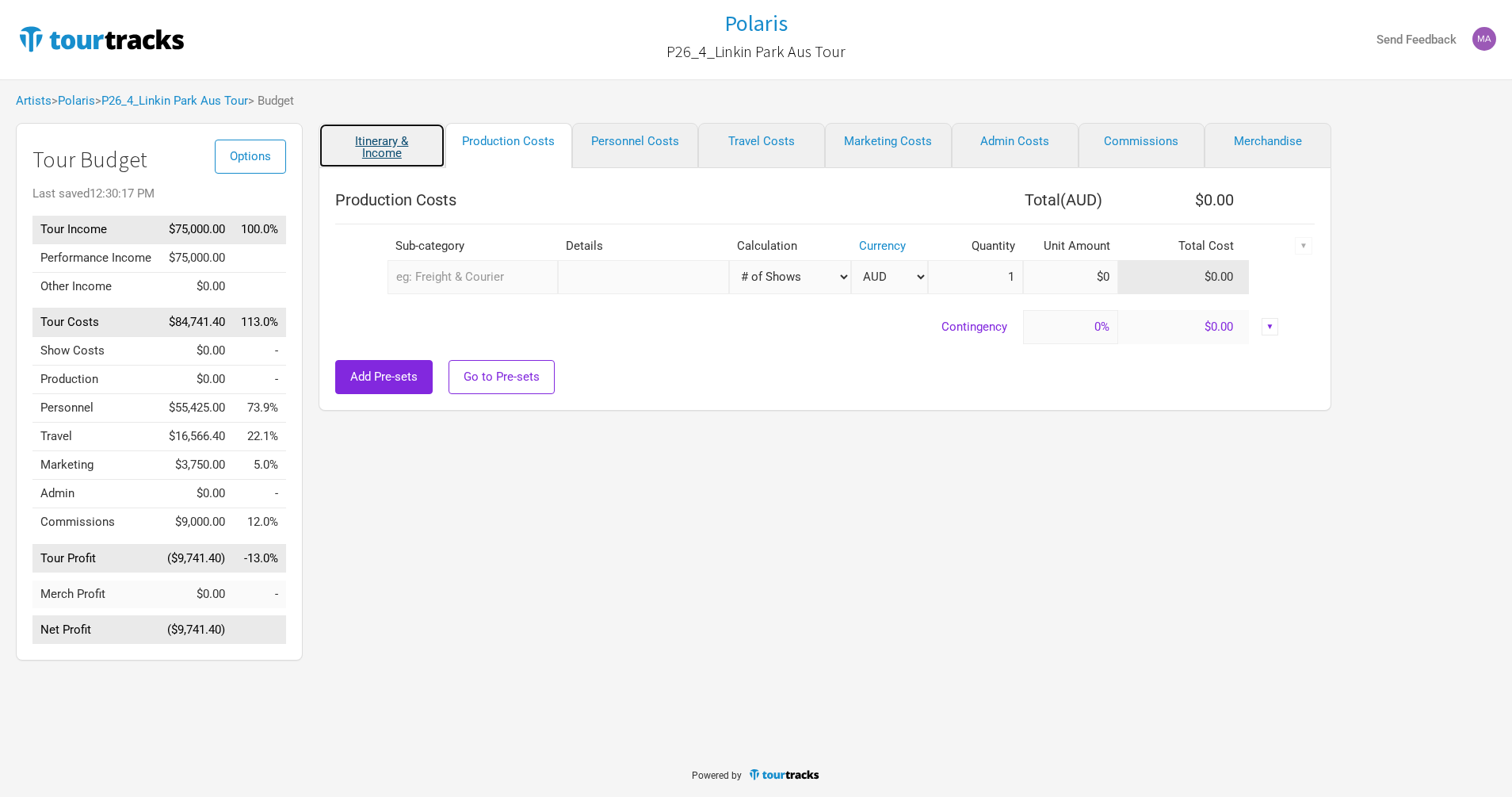
click at [398, 152] on link "Itinerary & Income" at bounding box center [382, 145] width 127 height 46
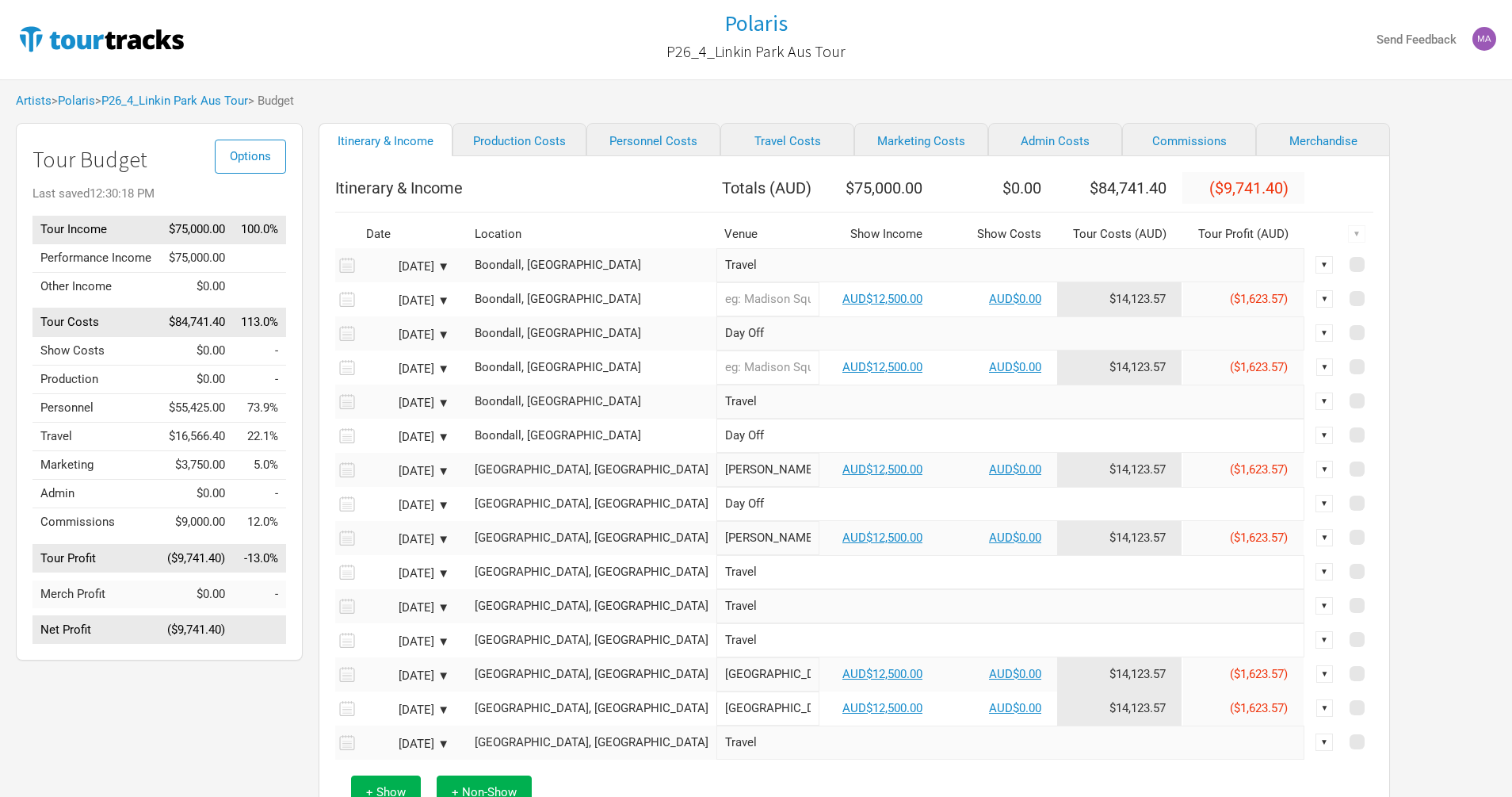
scroll to position [108, 0]
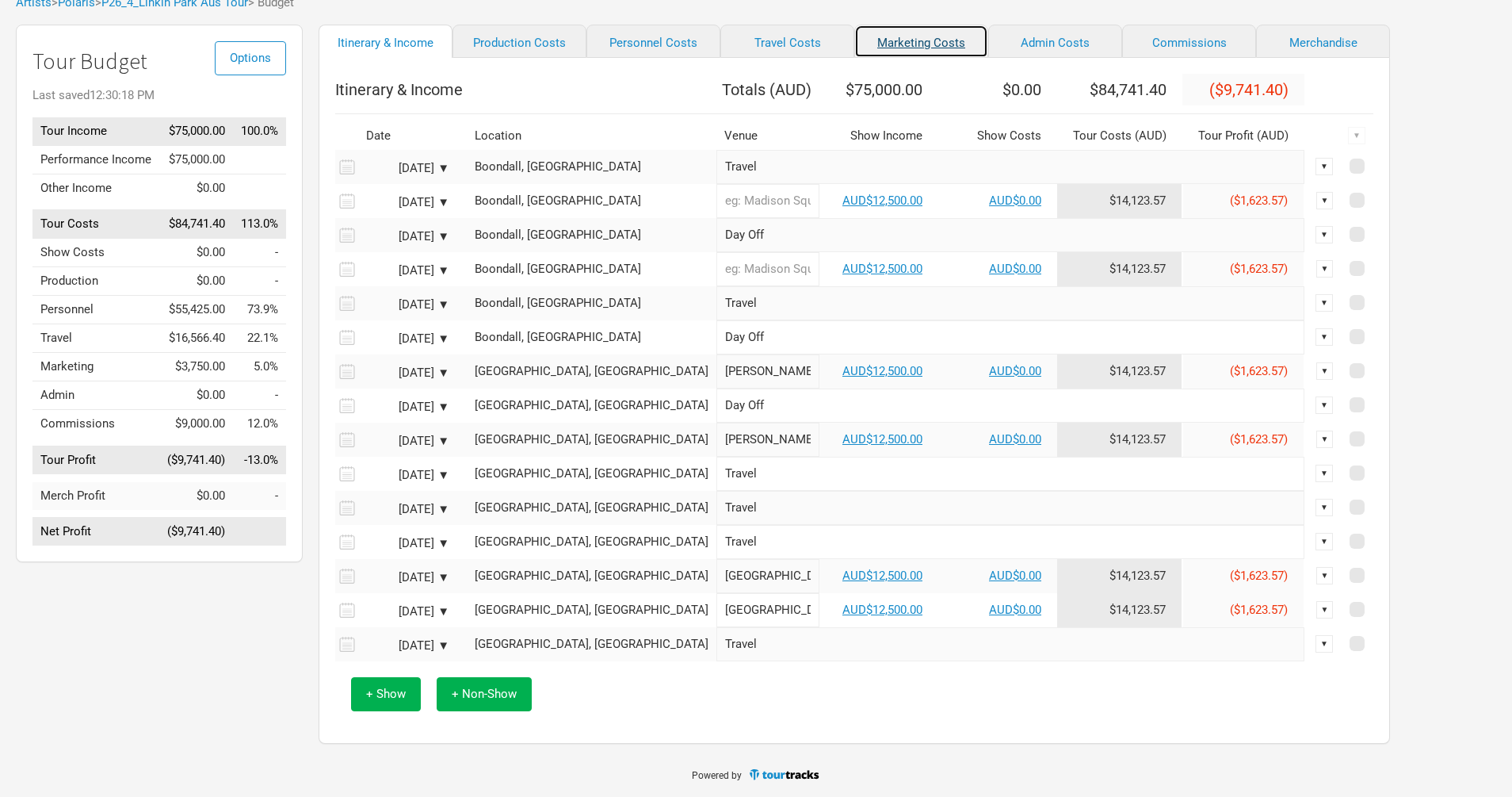
click at [877, 27] on link "Marketing Costs" at bounding box center [921, 42] width 134 height 34
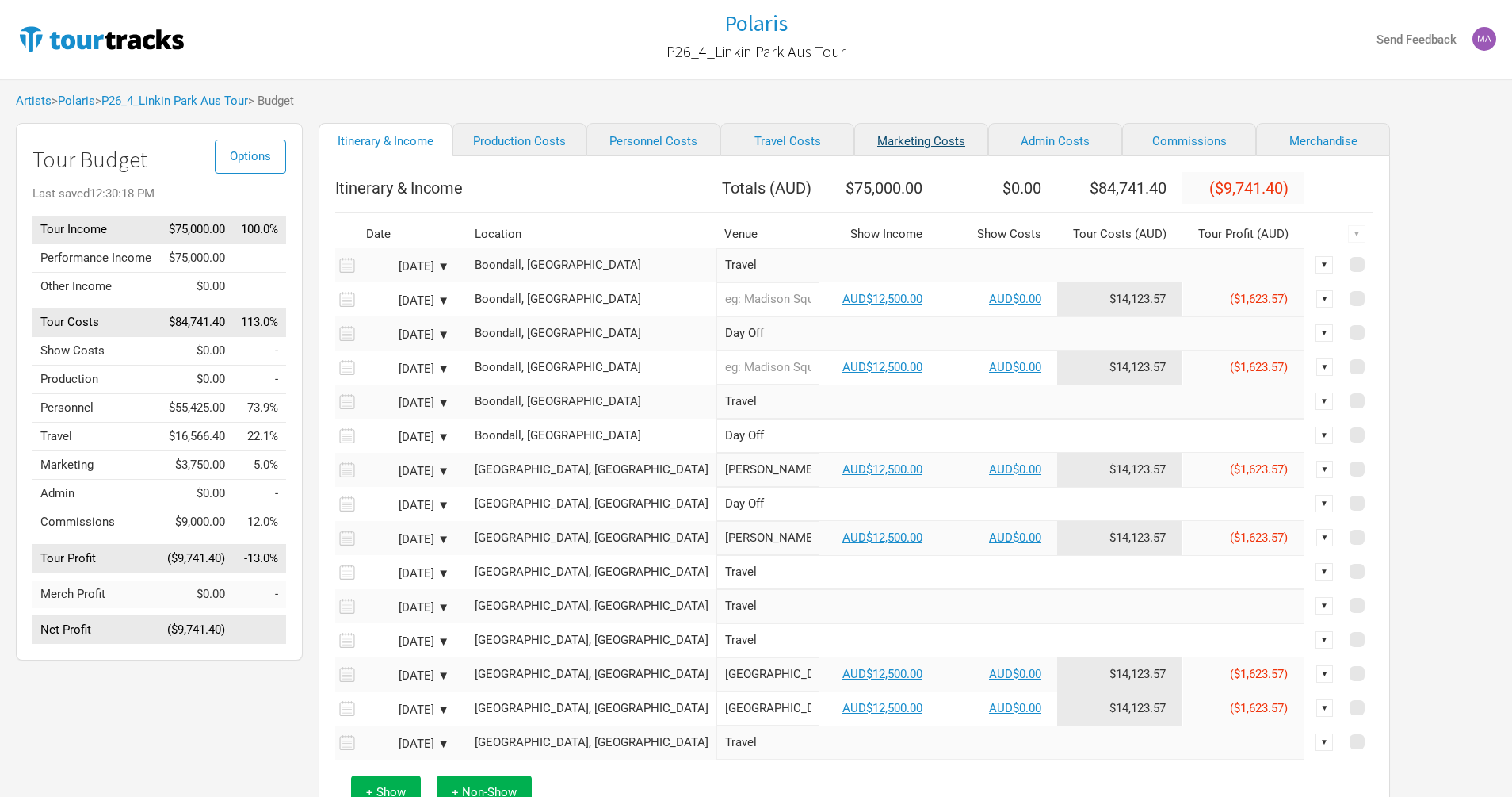
select select "% of Gross"
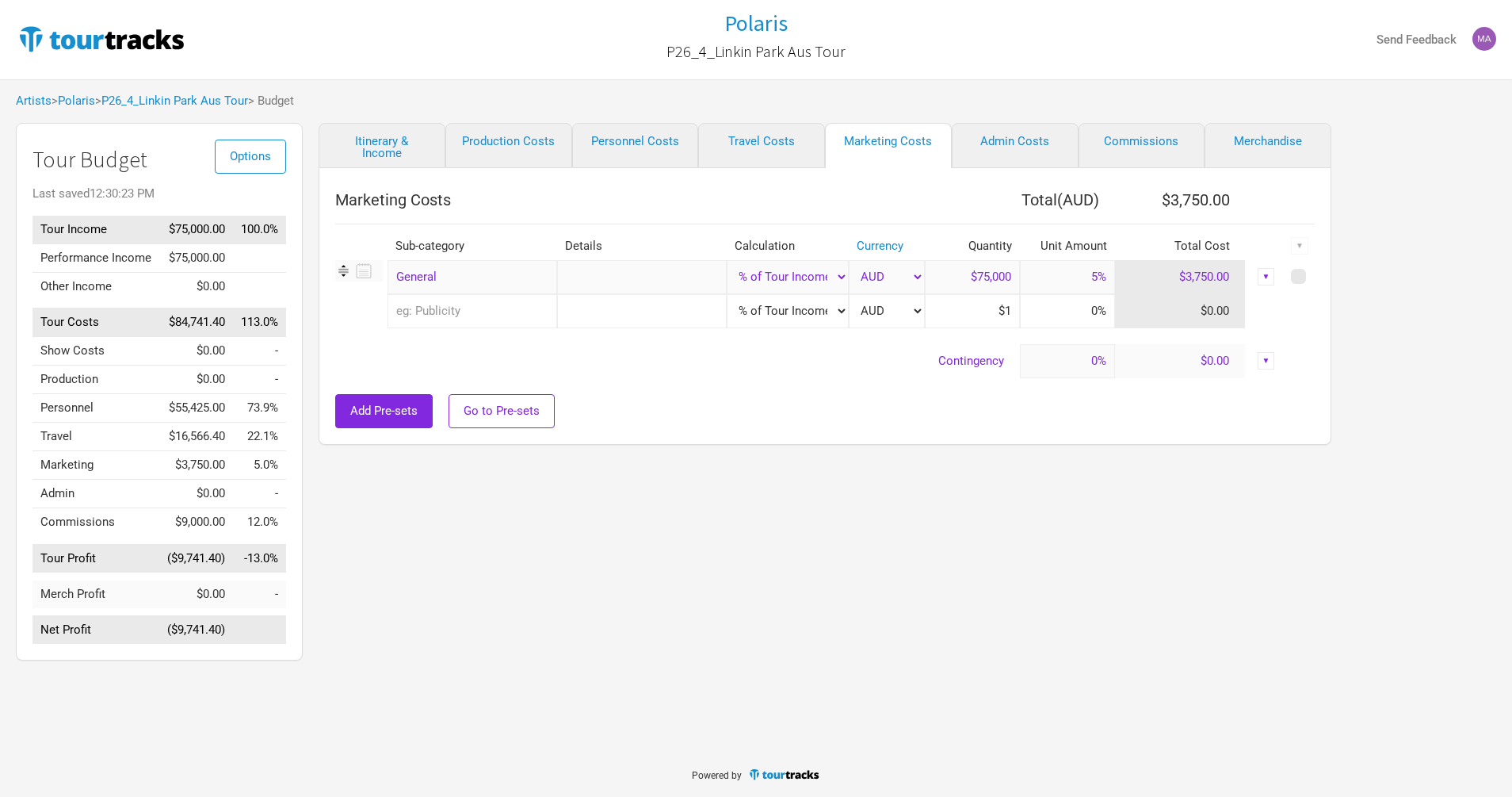
click at [1273, 276] on div "▼" at bounding box center [1266, 277] width 18 height 18
click at [1206, 327] on link "Hide" at bounding box center [1217, 329] width 97 height 12
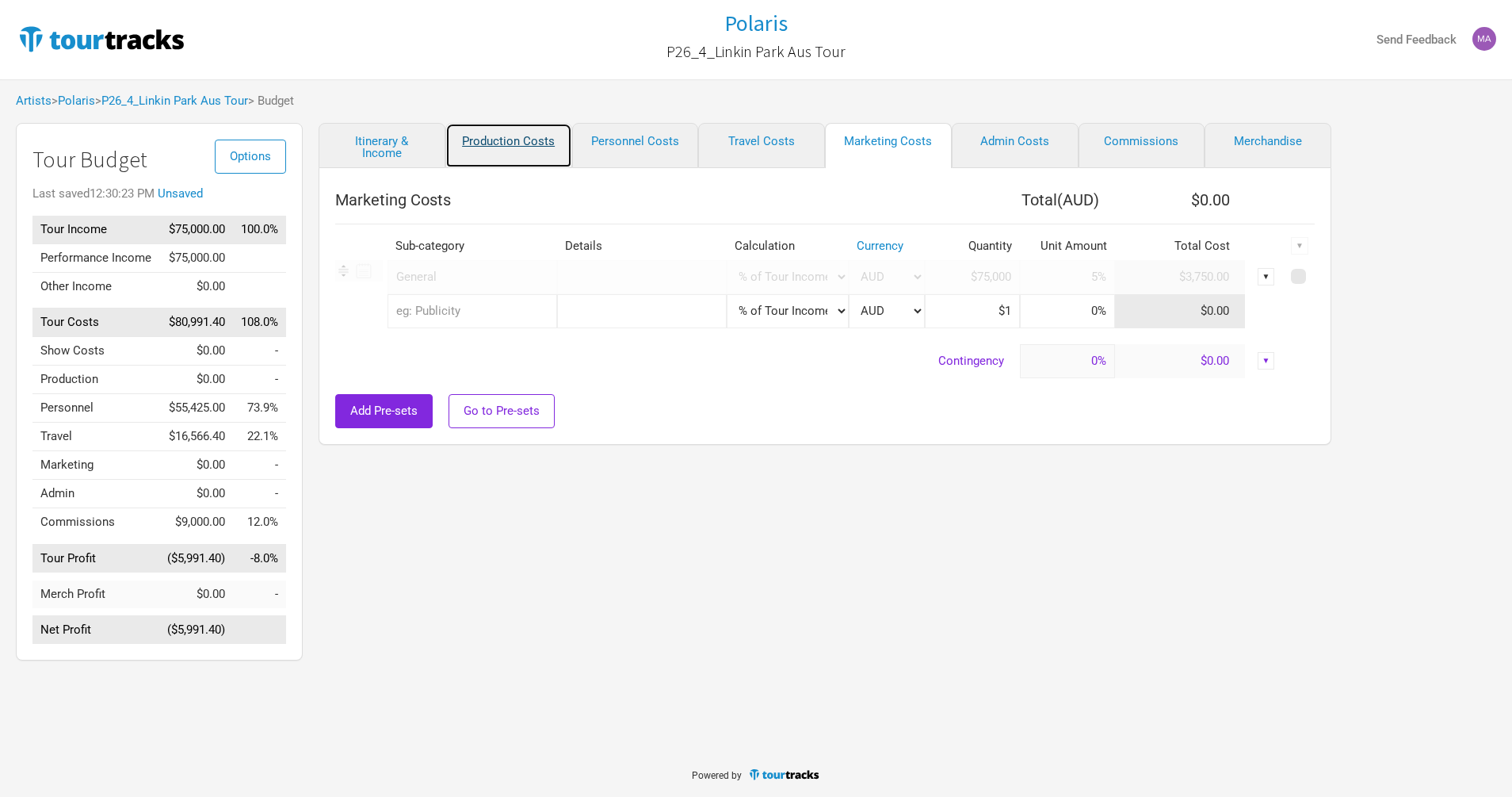
click at [513, 144] on link "Production Costs" at bounding box center [509, 145] width 127 height 46
select select "Shows"
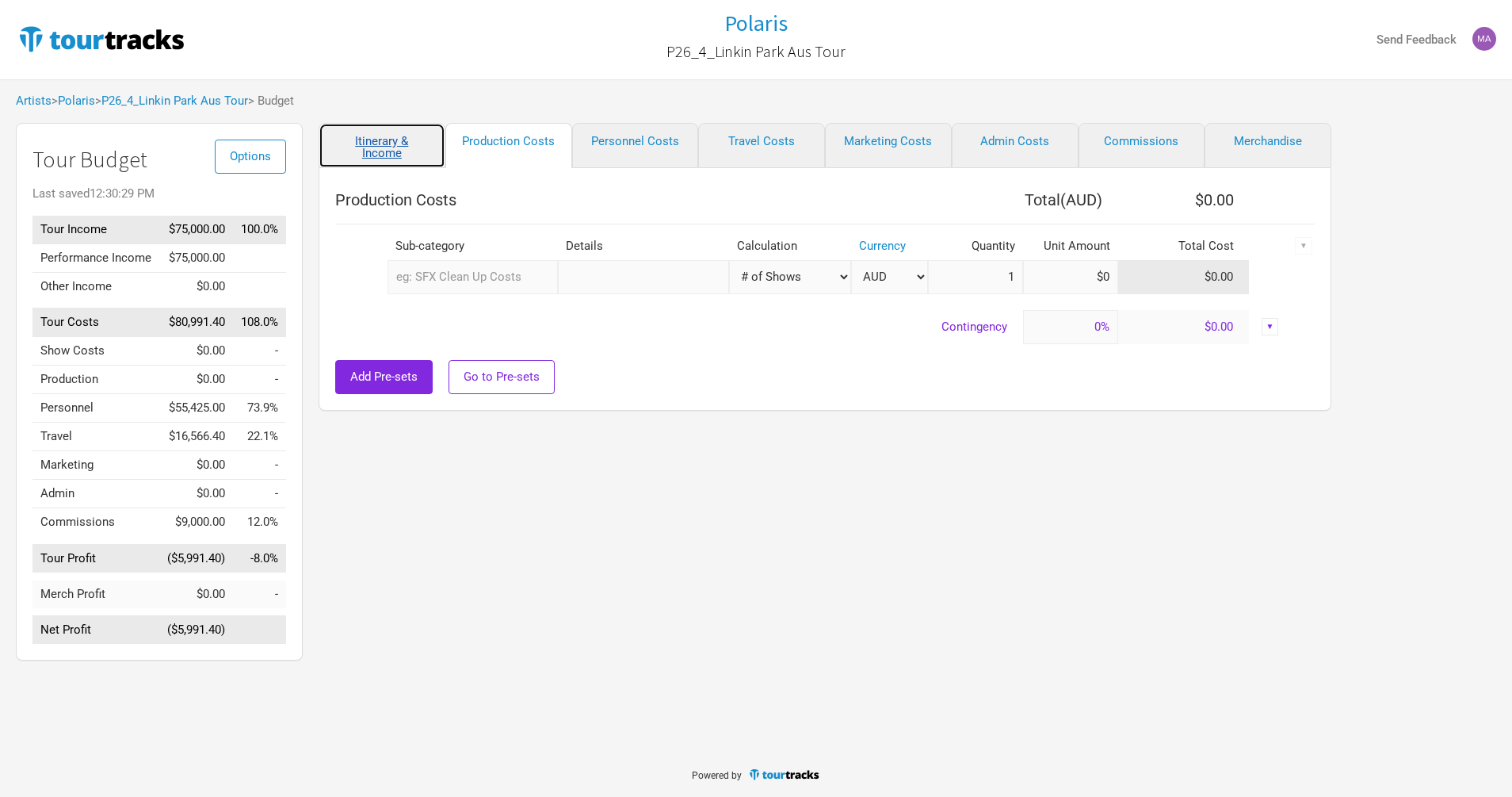
click at [399, 140] on link "Itinerary & Income" at bounding box center [382, 145] width 127 height 46
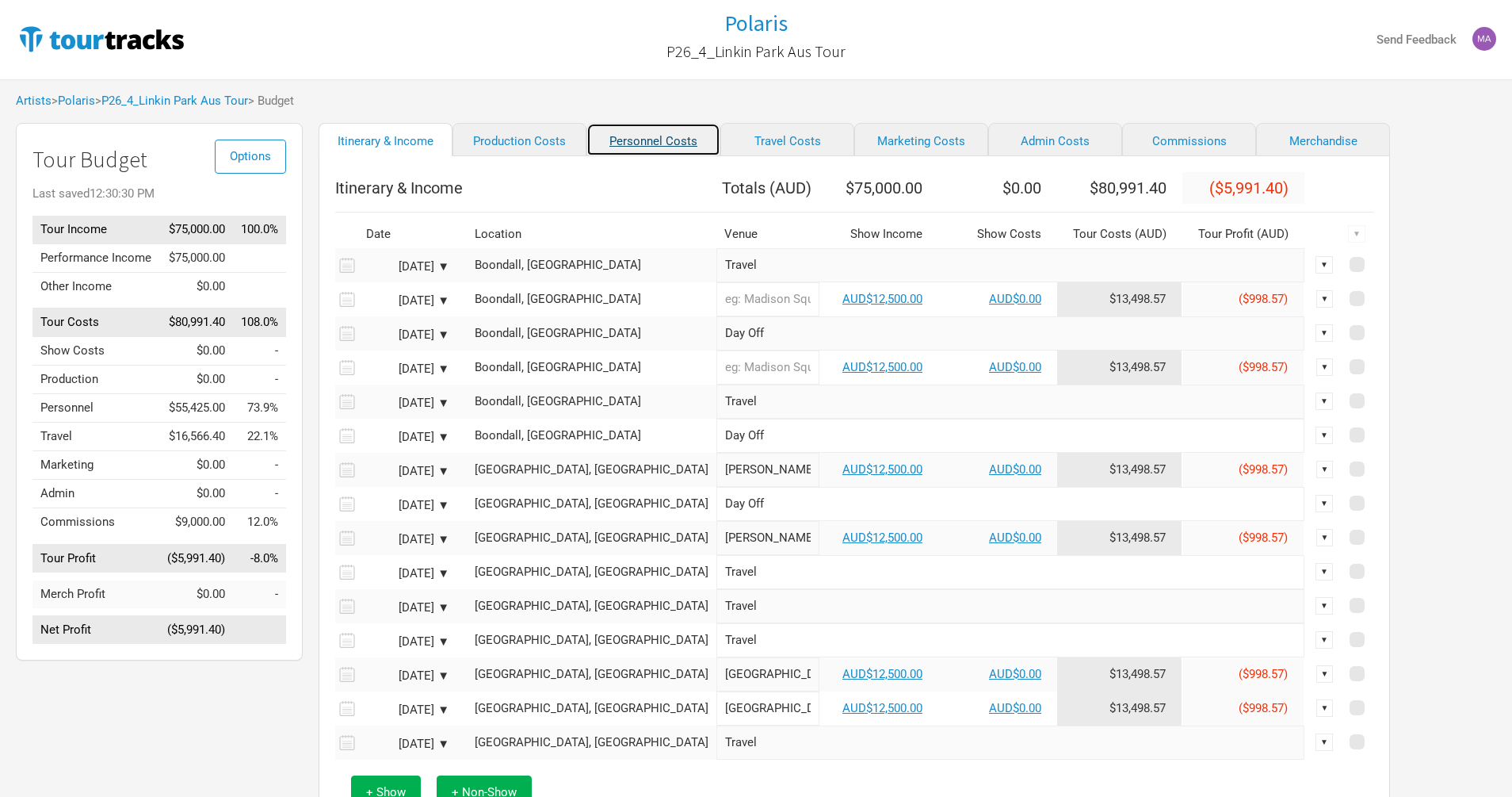
click at [644, 145] on link "Personnel Costs" at bounding box center [654, 140] width 134 height 34
select select "Shows"
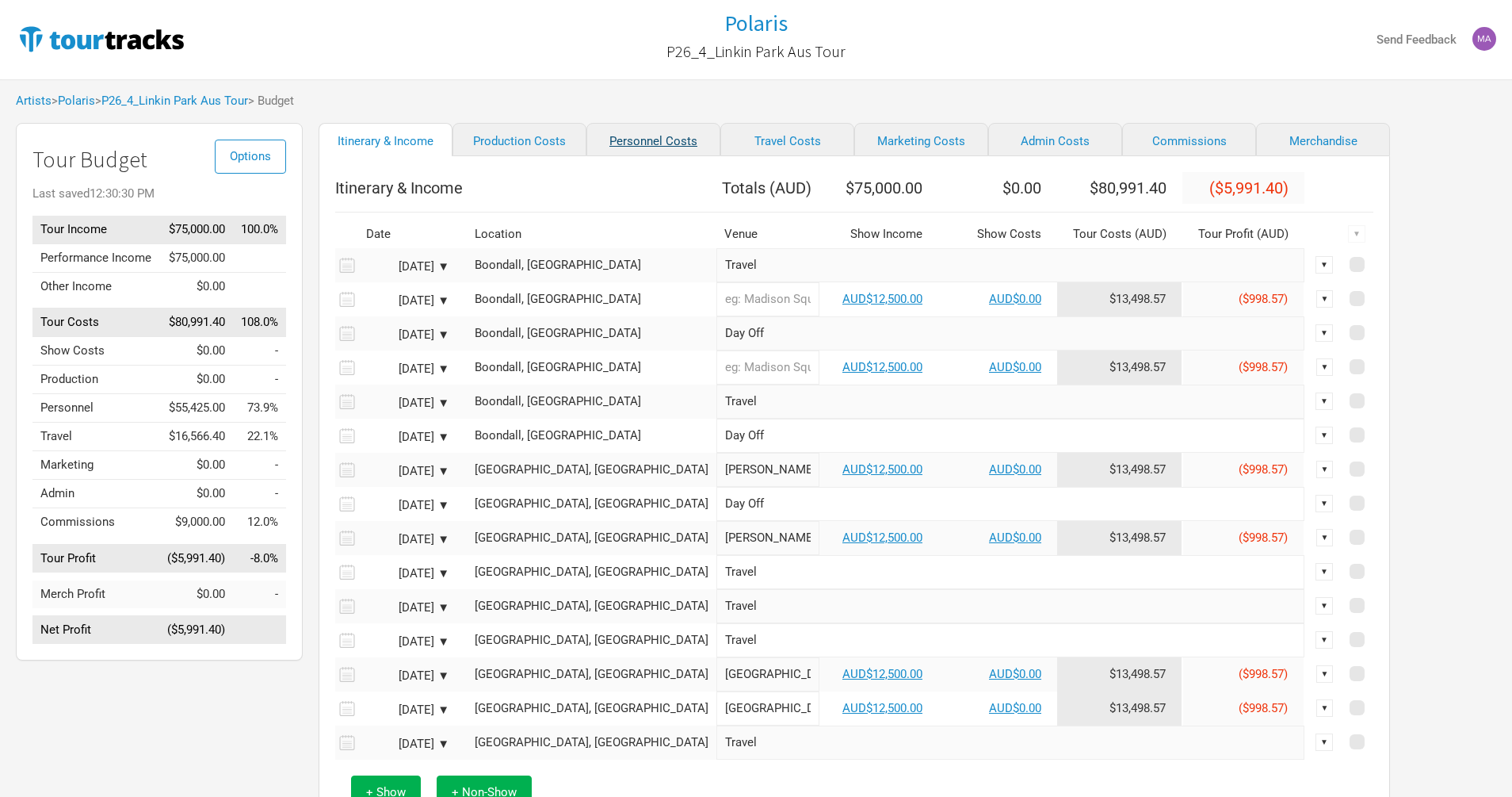
select select "Shows"
select select "Total Days"
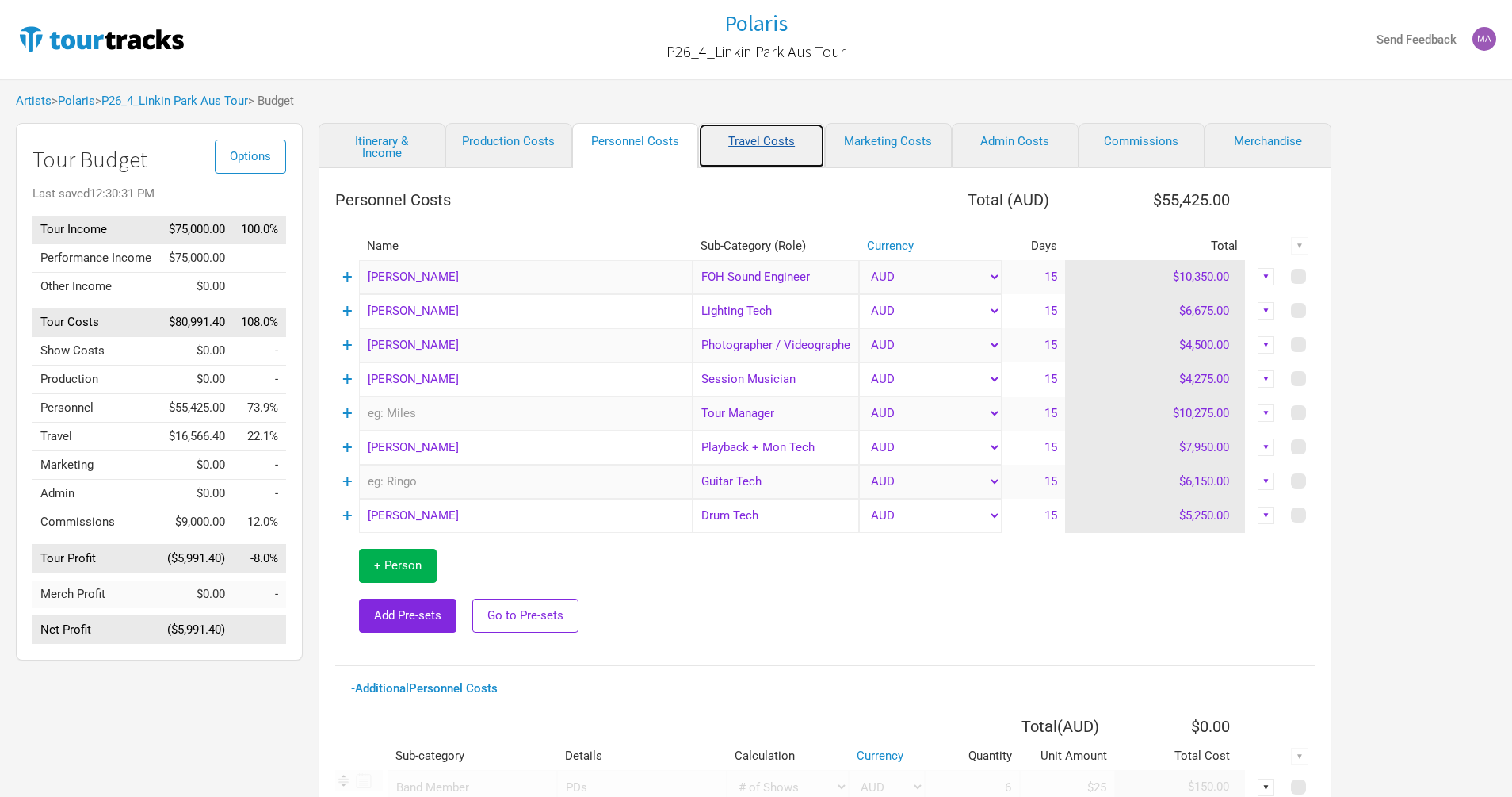
click at [754, 136] on link "Travel Costs" at bounding box center [762, 145] width 127 height 46
select select "Travel Estimates All"
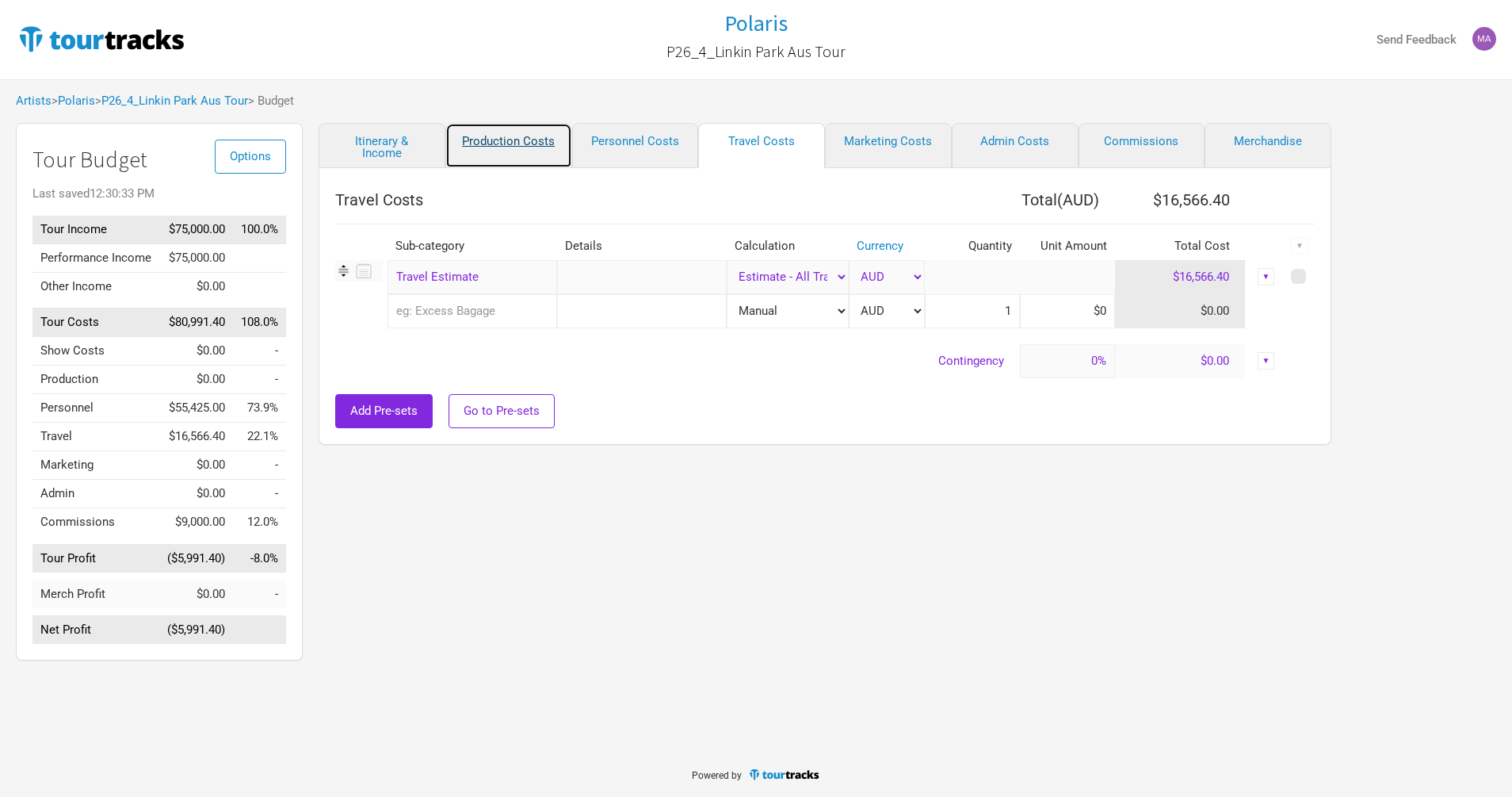
click at [525, 144] on link "Production Costs" at bounding box center [509, 145] width 127 height 46
select select "Shows"
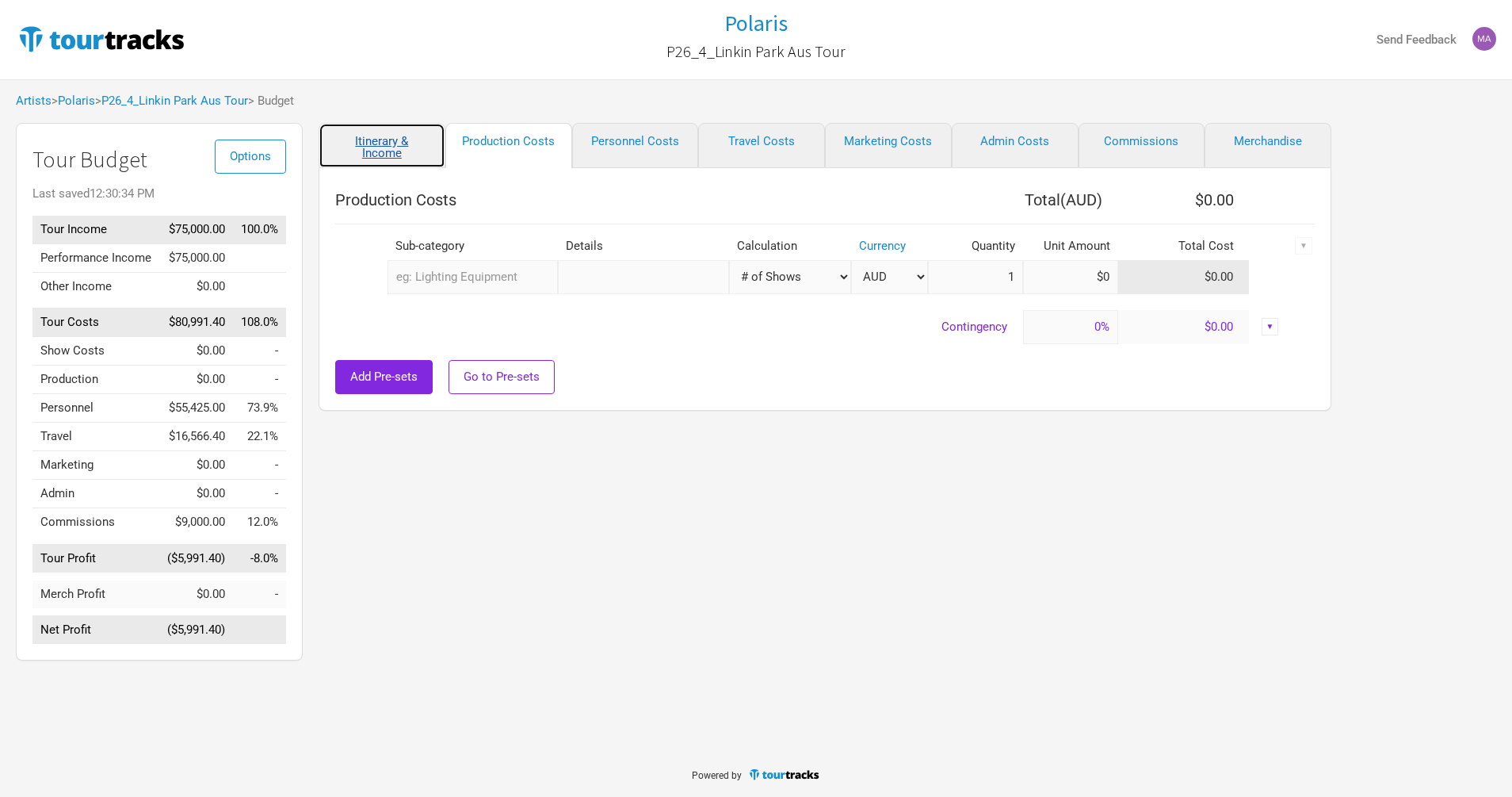
click at [384, 150] on link "Itinerary & Income" at bounding box center [382, 145] width 127 height 46
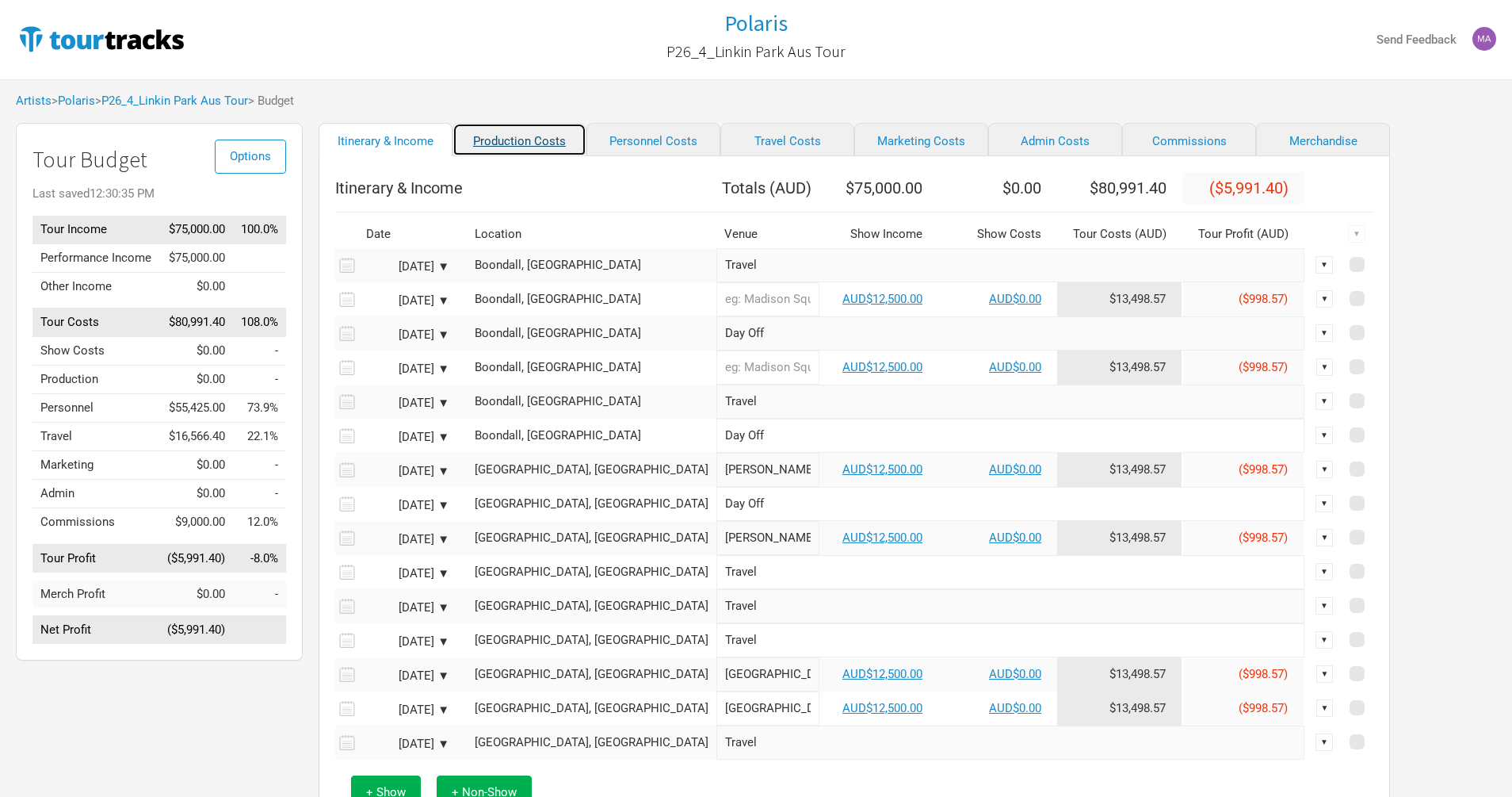
click at [533, 146] on link "Production Costs" at bounding box center [520, 140] width 134 height 34
select select "Shows"
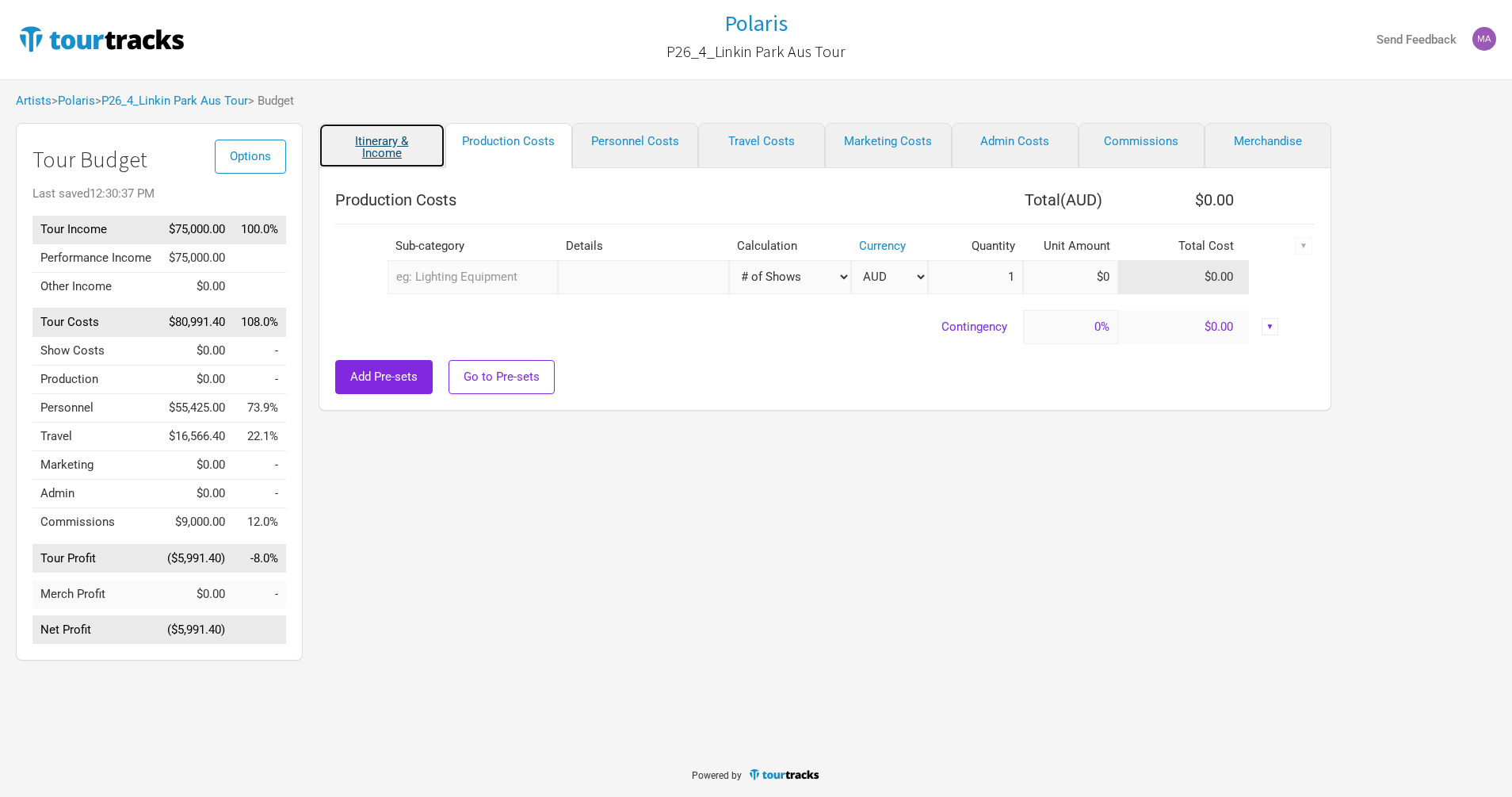
click at [406, 149] on link "Itinerary & Income" at bounding box center [382, 145] width 127 height 46
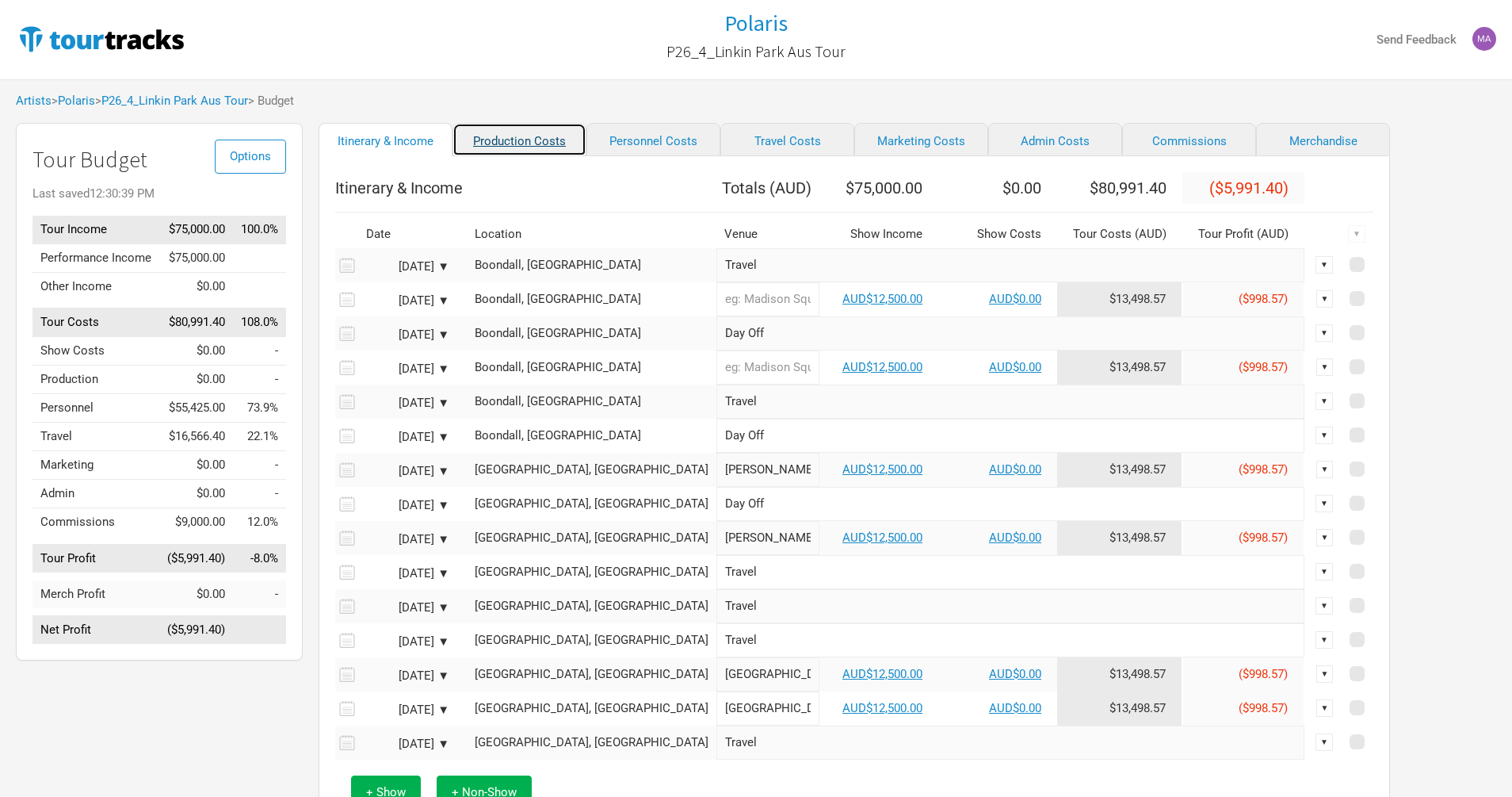
click at [501, 153] on link "Production Costs" at bounding box center [520, 140] width 134 height 34
select select "Shows"
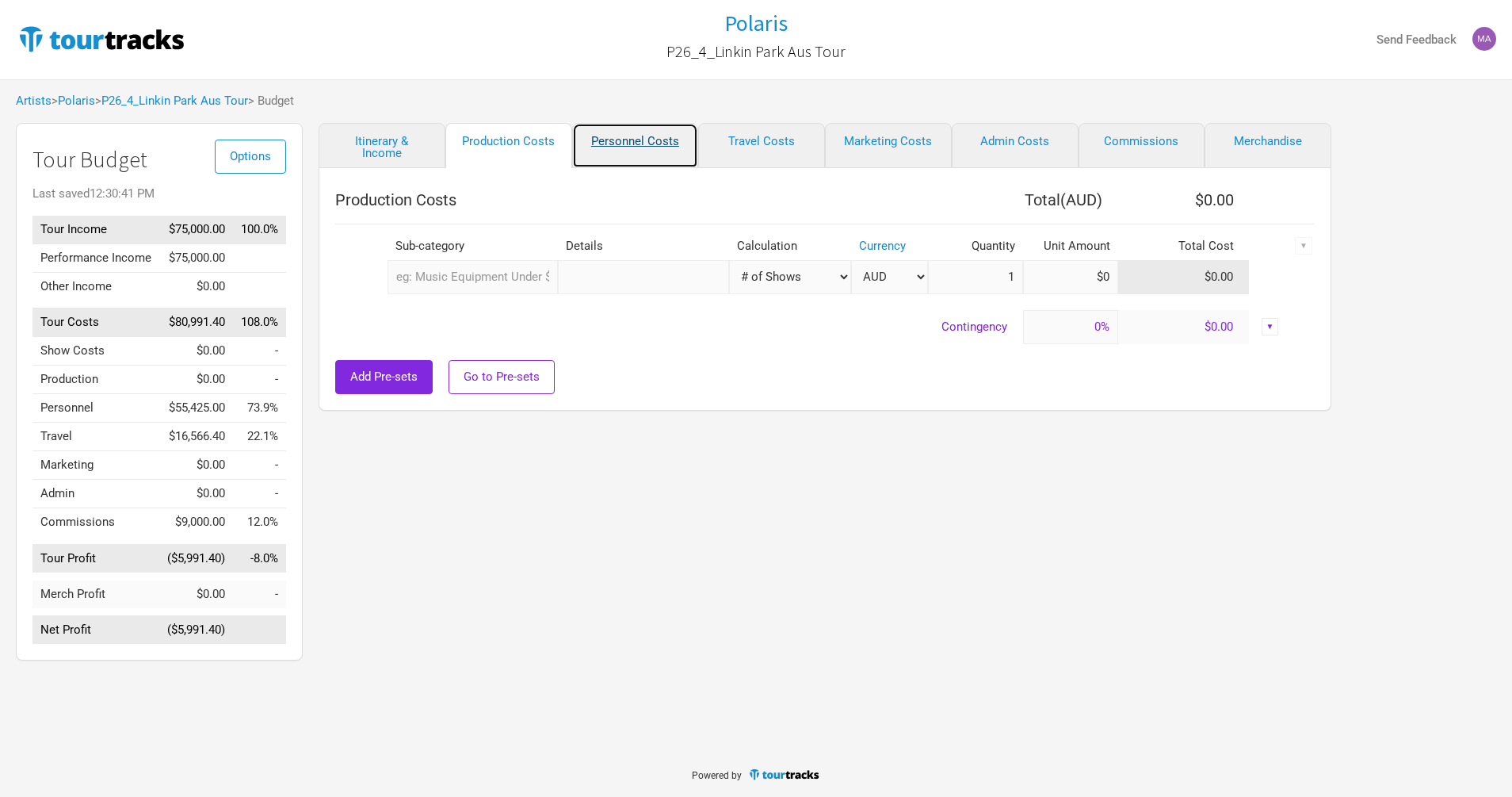
click at [641, 135] on link "Personnel Costs" at bounding box center [635, 145] width 127 height 46
select select "Shows"
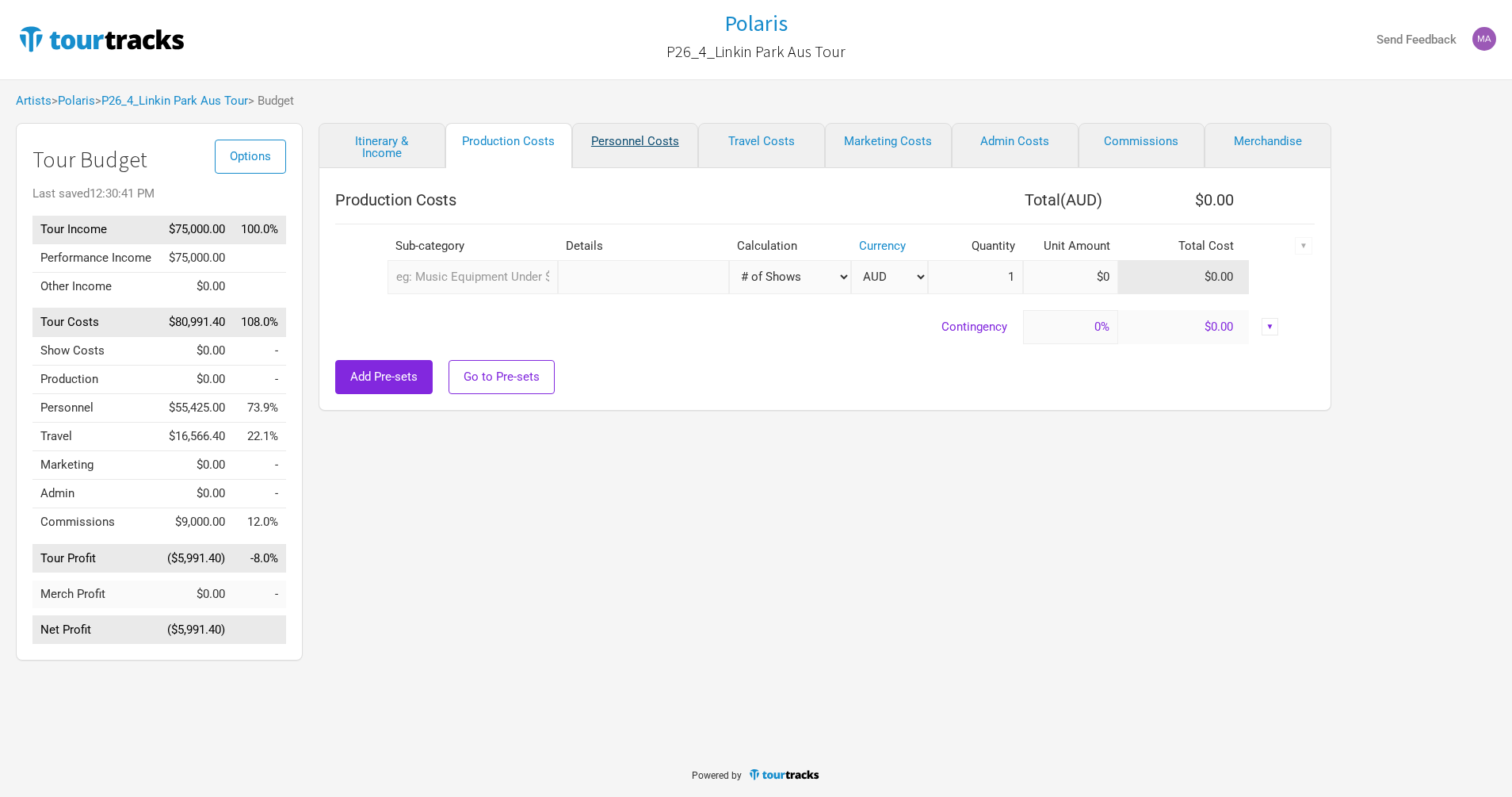
select select "Shows"
select select "Total Days"
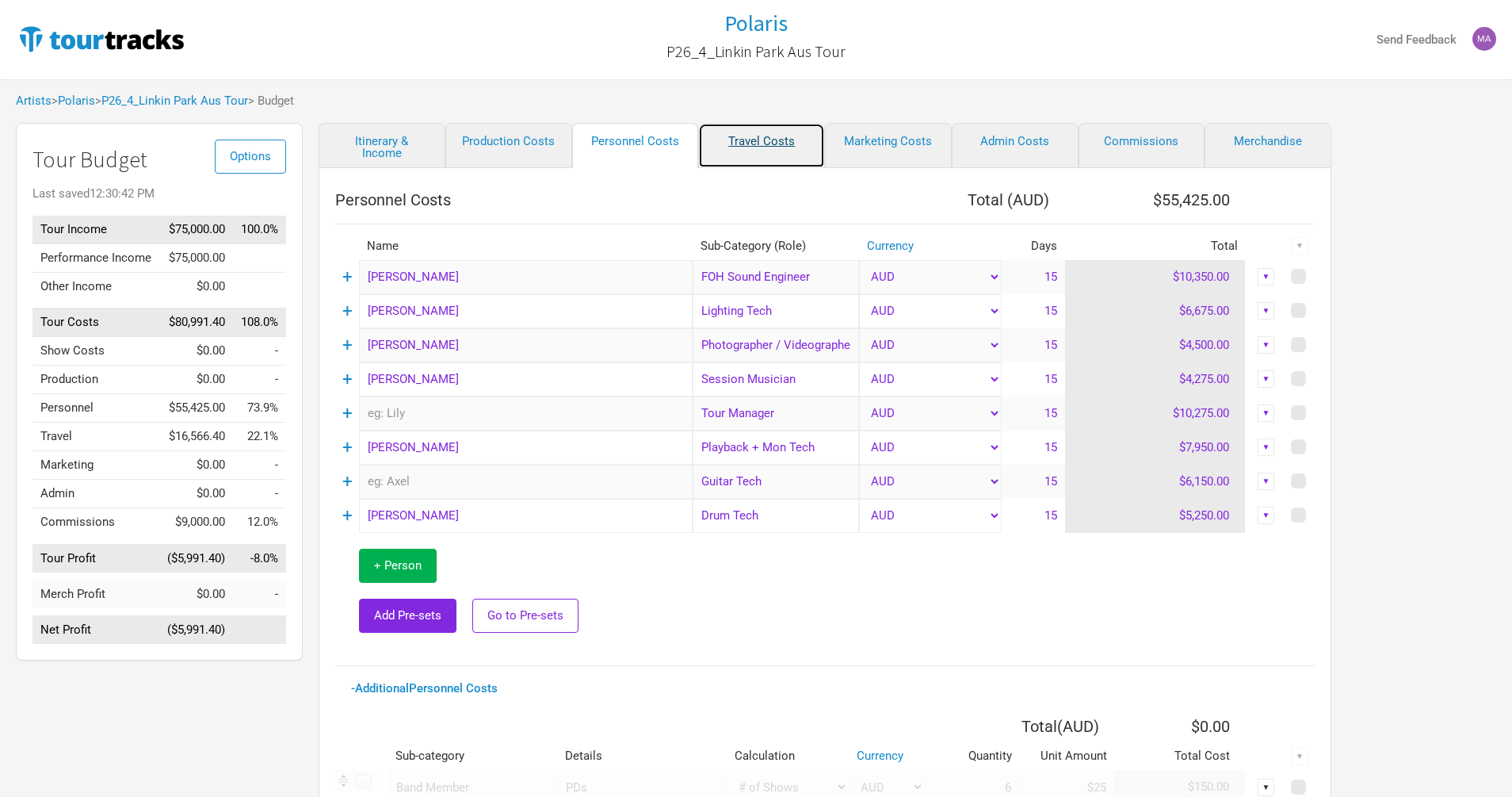
click at [780, 133] on link "Travel Costs" at bounding box center [762, 145] width 127 height 46
select select "Travel Estimates All"
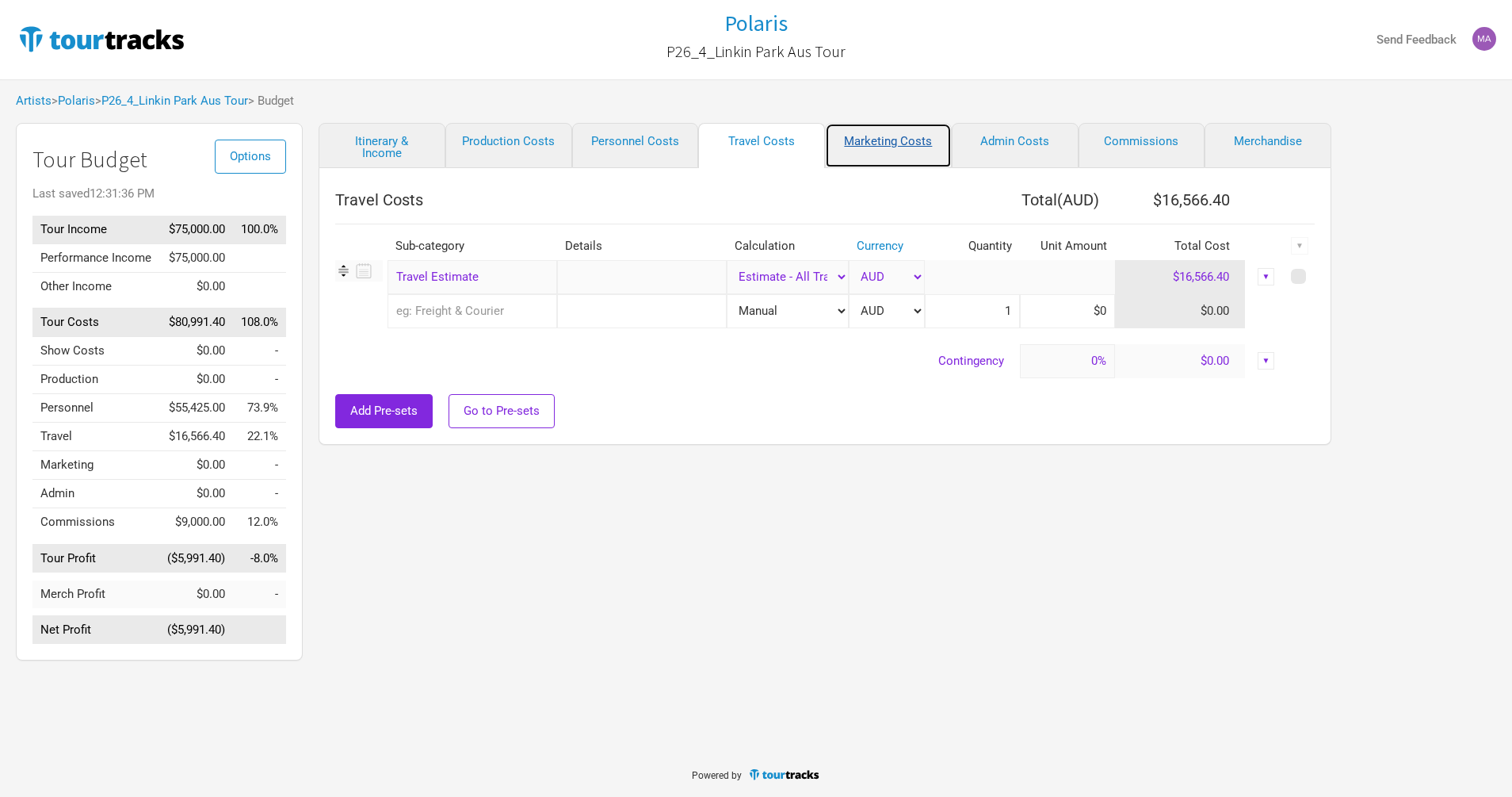
click at [883, 135] on link "Marketing Costs" at bounding box center [888, 145] width 127 height 46
select select "% of Gross"
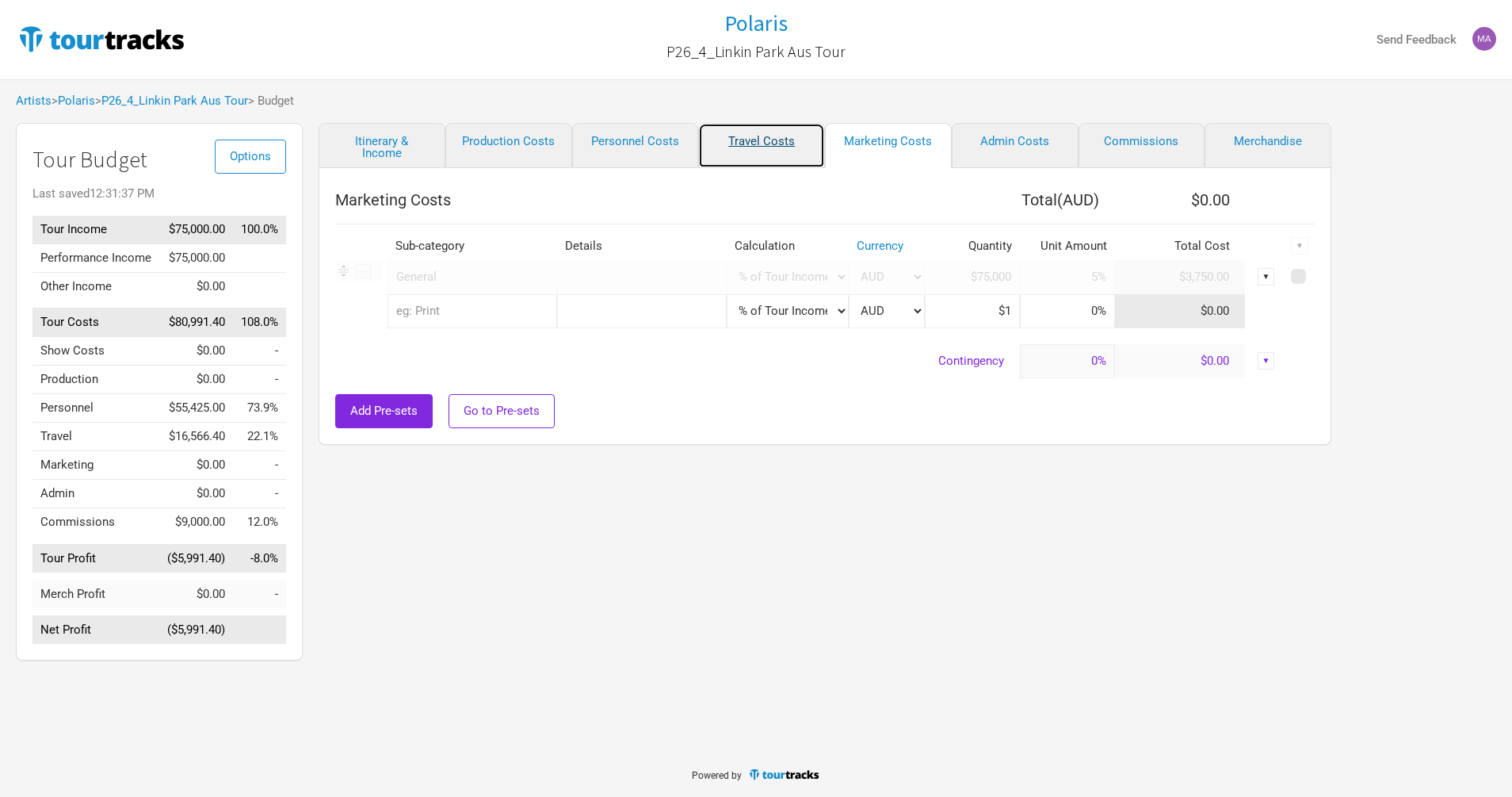
click at [777, 138] on link "Travel Costs" at bounding box center [762, 145] width 127 height 46
select select "Travel Estimates All"
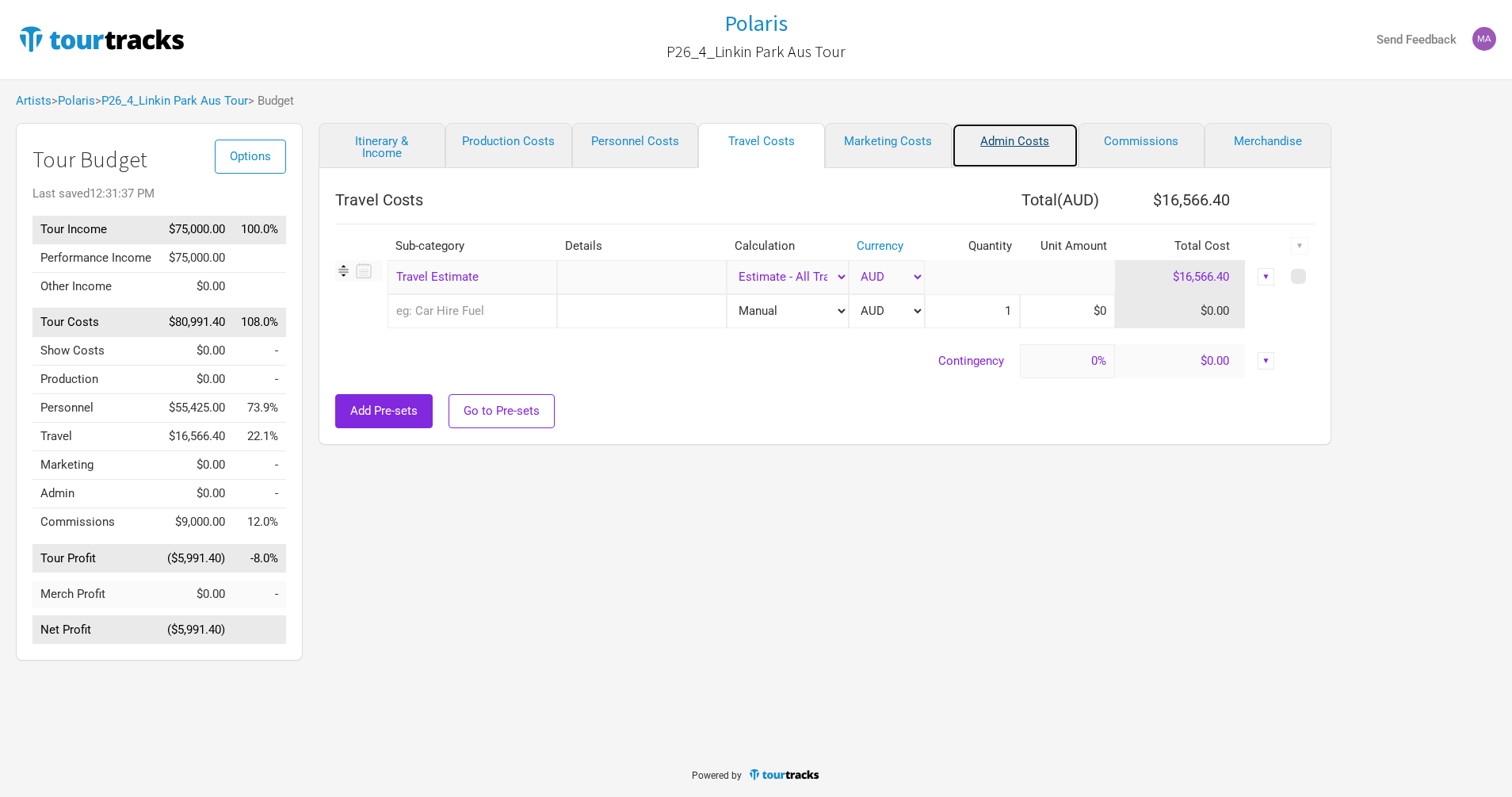
click at [1020, 139] on link "Admin Costs" at bounding box center [1015, 145] width 127 height 46
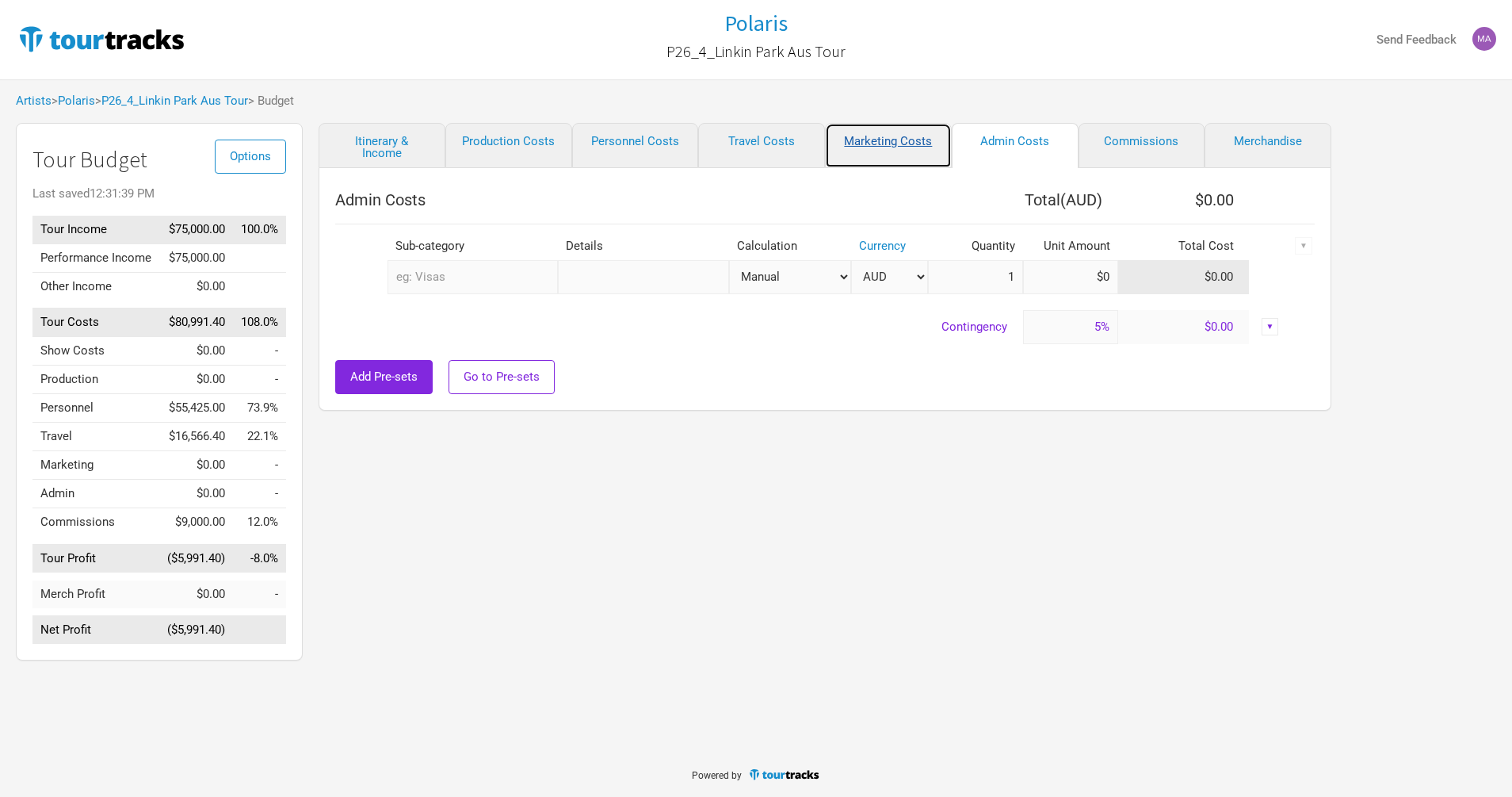
click at [904, 145] on link "Marketing Costs" at bounding box center [888, 145] width 127 height 46
type input "0%"
select select "% of Gross"
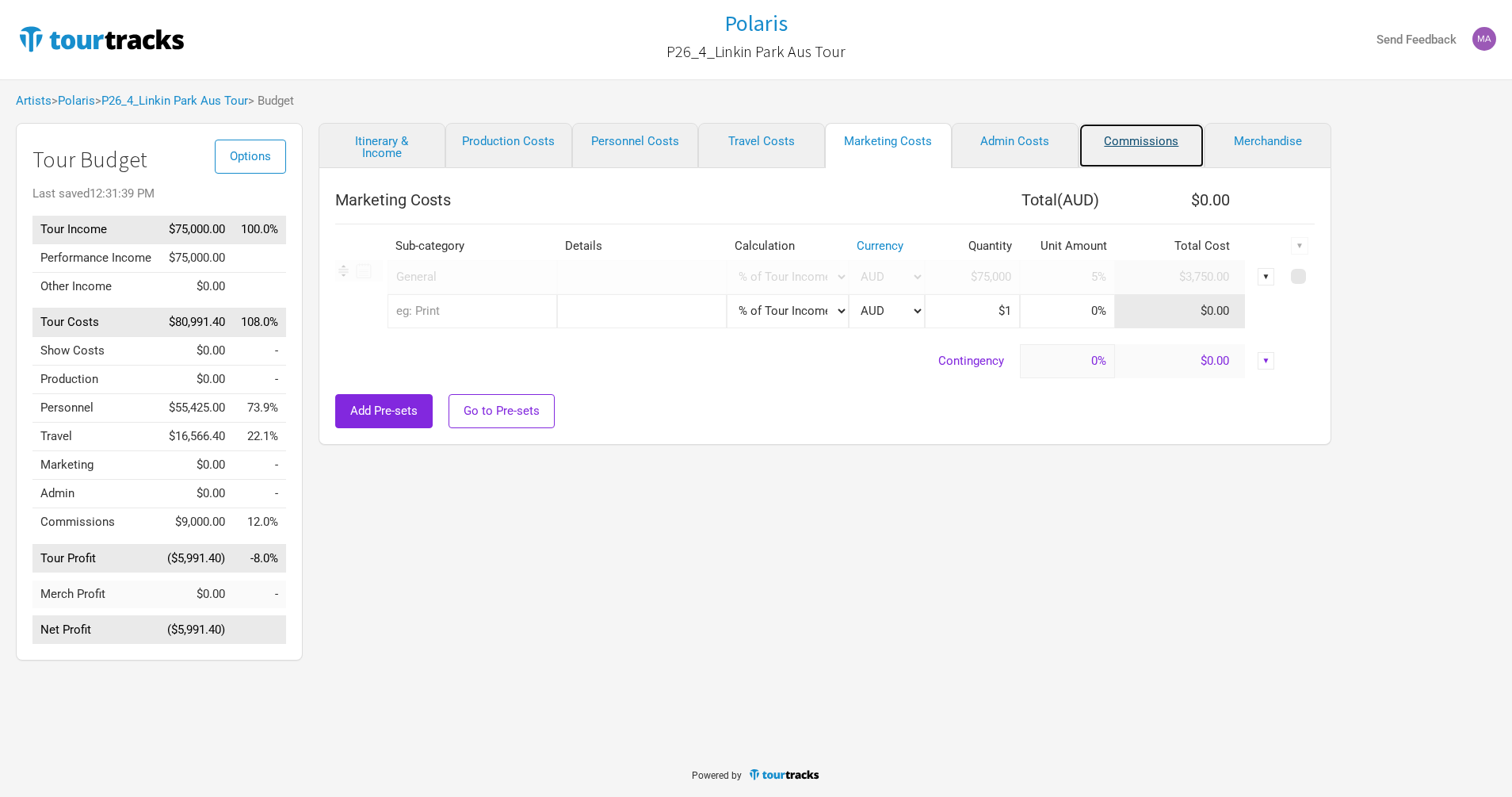
click at [1150, 138] on link "Commissions" at bounding box center [1142, 145] width 127 height 46
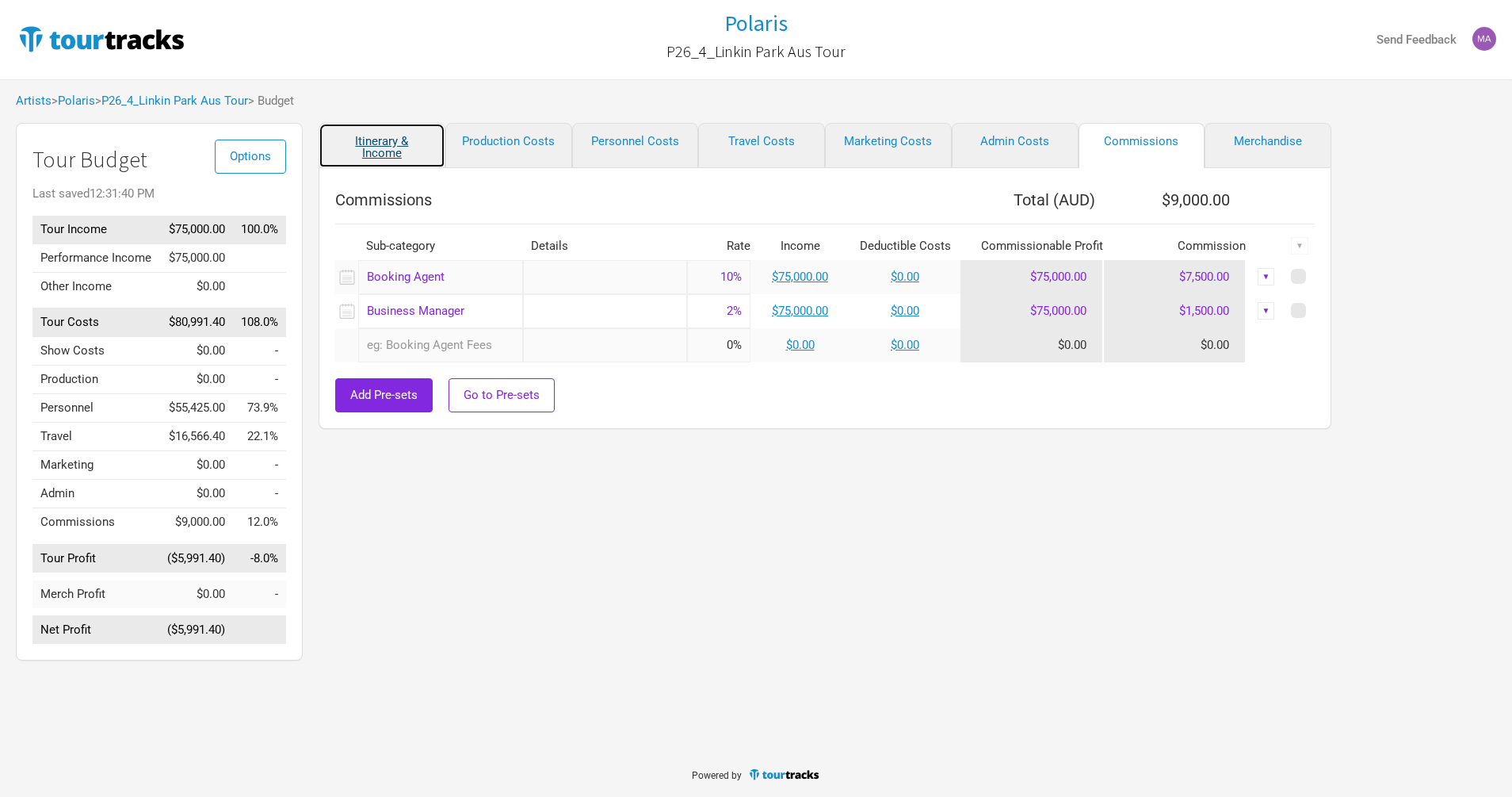
click at [390, 151] on link "Itinerary & Income" at bounding box center [382, 145] width 127 height 46
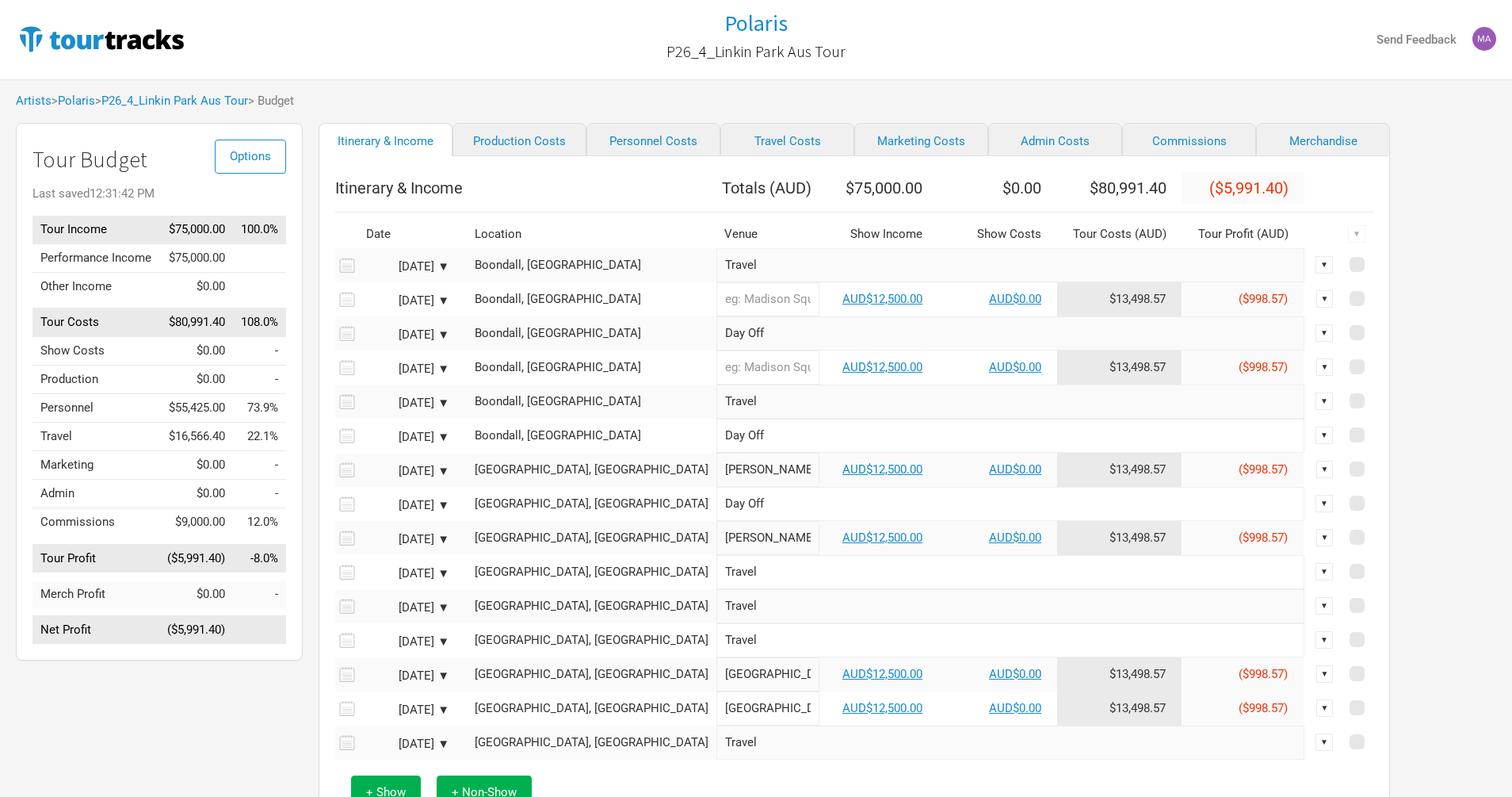
scroll to position [108, 0]
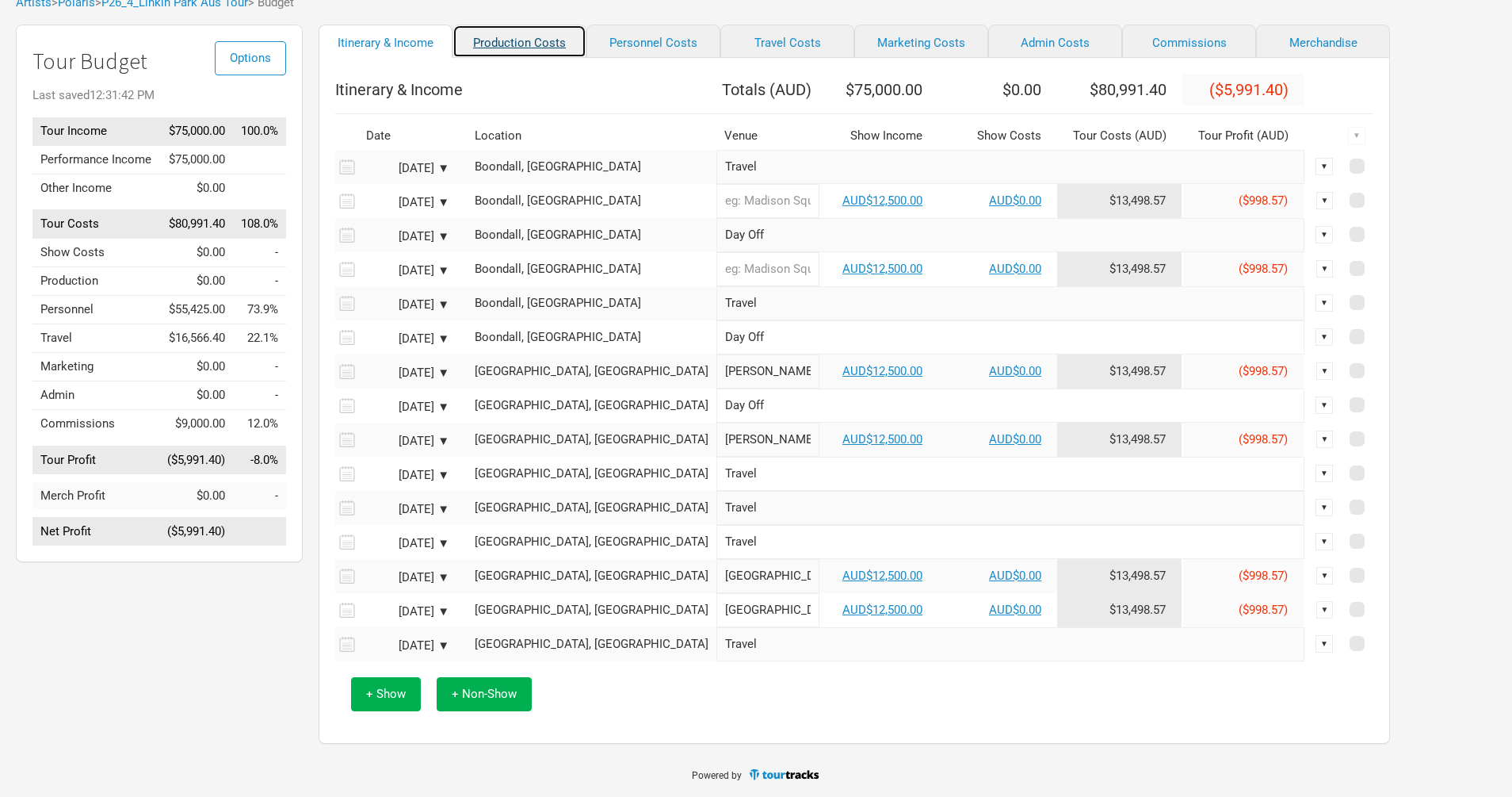
click at [491, 37] on link "Production Costs" at bounding box center [520, 42] width 134 height 34
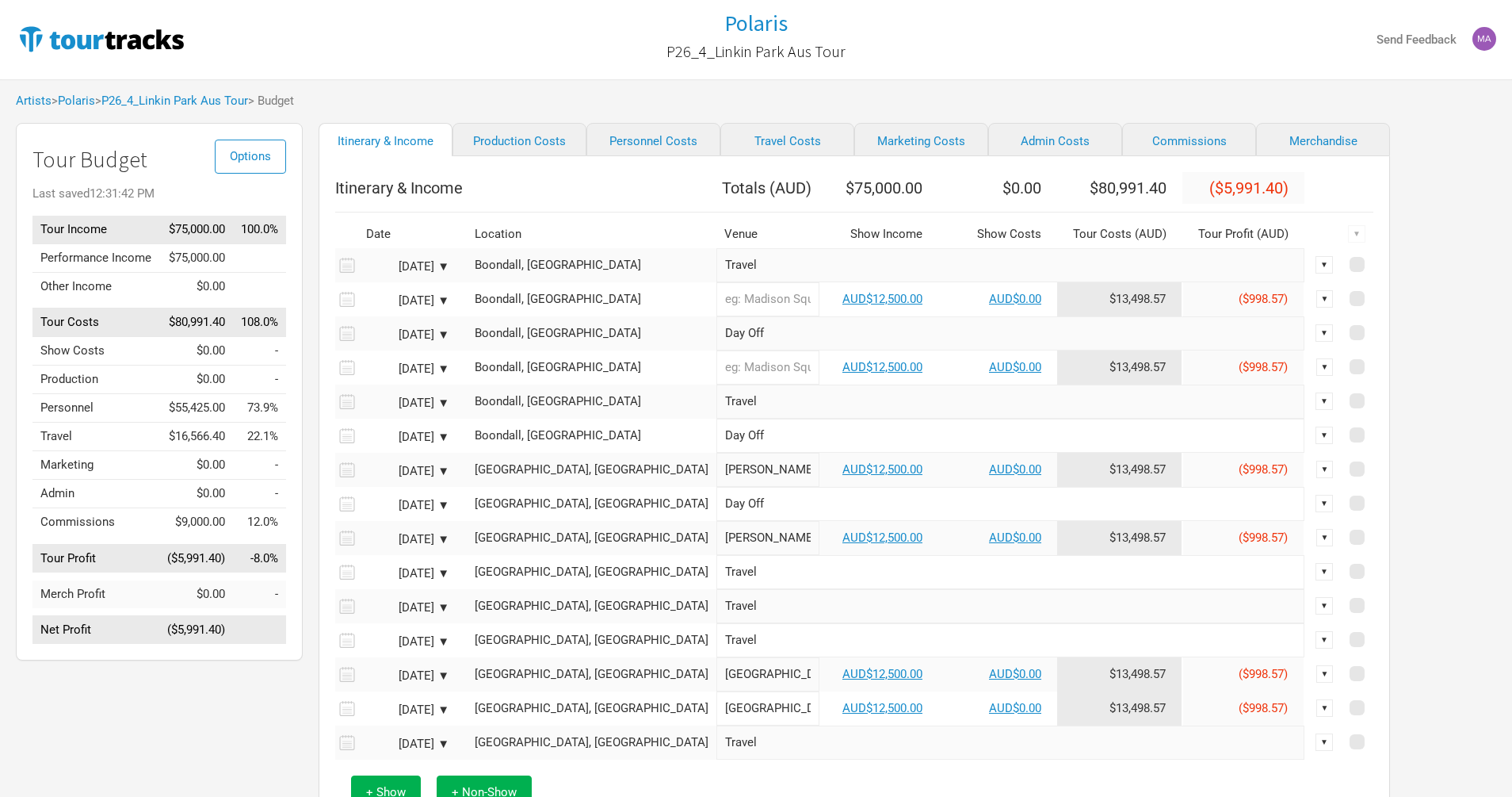
select select "Shows"
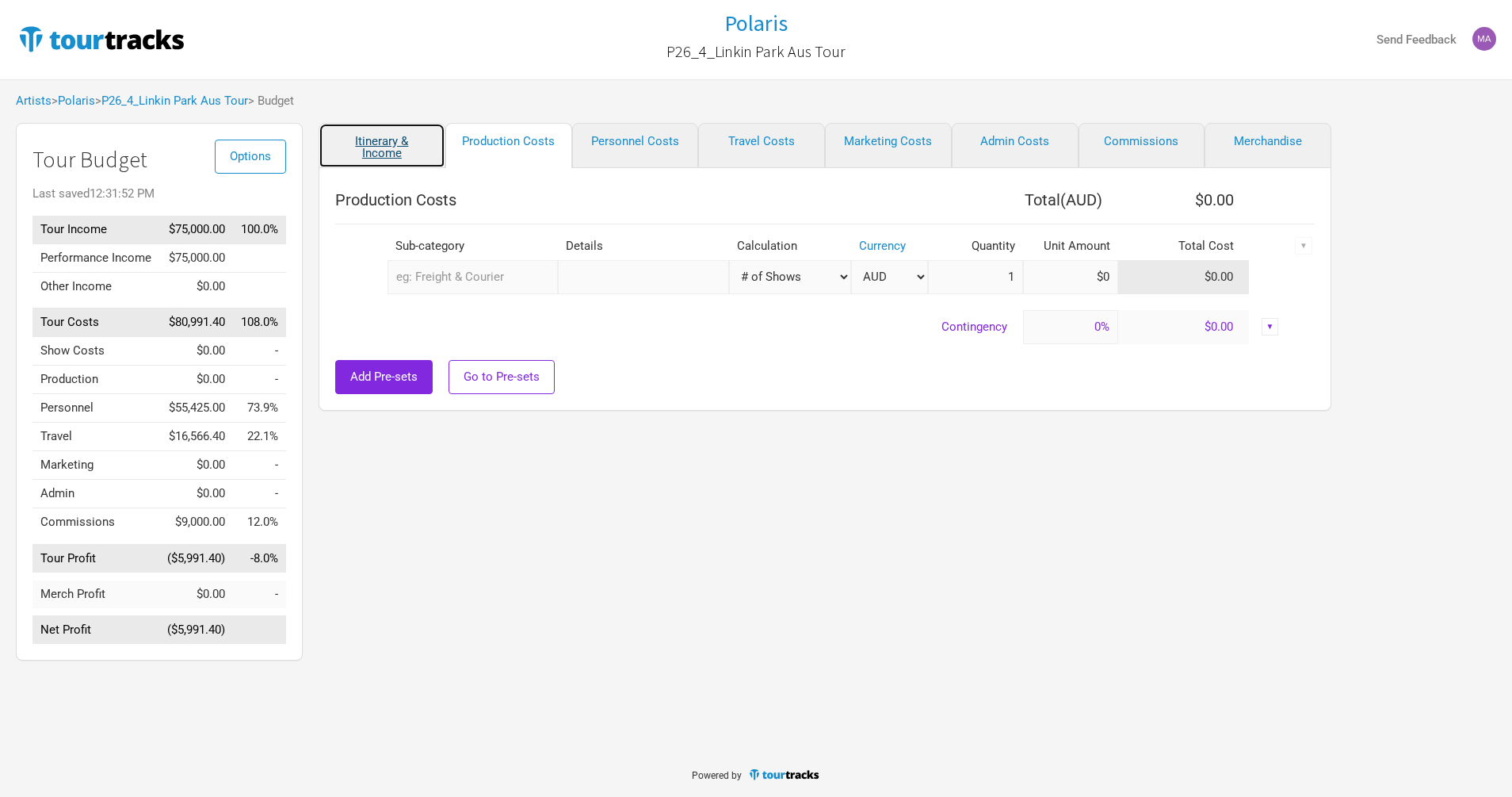
click at [381, 125] on link "Itinerary & Income" at bounding box center [382, 145] width 127 height 46
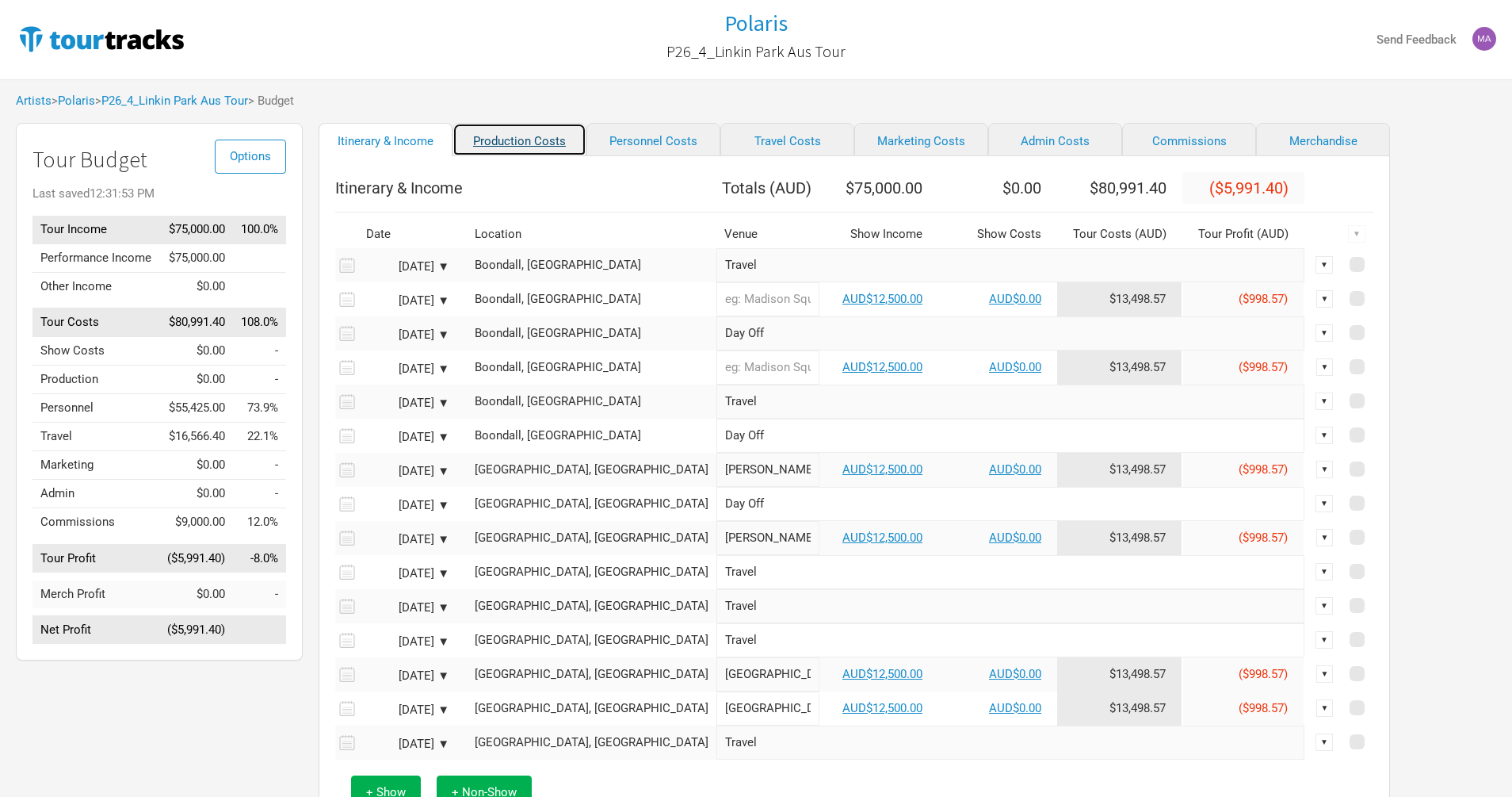
click at [532, 141] on link "Production Costs" at bounding box center [520, 140] width 134 height 34
select select "Shows"
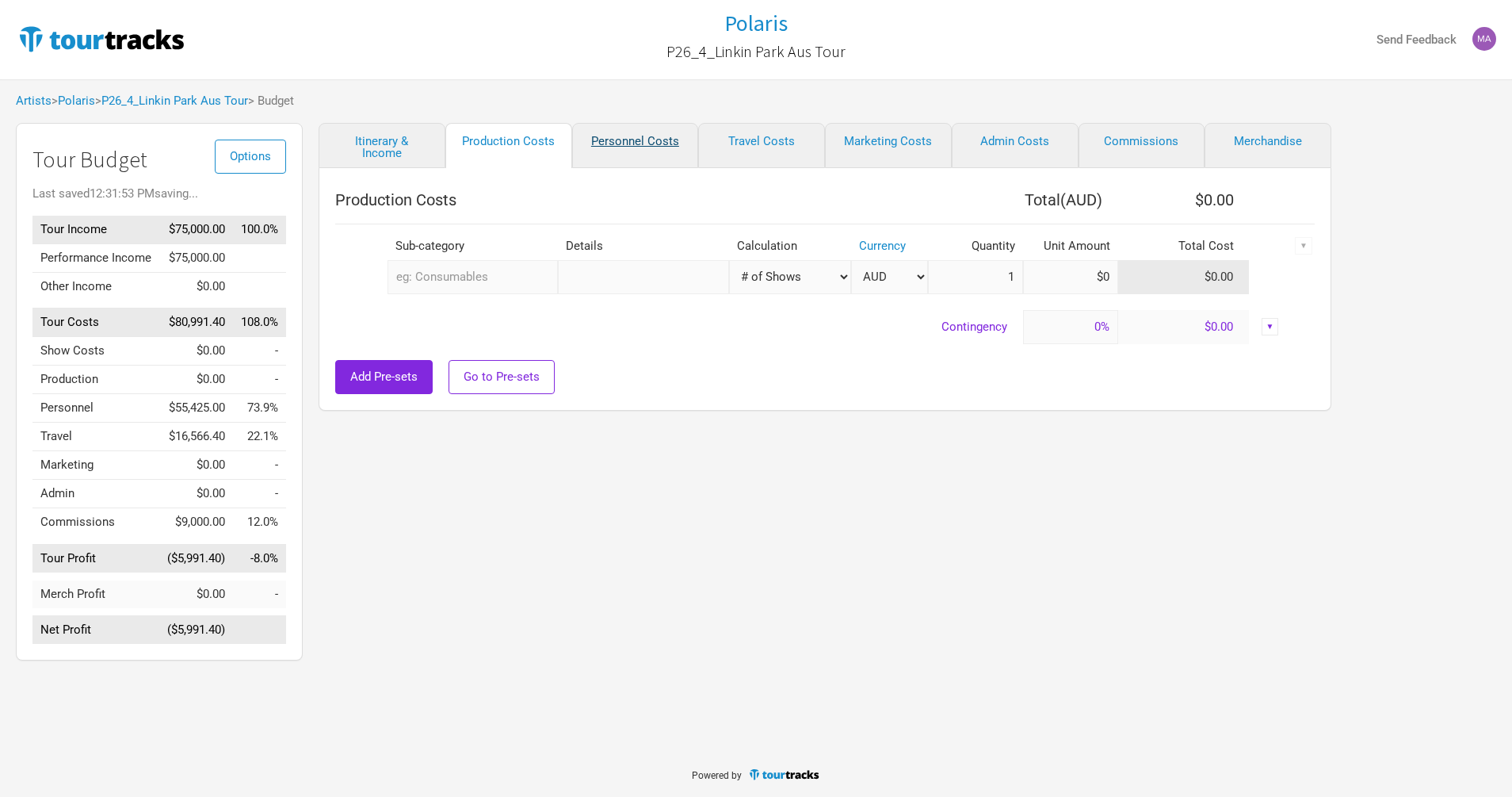
select select "Shows"
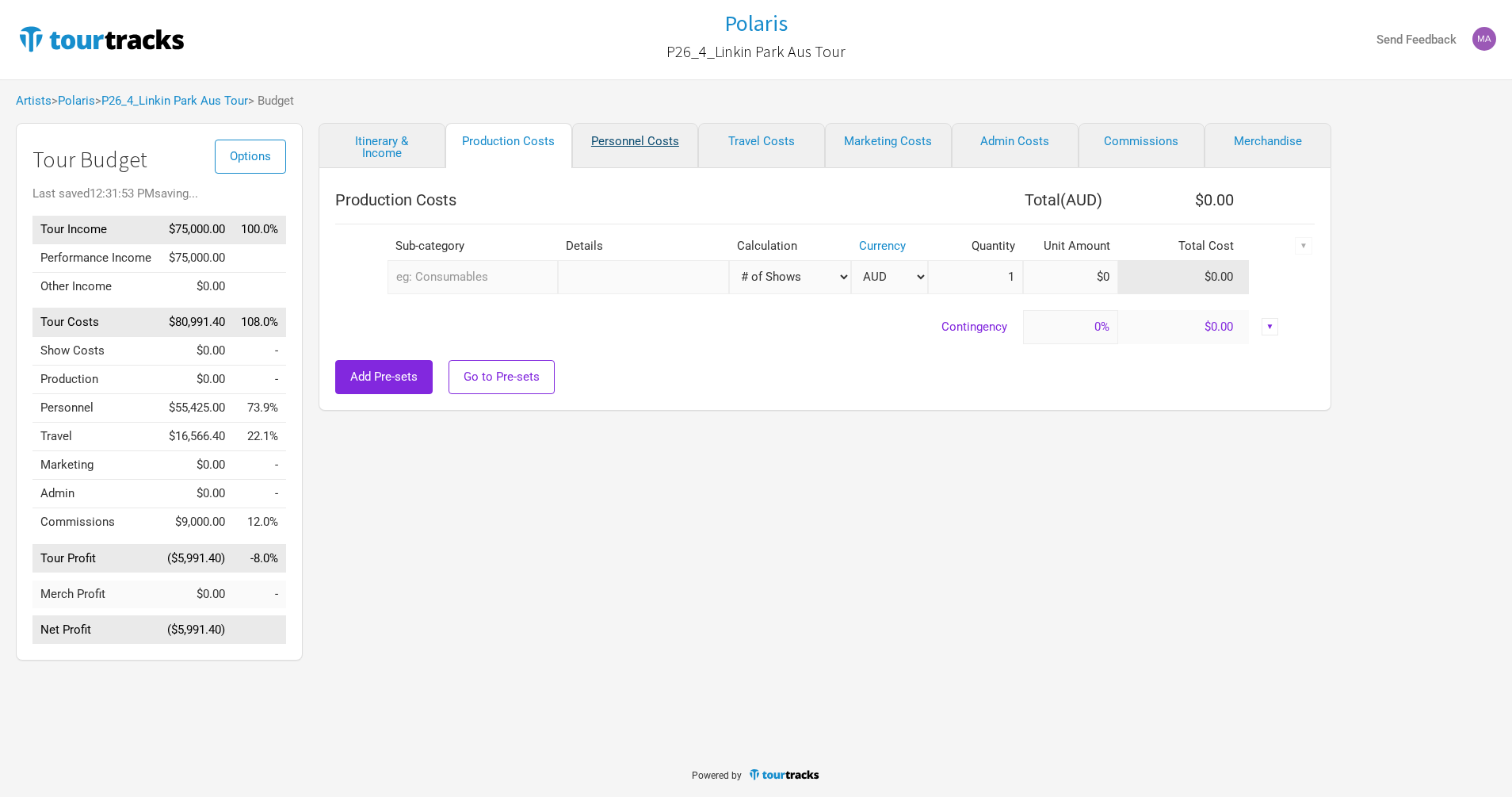
select select "Total Days"
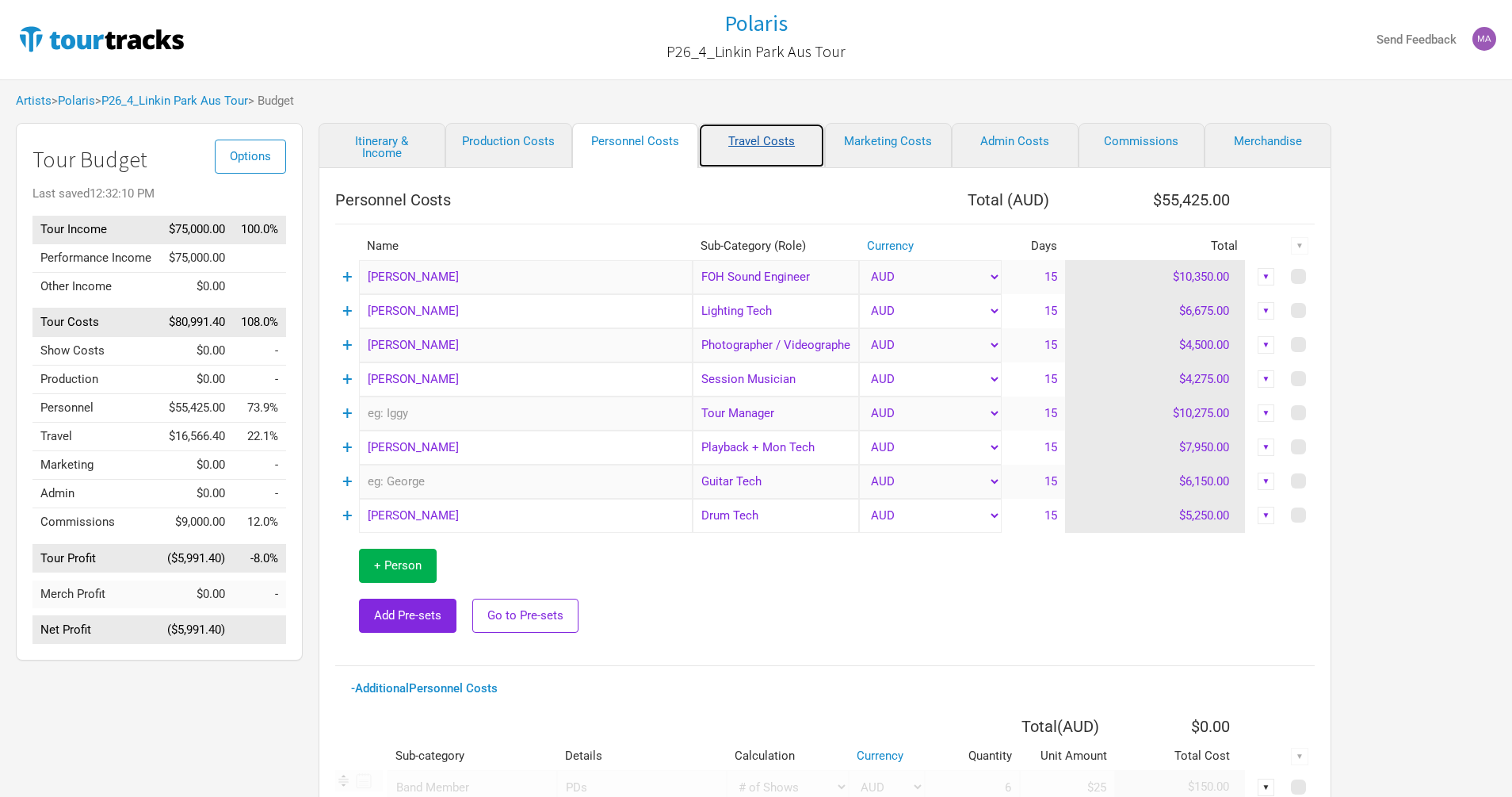
click at [754, 133] on link "Travel Costs" at bounding box center [762, 145] width 127 height 46
select select "Travel Estimates All"
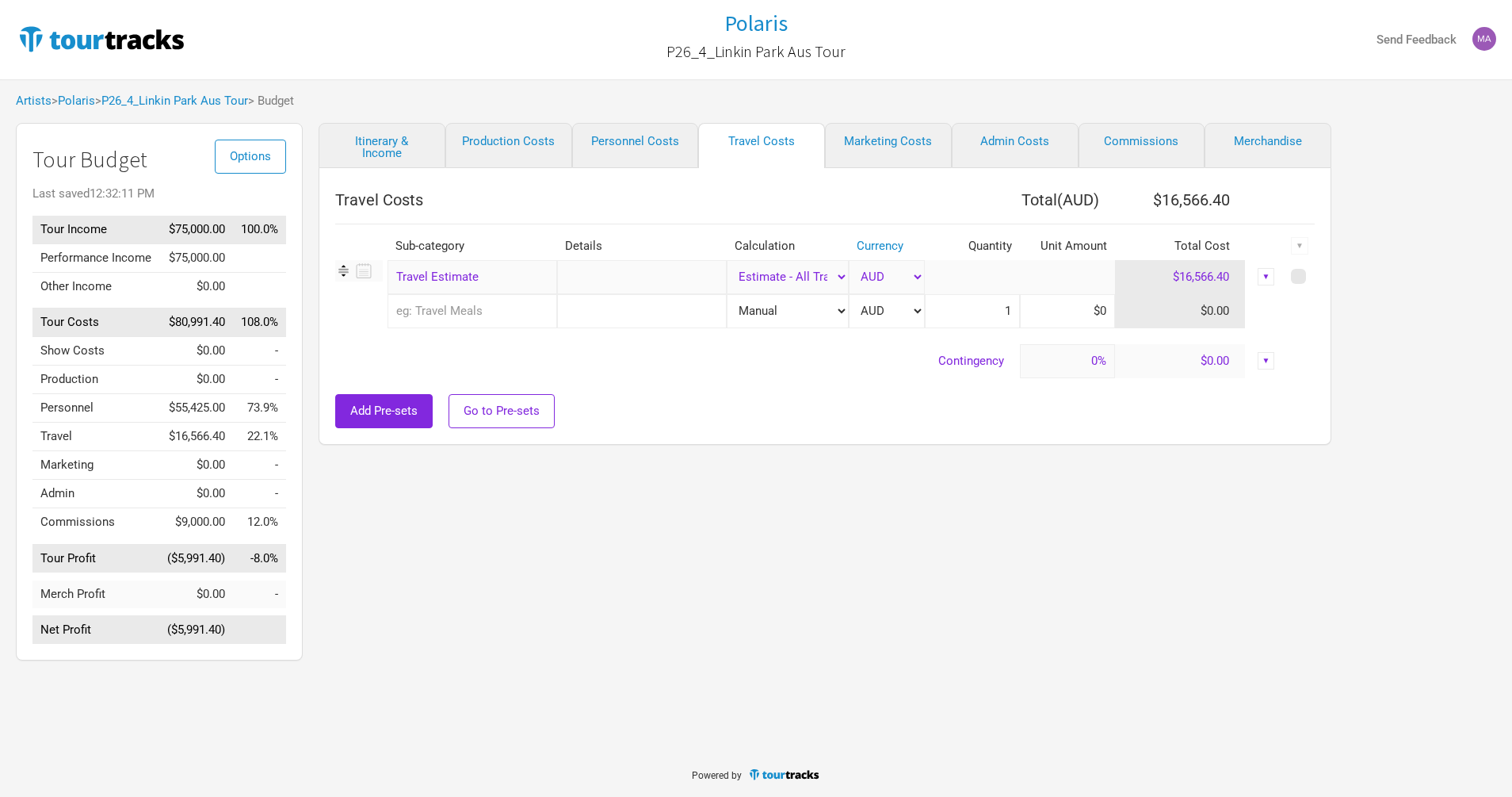
click at [309, 598] on div "Itinerary & Income Production Costs Personnel Costs Travel Costs Marketing Cost…" at bounding box center [809, 395] width 1013 height 545
click at [386, 149] on link "Itinerary & Income" at bounding box center [382, 145] width 127 height 46
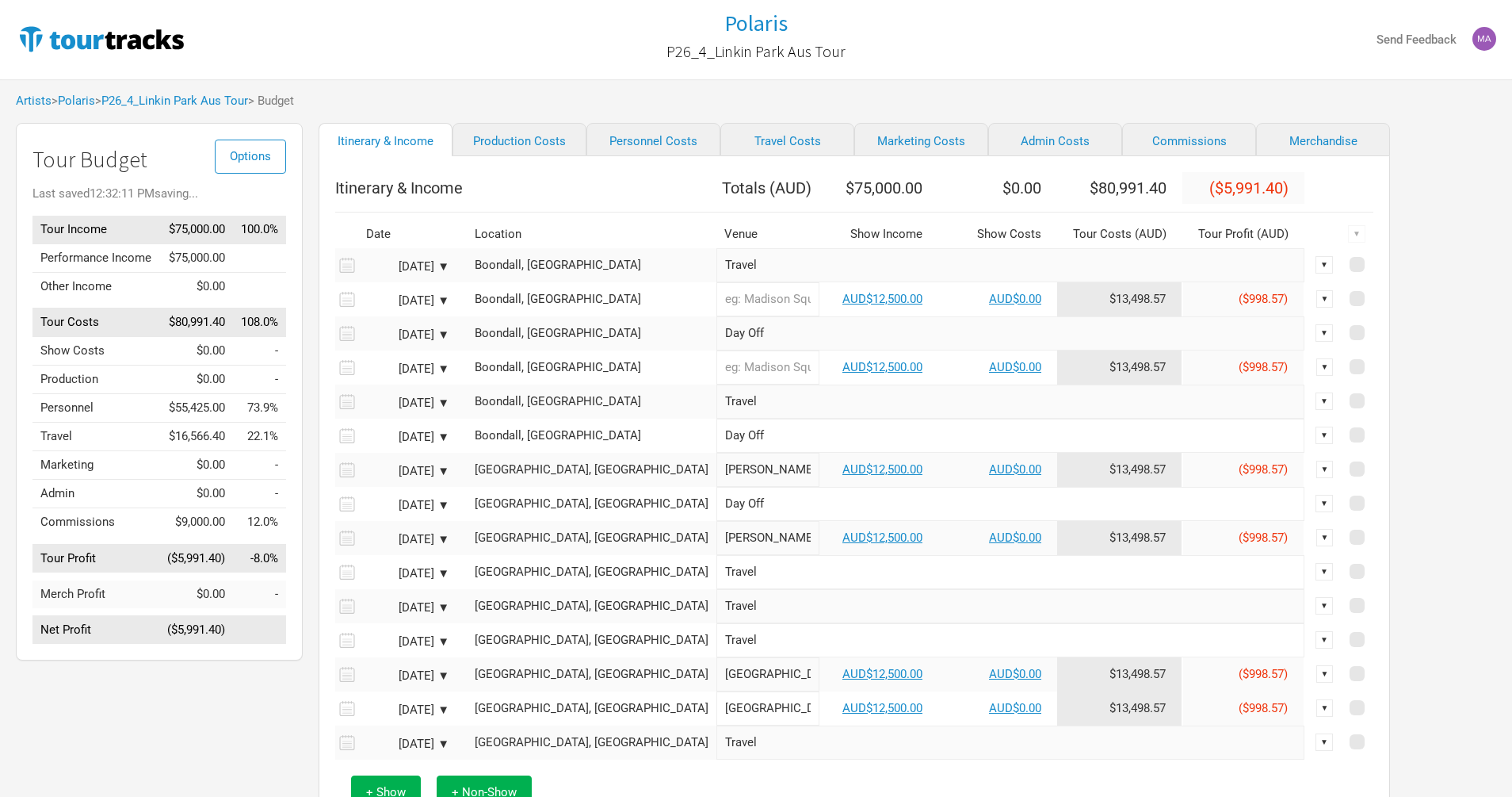
click at [837, 316] on td "AUD$12,500.00" at bounding box center [878, 299] width 119 height 34
click at [842, 304] on link "AUD$12,500.00" at bounding box center [882, 299] width 80 height 14
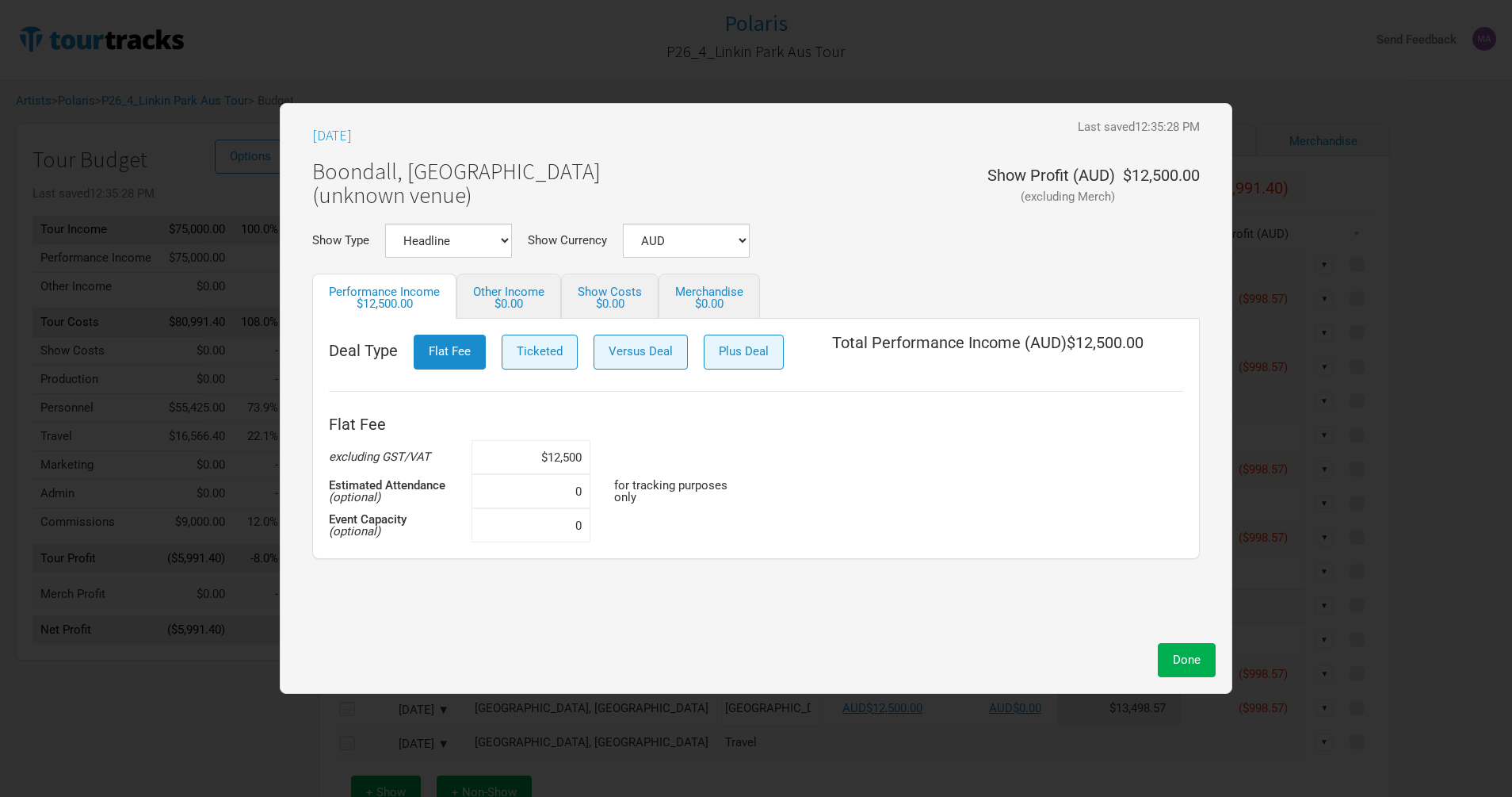
drag, startPoint x: 560, startPoint y: 452, endPoint x: 559, endPoint y: 472, distance: 20.0
click at [559, 462] on input "$12,500" at bounding box center [531, 457] width 119 height 34
type input "$100"
drag, startPoint x: 541, startPoint y: 458, endPoint x: 630, endPoint y: 458, distance: 89.0
click at [630, 458] on div "Flat Fee excluding GST/VAT $10,000 Estimated Attendance (optional) 0 for tracki…" at bounding box center [756, 475] width 854 height 134
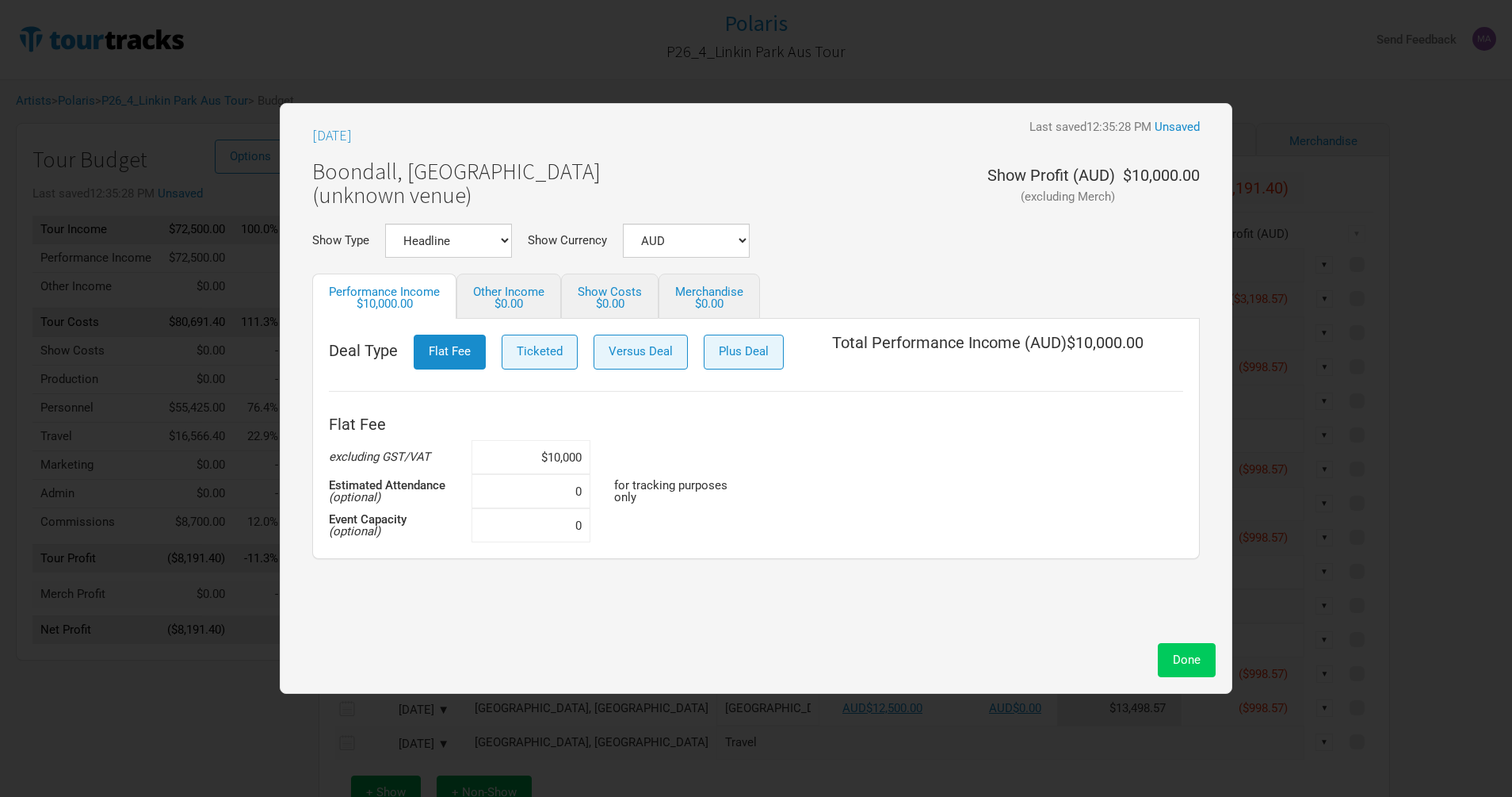
type input "$10,000"
click at [1199, 664] on button "Done" at bounding box center [1186, 660] width 57 height 34
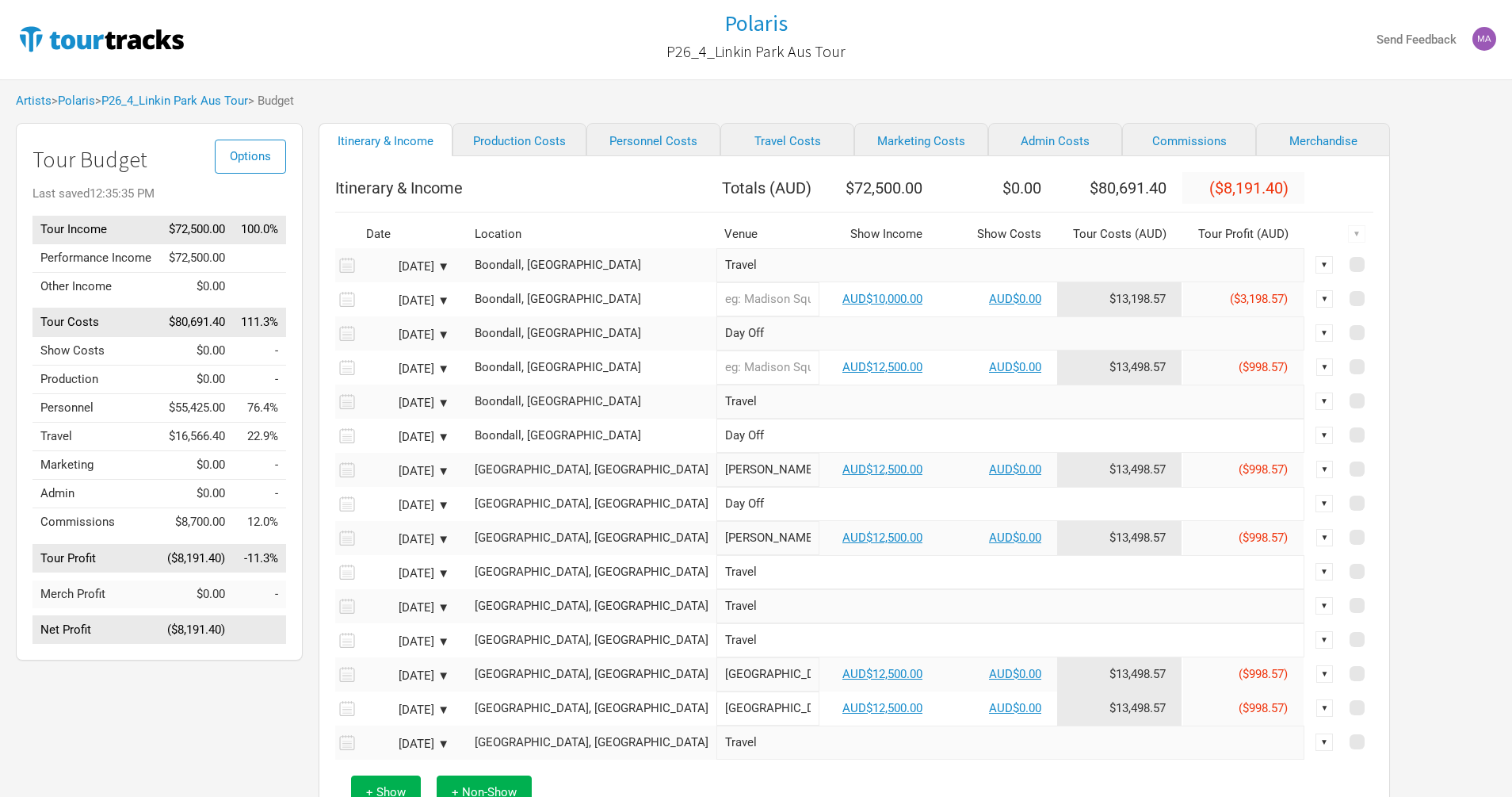
click at [829, 384] on td "AUD$12,500.00" at bounding box center [878, 367] width 119 height 34
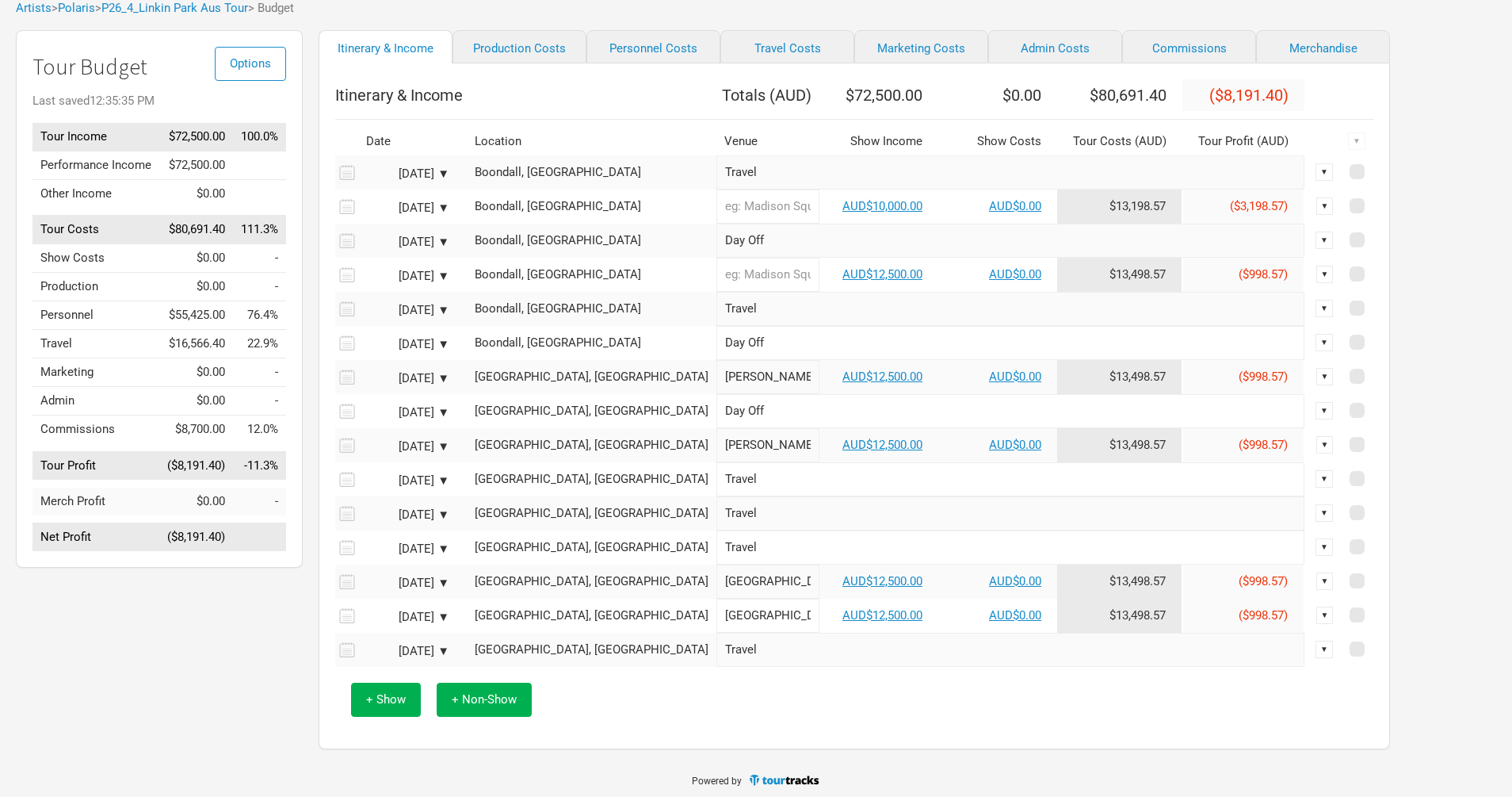
scroll to position [108, 0]
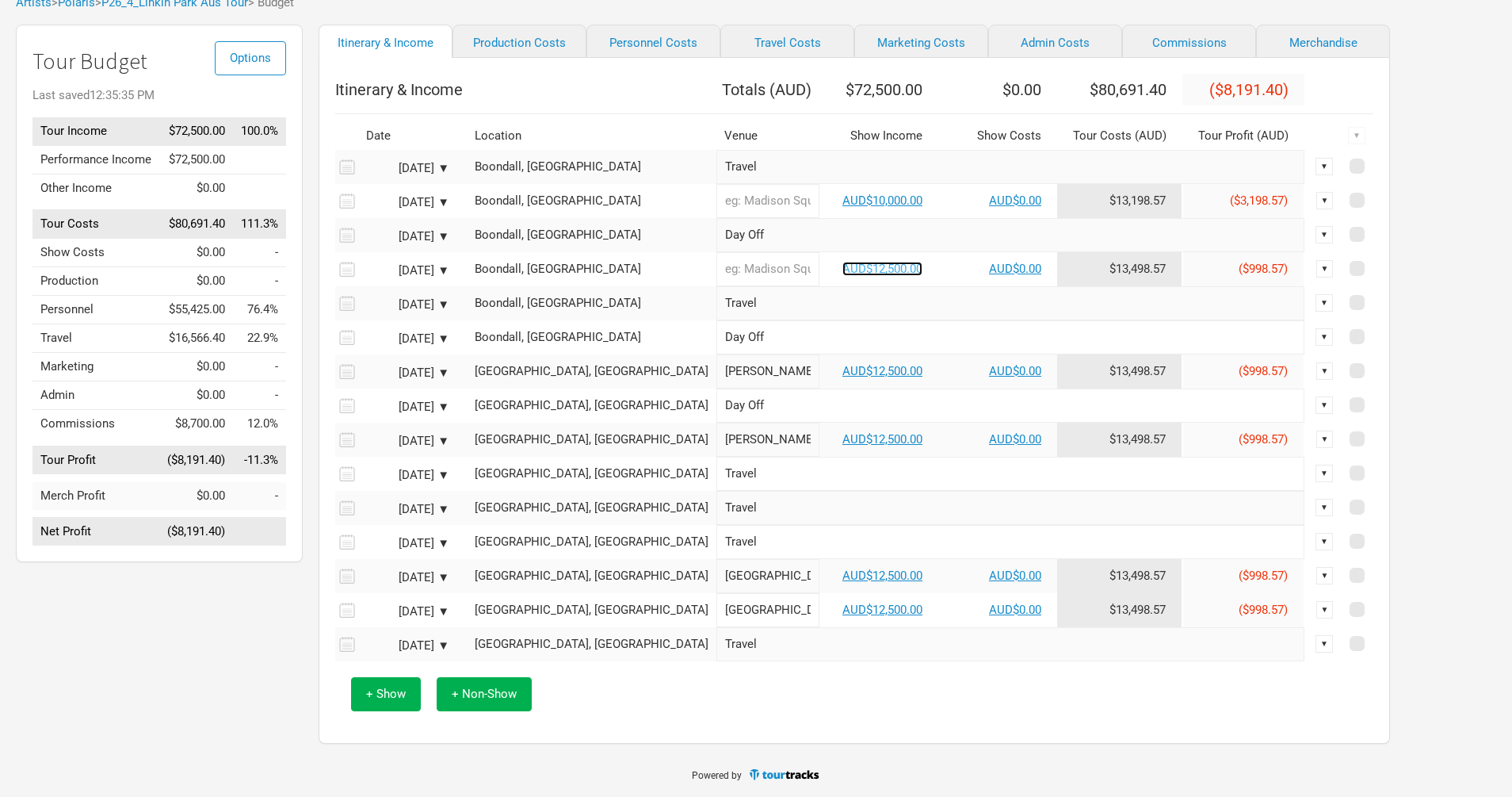
click at [842, 270] on link "AUD$12,500.00" at bounding box center [882, 269] width 80 height 14
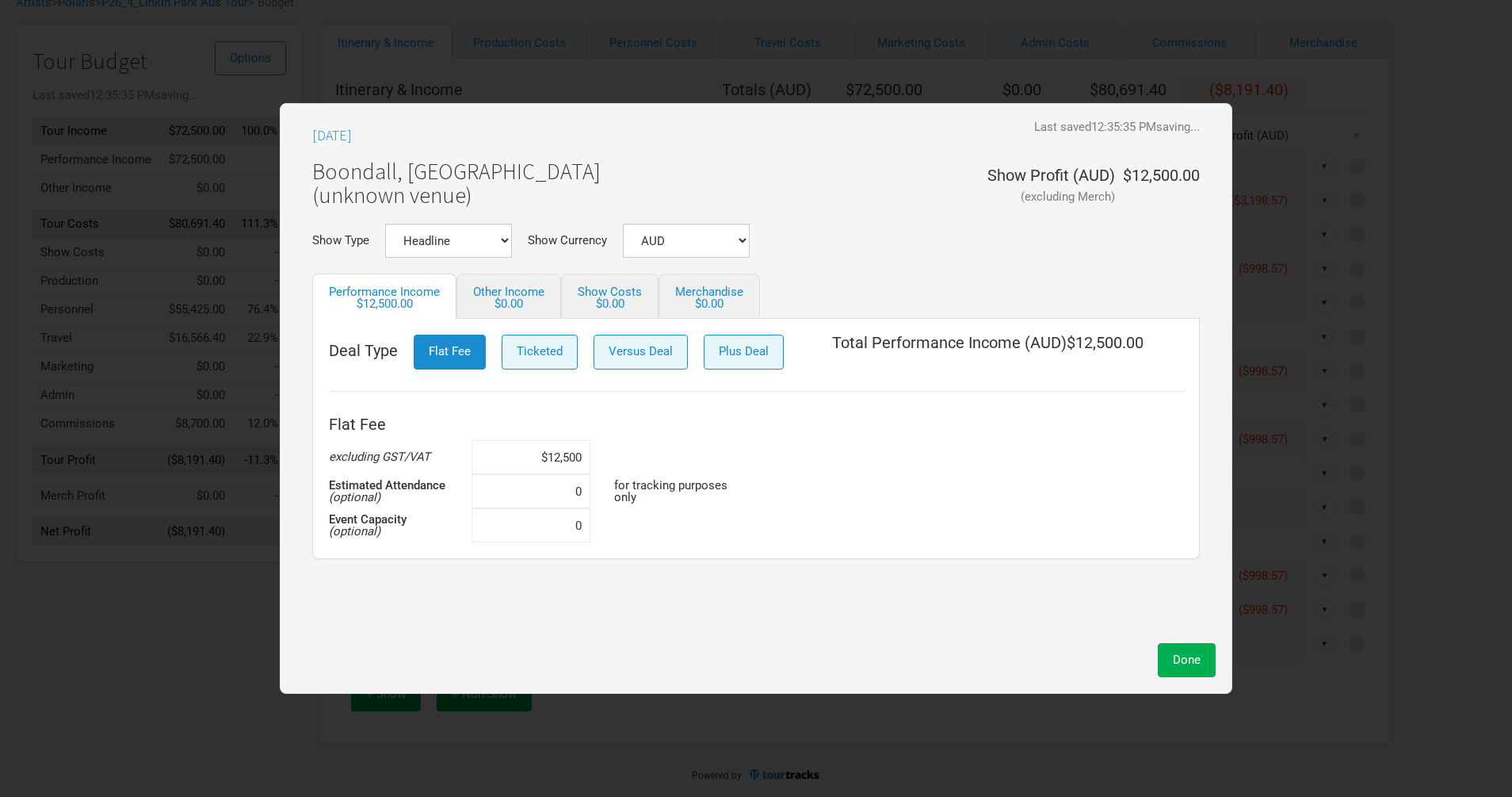
drag, startPoint x: 537, startPoint y: 457, endPoint x: 641, endPoint y: 456, distance: 104.0
click at [641, 456] on div "Flat Fee excluding GST/VAT $12,500 Estimated Attendance (optional) 0 for tracki…" at bounding box center [756, 475] width 854 height 134
drag, startPoint x: 580, startPoint y: 458, endPoint x: 505, endPoint y: 448, distance: 75.7
click at [510, 450] on input "$10,000" at bounding box center [531, 457] width 119 height 34
type input "$10,000"
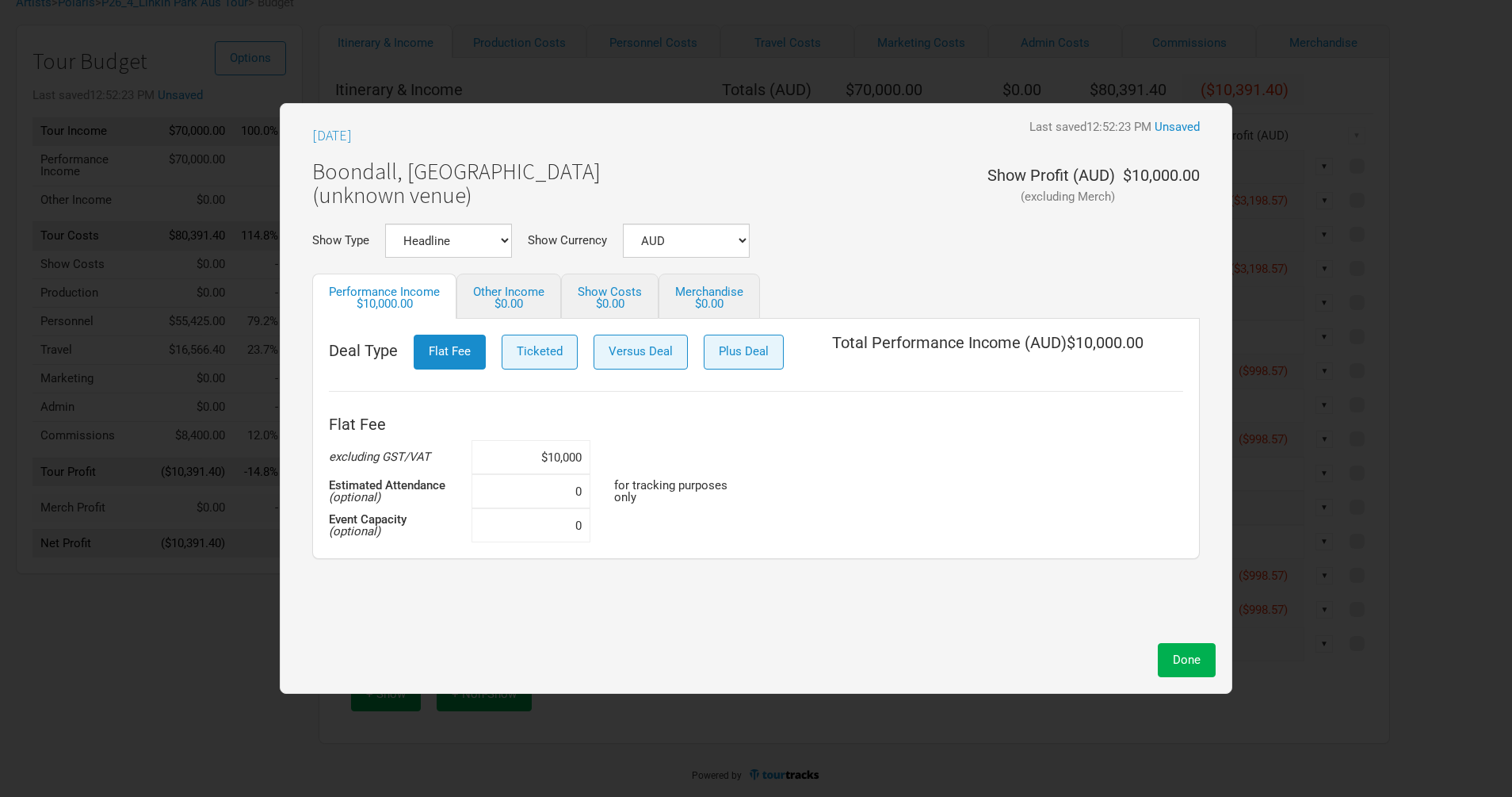
click at [1189, 681] on div "[DATE] Last saved 12:52:23 PM Unsaved [GEOGRAPHIC_DATA], [GEOGRAPHIC_DATA] (unk…" at bounding box center [755, 398] width 952 height 591
click at [1178, 651] on button "Done" at bounding box center [1186, 660] width 57 height 34
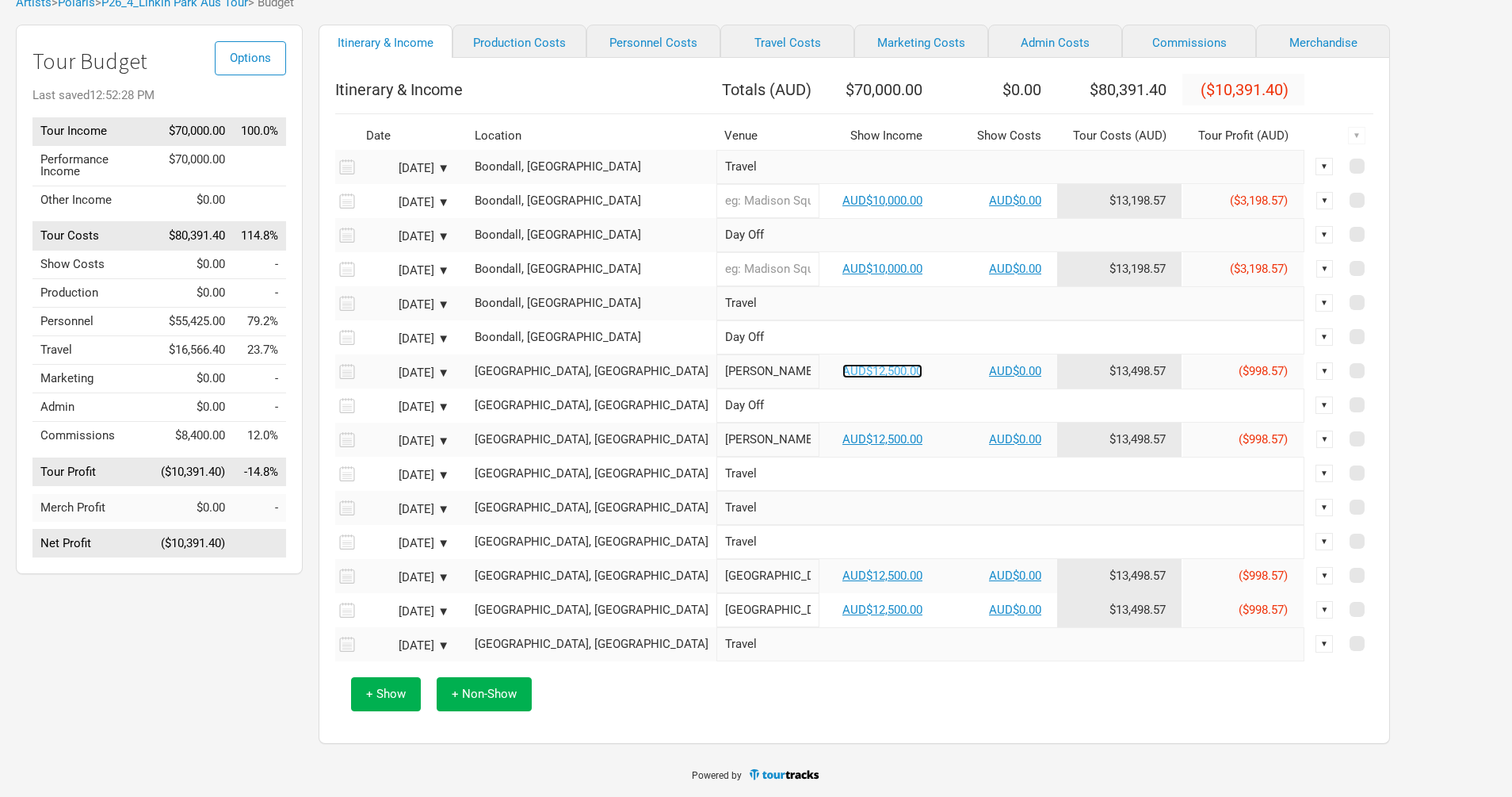
click at [842, 379] on link "AUD$12,500.00" at bounding box center [882, 371] width 80 height 14
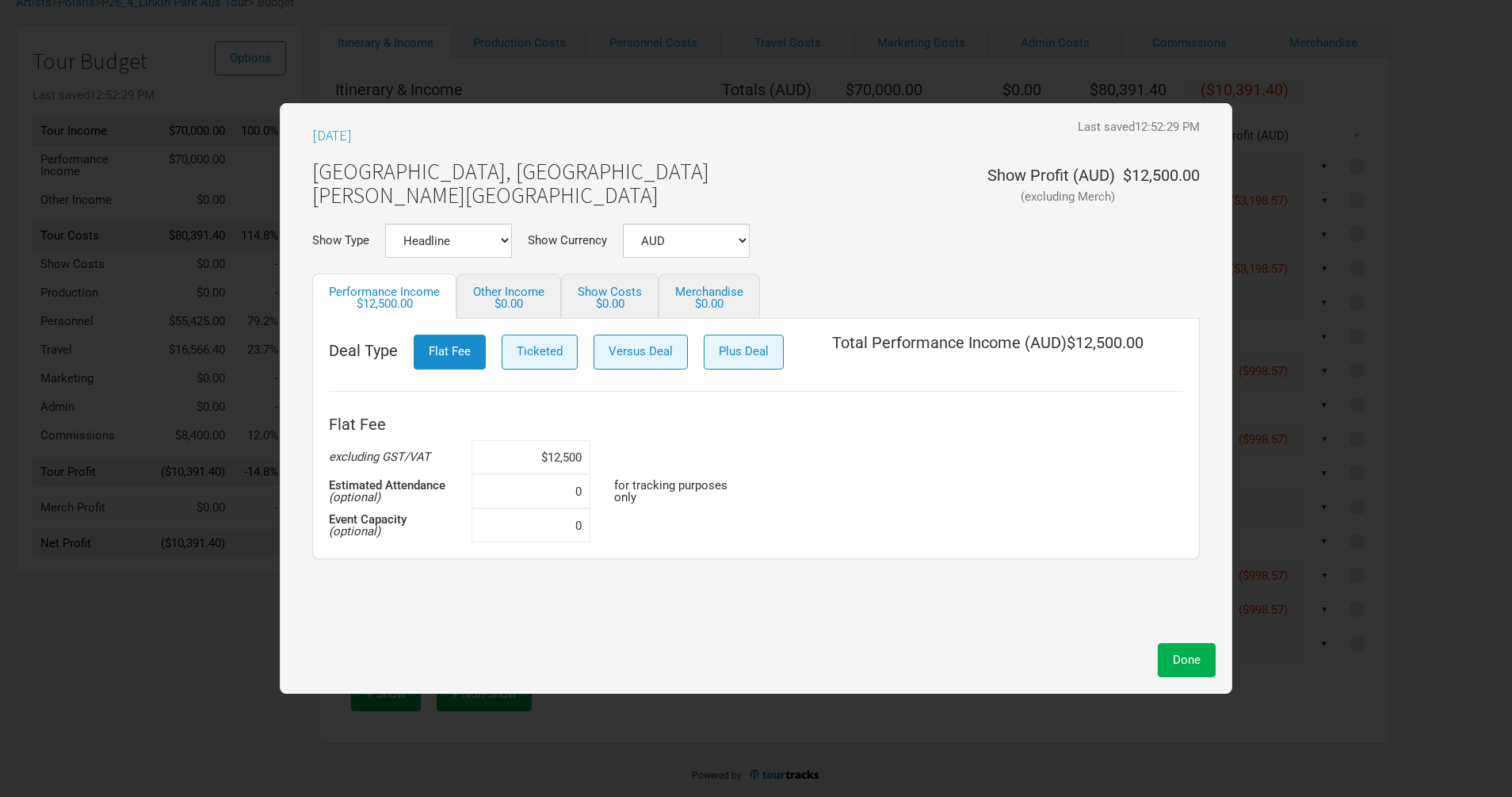
drag, startPoint x: 580, startPoint y: 462, endPoint x: 517, endPoint y: 454, distance: 63.5
click at [519, 456] on input "$12,500" at bounding box center [531, 457] width 119 height 34
paste input "0,0"
type input "$10,000"
click at [1197, 660] on span "Done" at bounding box center [1186, 660] width 28 height 14
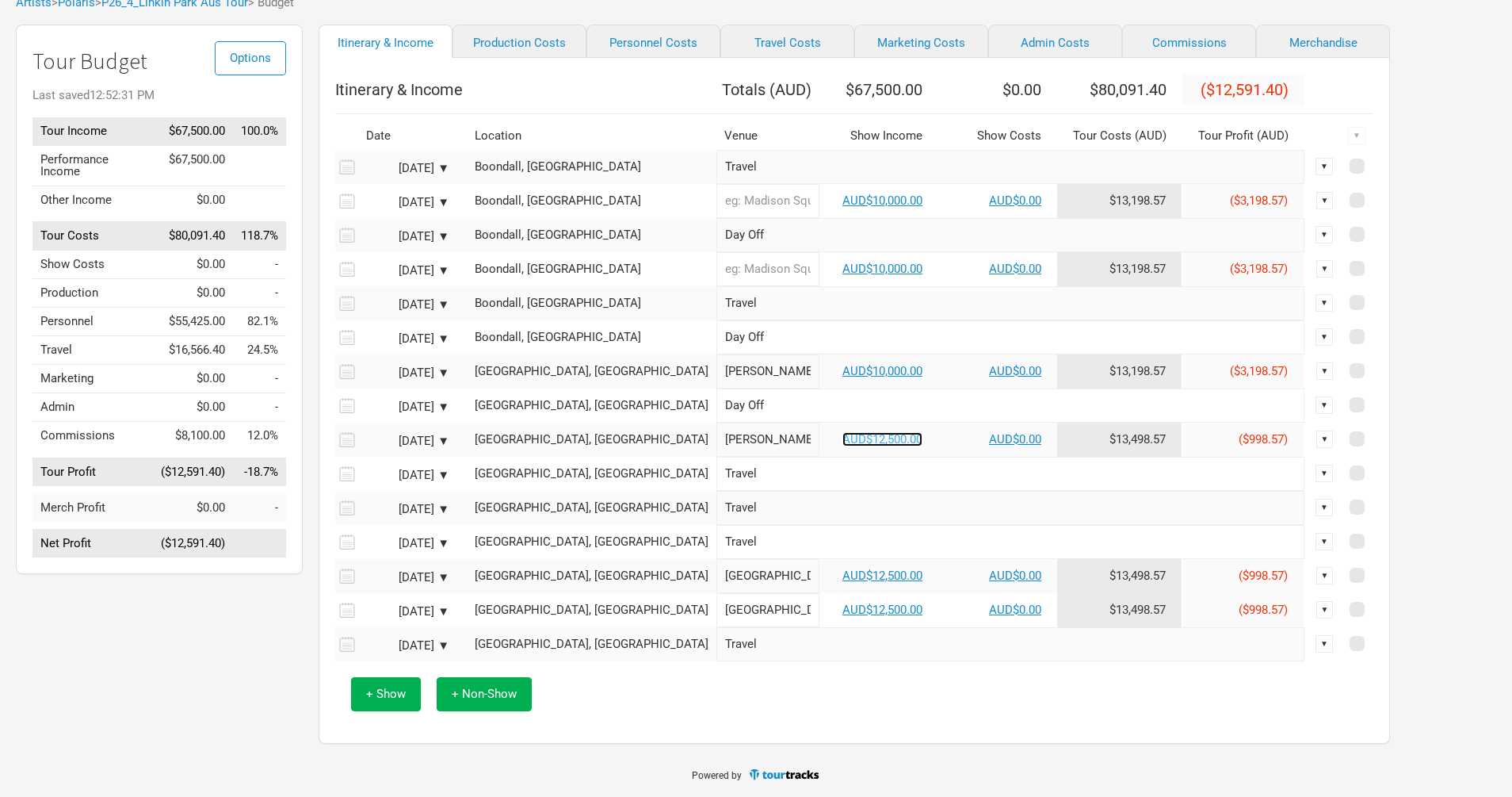
click at [842, 438] on link "AUD$12,500.00" at bounding box center [882, 439] width 80 height 14
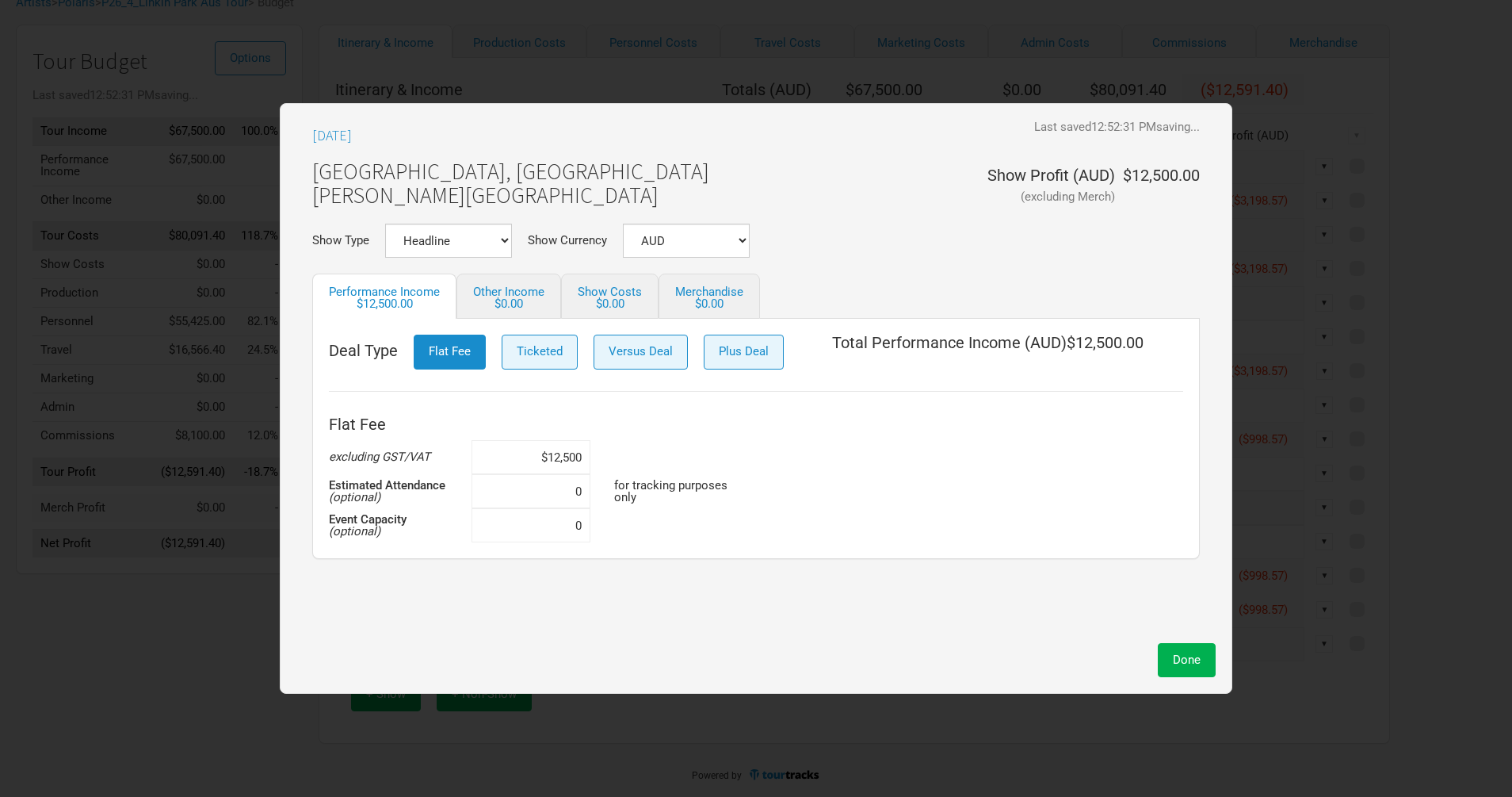
drag, startPoint x: 580, startPoint y: 462, endPoint x: 489, endPoint y: 446, distance: 92.4
click at [492, 449] on input "$12,500" at bounding box center [531, 457] width 119 height 34
paste input "0,0"
type input "$10,000"
click at [1205, 660] on button "Done" at bounding box center [1186, 660] width 57 height 34
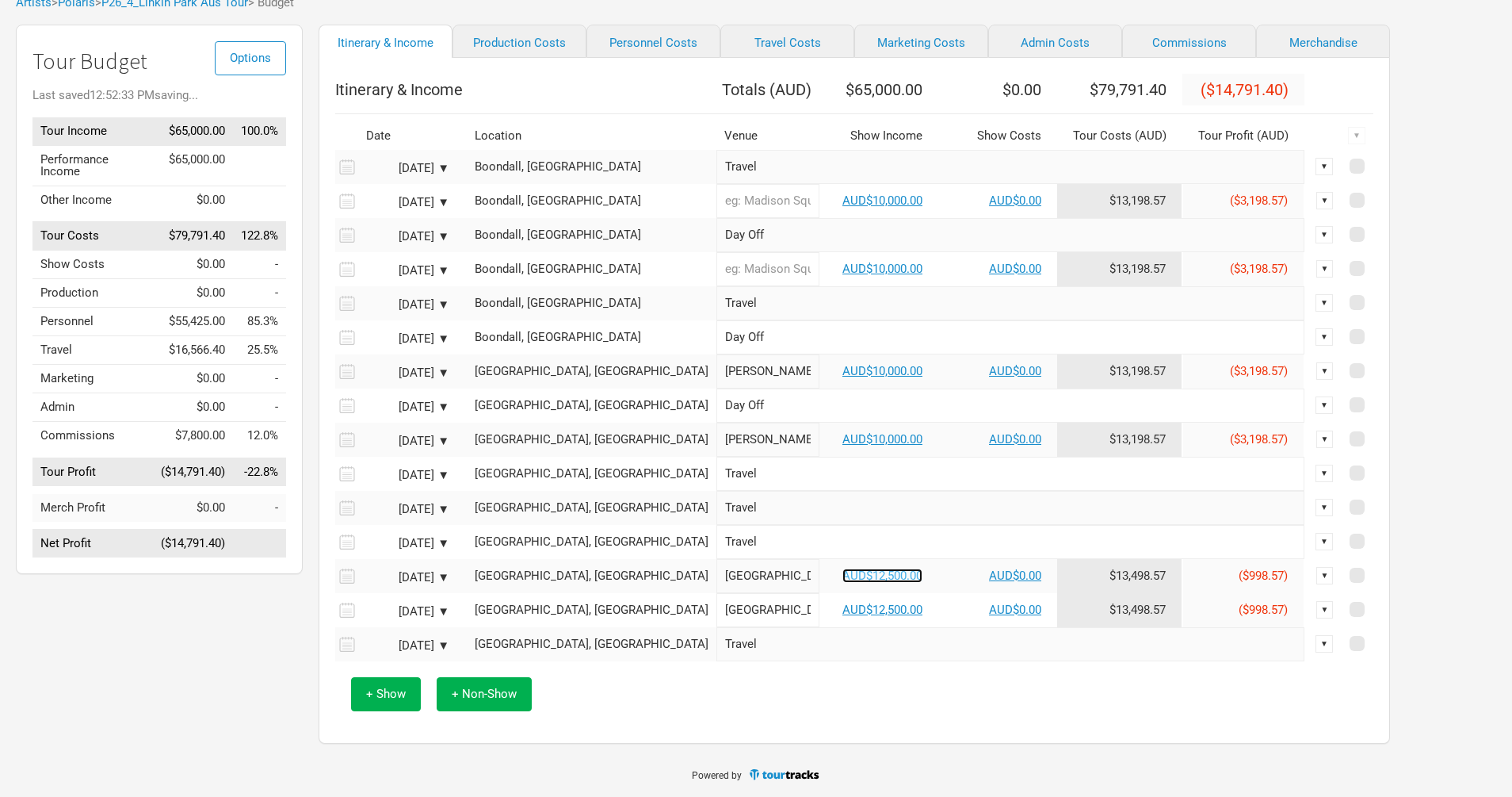
click at [842, 569] on link "AUD$12,500.00" at bounding box center [882, 576] width 80 height 14
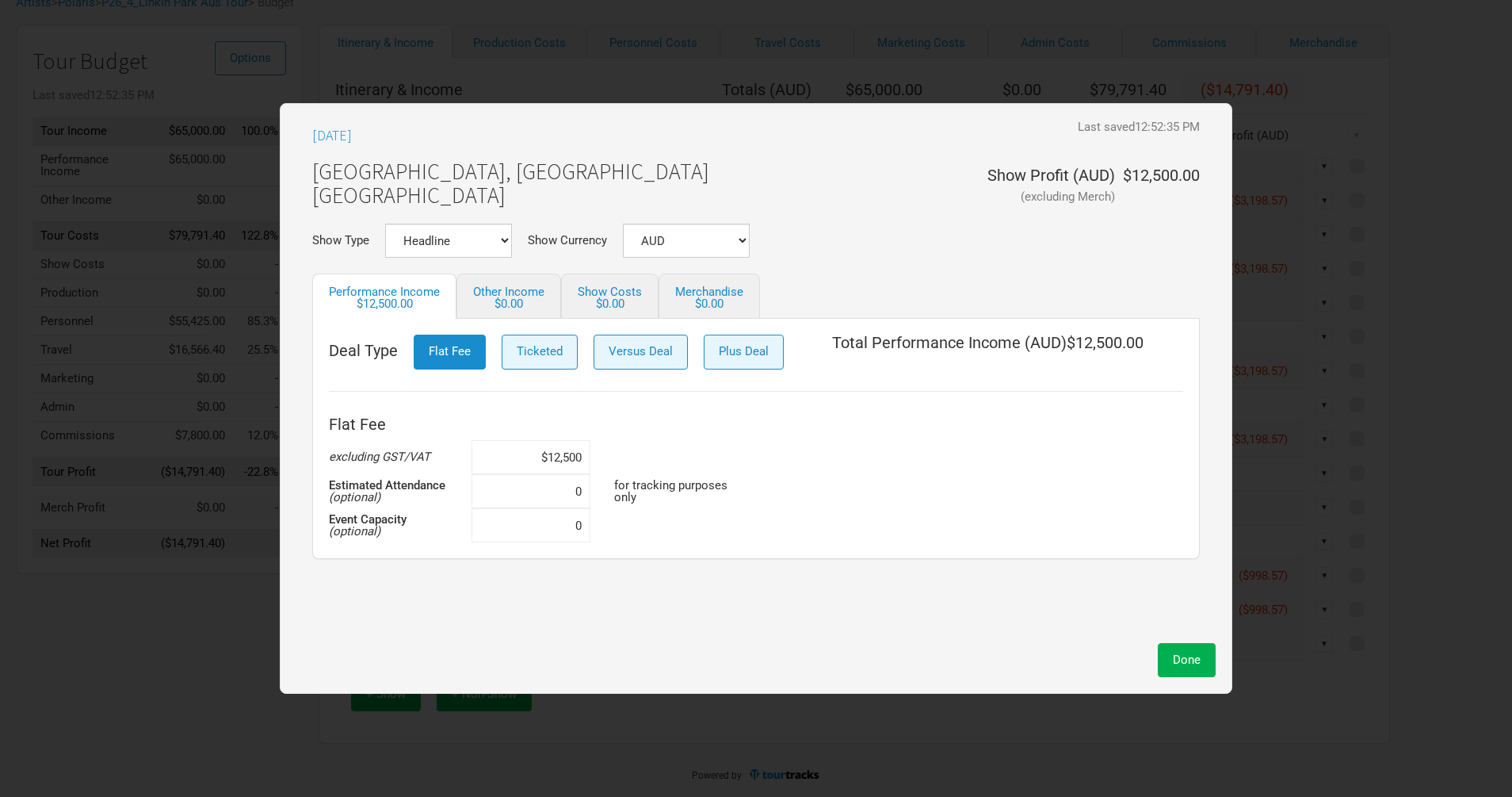
drag, startPoint x: 548, startPoint y: 455, endPoint x: 498, endPoint y: 453, distance: 50.0
click at [504, 454] on input "$12,500" at bounding box center [531, 457] width 119 height 34
paste input "0,0"
type input "$10,000"
drag, startPoint x: 1229, startPoint y: 668, endPoint x: 1211, endPoint y: 665, distance: 18.2
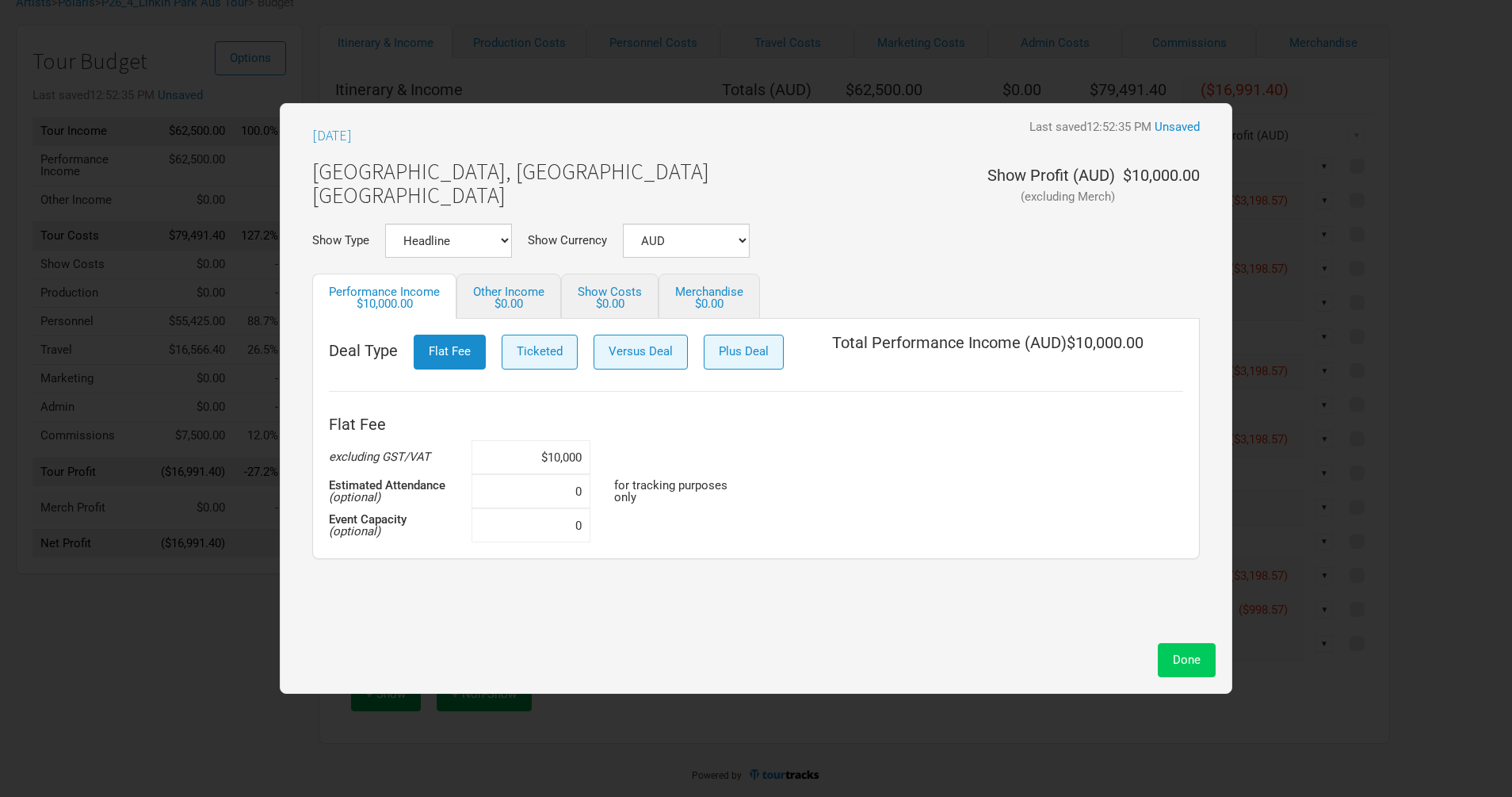
click at [1221, 668] on div "[DATE] Last saved 12:52:35 PM Unsaved [GEOGRAPHIC_DATA], [GEOGRAPHIC_DATA] [GEO…" at bounding box center [755, 398] width 952 height 591
click at [1192, 665] on span "Done" at bounding box center [1186, 660] width 28 height 14
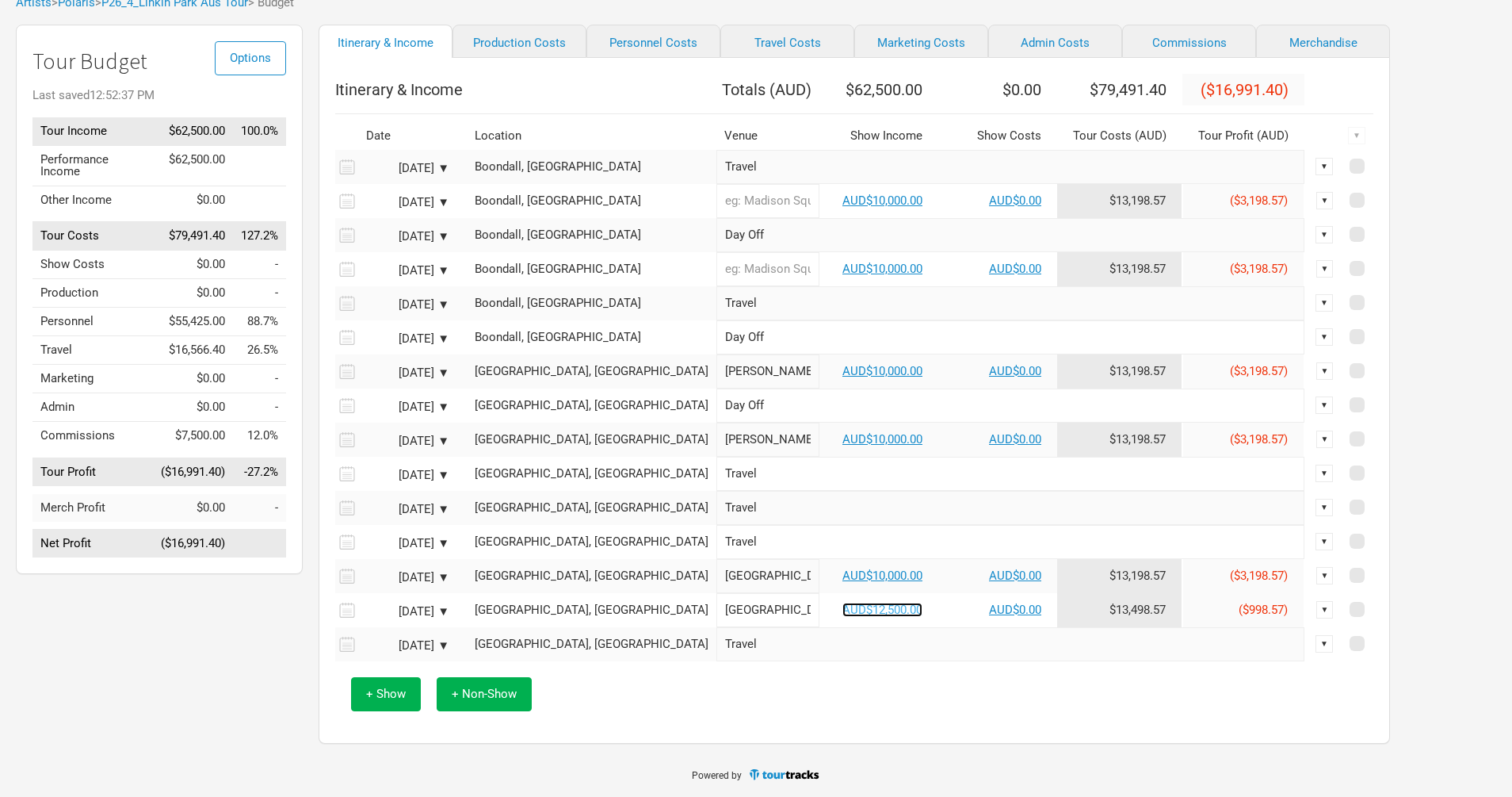
click at [842, 611] on link "AUD$12,500.00" at bounding box center [882, 609] width 80 height 14
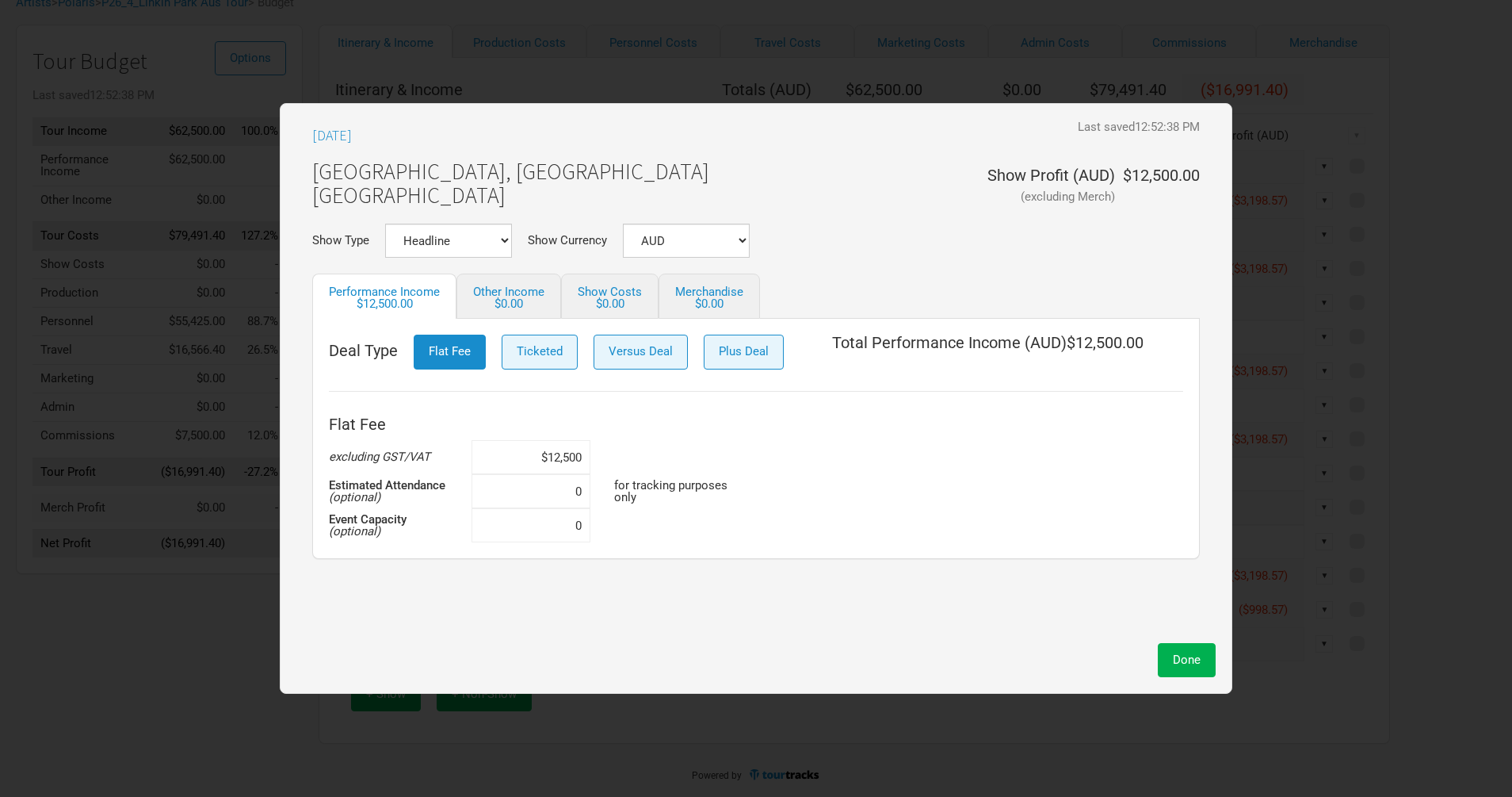
drag, startPoint x: 576, startPoint y: 454, endPoint x: 478, endPoint y: 443, distance: 98.6
click at [485, 447] on input "$12,500" at bounding box center [531, 457] width 119 height 34
drag, startPoint x: 576, startPoint y: 458, endPoint x: 475, endPoint y: 450, distance: 101.3
click at [502, 458] on input "$12,500" at bounding box center [531, 457] width 119 height 34
paste input "0,0"
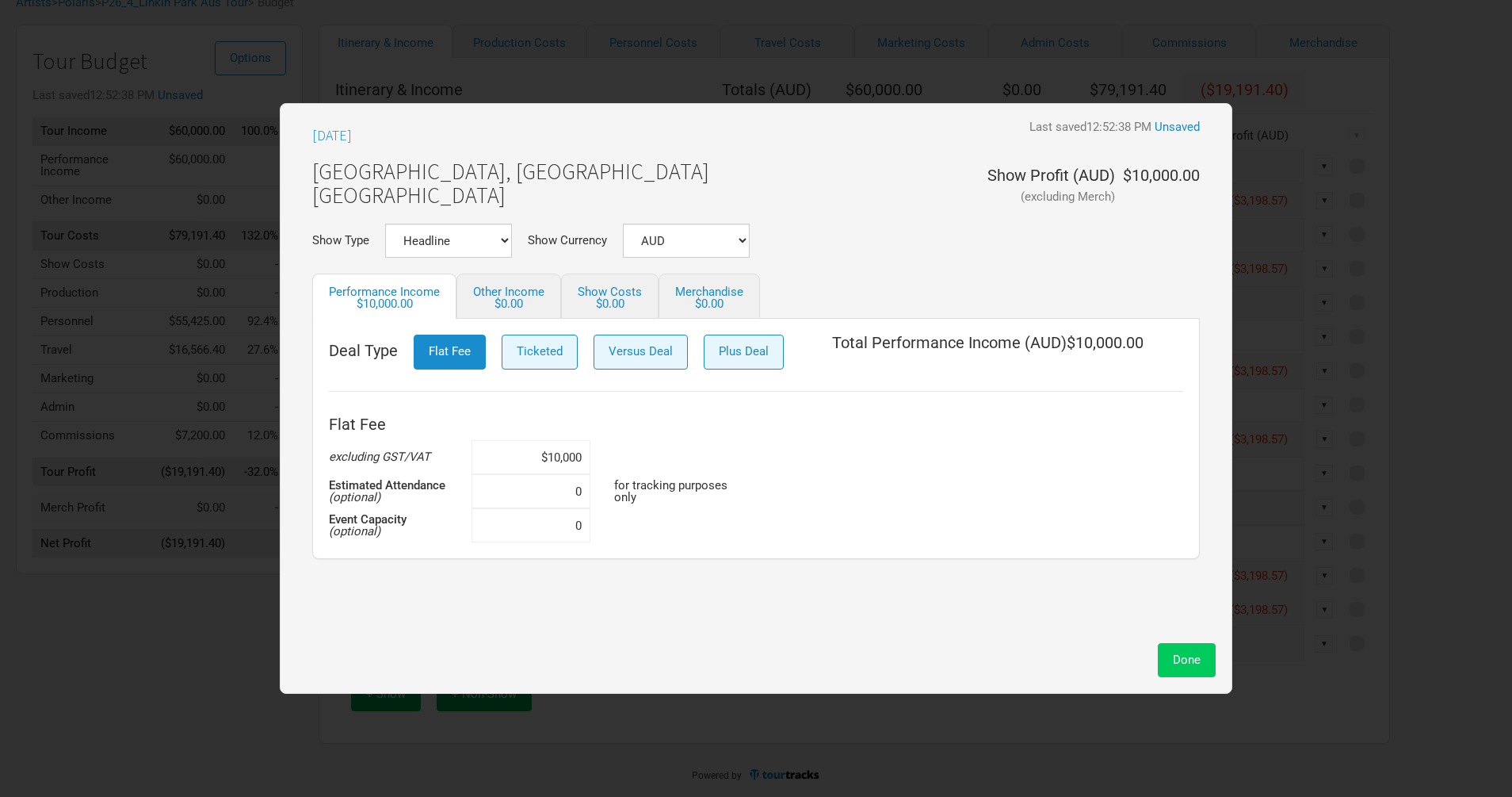
type input "$10,000"
click at [1213, 666] on button "Done" at bounding box center [1186, 660] width 57 height 34
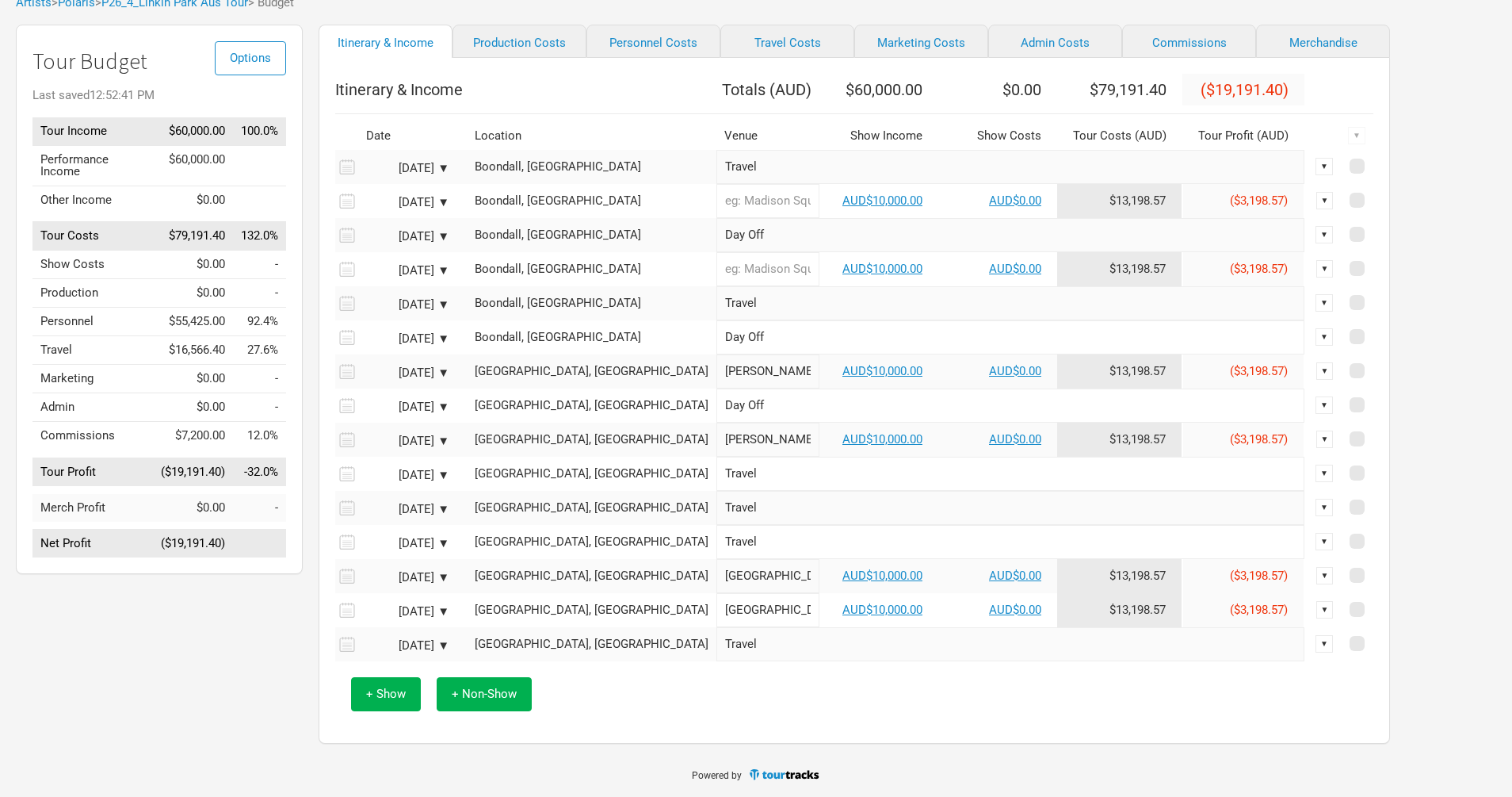
scroll to position [8, 0]
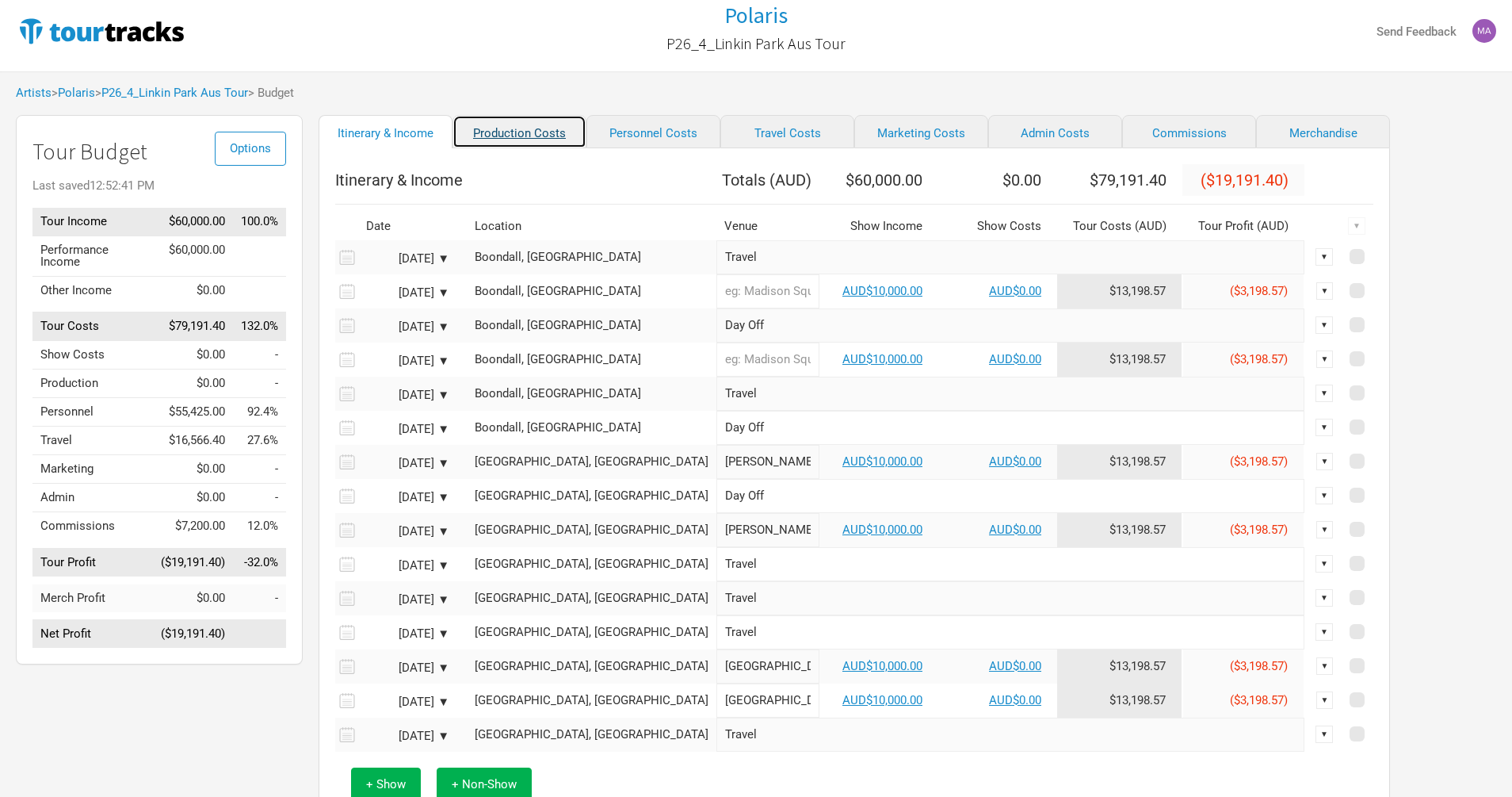
click at [540, 149] on link "Production Costs" at bounding box center [520, 132] width 134 height 34
select select "Shows"
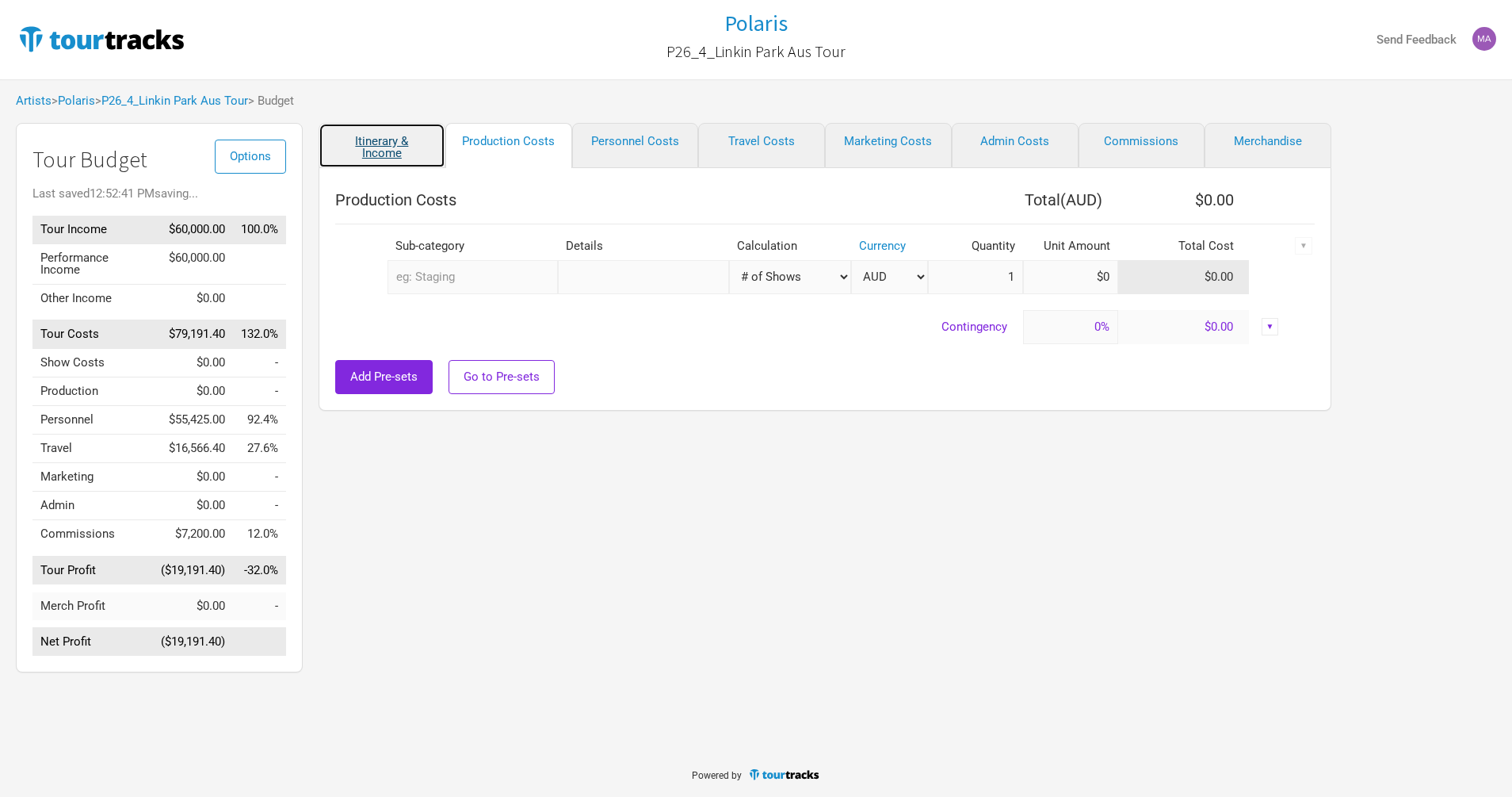
click at [380, 145] on link "Itinerary & Income" at bounding box center [382, 145] width 127 height 46
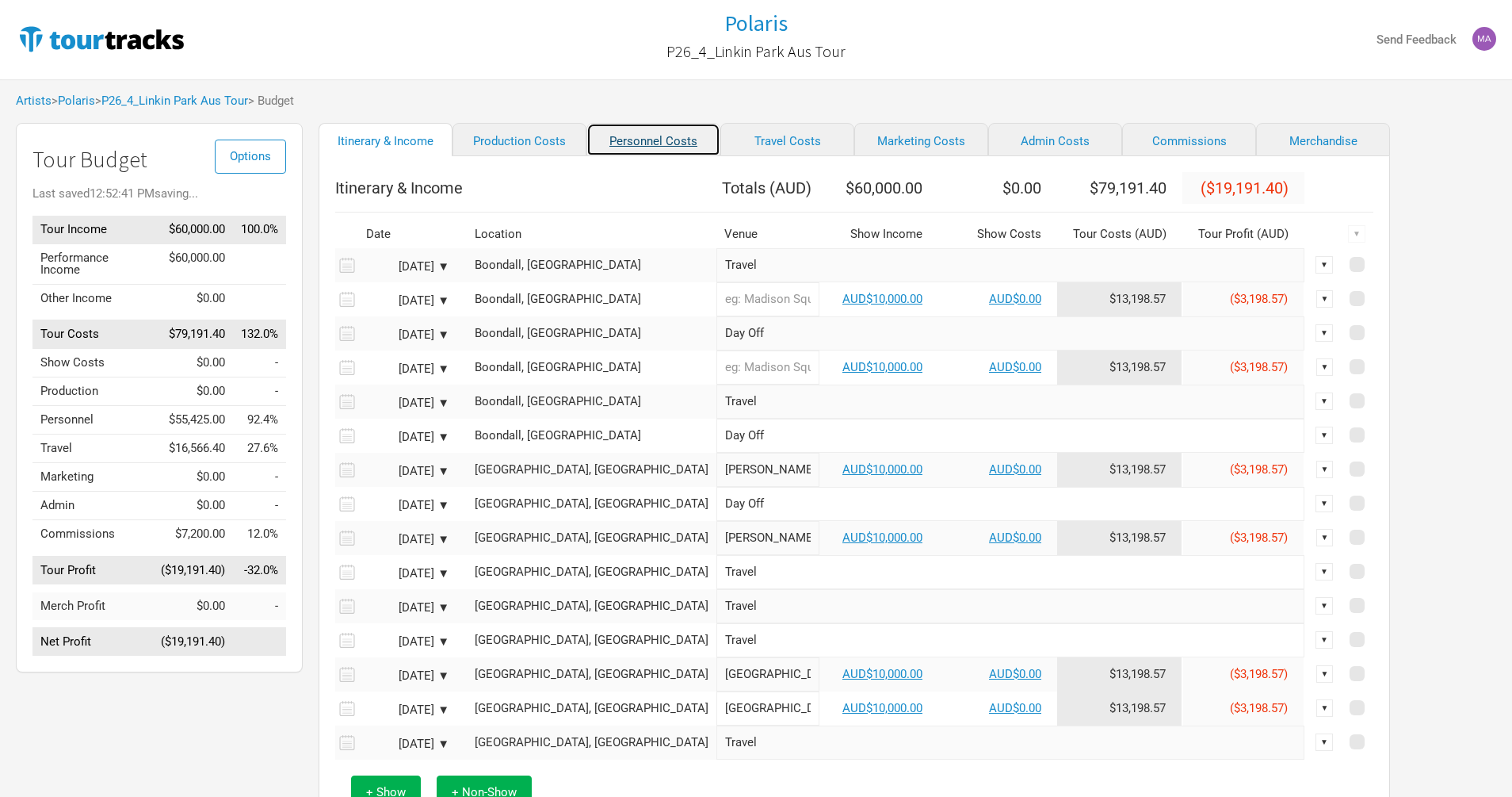
click at [642, 137] on link "Personnel Costs" at bounding box center [654, 140] width 134 height 34
select select "Shows"
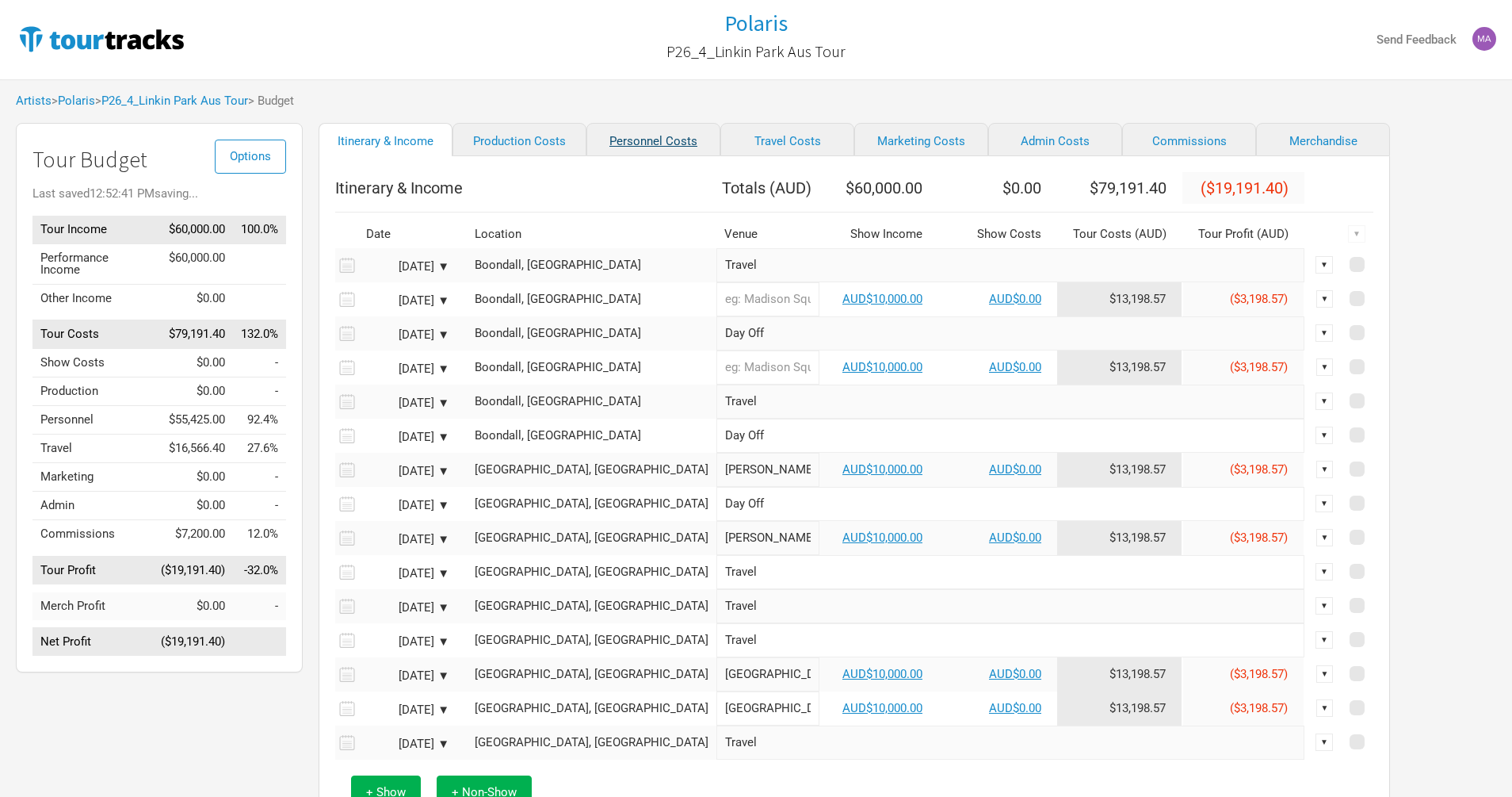
select select "Shows"
select select "Total Days"
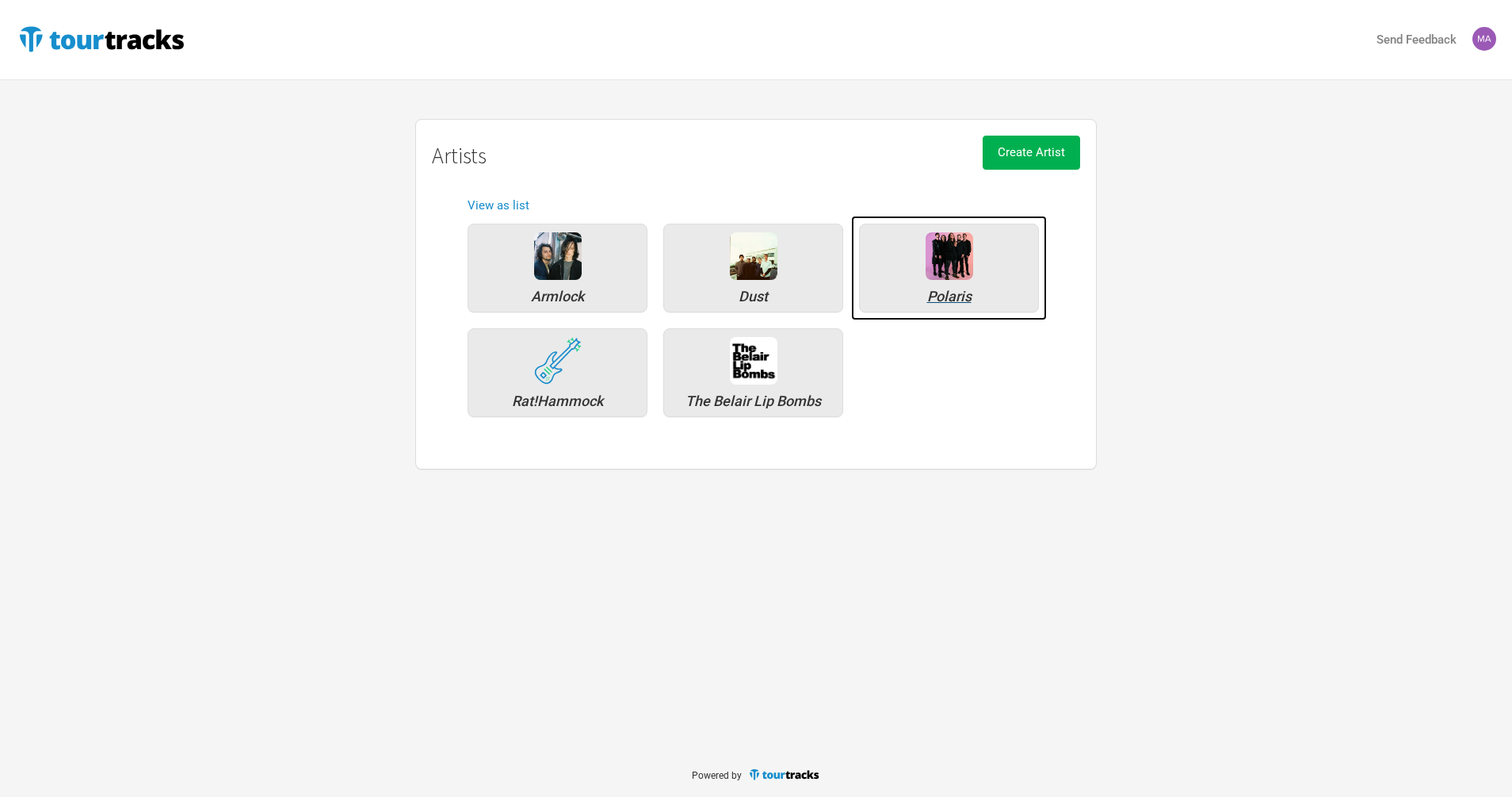
click at [949, 277] on img at bounding box center [949, 256] width 48 height 48
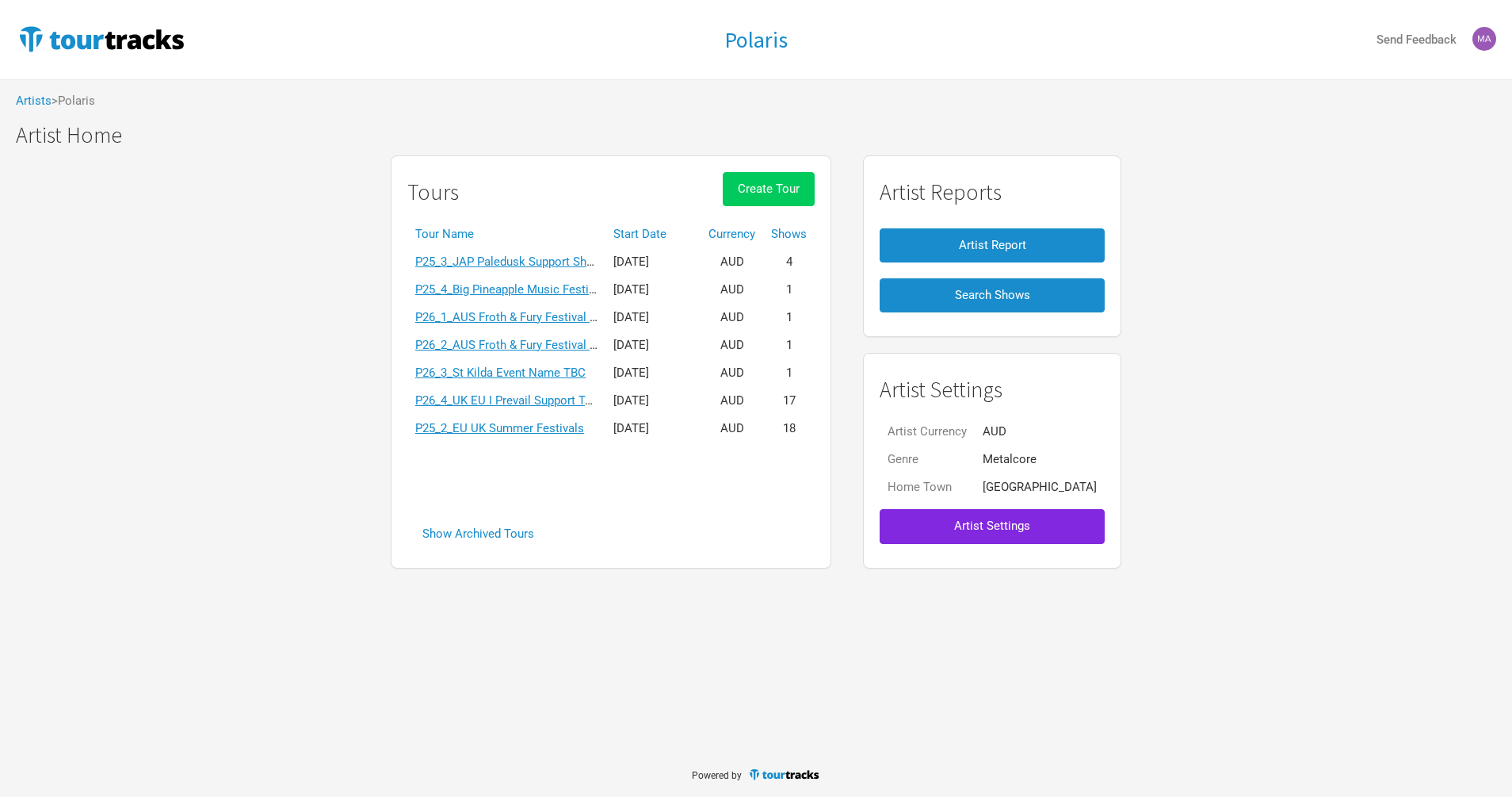
click at [812, 197] on button "Create Tour" at bounding box center [768, 188] width 92 height 34
click at [520, 395] on link "P26_4_Linkin Park Aus Tour" at bounding box center [489, 400] width 147 height 14
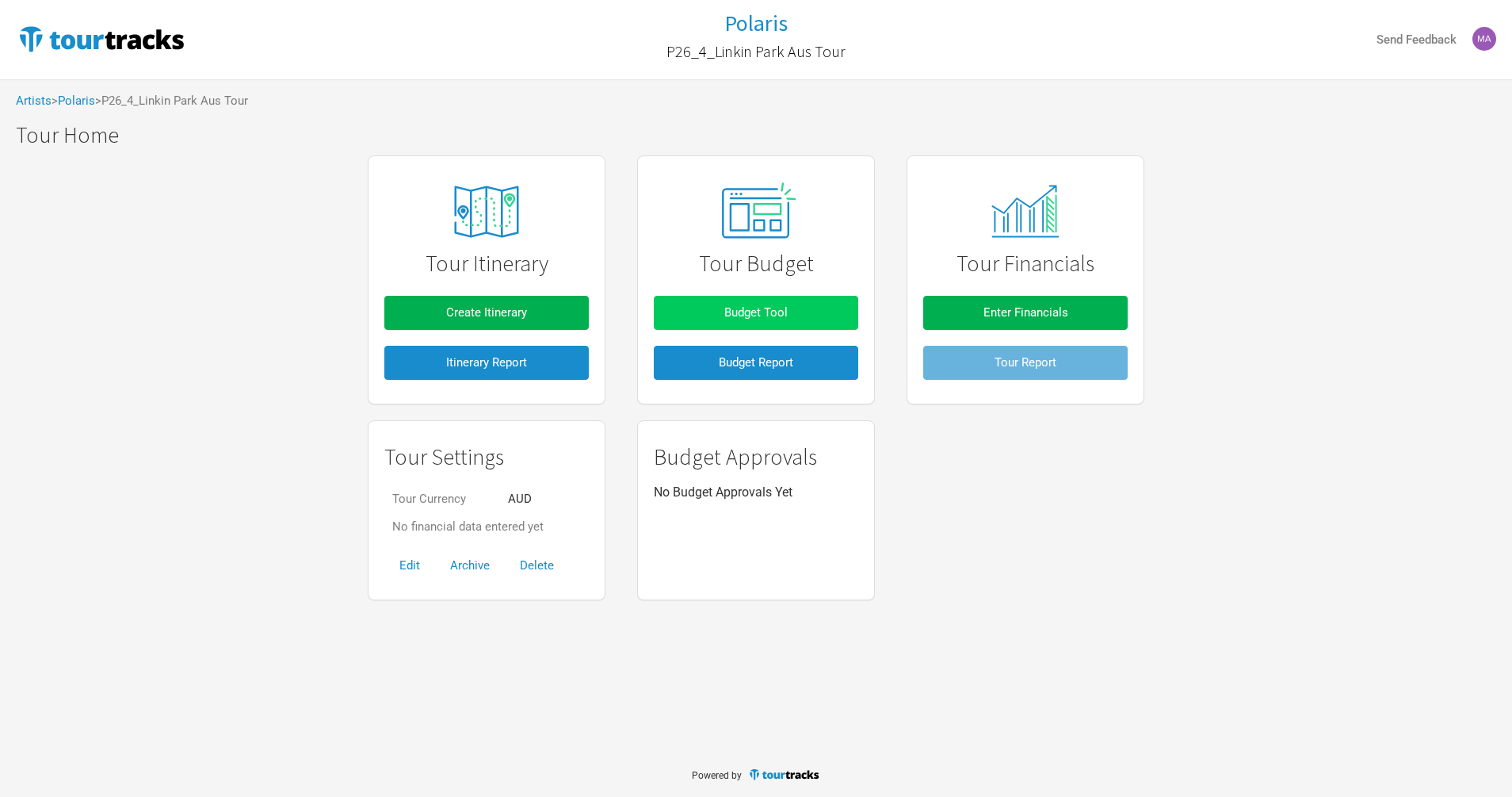
click at [698, 299] on button "Budget Tool" at bounding box center [756, 312] width 204 height 34
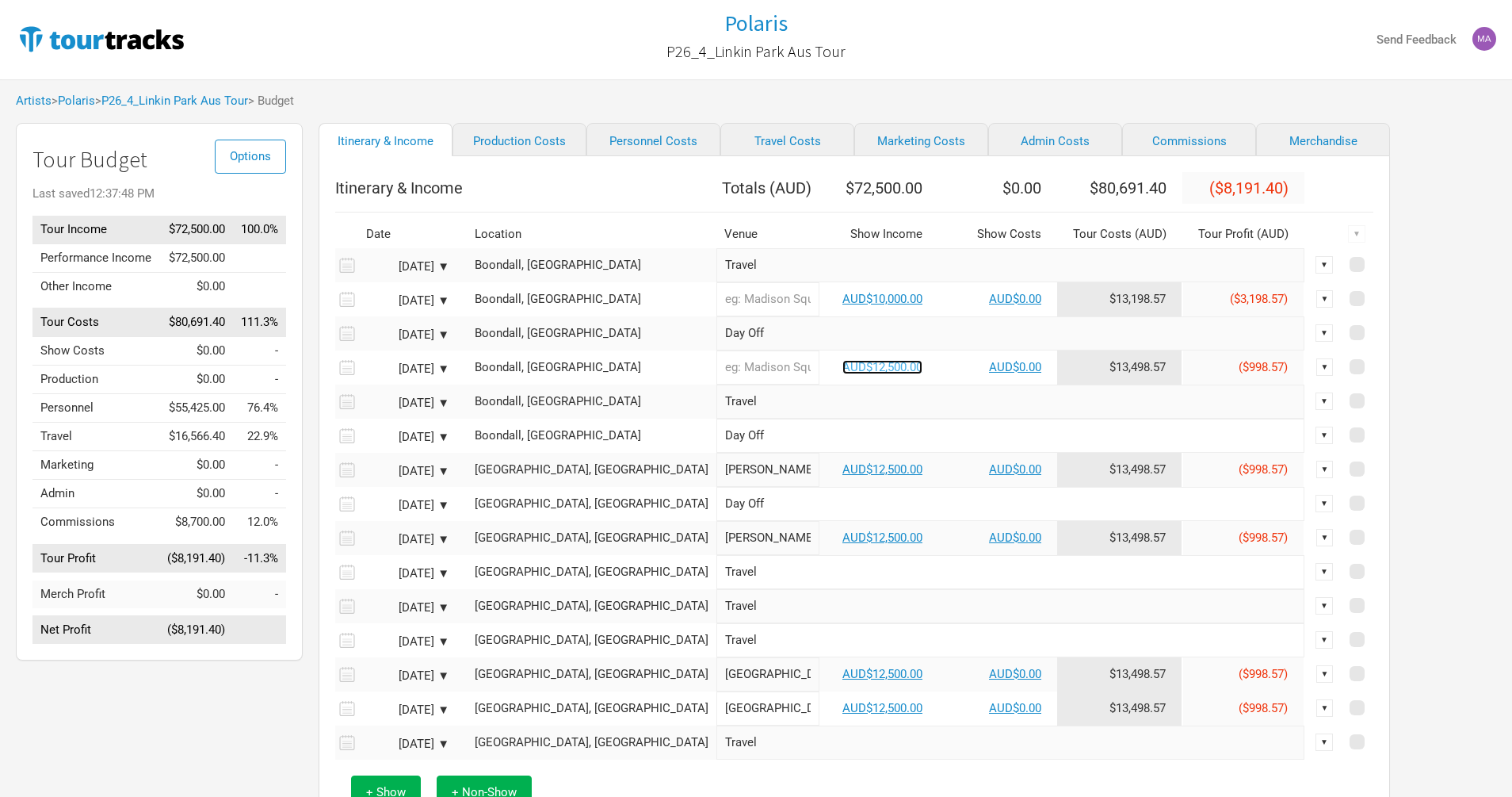
click at [845, 375] on link "AUD$12,500.00" at bounding box center [882, 367] width 80 height 14
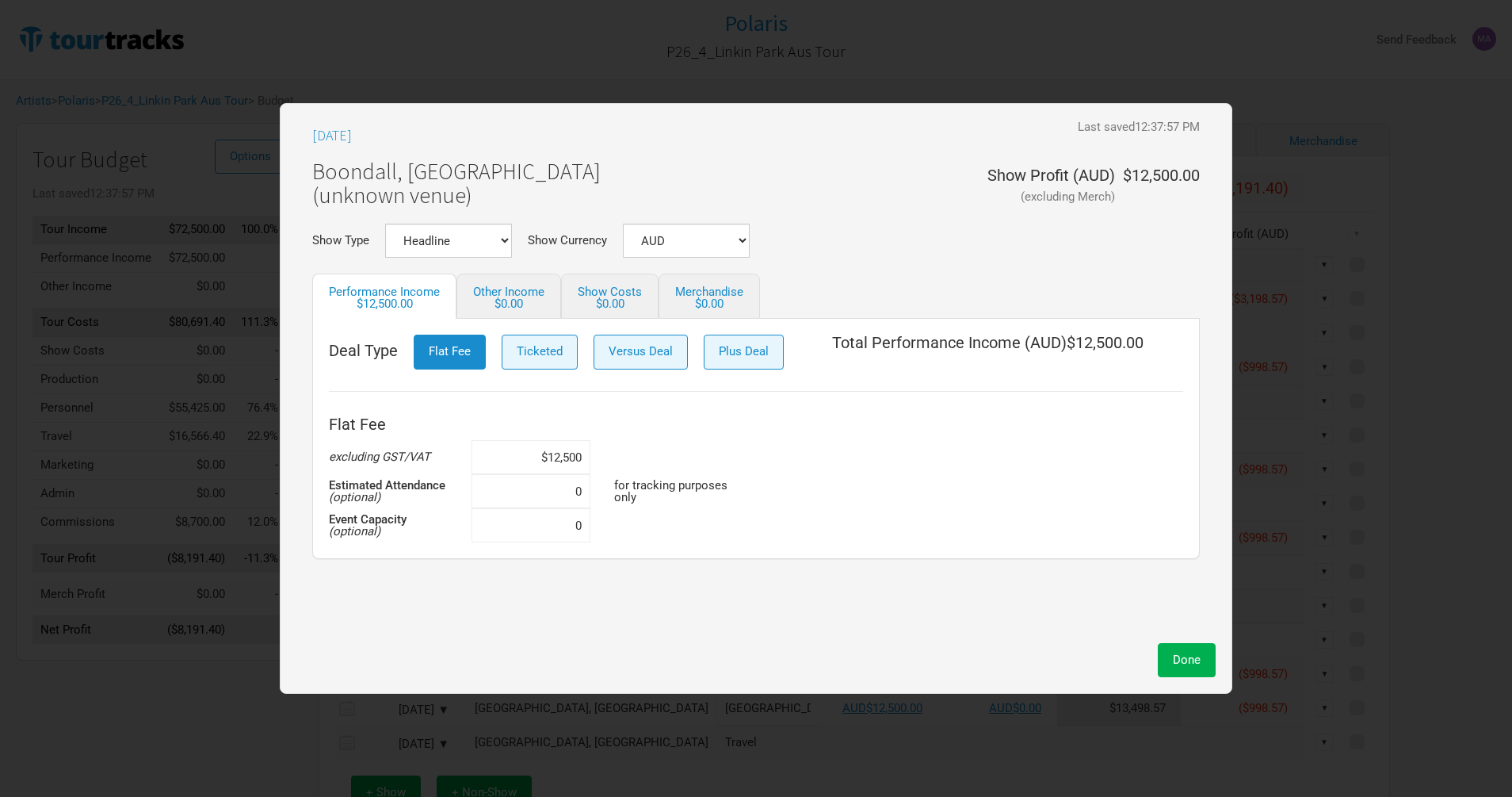
click at [556, 460] on input "$12,500" at bounding box center [531, 457] width 119 height 34
drag, startPoint x: 538, startPoint y: 458, endPoint x: 673, endPoint y: 430, distance: 137.9
click at [653, 447] on div "Flat Fee excluding GST/VAT $12,500 Estimated Attendance (optional) 0 for tracki…" at bounding box center [756, 475] width 854 height 134
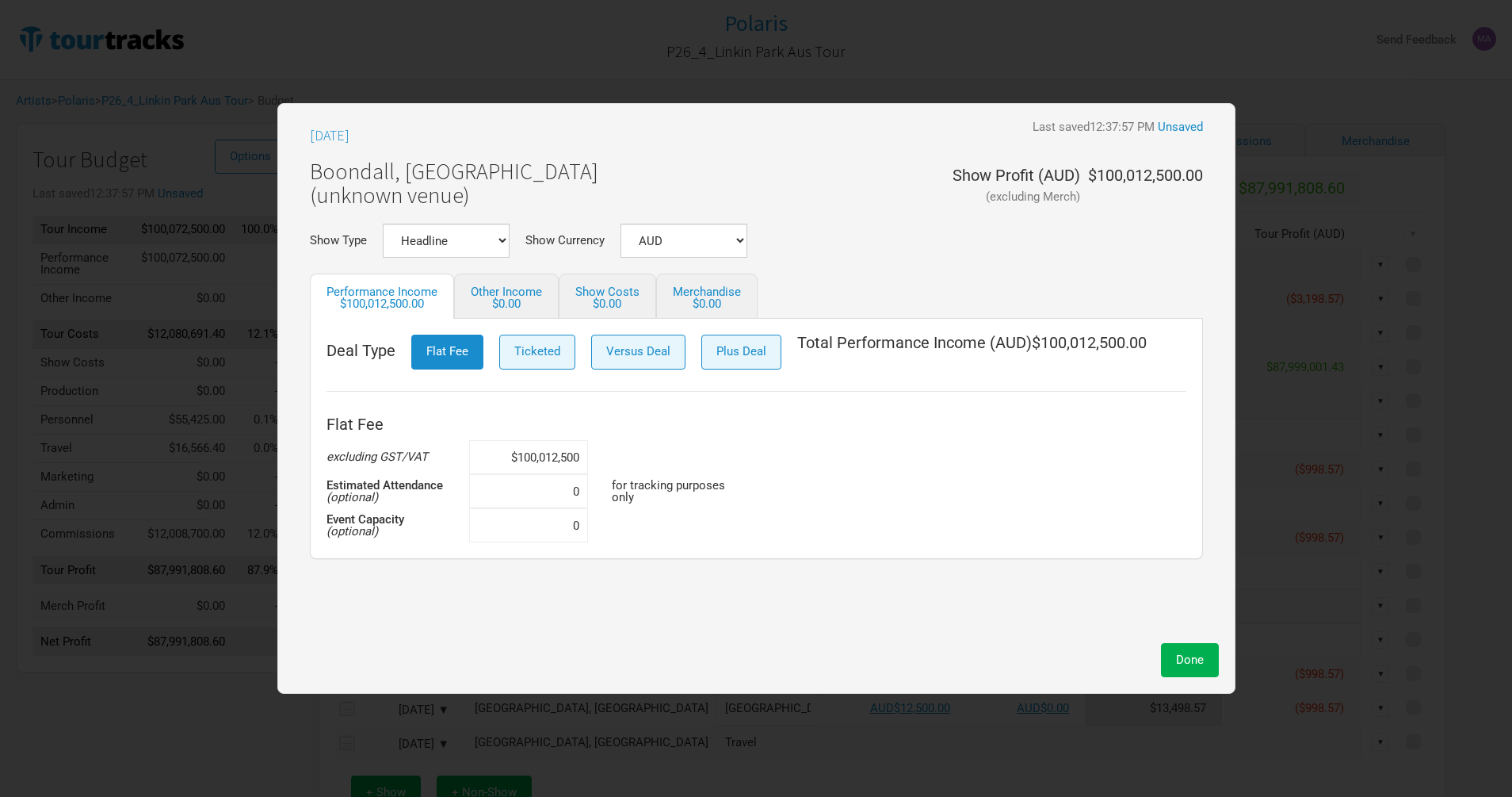
drag, startPoint x: 581, startPoint y: 458, endPoint x: 552, endPoint y: 451, distance: 29.8
click at [554, 453] on input "$100,012,500" at bounding box center [528, 457] width 119 height 34
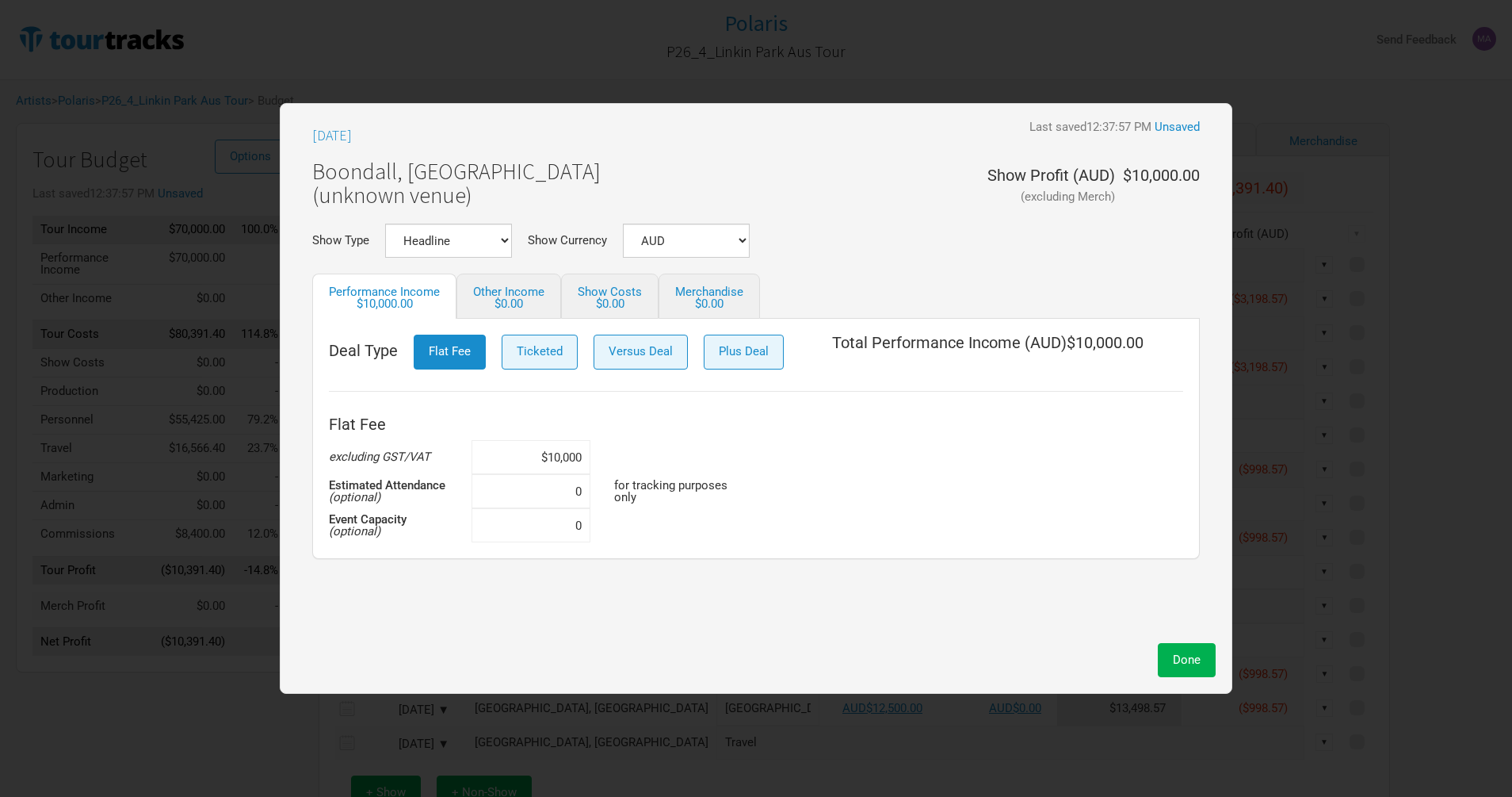
drag, startPoint x: 535, startPoint y: 451, endPoint x: 593, endPoint y: 451, distance: 58.0
click at [592, 454] on div "$10,000" at bounding box center [535, 457] width 127 height 34
type input "$10,000"
click at [1193, 666] on span "Done" at bounding box center [1186, 660] width 28 height 14
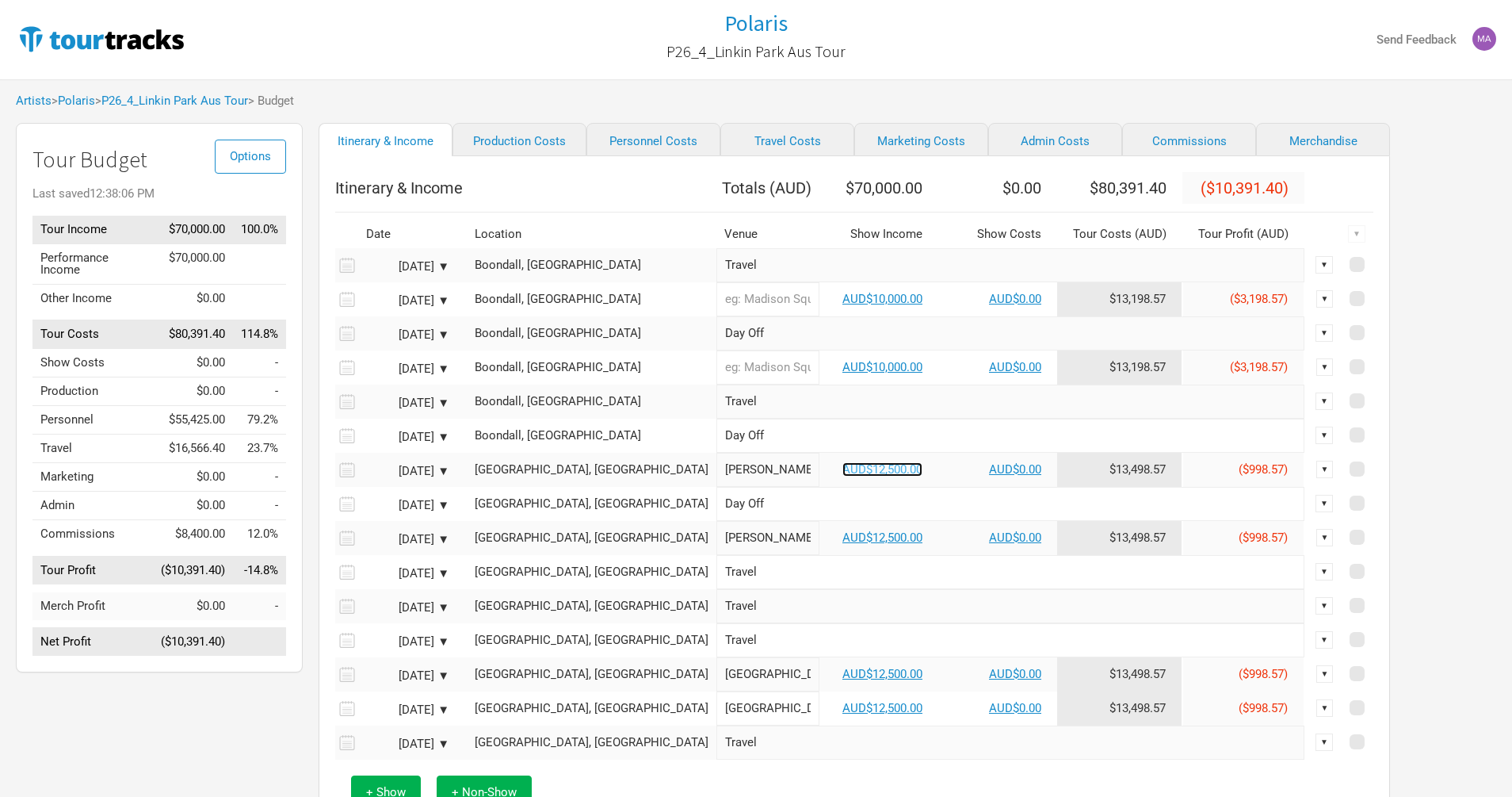
click at [844, 477] on link "AUD$12,500.00" at bounding box center [882, 470] width 80 height 14
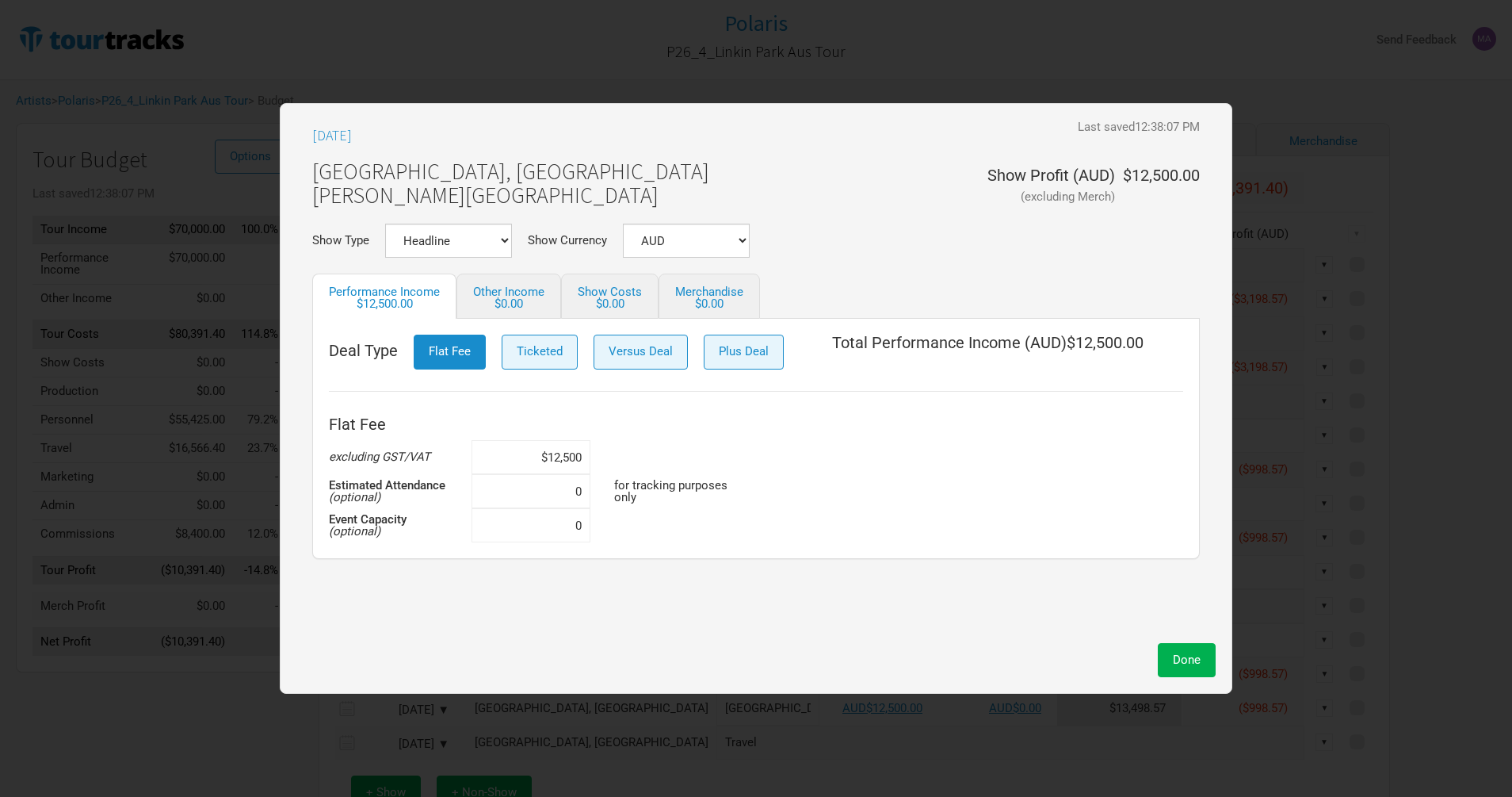
drag, startPoint x: 583, startPoint y: 461, endPoint x: 513, endPoint y: 460, distance: 70.0
click at [514, 460] on input "$12,500" at bounding box center [531, 457] width 119 height 34
paste input "0,0"
type input "$10,000"
click at [1193, 656] on span "Done" at bounding box center [1186, 660] width 28 height 14
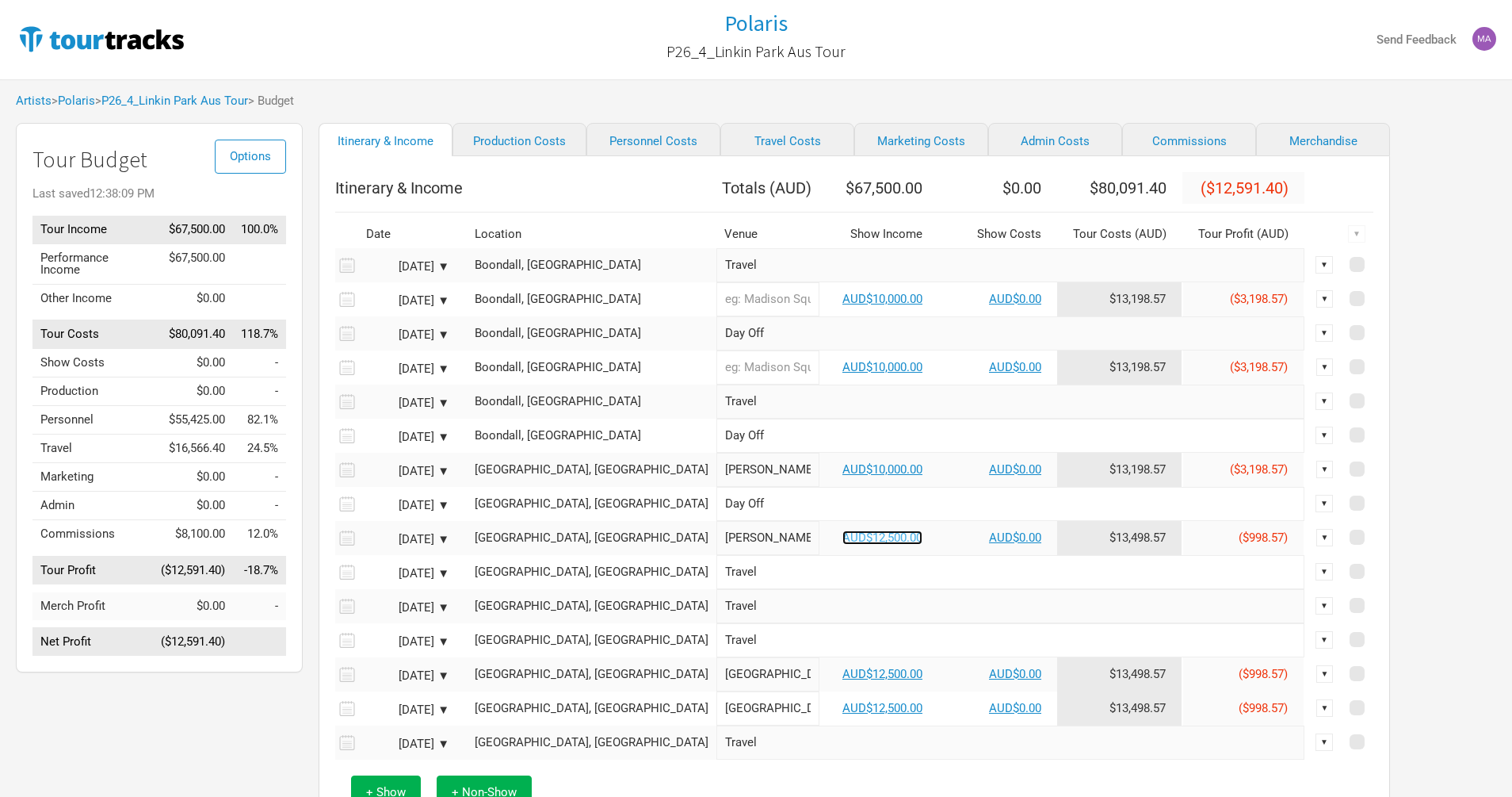
click at [842, 545] on link "AUD$12,500.00" at bounding box center [882, 537] width 80 height 14
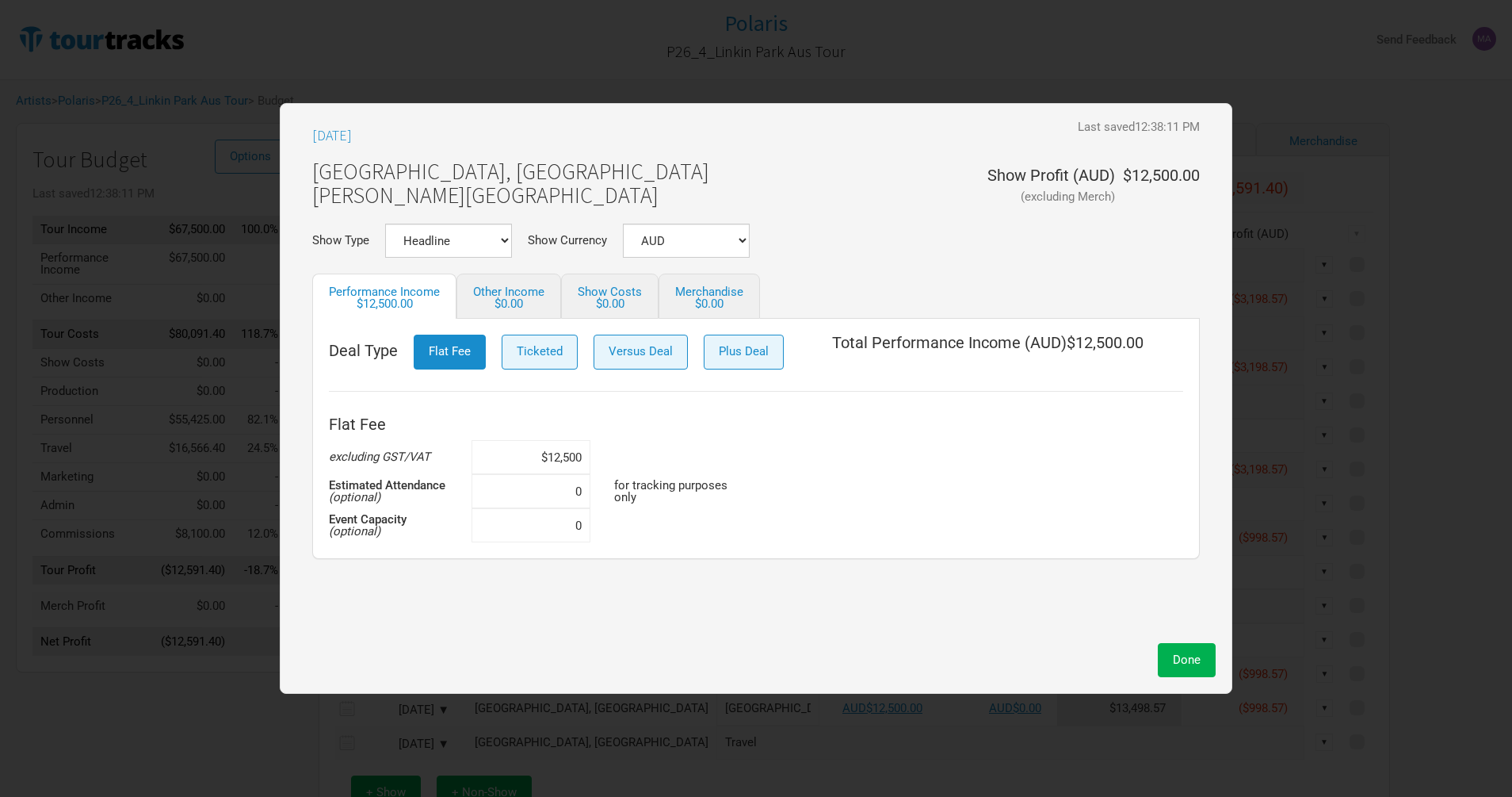
drag, startPoint x: 581, startPoint y: 460, endPoint x: 517, endPoint y: 459, distance: 64.0
click at [519, 459] on input "$12,500" at bounding box center [531, 457] width 119 height 34
paste input "0,0"
type input "$10,000"
click at [1185, 636] on div "Done" at bounding box center [756, 656] width 920 height 42
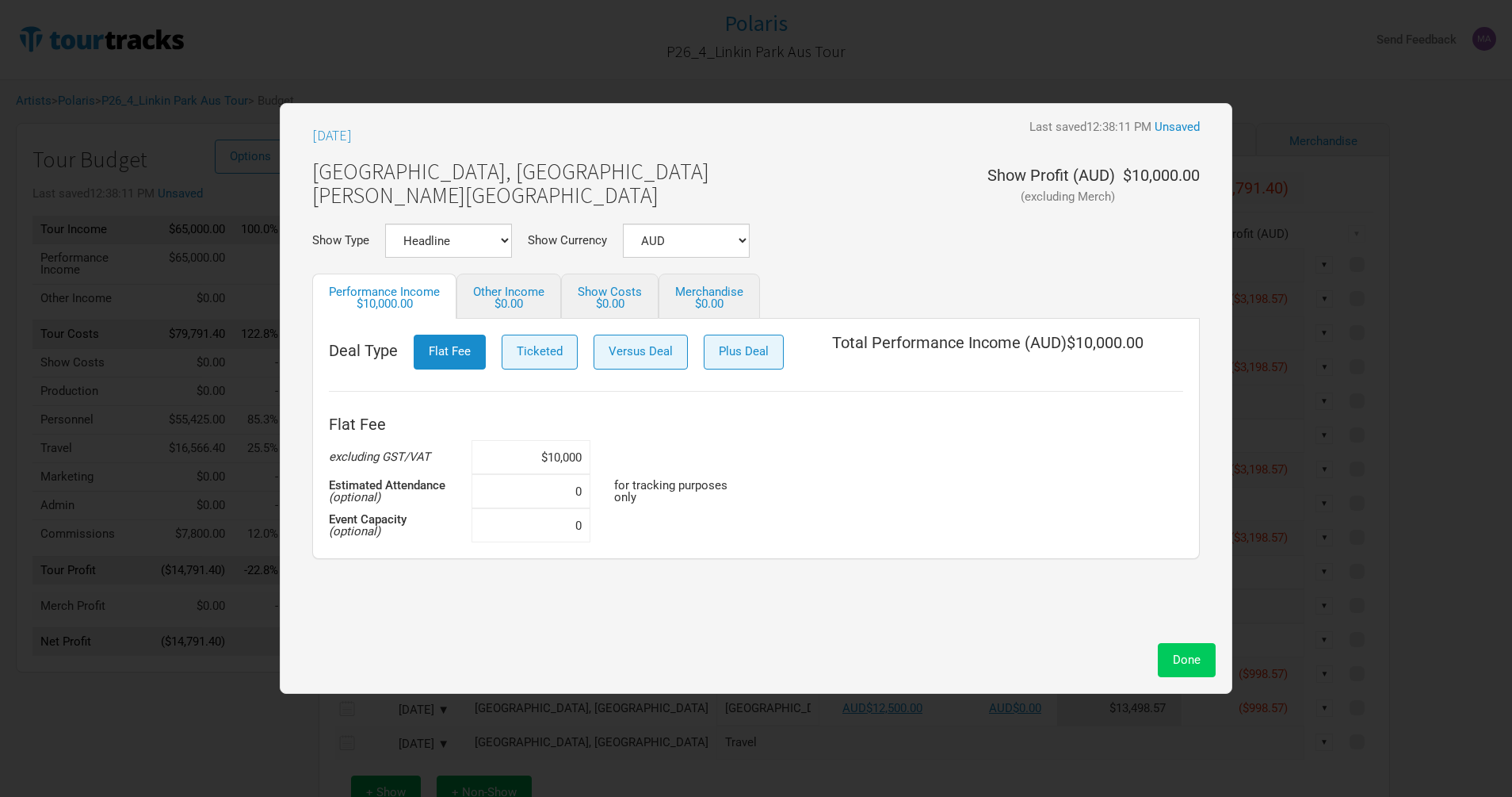
click at [1187, 656] on span "Done" at bounding box center [1186, 660] width 28 height 14
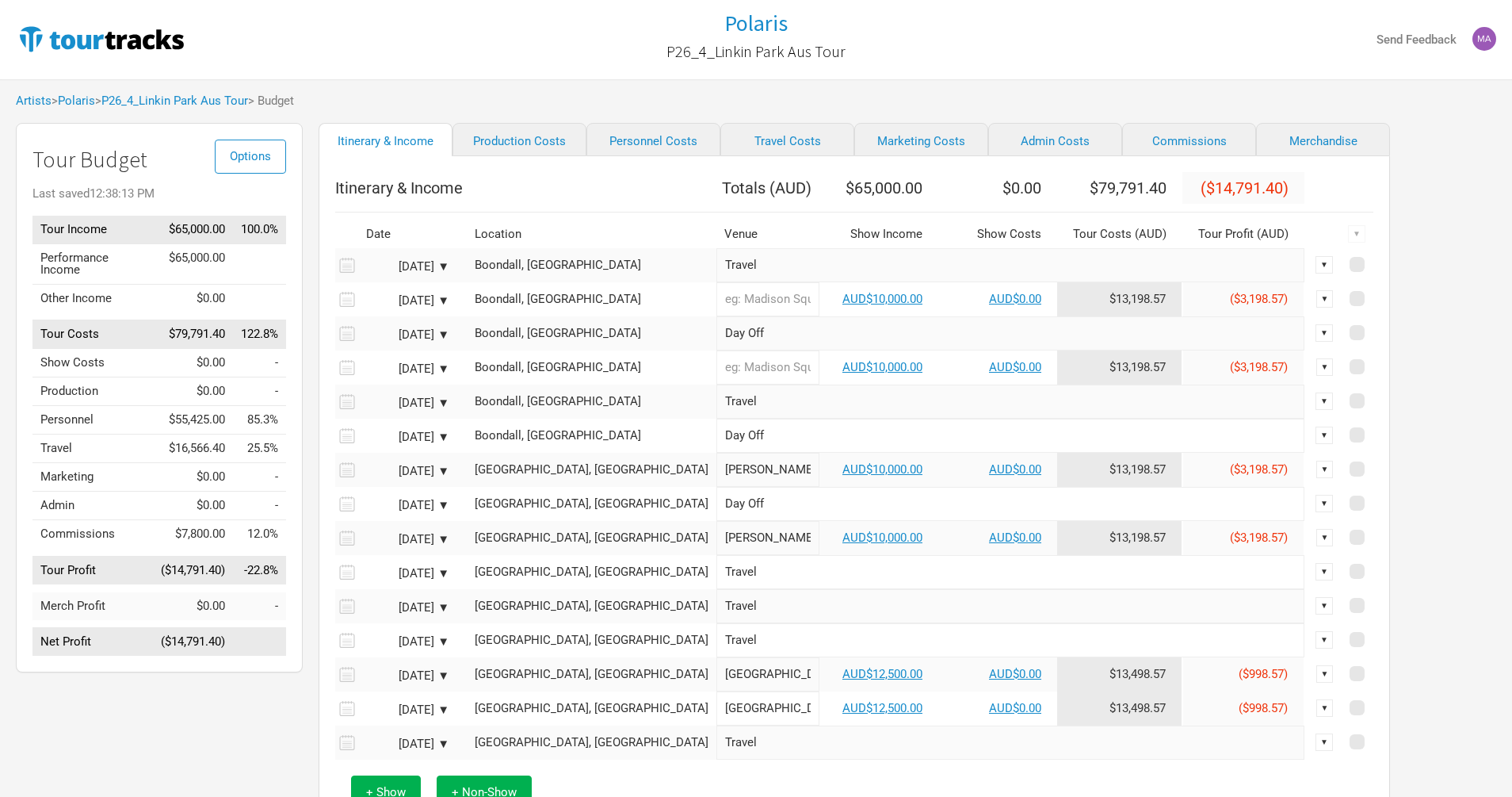
click at [825, 692] on td "AUD$12,500.00" at bounding box center [878, 674] width 119 height 34
click at [842, 681] on link "AUD$12,500.00" at bounding box center [882, 674] width 80 height 14
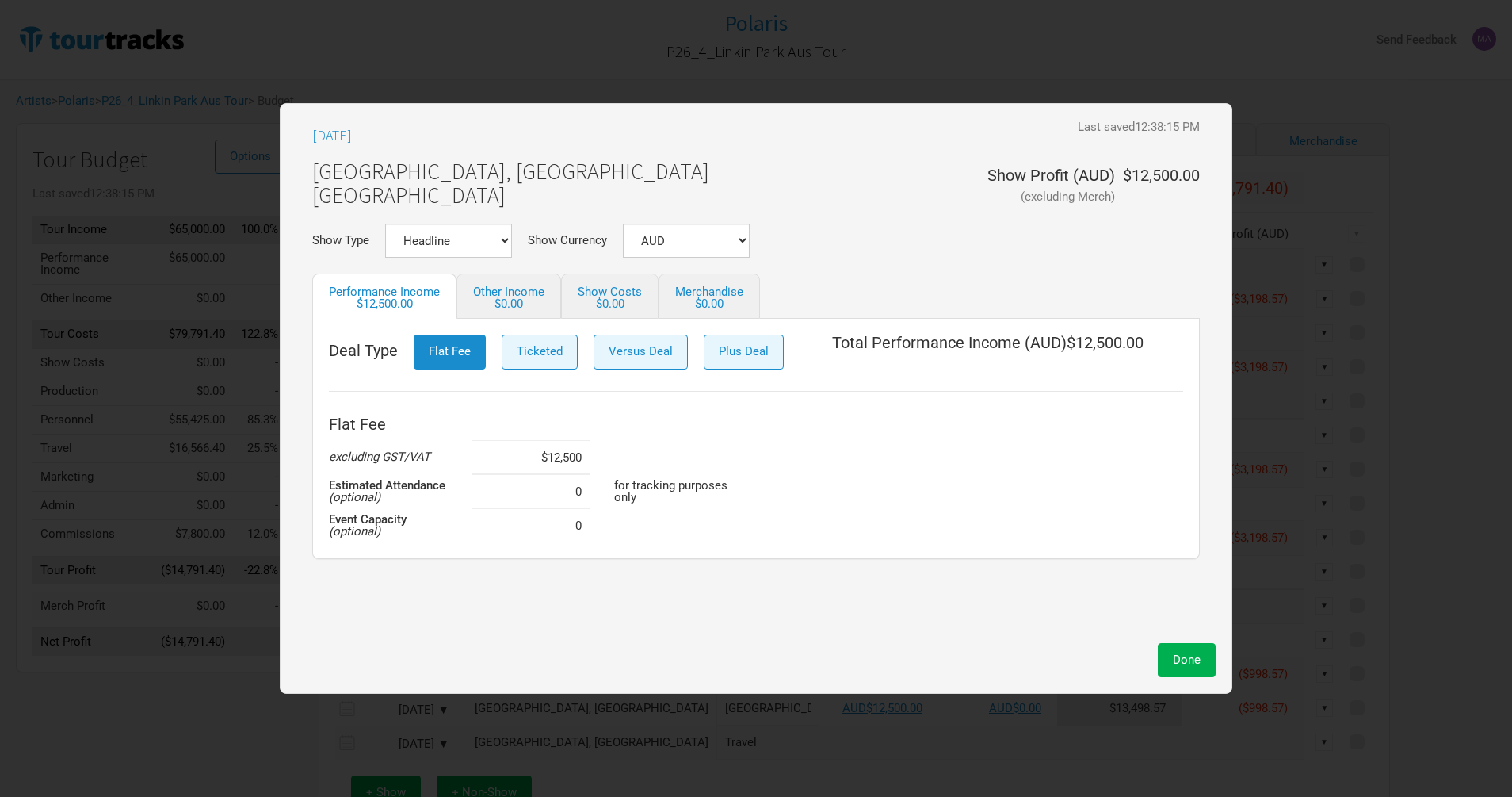
drag, startPoint x: 587, startPoint y: 454, endPoint x: 505, endPoint y: 458, distance: 82.1
click at [506, 458] on input "$12,500" at bounding box center [531, 457] width 119 height 34
paste input "0,0"
type input "$10,000"
click at [1193, 658] on span "Done" at bounding box center [1186, 660] width 28 height 14
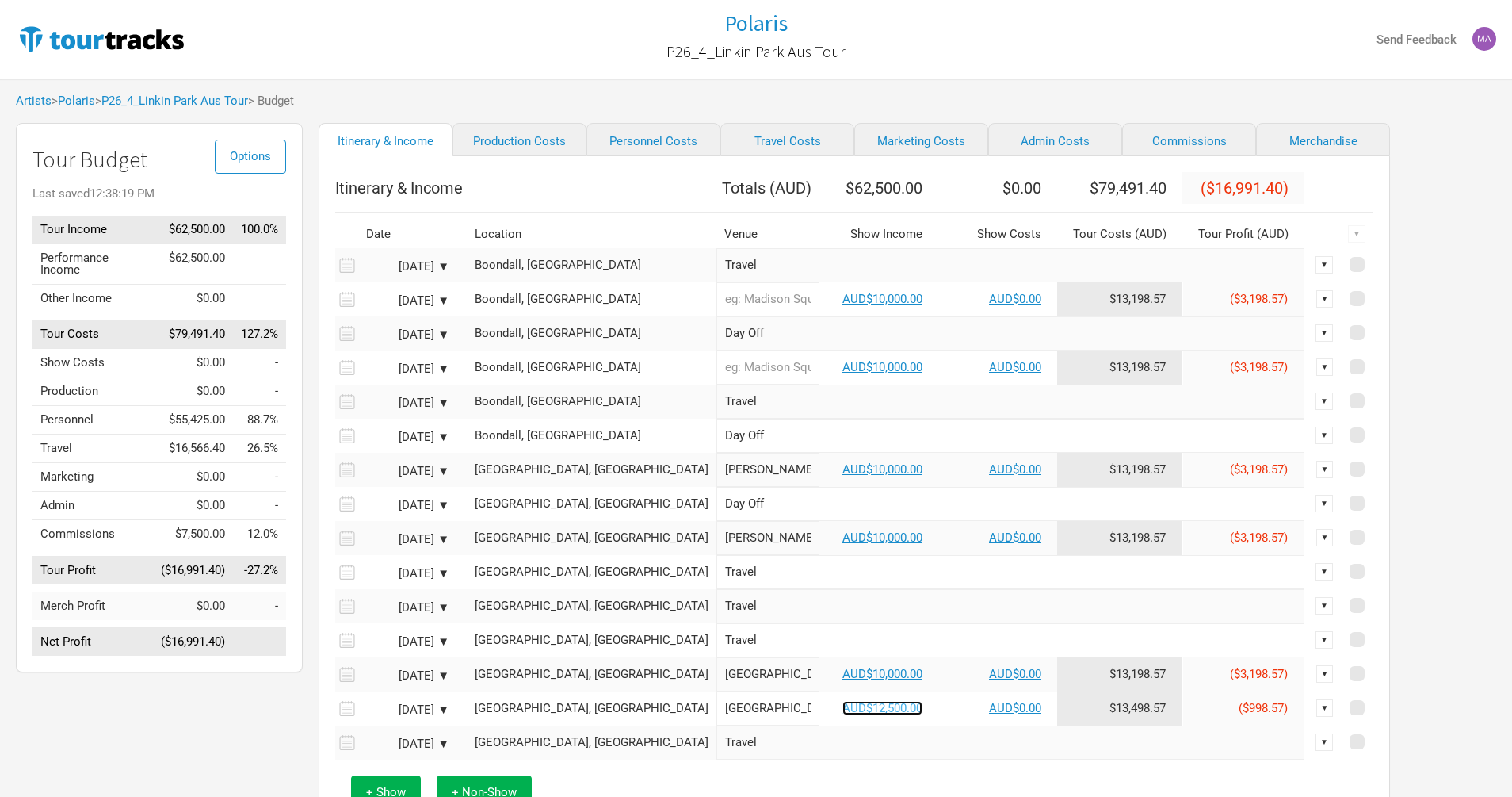
click at [842, 715] on link "AUD$12,500.00" at bounding box center [882, 708] width 80 height 14
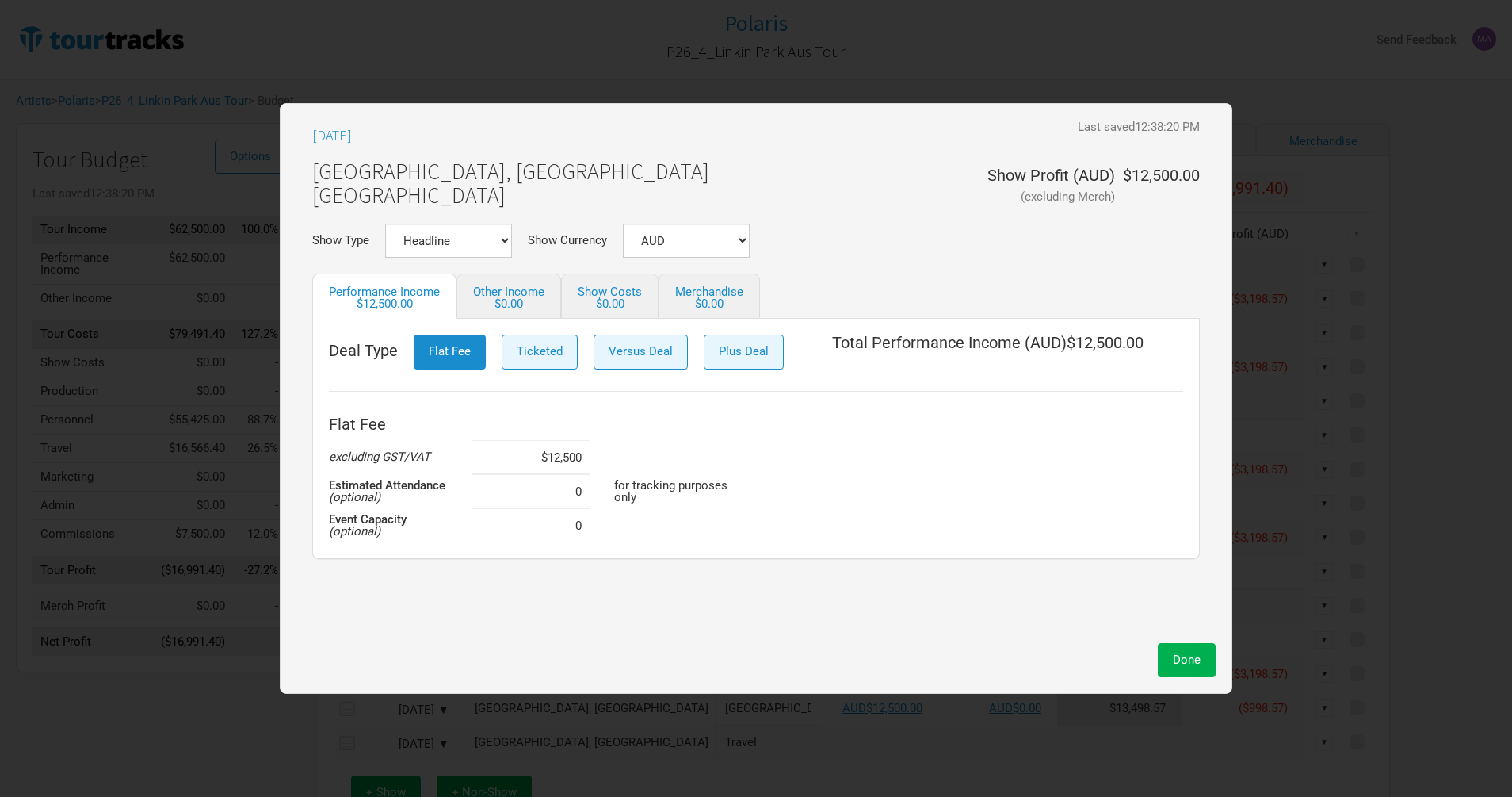
drag, startPoint x: 587, startPoint y: 455, endPoint x: 493, endPoint y: 446, distance: 94.4
click at [498, 450] on input "$12,500" at bounding box center [531, 457] width 119 height 34
paste input "0,0"
type input "$10,000"
click at [1186, 663] on span "Done" at bounding box center [1186, 660] width 28 height 14
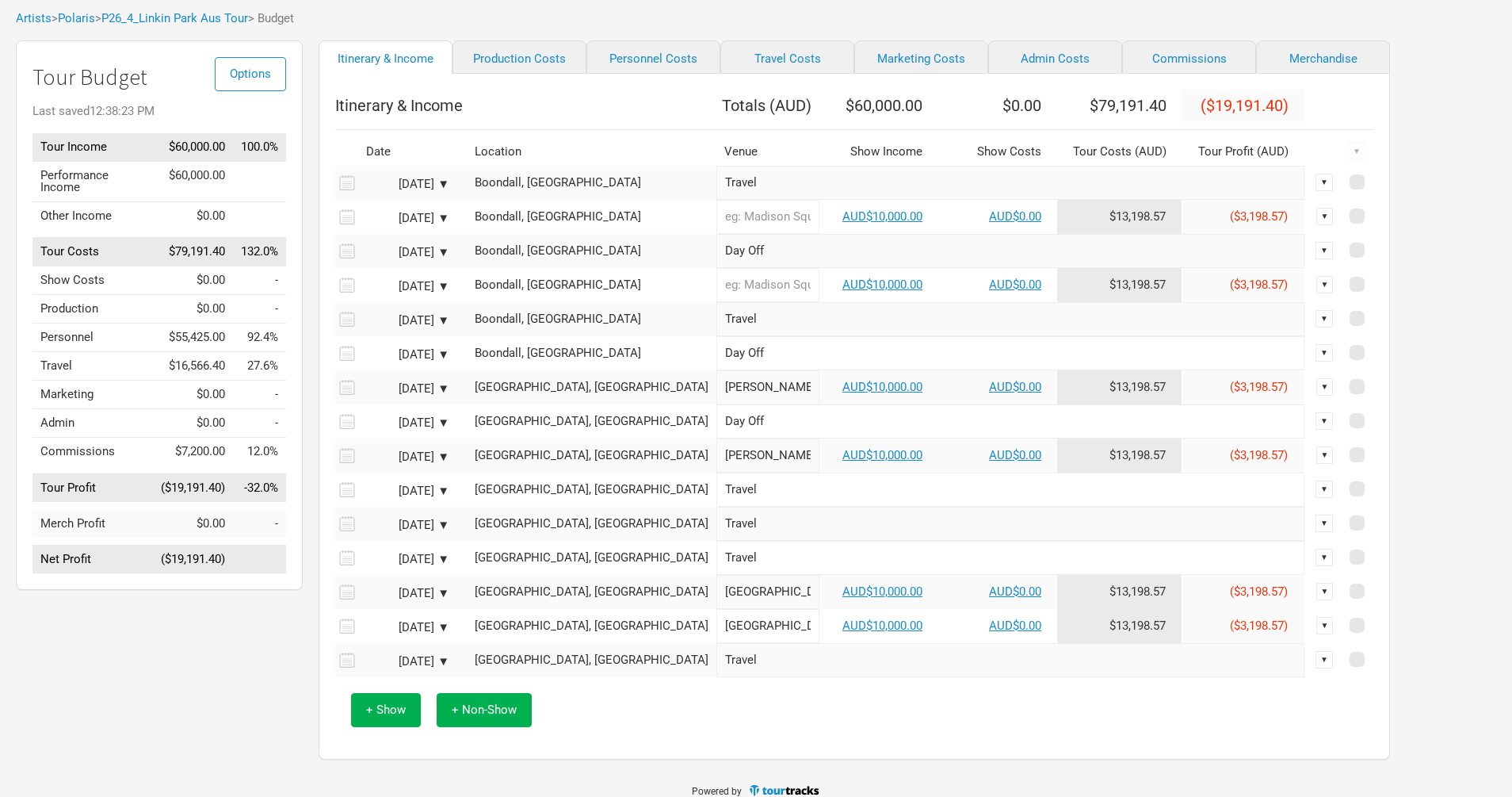
scroll to position [30, 0]
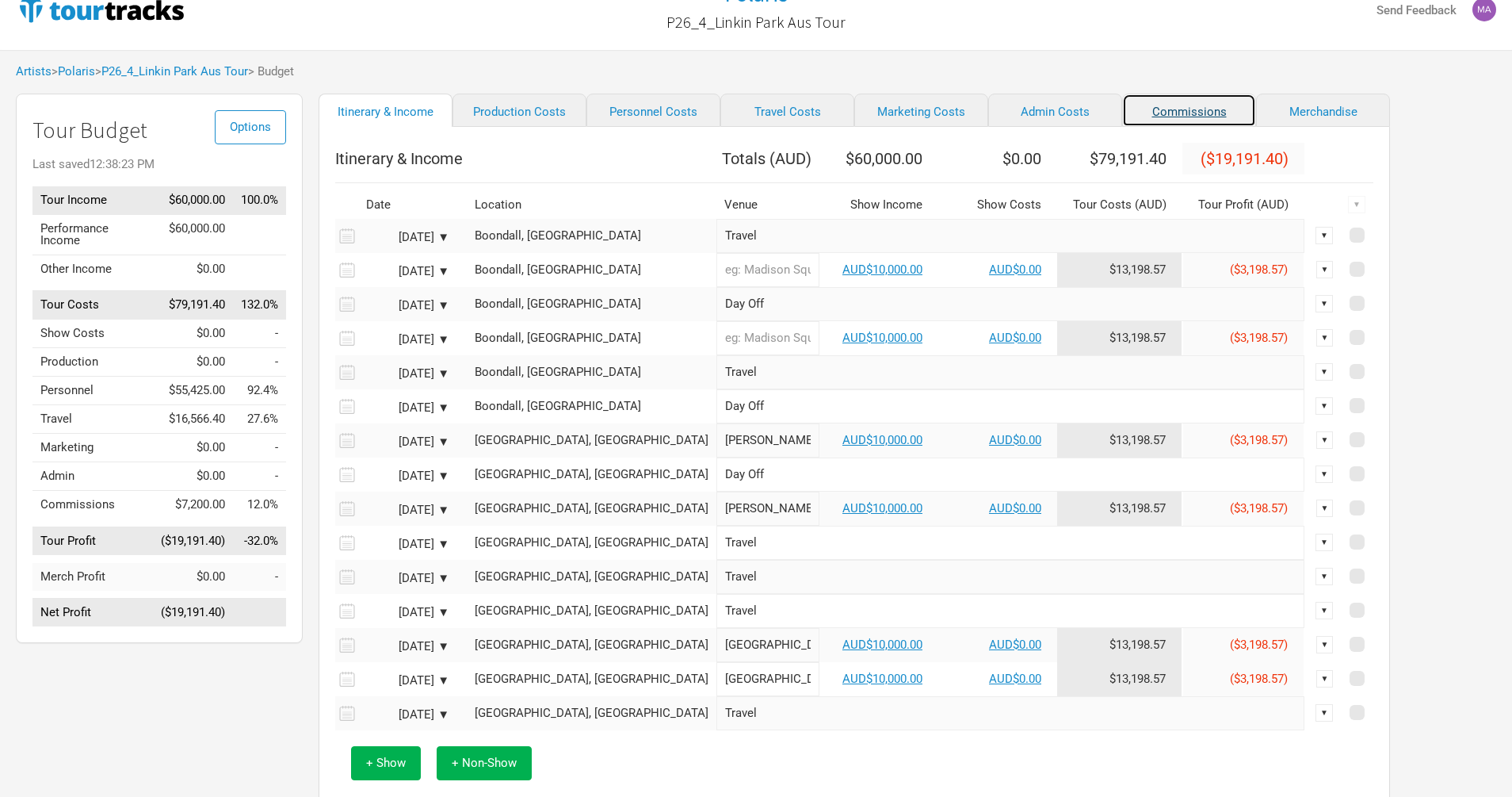
click at [1154, 106] on link "Commissions" at bounding box center [1189, 110] width 134 height 34
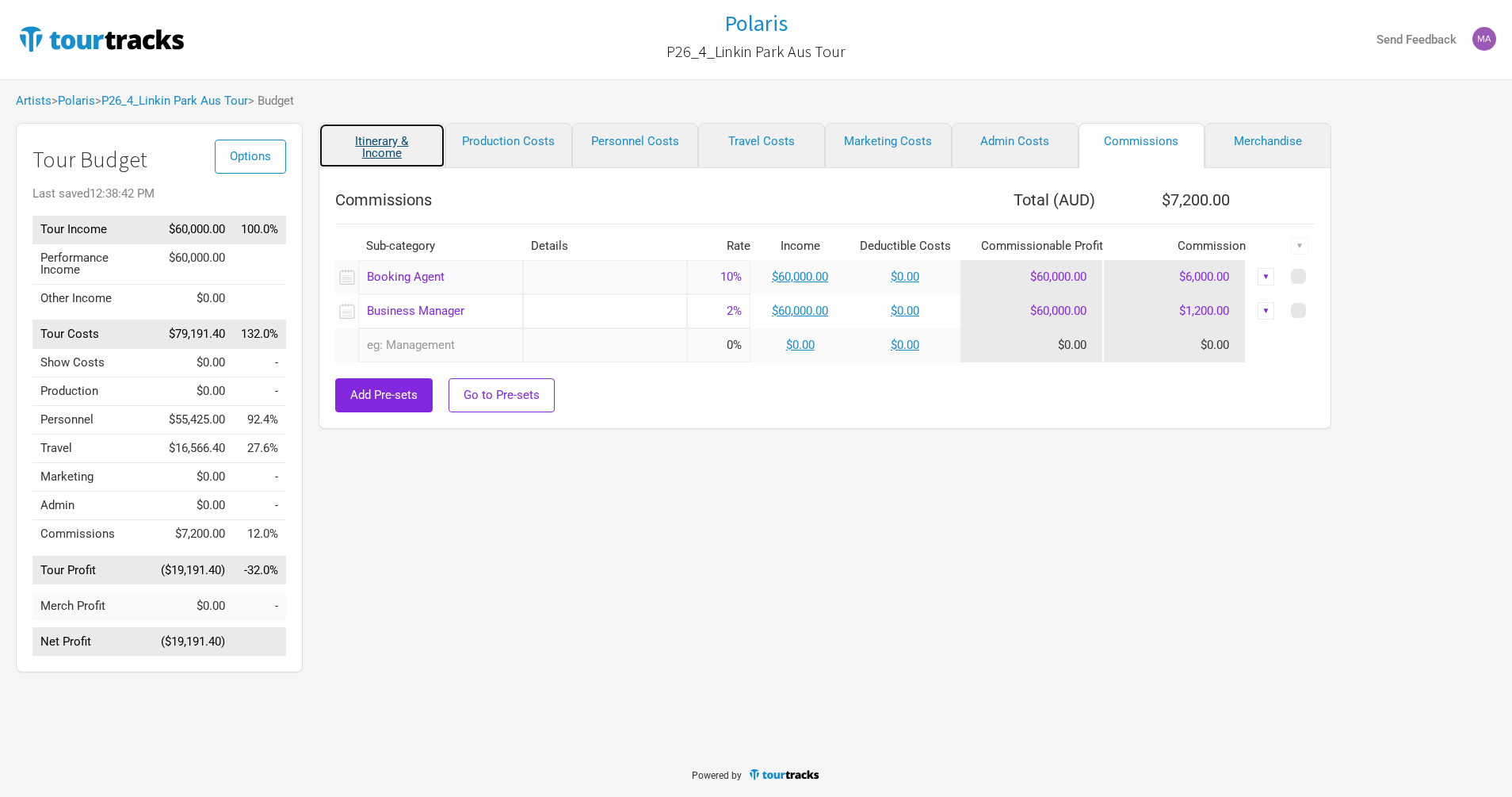
click at [376, 136] on link "Itinerary & Income" at bounding box center [382, 145] width 127 height 46
